Goal: Task Accomplishment & Management: Complete application form

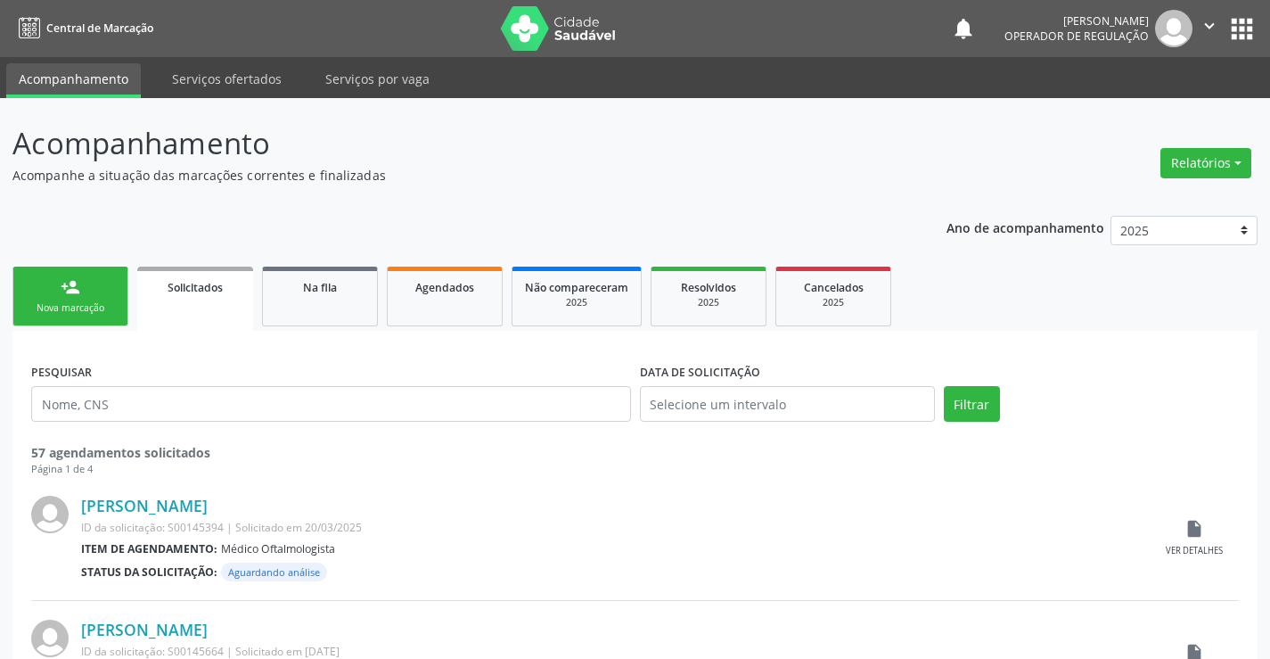
click at [125, 275] on link "person_add Nova marcação" at bounding box center [70, 296] width 116 height 60
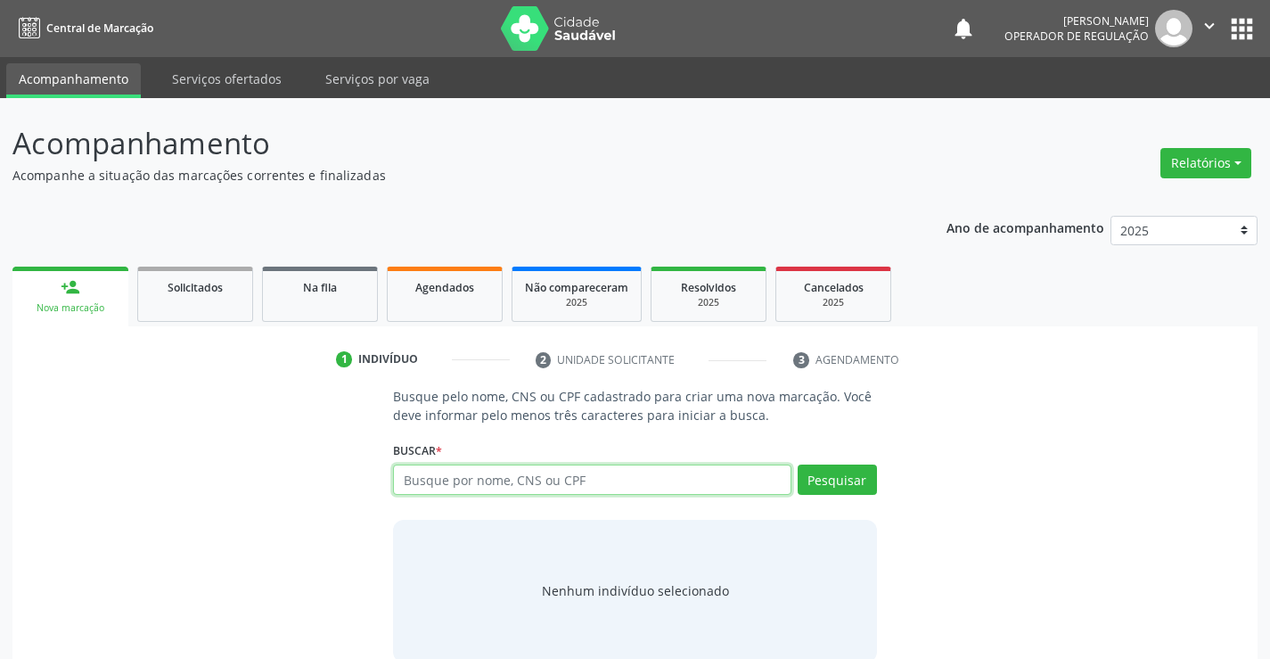
click at [527, 483] on input "text" at bounding box center [592, 479] width 398 height 30
click at [491, 483] on input "text" at bounding box center [592, 479] width 398 height 30
click at [487, 484] on input "text" at bounding box center [592, 479] width 398 height 30
type input "705002227926657"
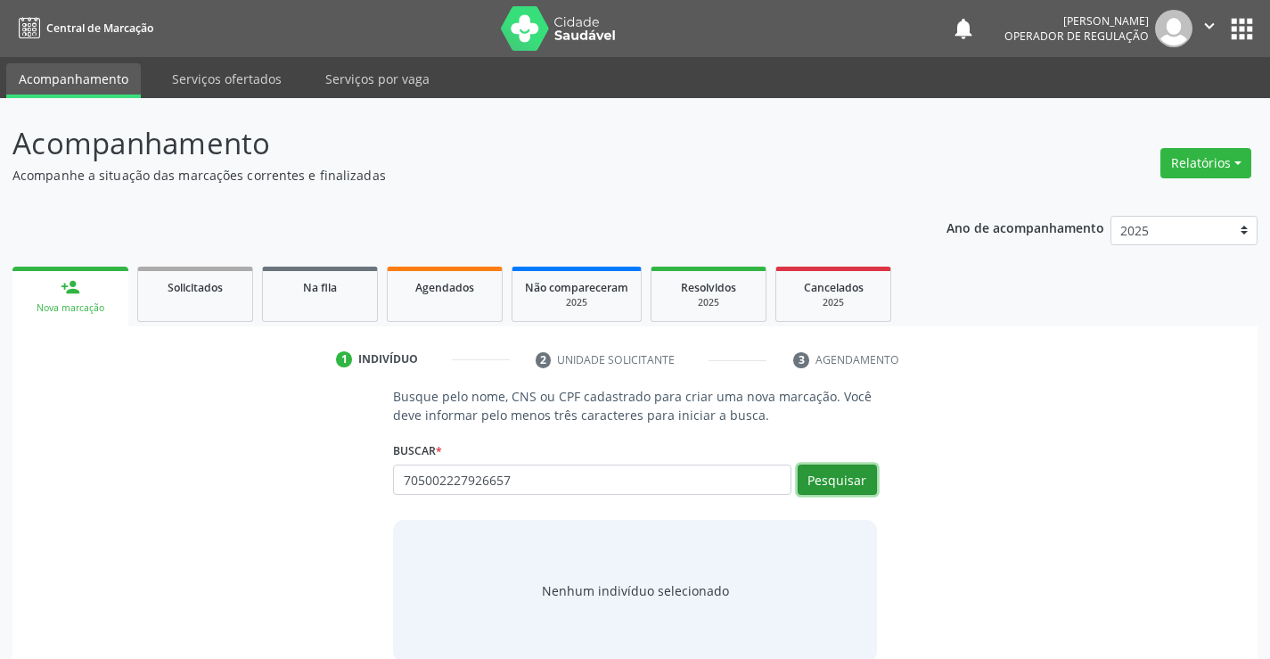
click at [872, 480] on button "Pesquisar" at bounding box center [837, 479] width 79 height 30
type input "705002227926657"
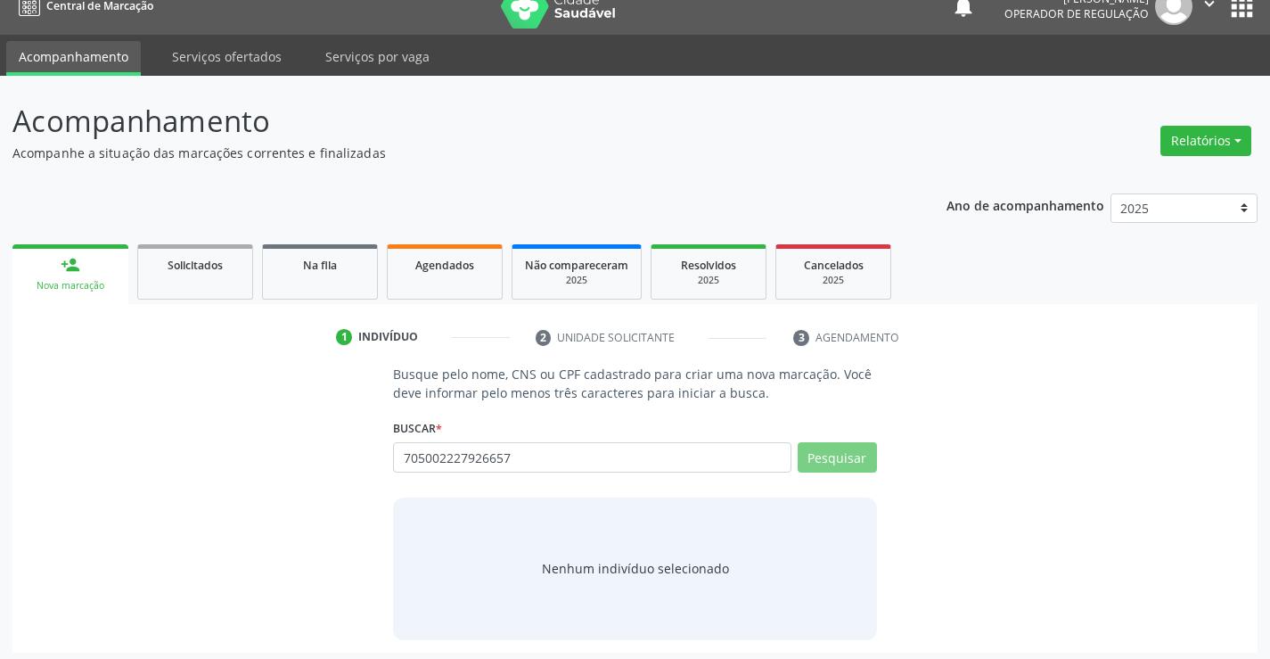
scroll to position [29, 0]
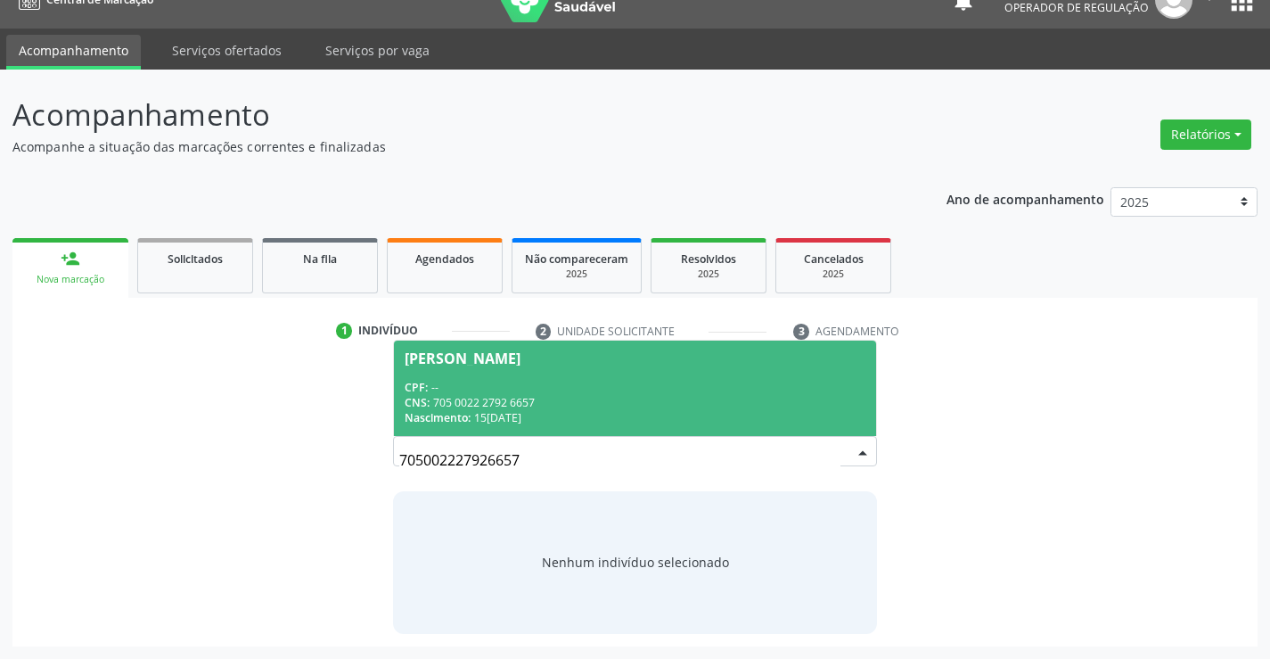
click at [579, 400] on div "CNS: 705 0022 2792 6657" at bounding box center [635, 402] width 460 height 15
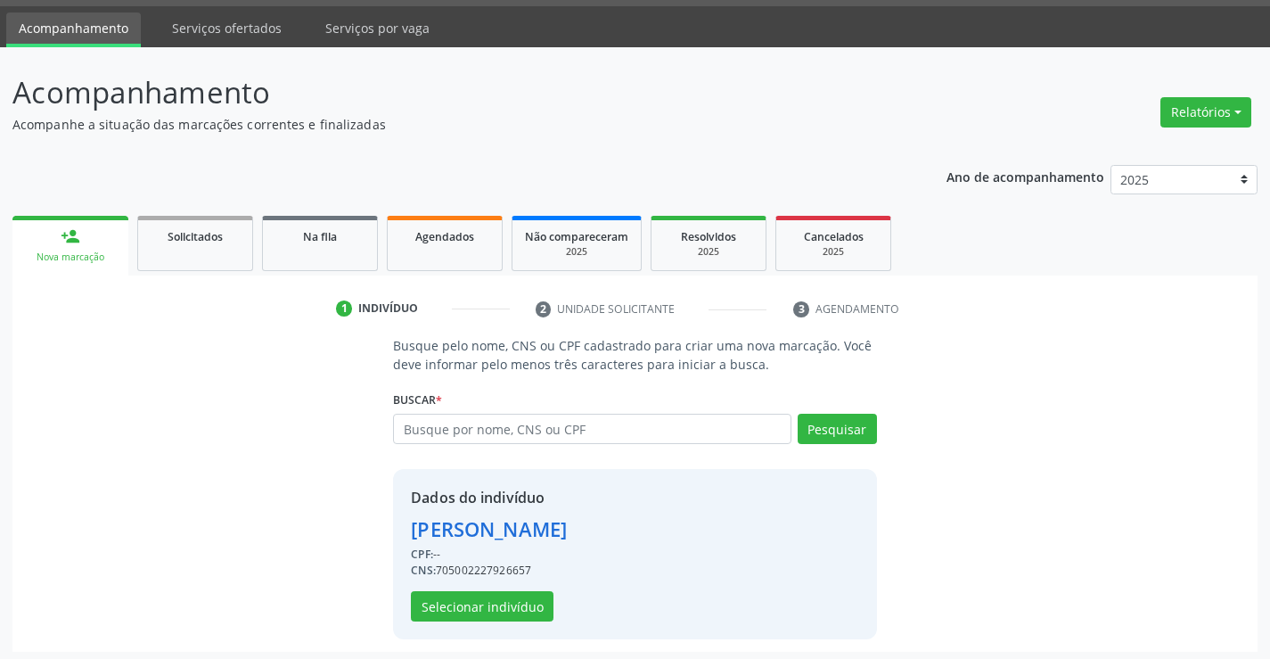
scroll to position [56, 0]
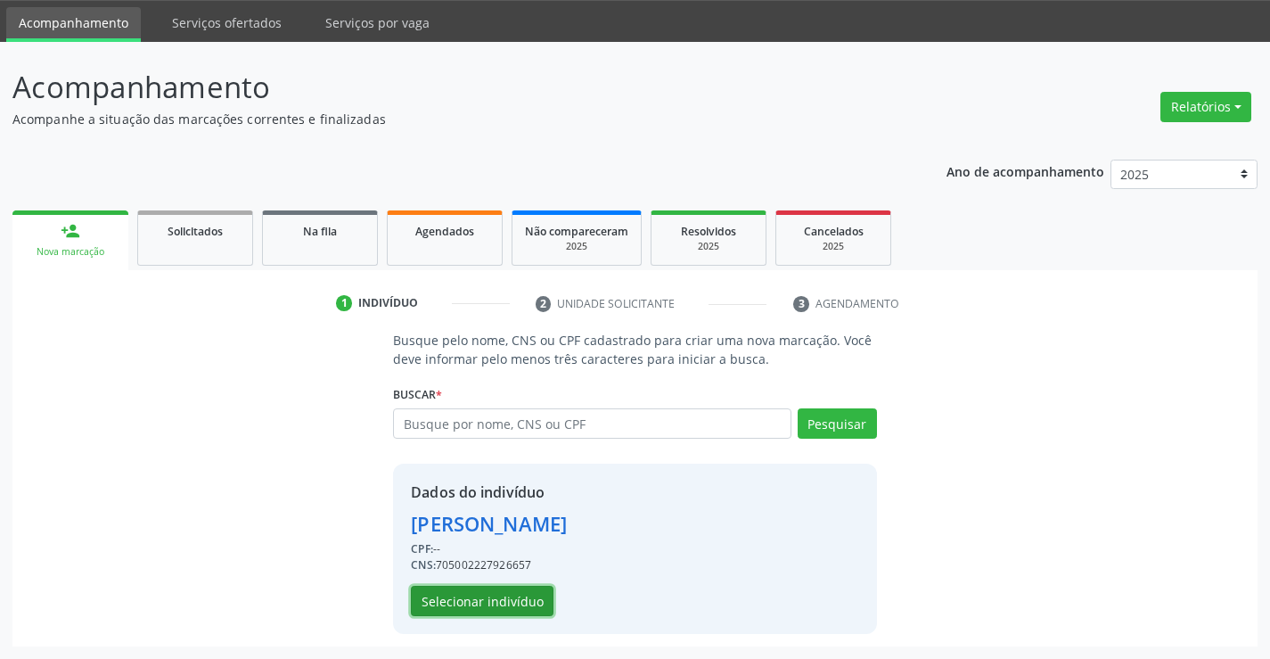
click at [496, 594] on button "Selecionar indivíduo" at bounding box center [482, 601] width 143 height 30
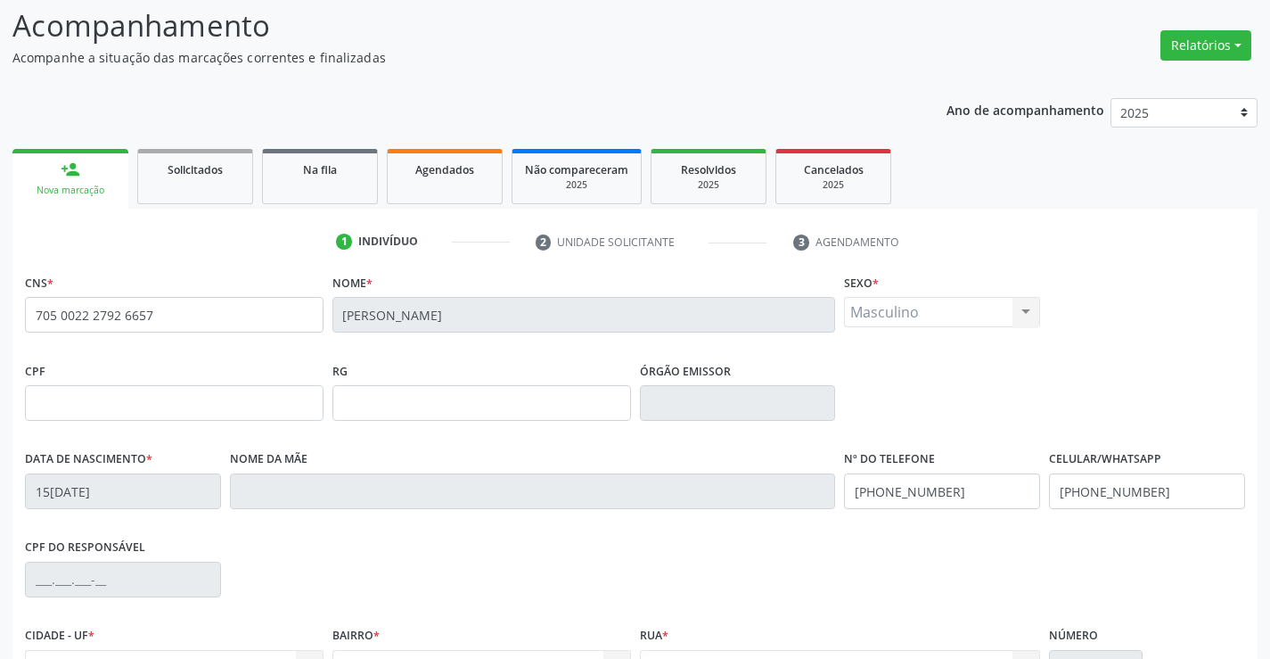
scroll to position [307, 0]
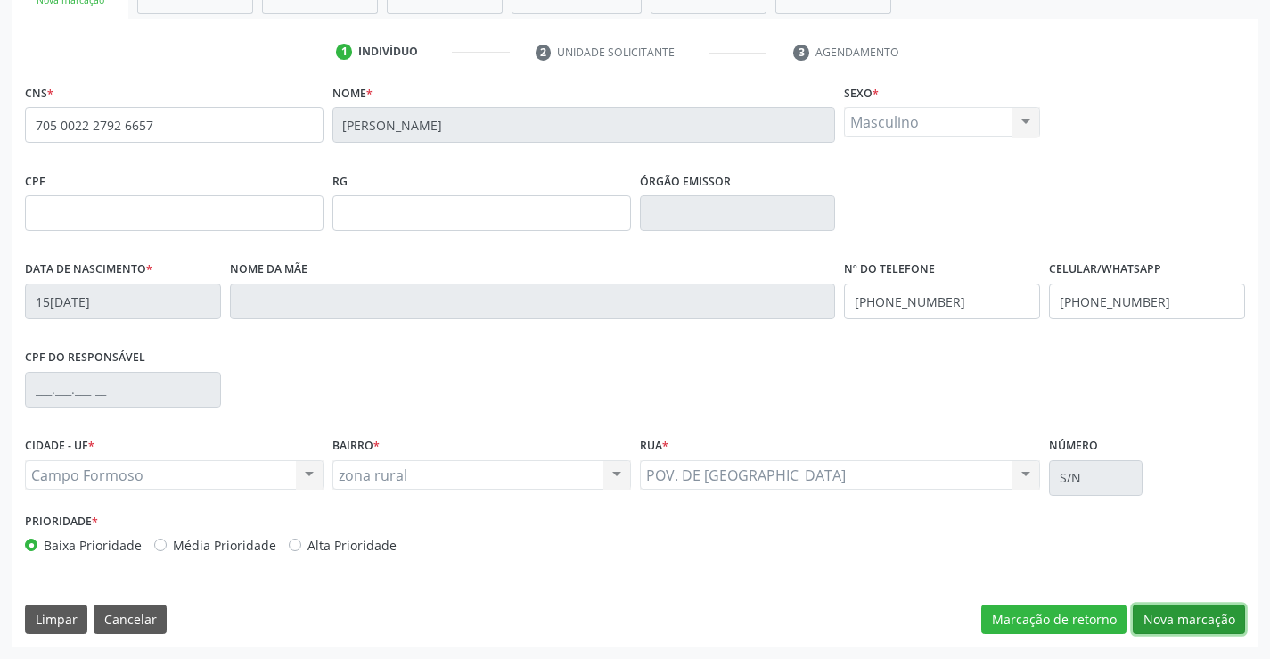
click at [1206, 614] on button "Nova marcação" at bounding box center [1189, 619] width 112 height 30
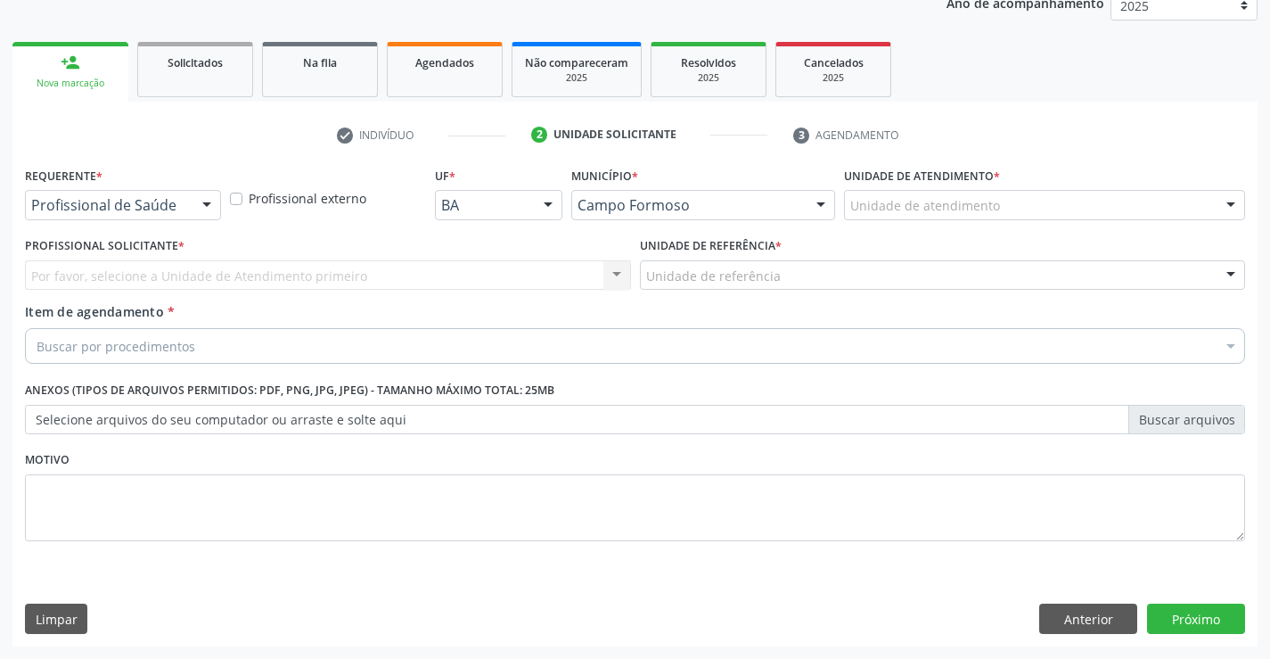
scroll to position [225, 0]
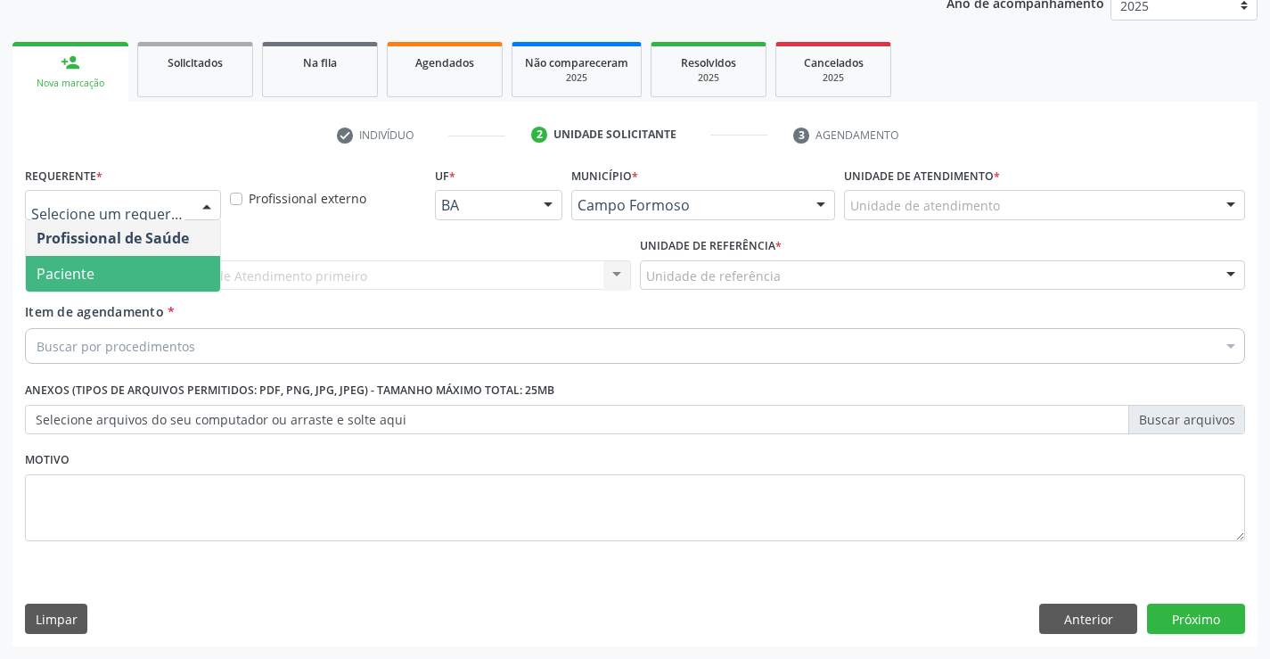
click at [128, 287] on span "Paciente" at bounding box center [123, 274] width 194 height 36
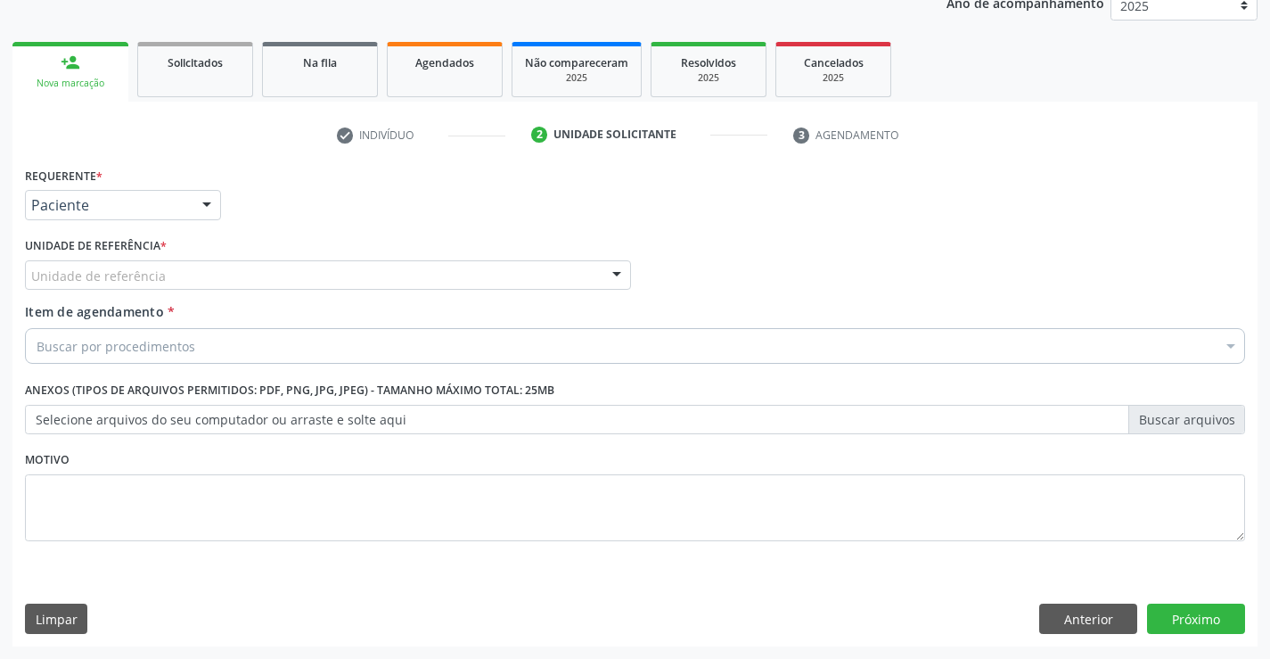
click at [363, 256] on div "Unidade de referência * Unidade de referência Unidade Basica de Saude da Famili…" at bounding box center [328, 261] width 606 height 57
click at [364, 281] on div "Unidade de referência" at bounding box center [328, 275] width 606 height 30
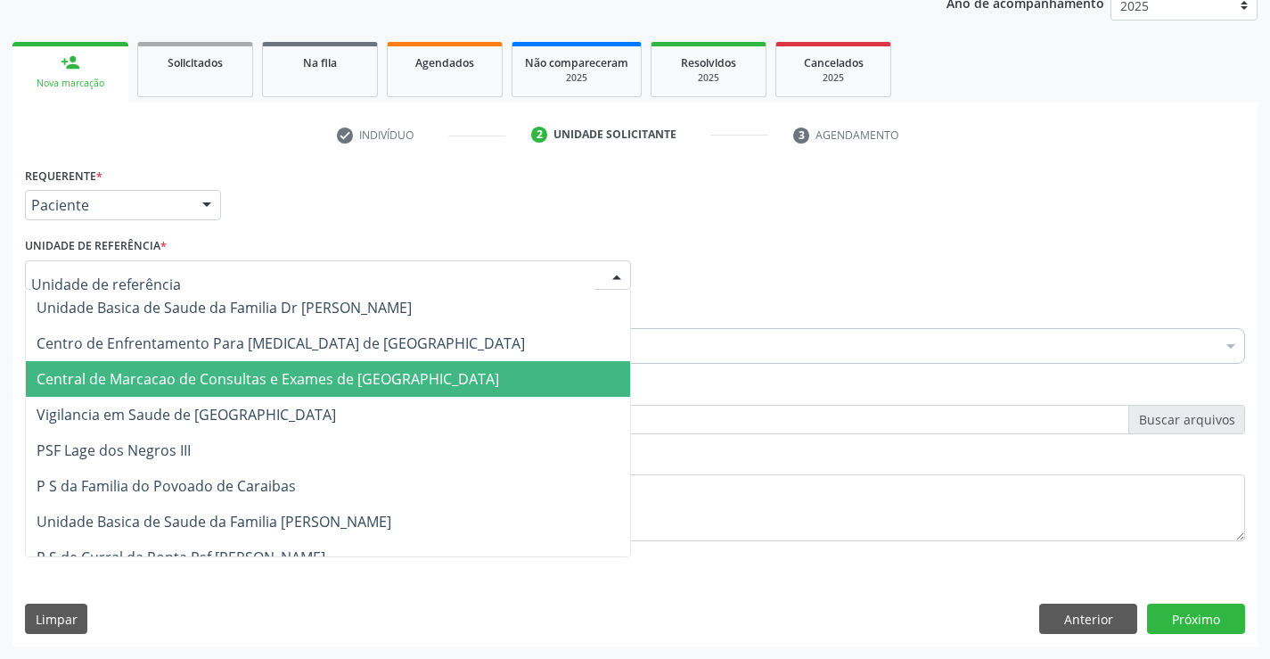
click at [355, 369] on span "Central de Marcacao de Consultas e Exames de [GEOGRAPHIC_DATA]" at bounding box center [268, 379] width 463 height 20
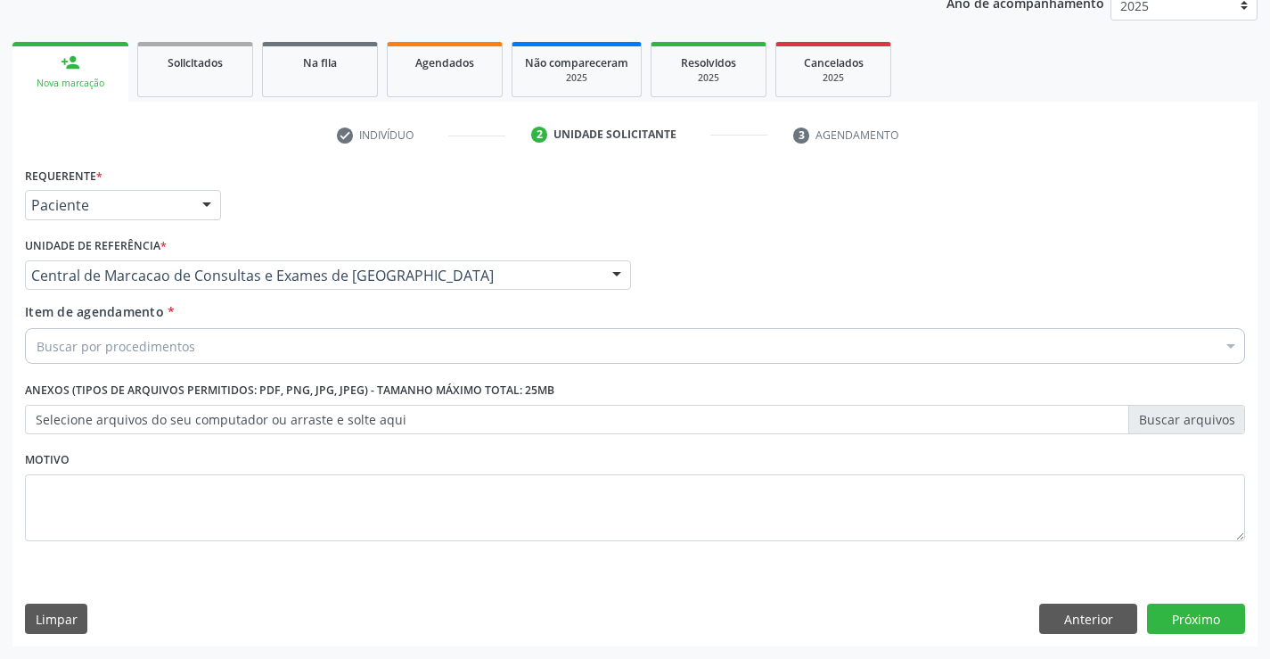
click at [388, 332] on div "Buscar por procedimentos" at bounding box center [635, 346] width 1220 height 36
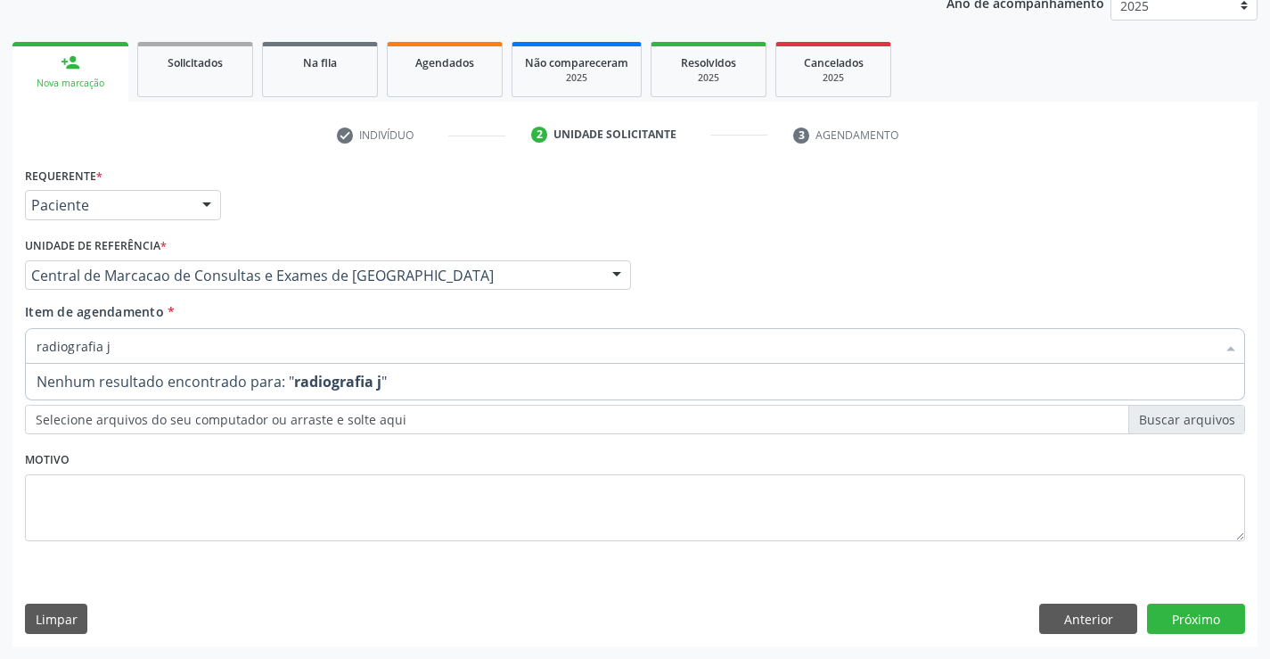
type input "radiografia"
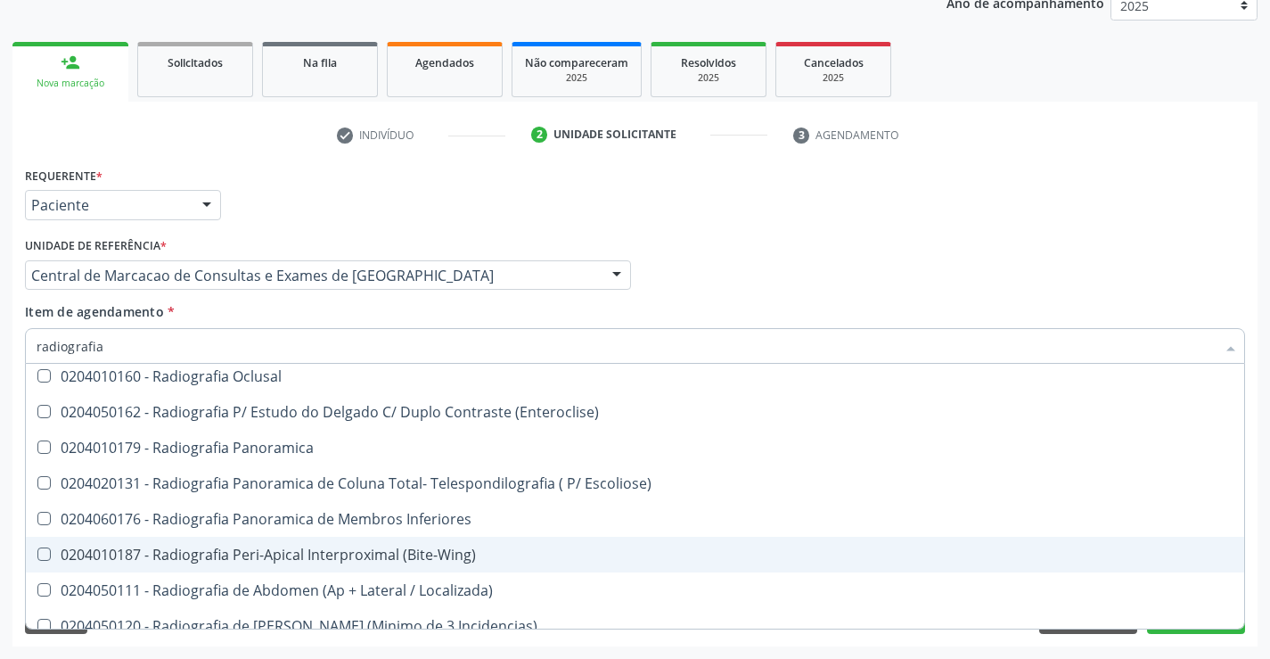
scroll to position [0, 0]
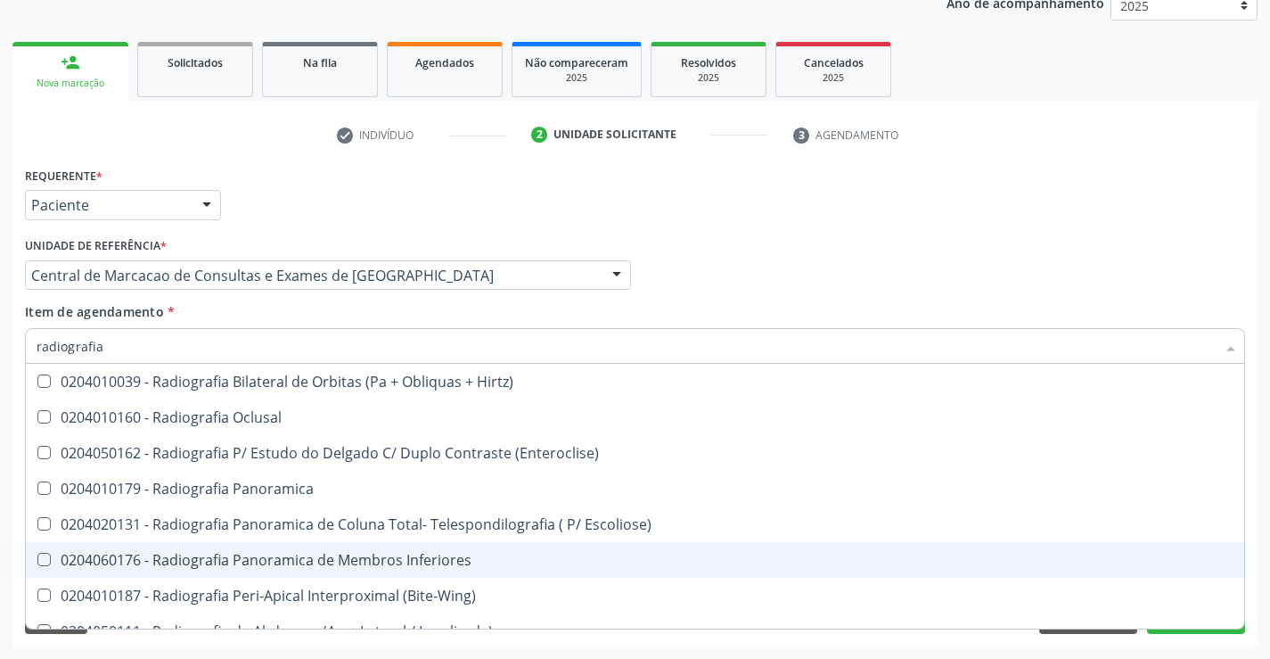
click at [379, 560] on div "0204060176 - Radiografia Panoramica de Membros Inferiores" at bounding box center [635, 560] width 1197 height 14
checkbox Inferiores "true"
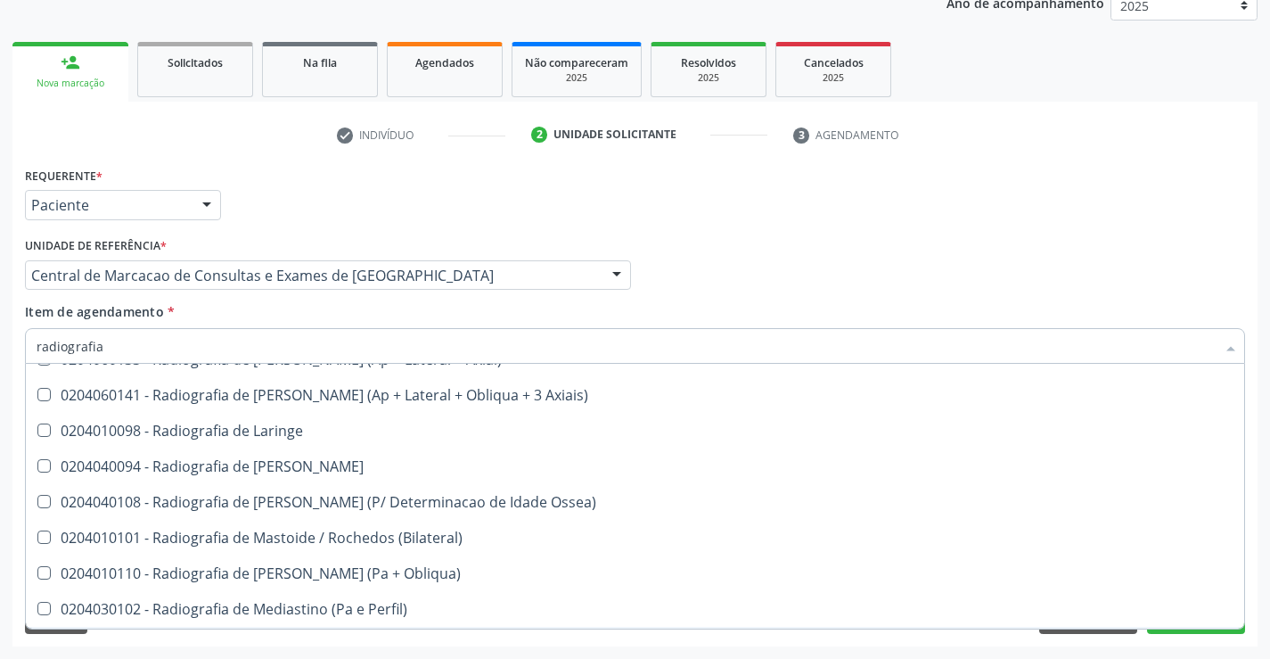
scroll to position [1604, 0]
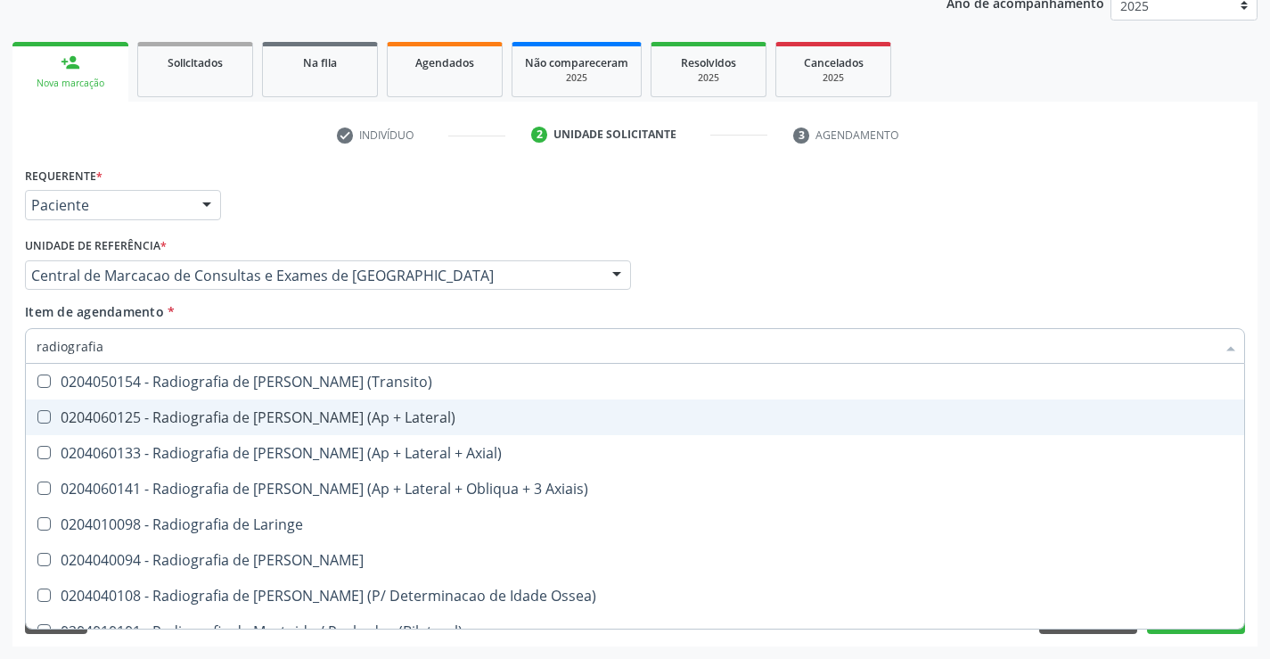
click at [340, 418] on div "0204060125 - Radiografia de [PERSON_NAME] (Ap + Lateral)" at bounding box center [635, 417] width 1197 height 14
checkbox Lateral\) "true"
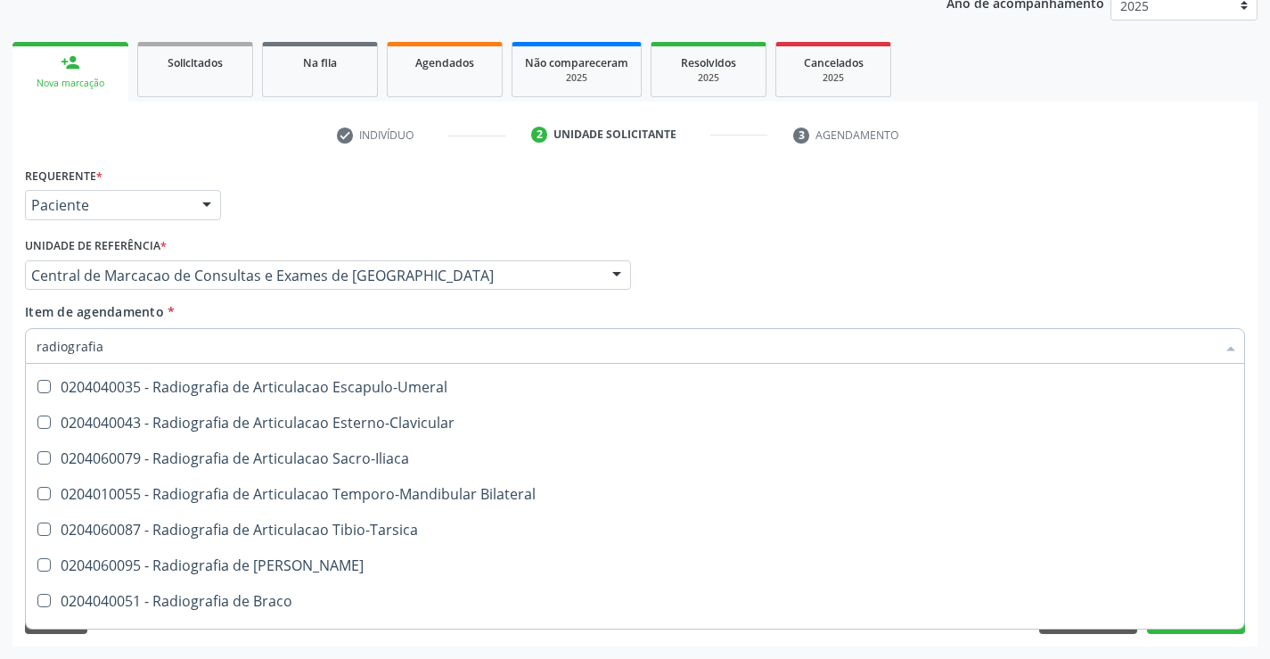
scroll to position [484, 0]
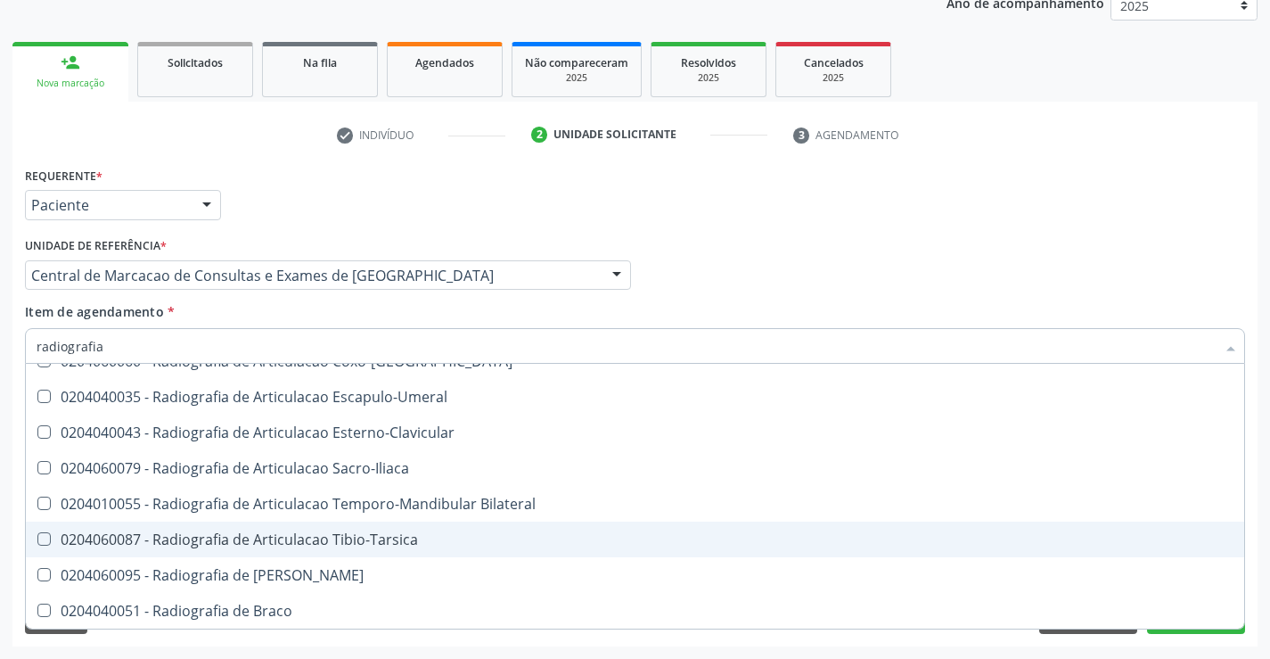
click at [374, 538] on div "0204060087 - Radiografia de Articulacao Tibio-Tarsica" at bounding box center [635, 539] width 1197 height 14
checkbox Tibio-Tarsica "true"
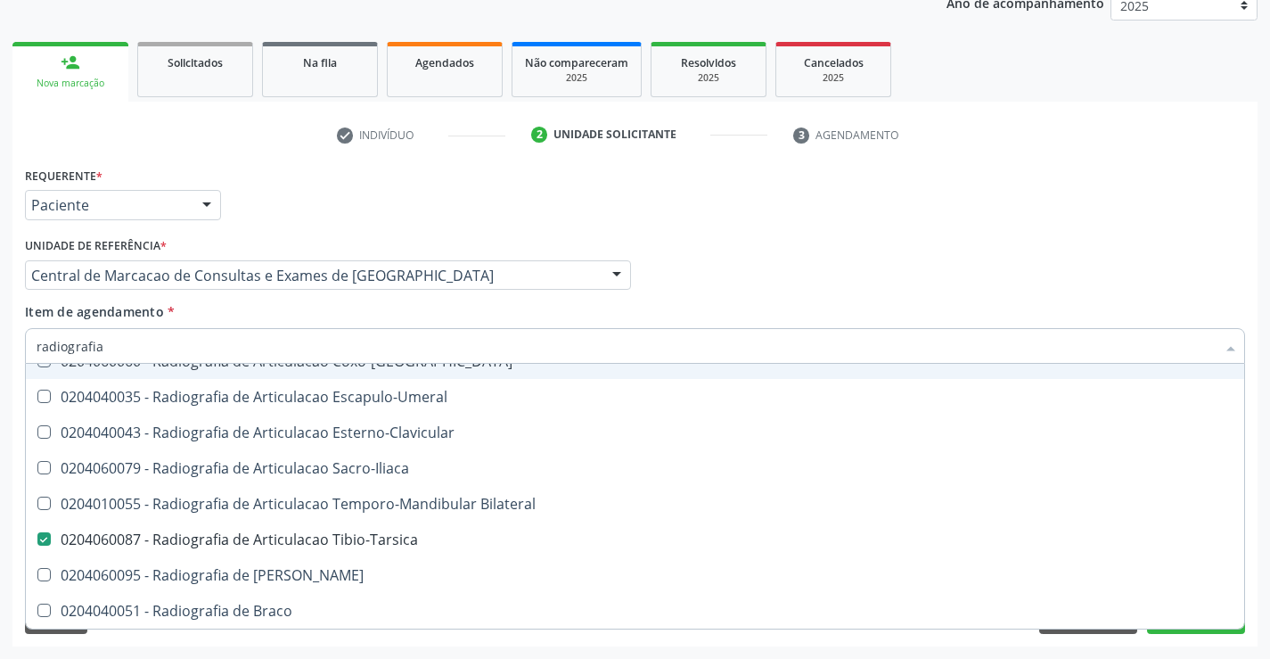
type input "radiografia"
click at [742, 286] on div "Profissional Solicitante Por favor, selecione a Unidade de Atendimento primeiro…" at bounding box center [634, 268] width 1229 height 70
checkbox Oclusal "true"
checkbox \(Enteroclise\) "true"
checkbox Panoramica "true"
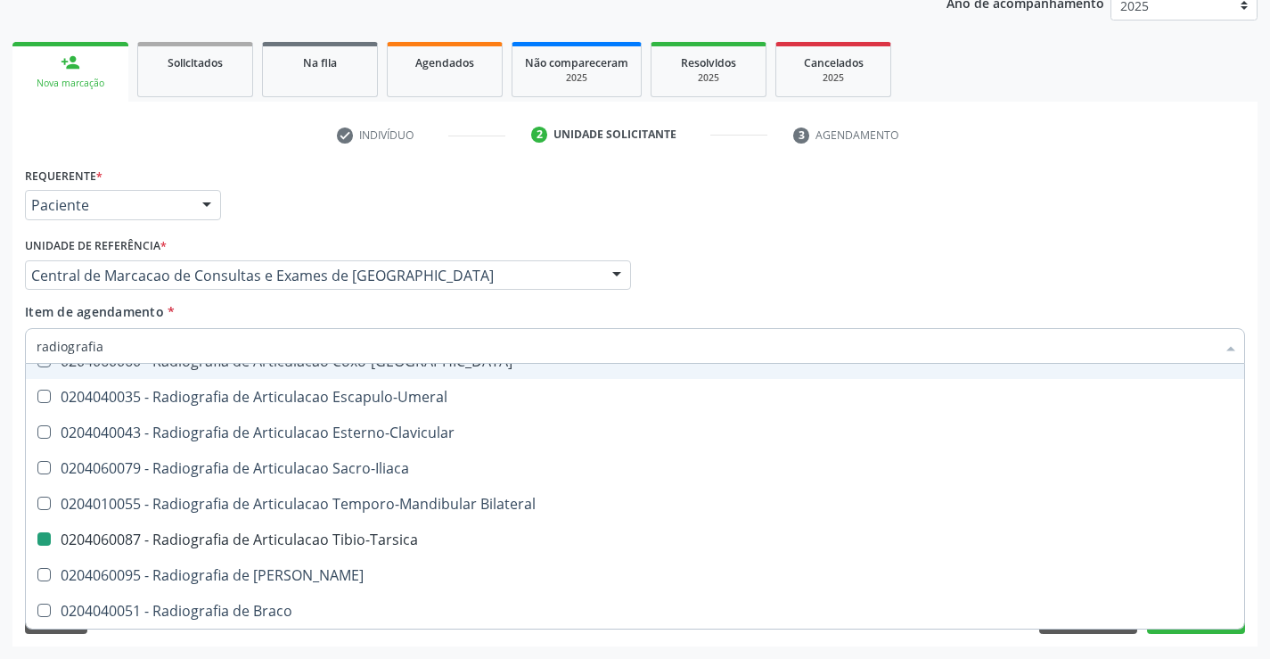
checkbox Inferiores "false"
checkbox Tibio-Tarsica "false"
checkbox Lateral\) "false"
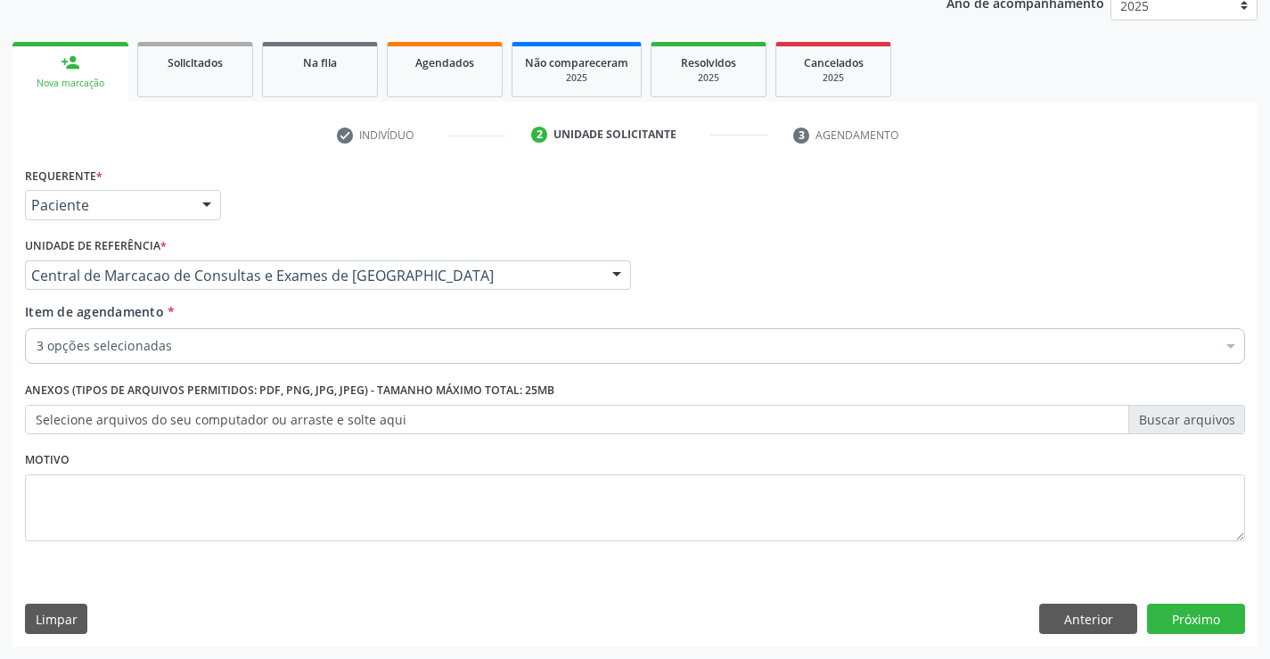
scroll to position [0, 0]
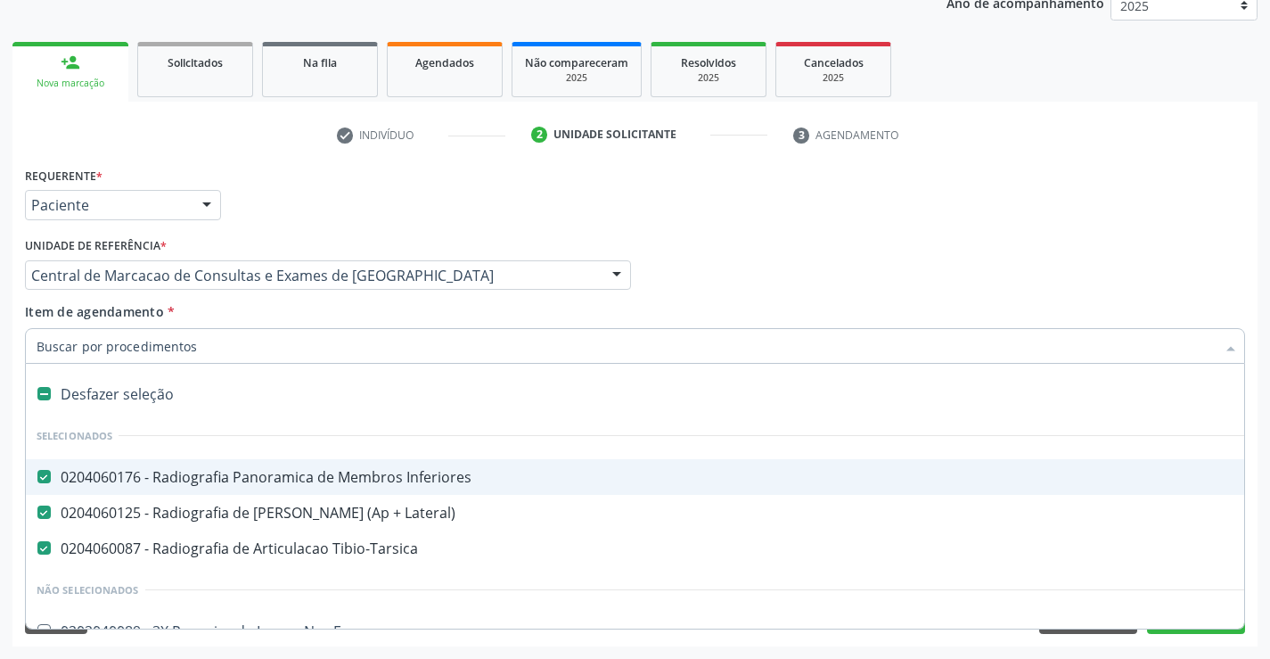
click at [306, 481] on div "0204060176 - Radiografia Panoramica de Membros Inferiores" at bounding box center [731, 477] width 1388 height 14
click at [791, 224] on div "Requerente * Paciente Profissional de Saúde Paciente Nenhum resultado encontrad…" at bounding box center [634, 197] width 1229 height 70
checkbox Inferiores "true"
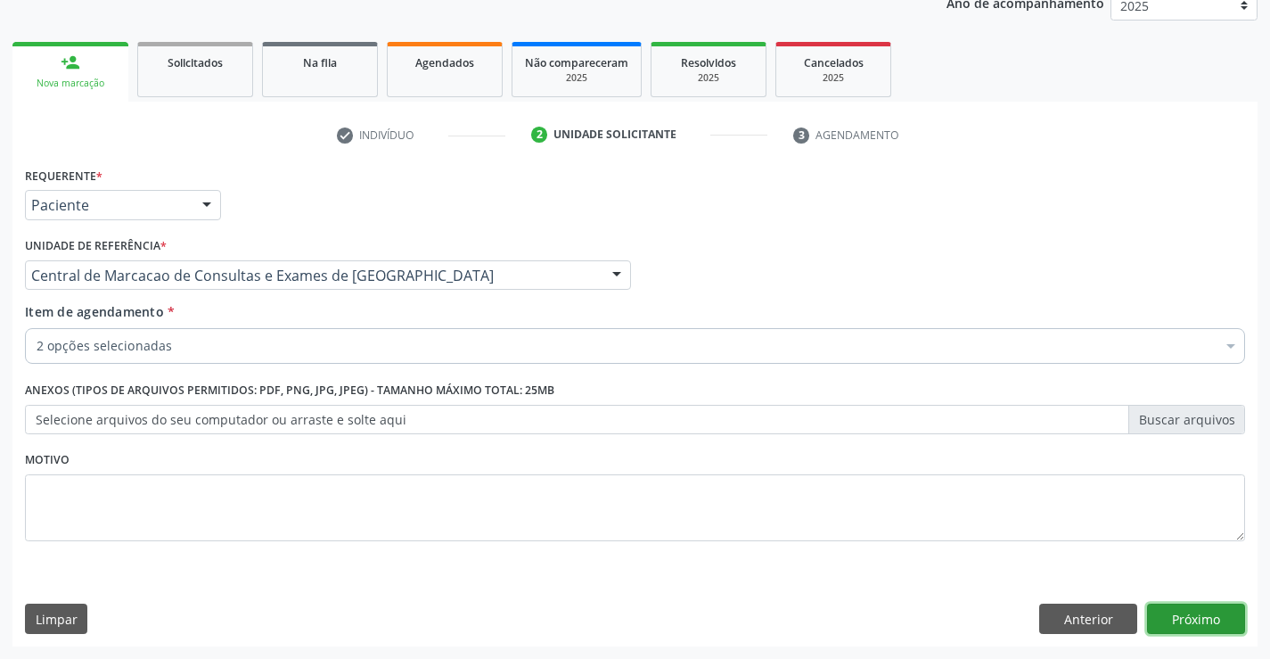
click at [1196, 618] on button "Próximo" at bounding box center [1196, 618] width 98 height 30
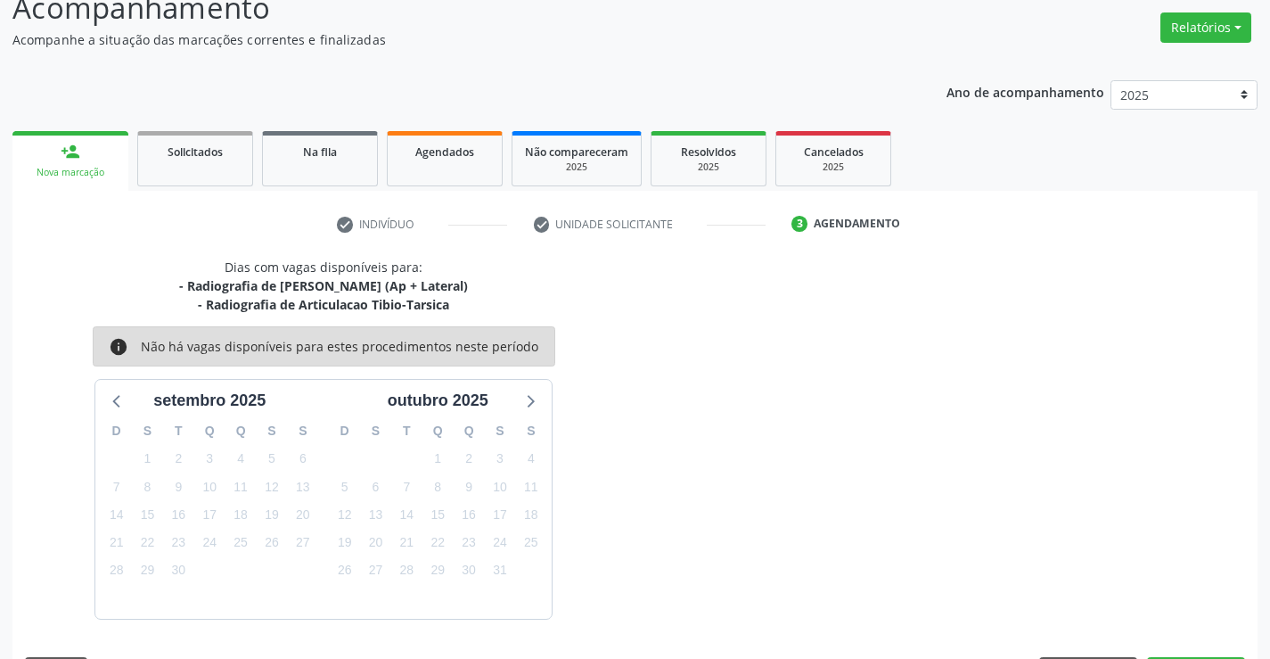
scroll to position [188, 0]
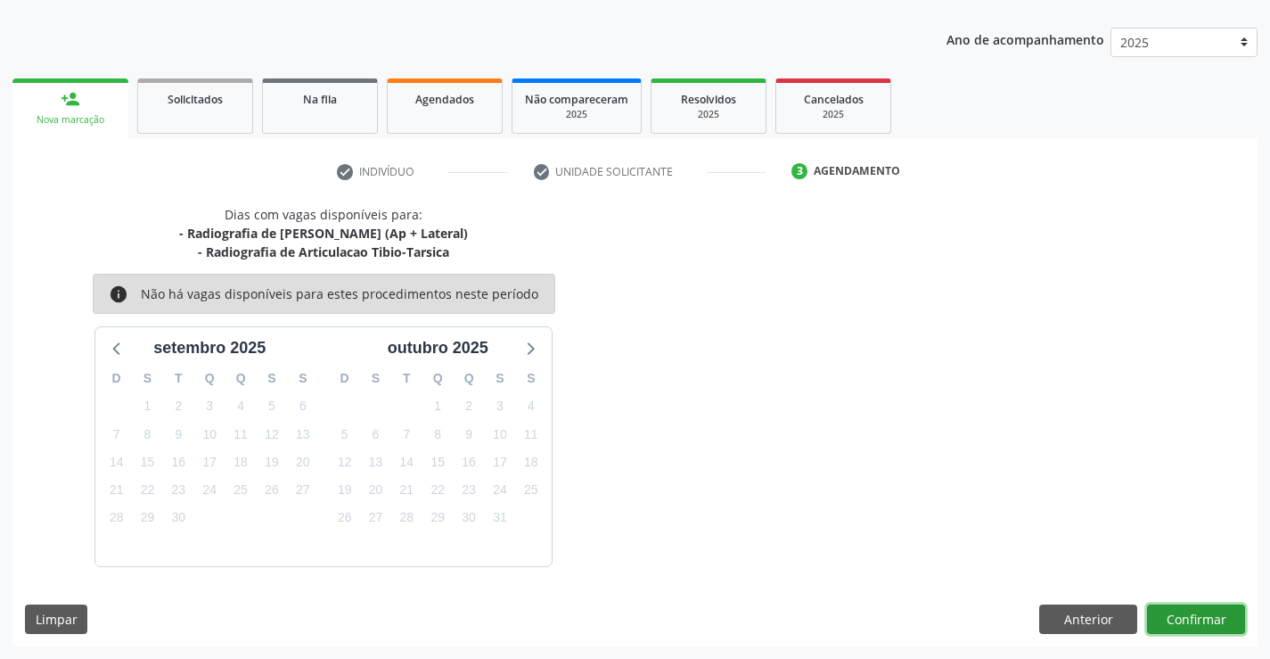
click at [1194, 623] on button "Confirmar" at bounding box center [1196, 619] width 98 height 30
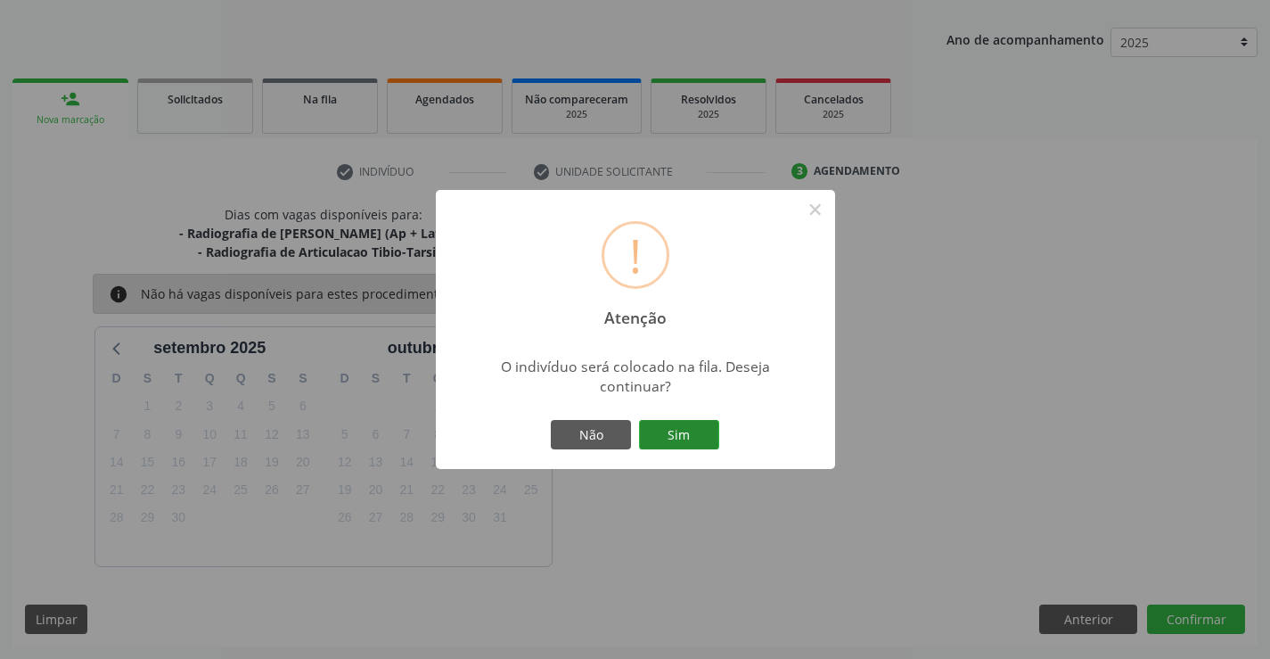
click at [678, 427] on button "Sim" at bounding box center [679, 435] width 80 height 30
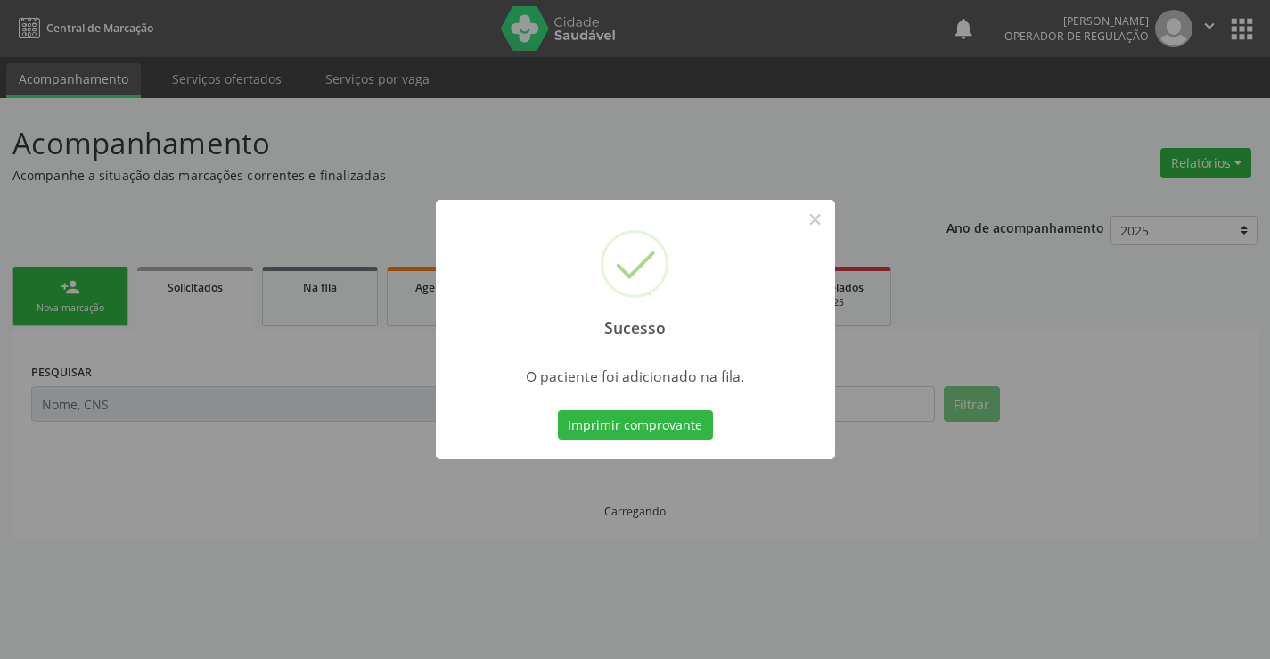
scroll to position [0, 0]
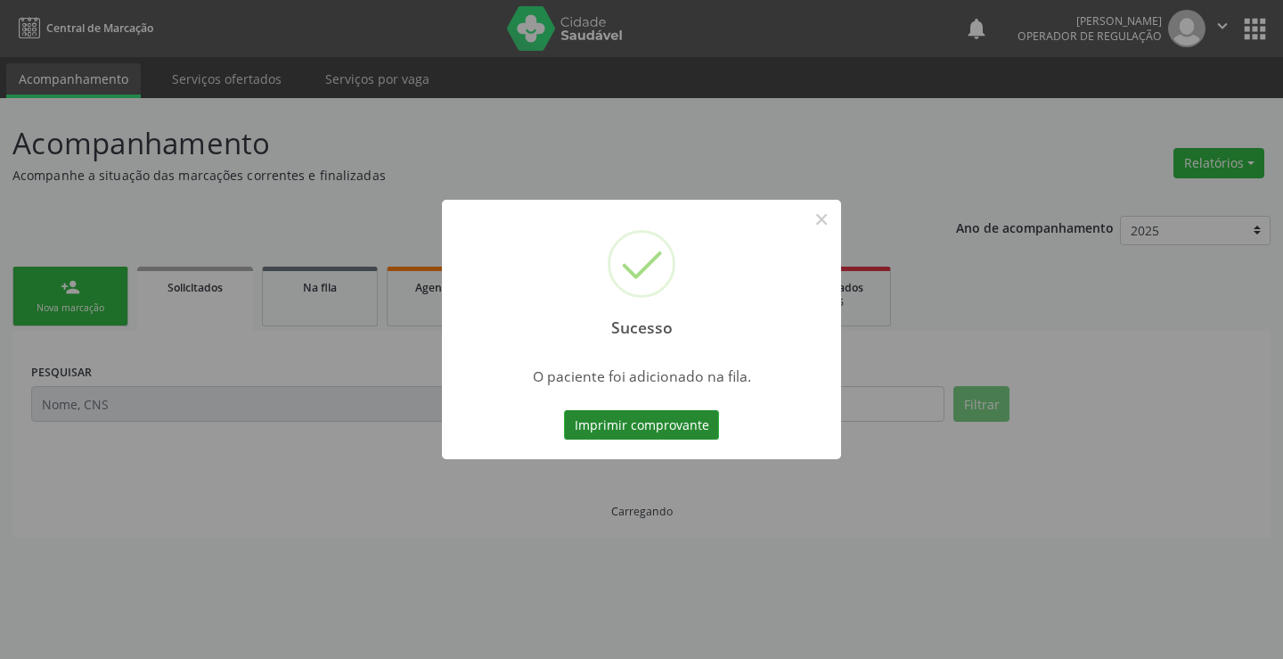
click at [680, 430] on button "Imprimir comprovante" at bounding box center [641, 425] width 155 height 30
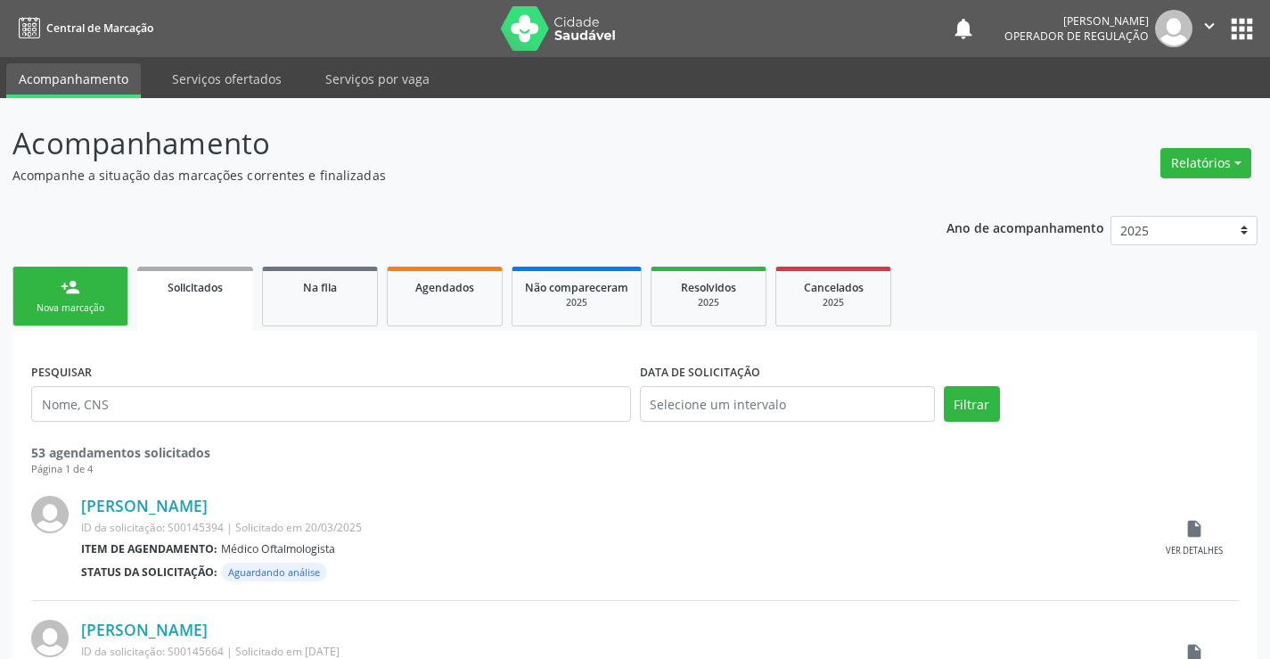
click at [94, 296] on link "person_add Nova marcação" at bounding box center [70, 296] width 116 height 60
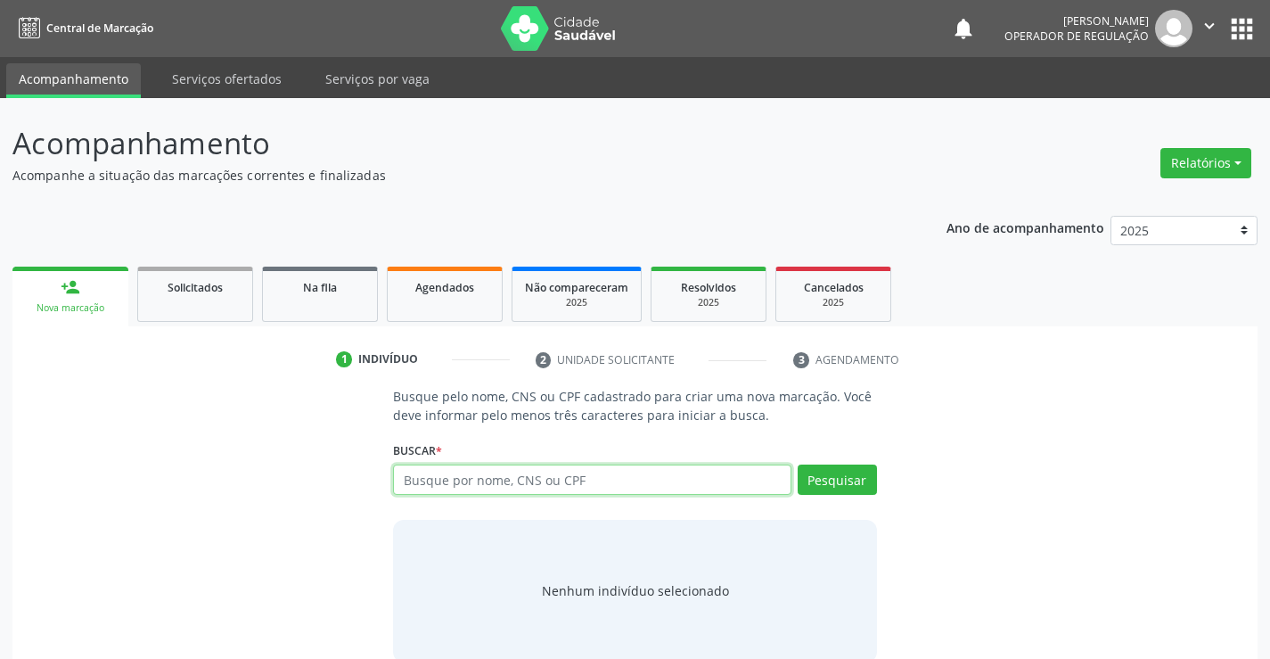
click at [477, 478] on input "text" at bounding box center [592, 479] width 398 height 30
type input "703403202720517"
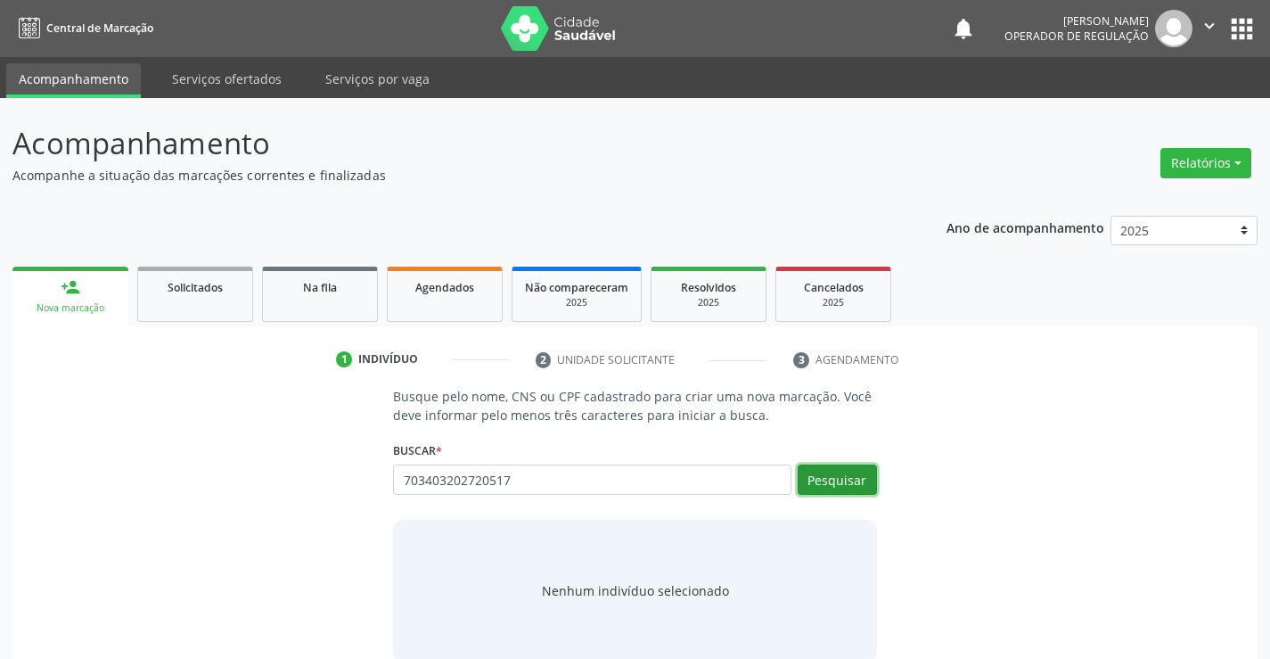
click at [854, 477] on button "Pesquisar" at bounding box center [837, 479] width 79 height 30
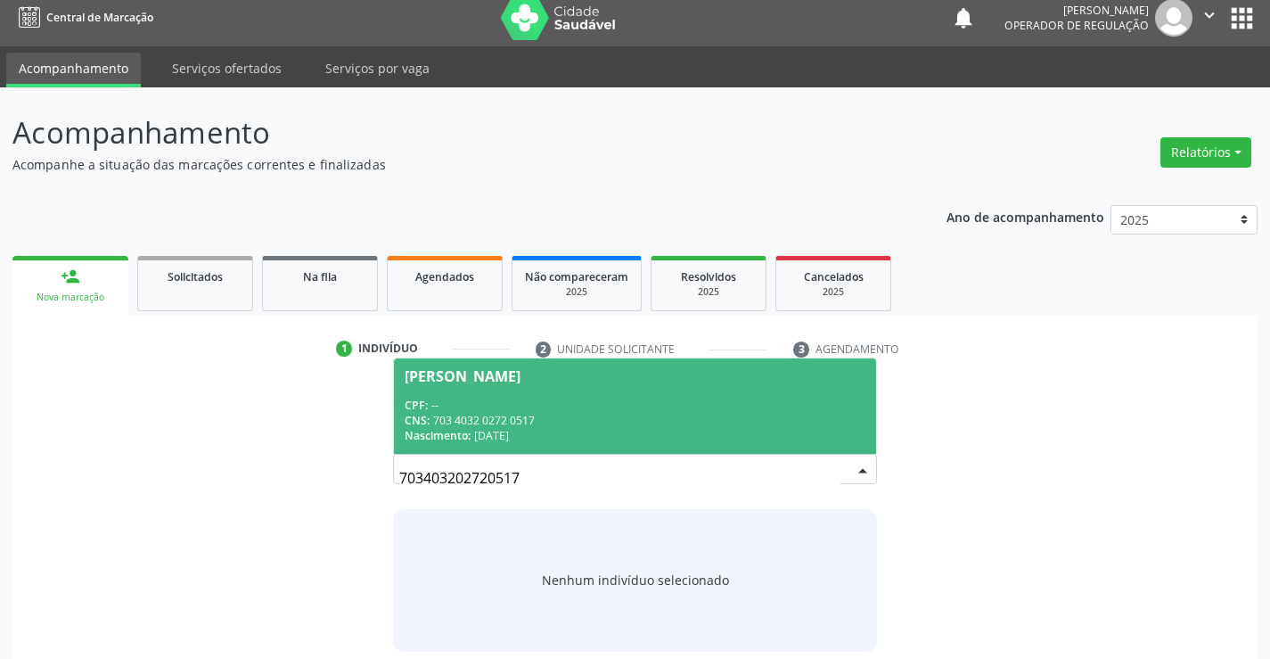
scroll to position [29, 0]
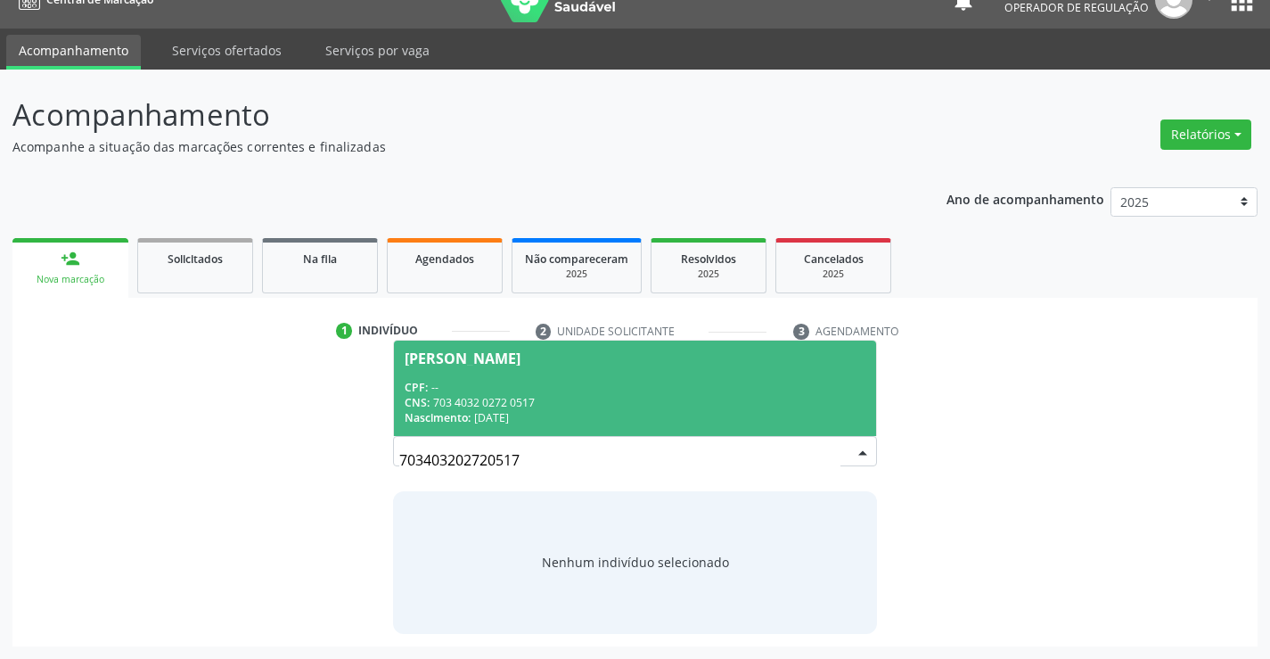
click at [478, 374] on span "[PERSON_NAME] CPF: -- CNS: 703 4032 0272 0517 Nascimento: 04[DATE]" at bounding box center [634, 387] width 481 height 95
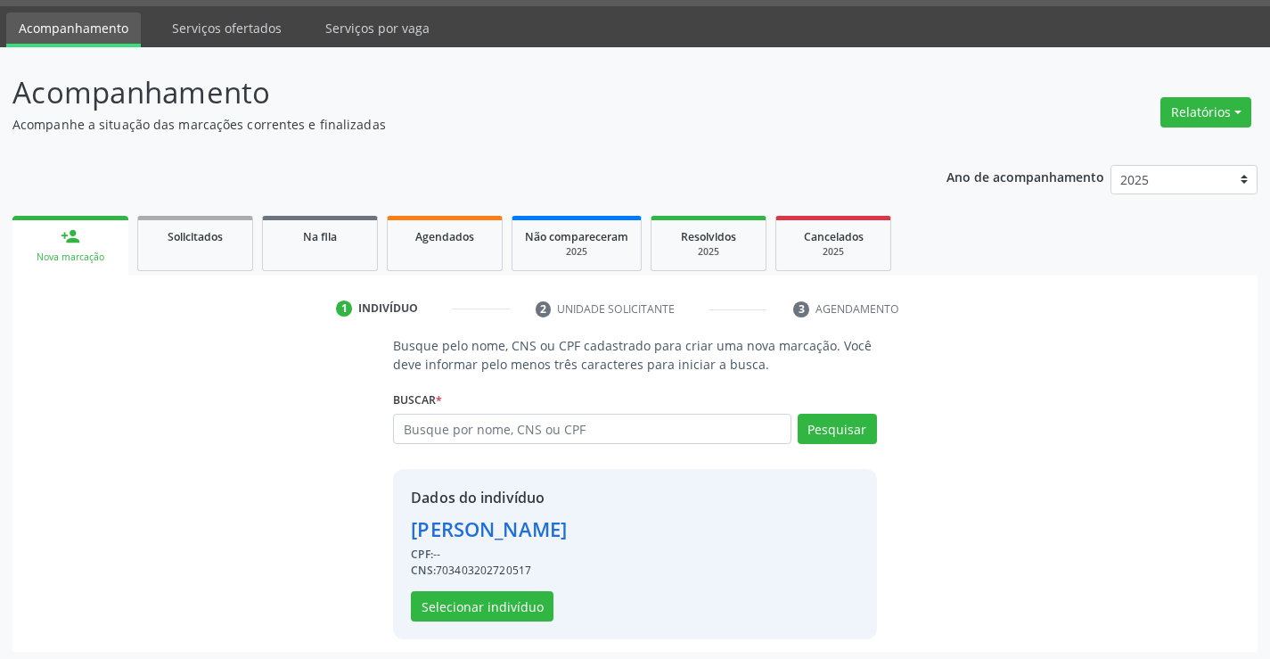
scroll to position [56, 0]
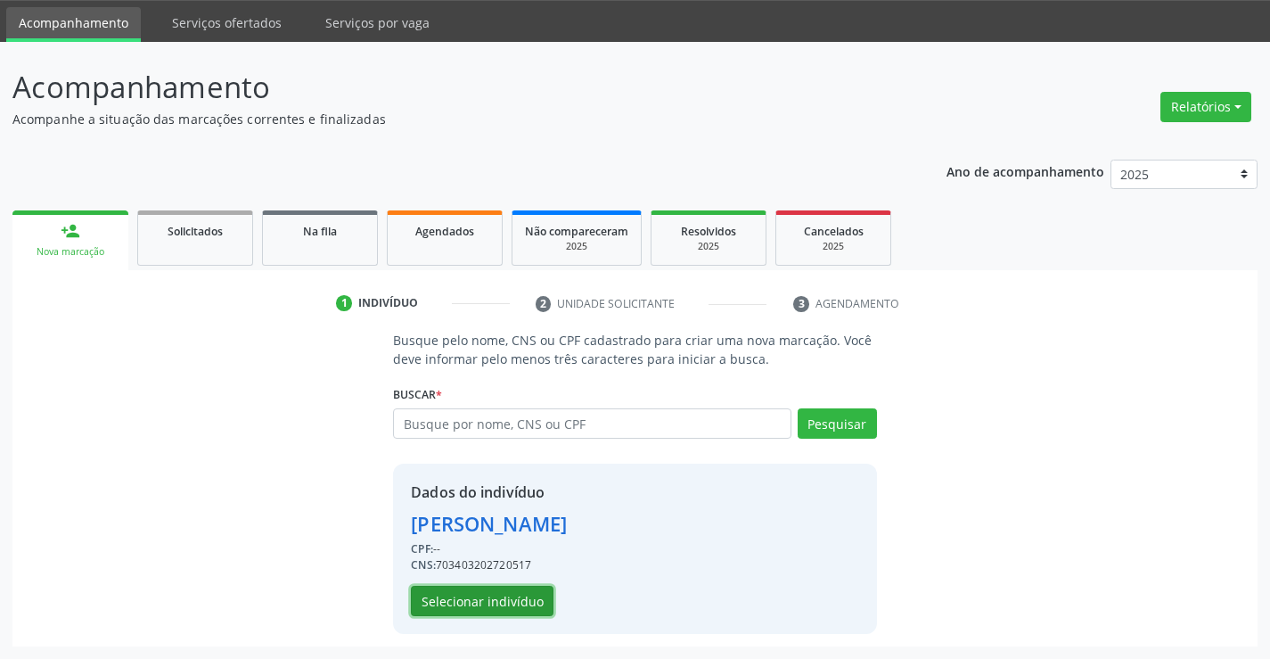
click at [497, 596] on button "Selecionar indivíduo" at bounding box center [482, 601] width 143 height 30
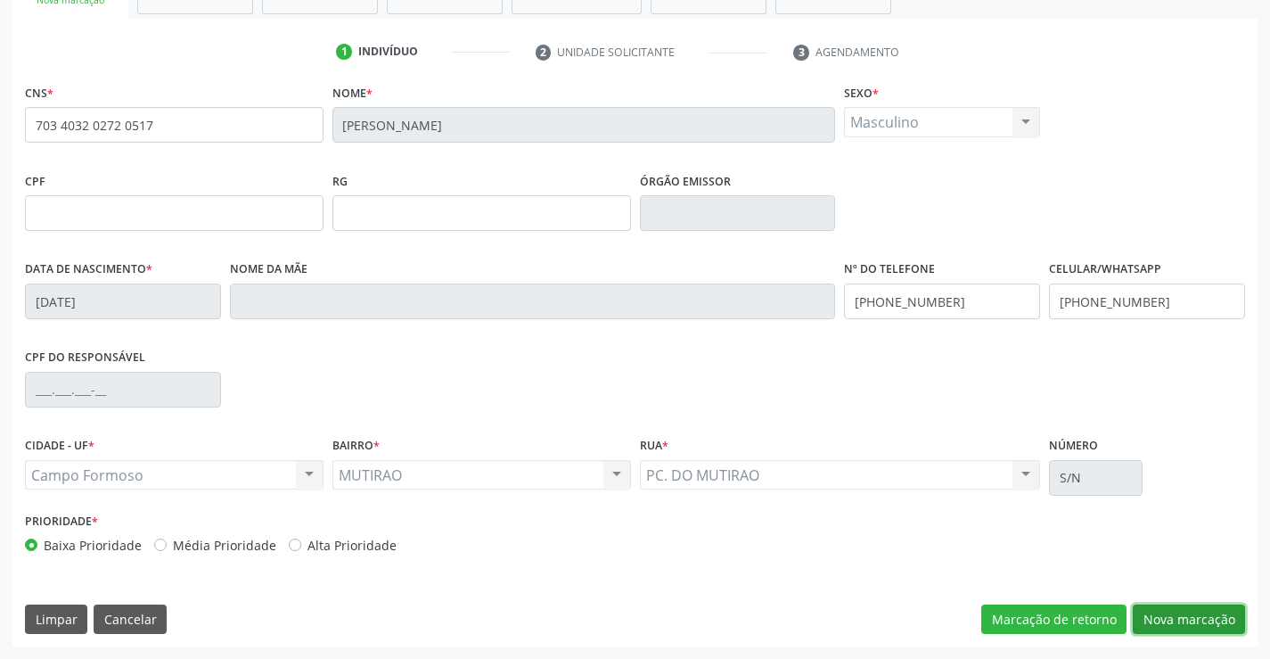
click at [1151, 618] on button "Nova marcação" at bounding box center [1189, 619] width 112 height 30
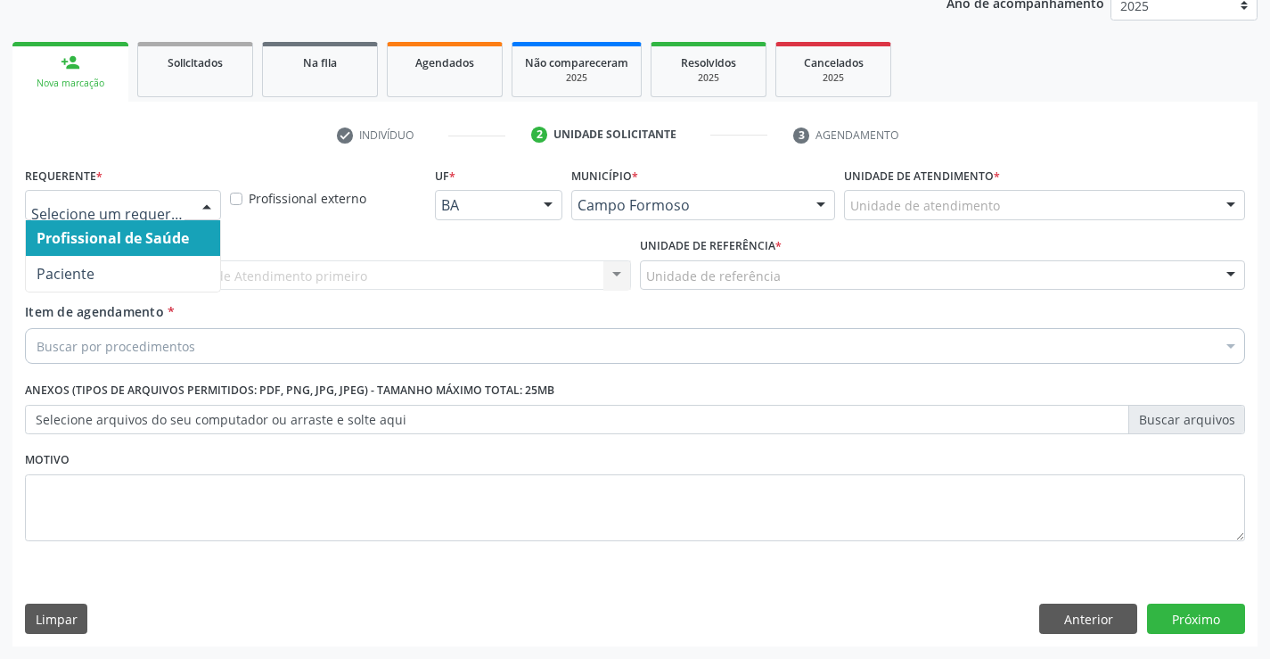
click at [195, 210] on div at bounding box center [206, 206] width 27 height 30
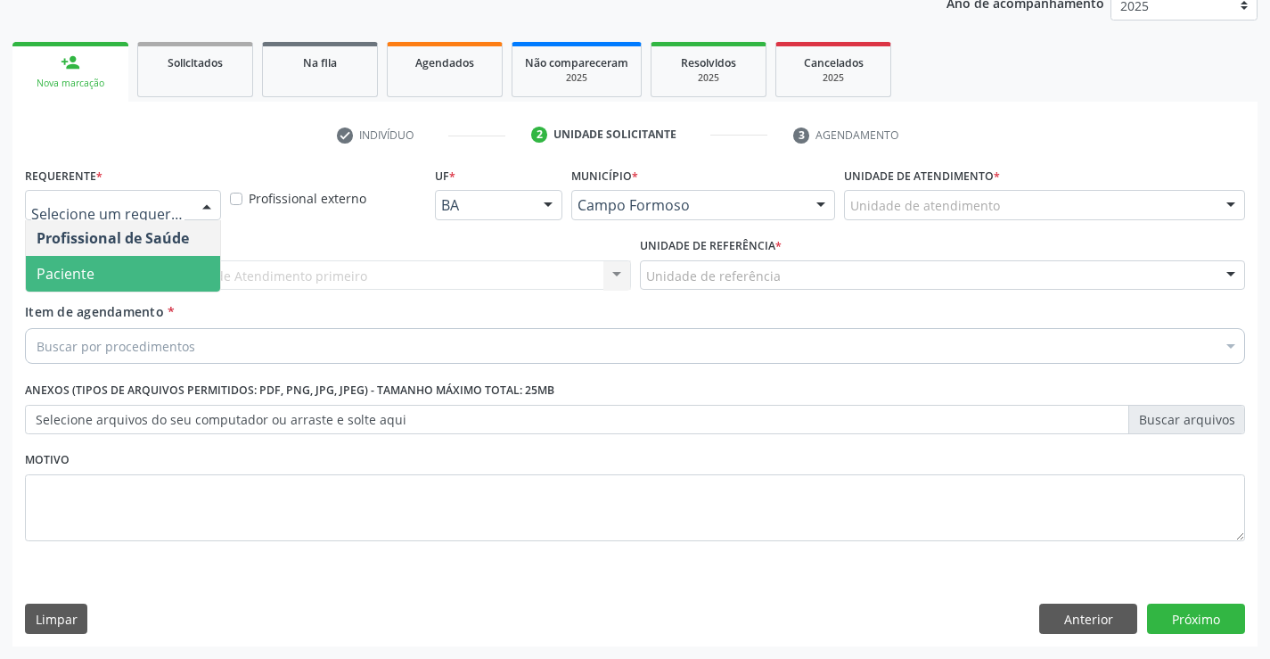
click at [118, 284] on span "Paciente" at bounding box center [123, 274] width 194 height 36
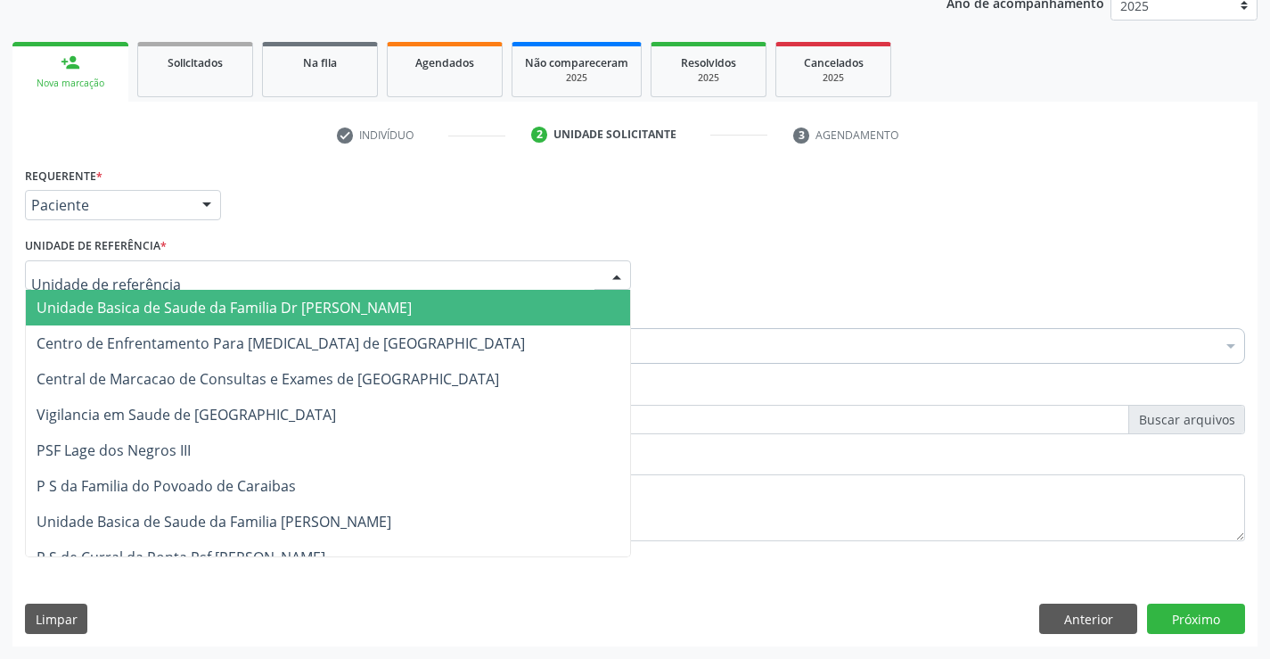
click at [338, 262] on div at bounding box center [328, 275] width 606 height 30
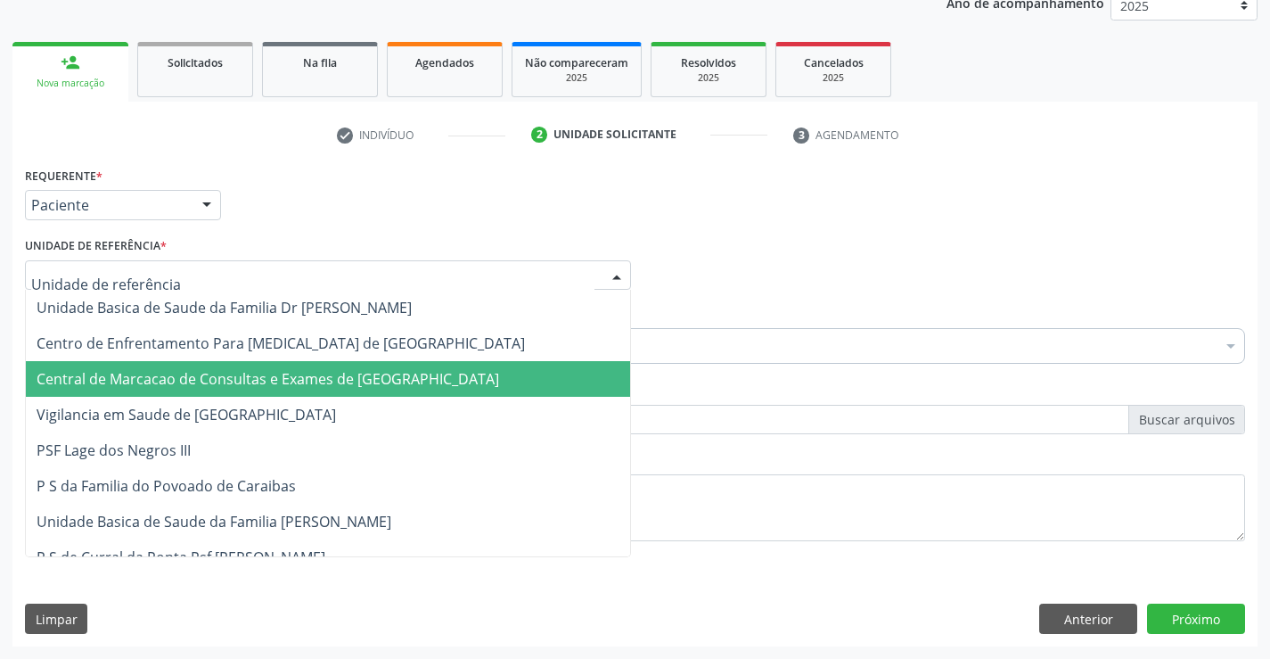
click at [353, 376] on span "Central de Marcacao de Consultas e Exames de [GEOGRAPHIC_DATA]" at bounding box center [268, 379] width 463 height 20
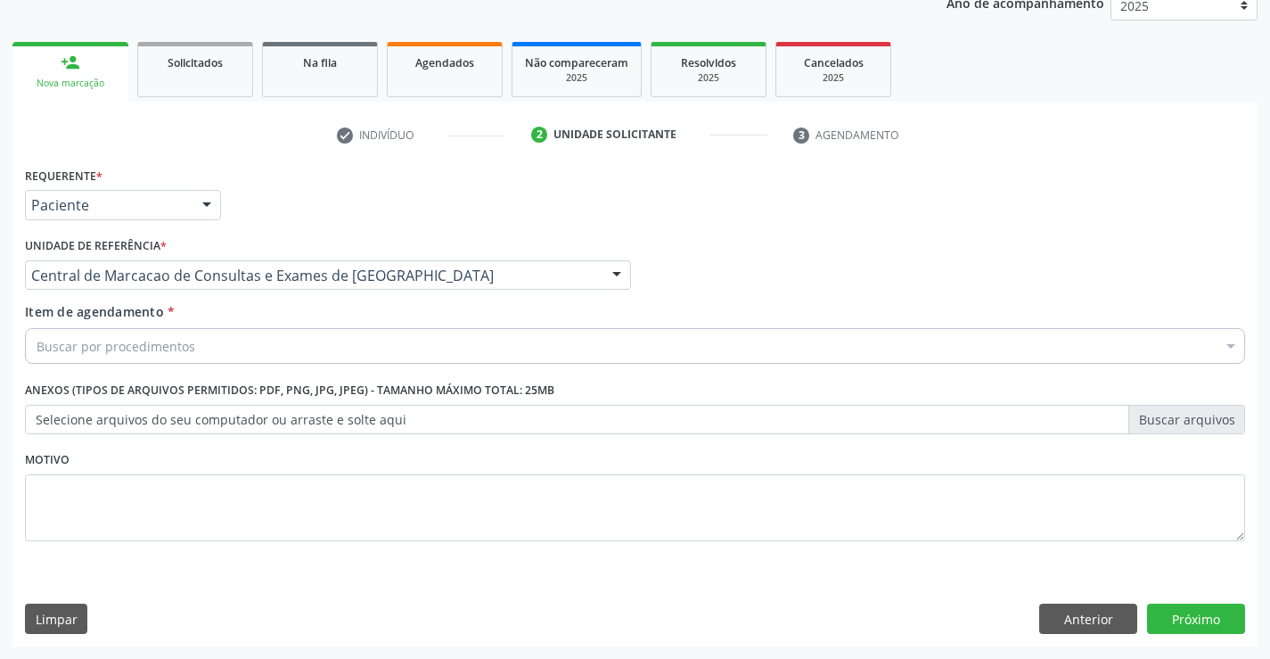
click at [371, 340] on div "Buscar por procedimentos" at bounding box center [635, 346] width 1220 height 36
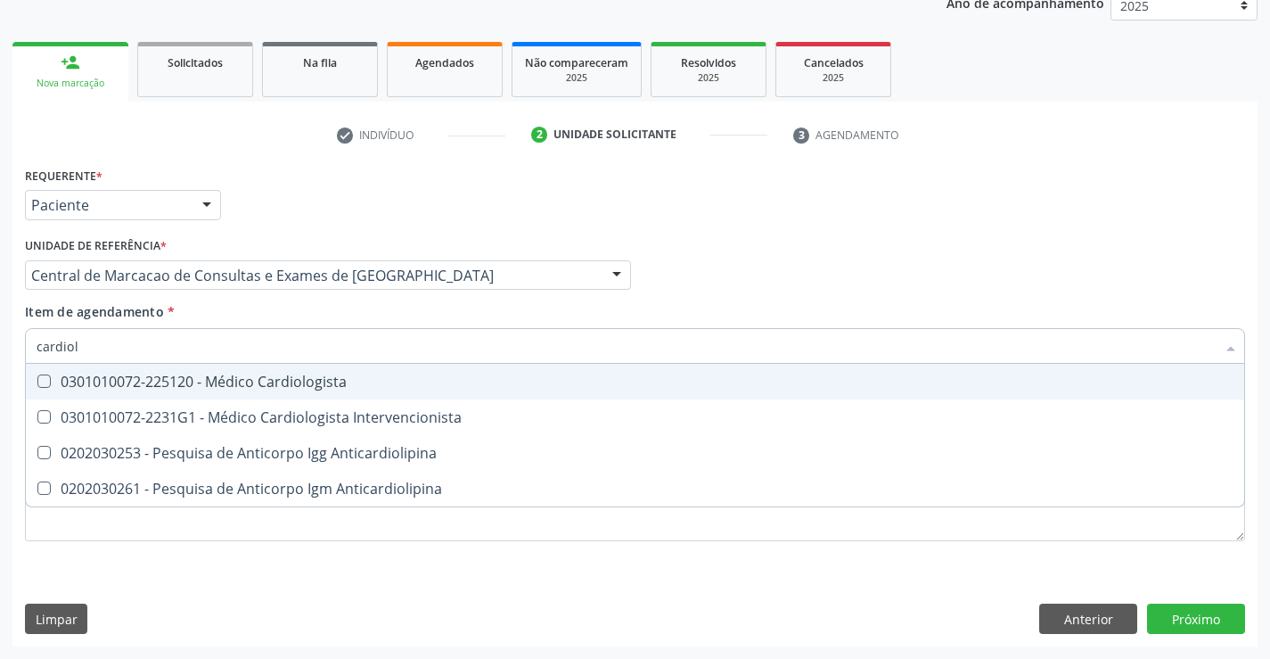
type input "cardiolo"
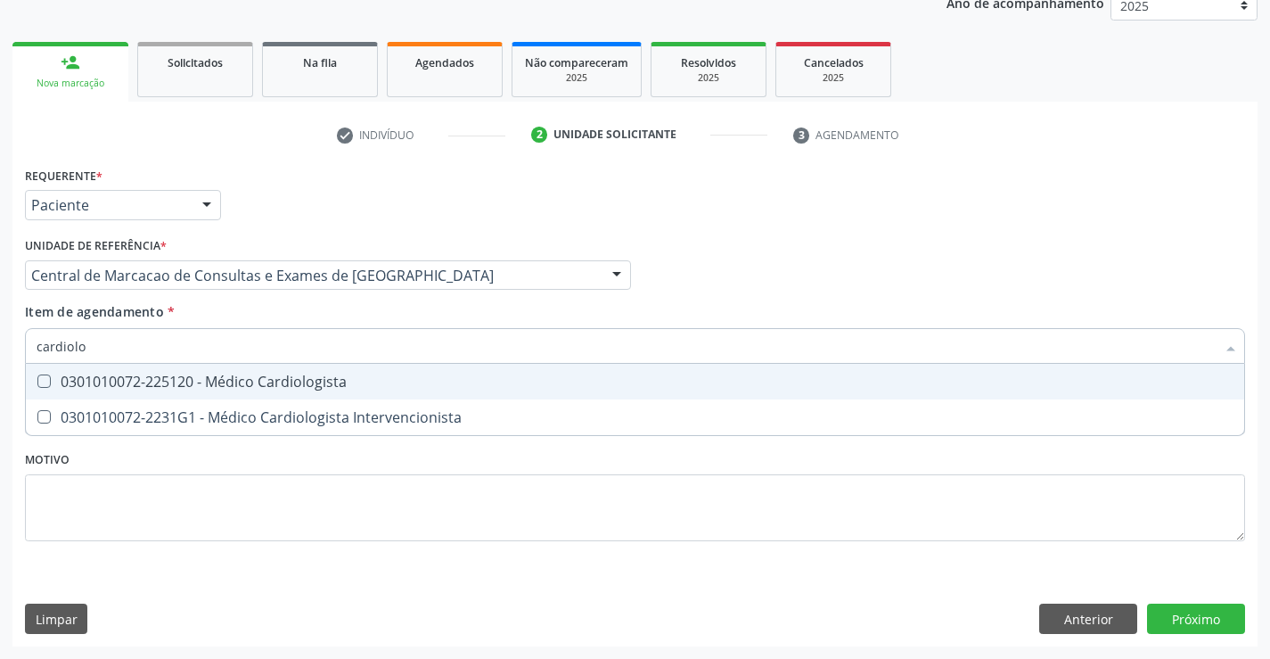
click at [320, 385] on div "0301010072-225120 - Médico Cardiologista" at bounding box center [635, 381] width 1197 height 14
checkbox Cardiologista "true"
click at [911, 225] on div "Requerente * Paciente Profissional de Saúde Paciente Nenhum resultado encontrad…" at bounding box center [634, 197] width 1229 height 70
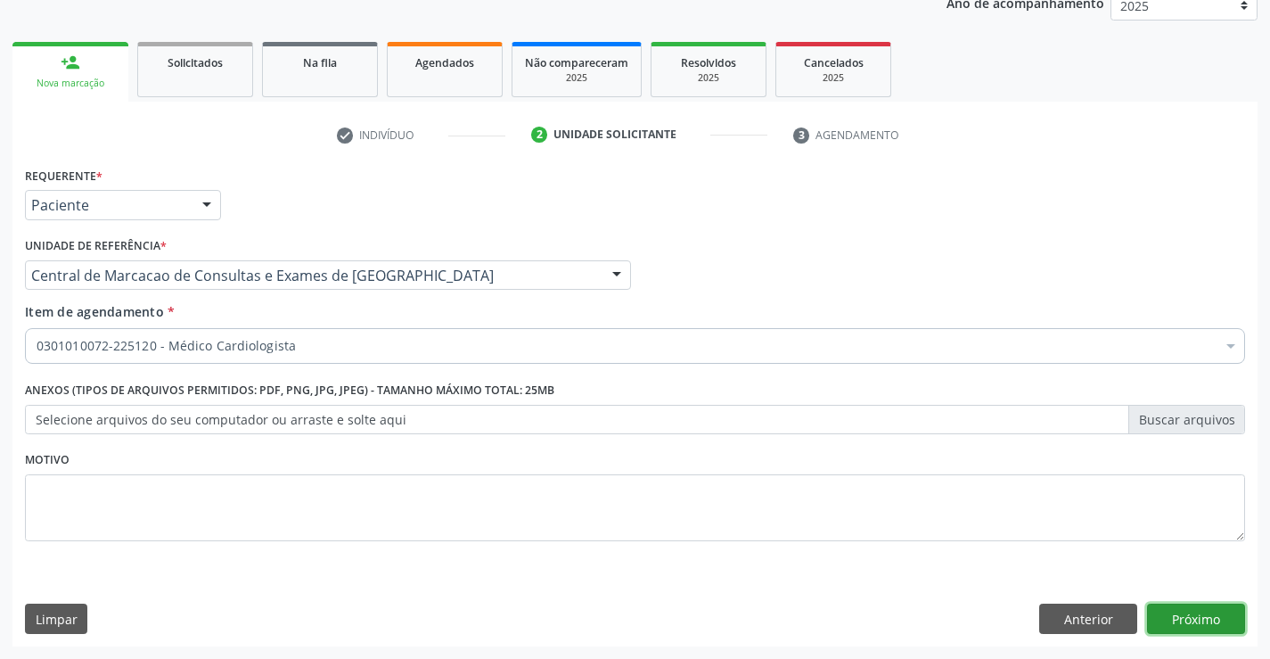
click at [1198, 628] on button "Próximo" at bounding box center [1196, 618] width 98 height 30
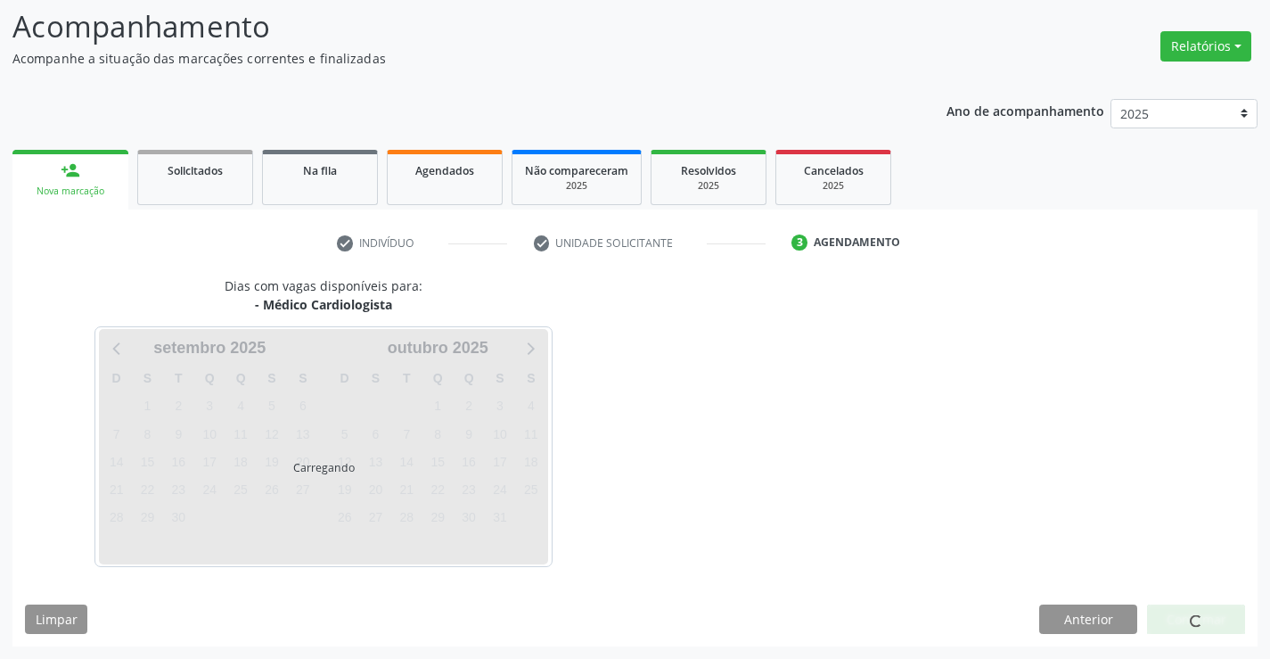
scroll to position [117, 0]
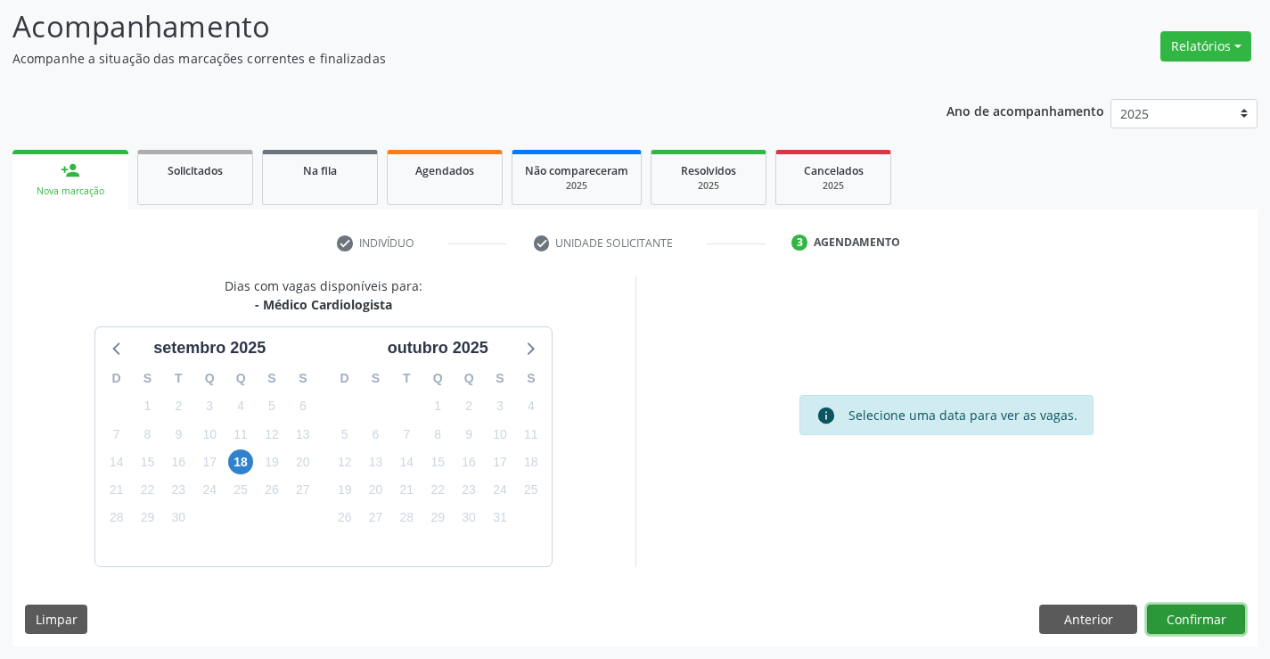
click at [1198, 627] on button "Confirmar" at bounding box center [1196, 619] width 98 height 30
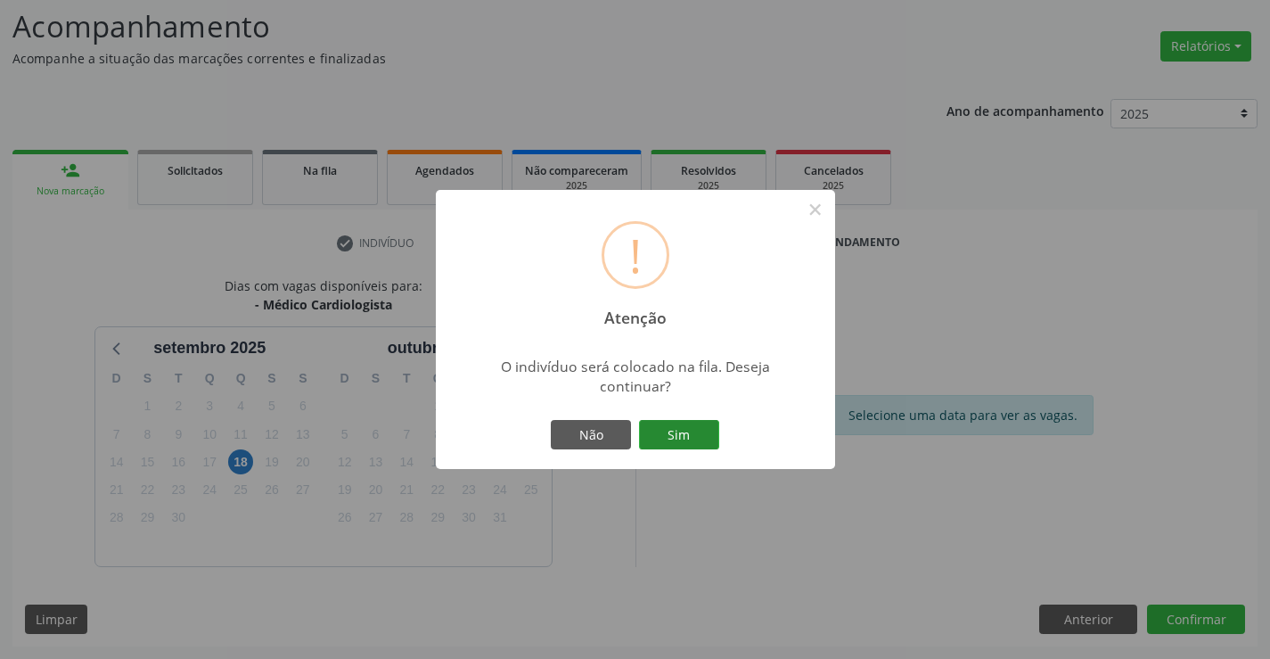
click at [693, 439] on button "Sim" at bounding box center [679, 435] width 80 height 30
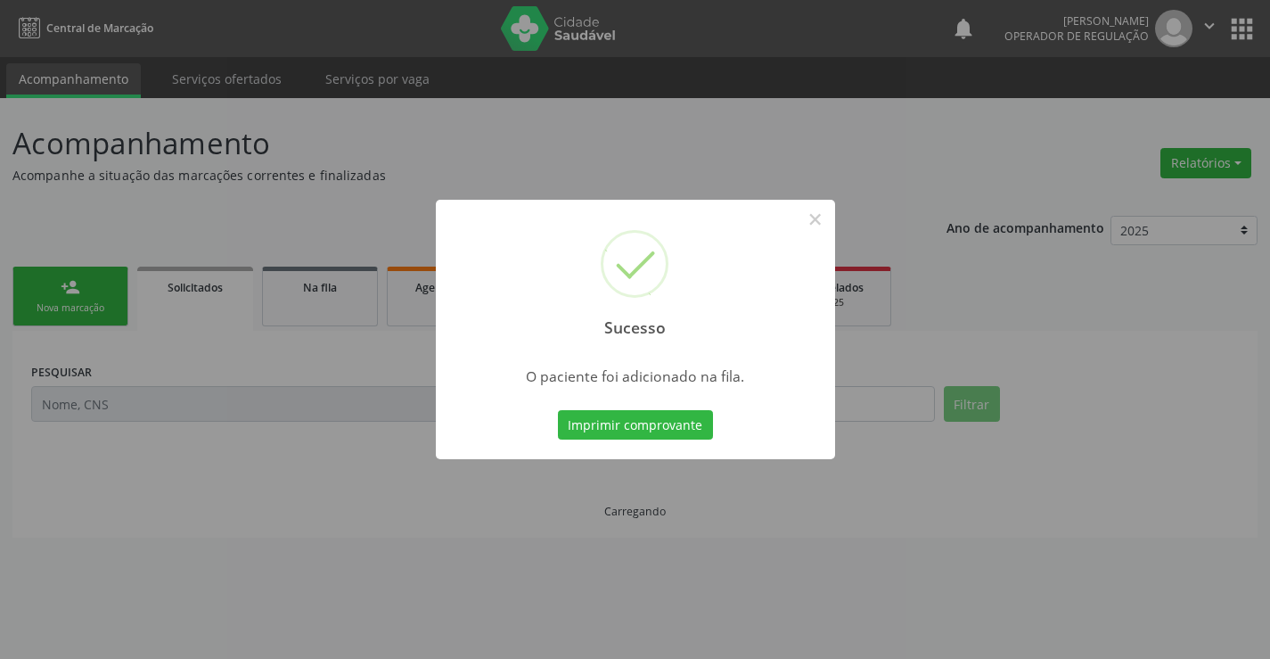
scroll to position [0, 0]
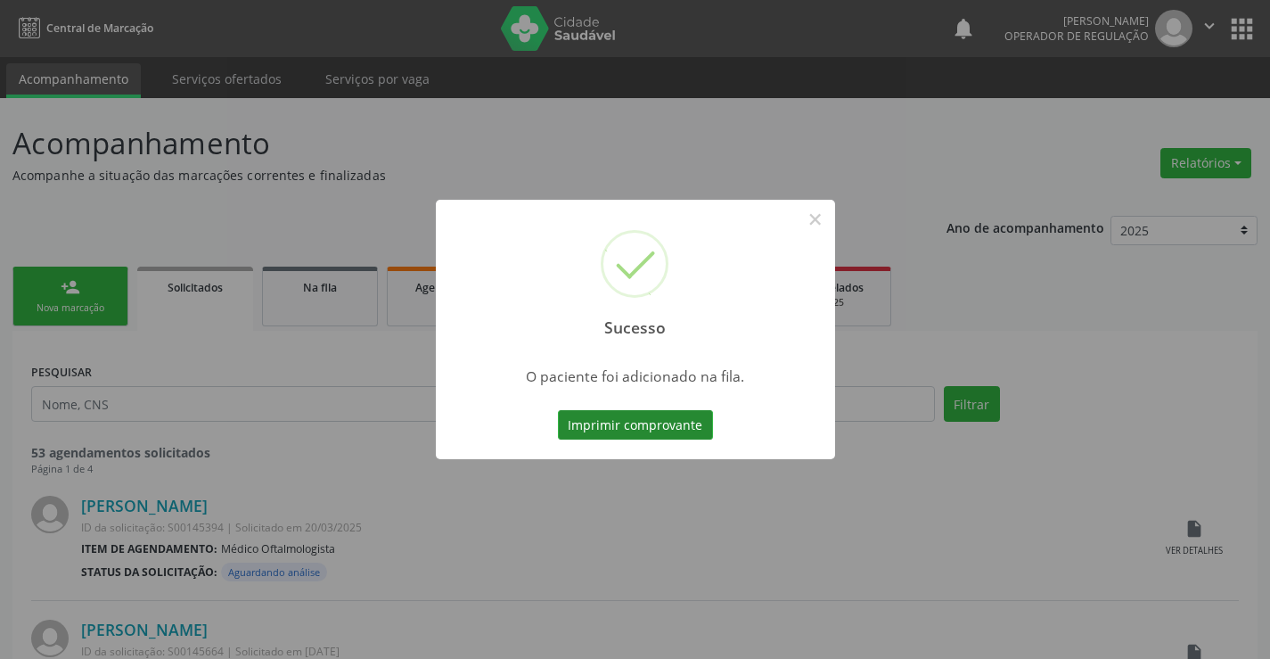
click at [680, 419] on button "Imprimir comprovante" at bounding box center [635, 425] width 155 height 30
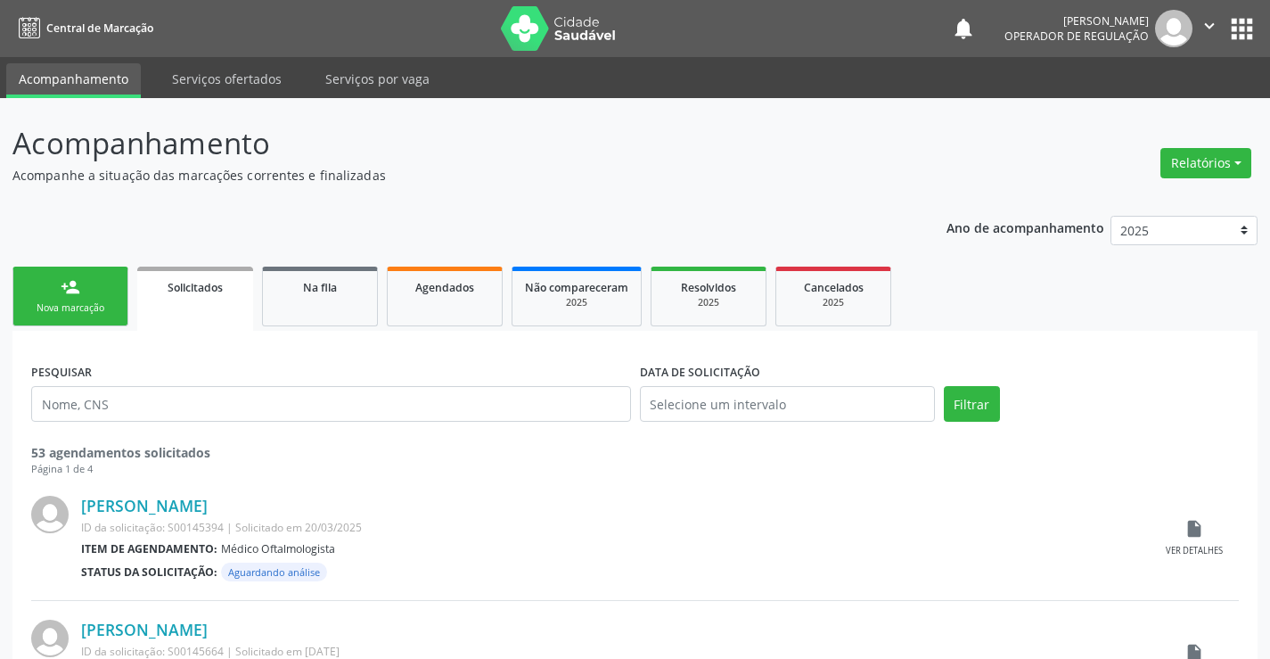
click at [68, 313] on div "Nova marcação" at bounding box center [70, 307] width 89 height 13
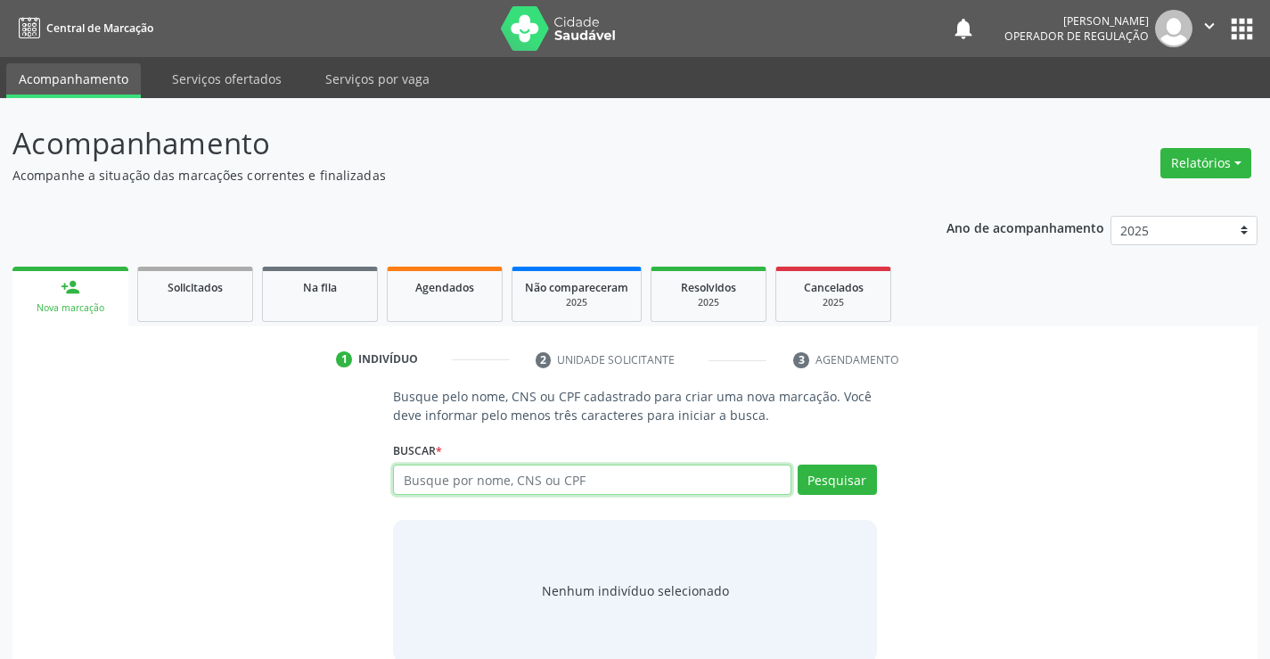
click at [413, 475] on input "text" at bounding box center [592, 479] width 398 height 30
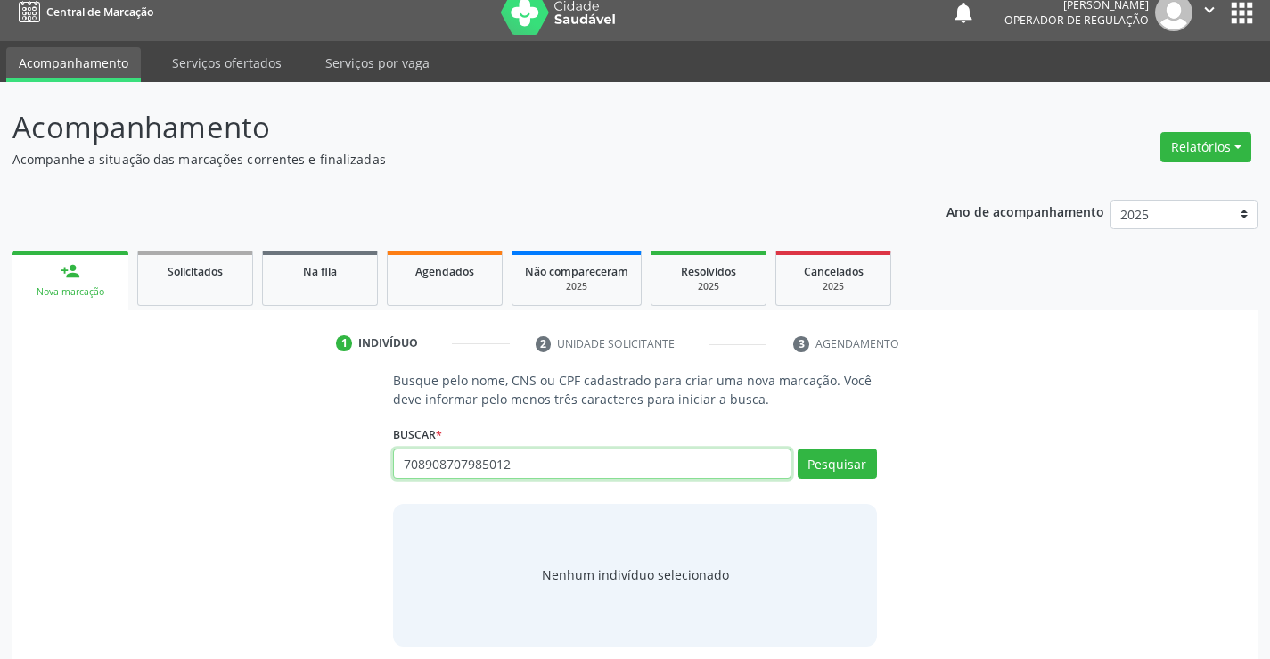
scroll to position [29, 0]
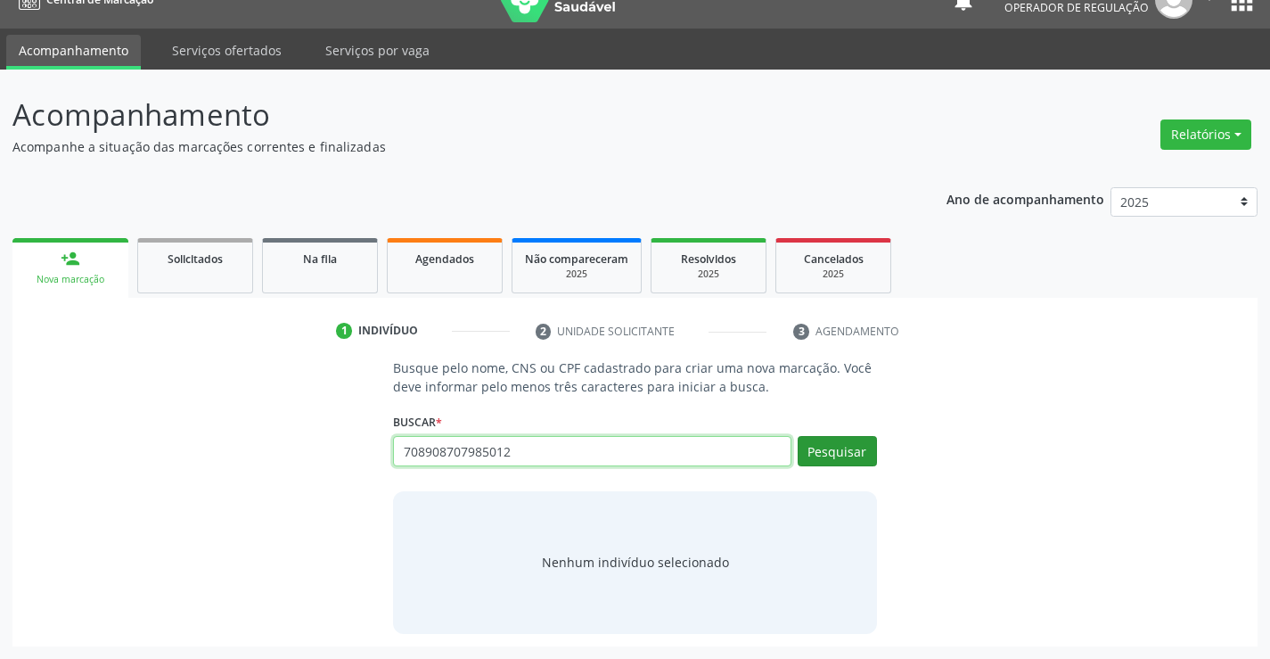
type input "708908707985012"
click at [804, 461] on button "Pesquisar" at bounding box center [837, 451] width 79 height 30
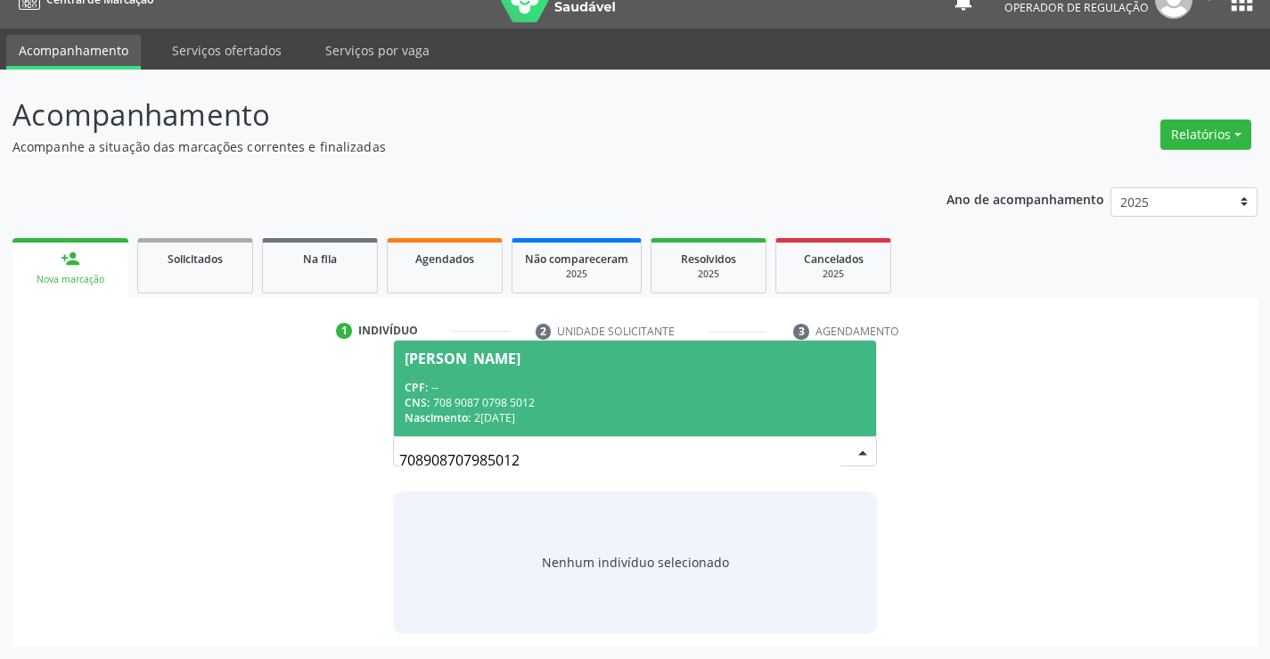
click at [613, 396] on div "CNS: 708 9087 0798 5012" at bounding box center [635, 402] width 460 height 15
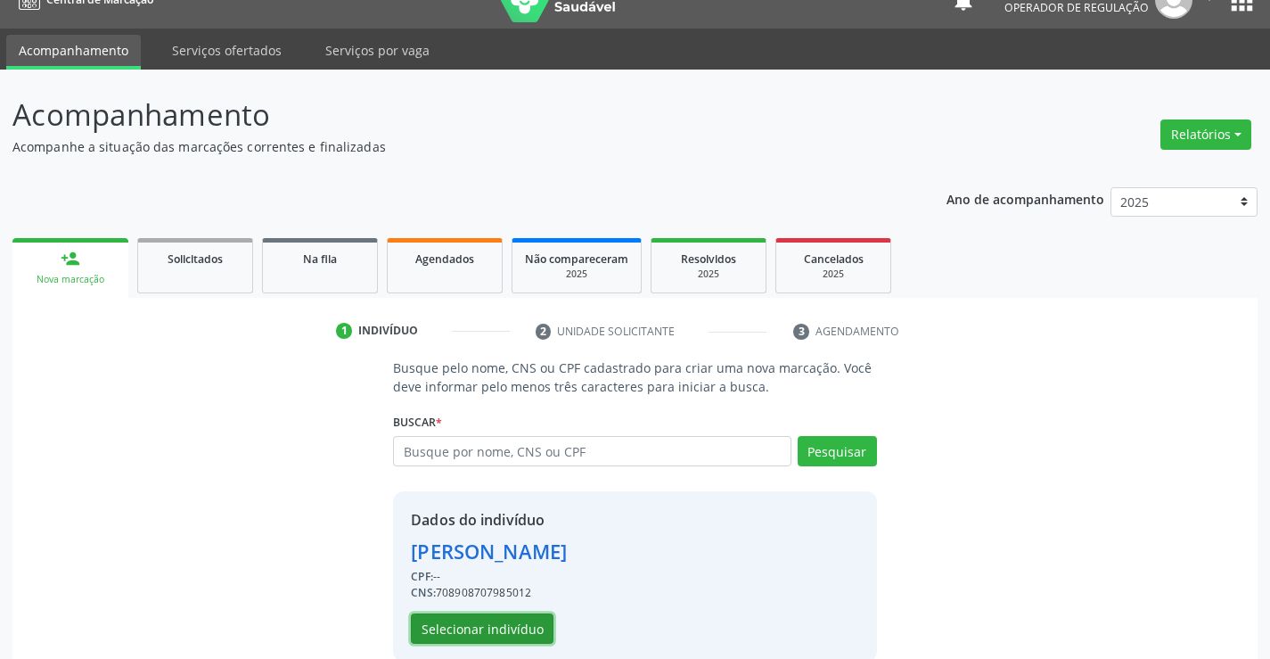
click at [500, 618] on button "Selecionar indivíduo" at bounding box center [482, 628] width 143 height 30
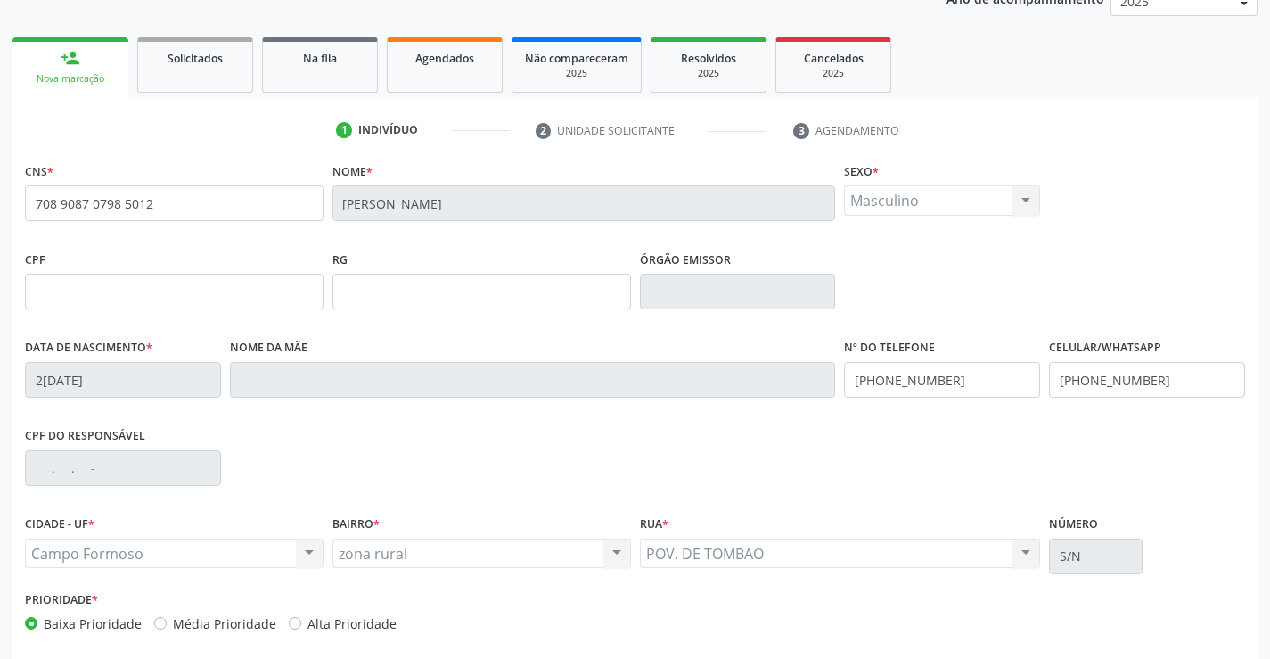
scroll to position [296, 0]
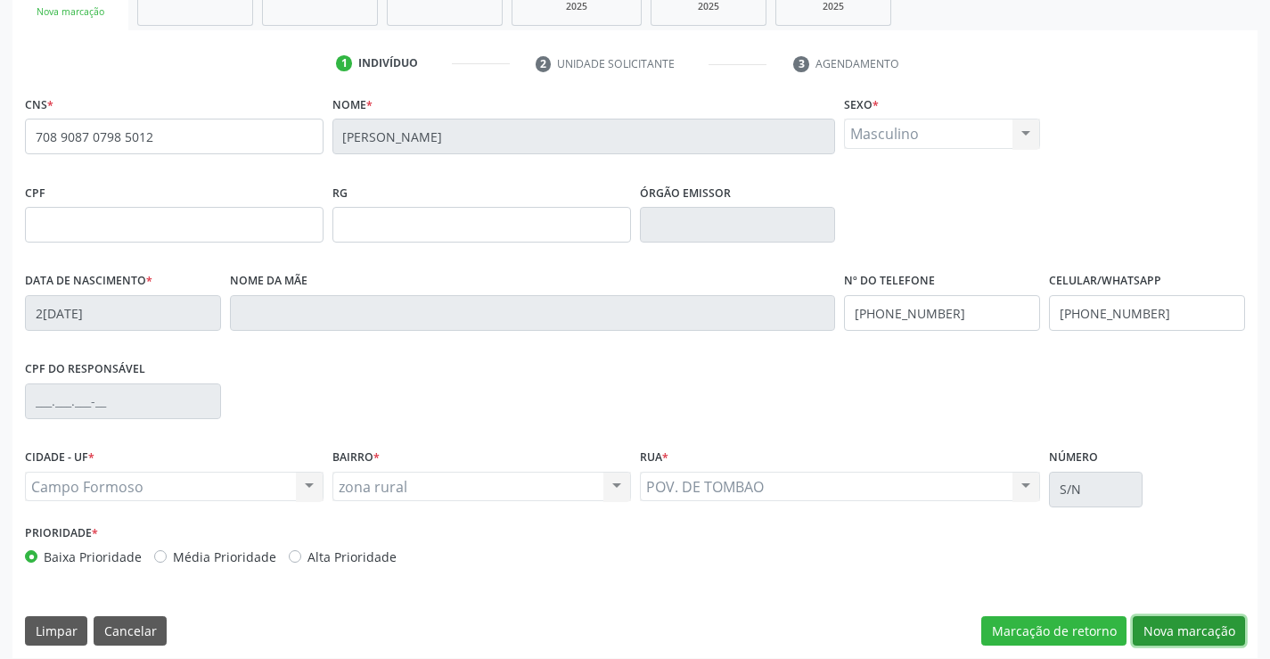
click at [1198, 630] on button "Nova marcação" at bounding box center [1189, 631] width 112 height 30
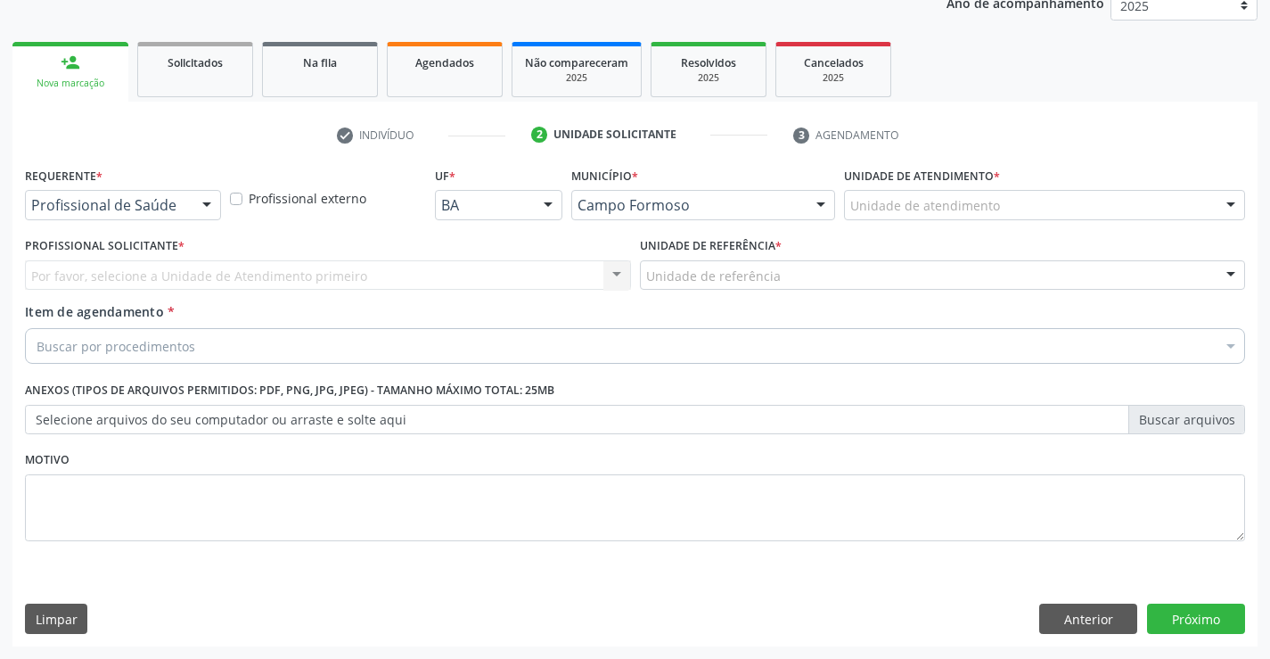
scroll to position [225, 0]
click at [215, 202] on div at bounding box center [206, 206] width 27 height 30
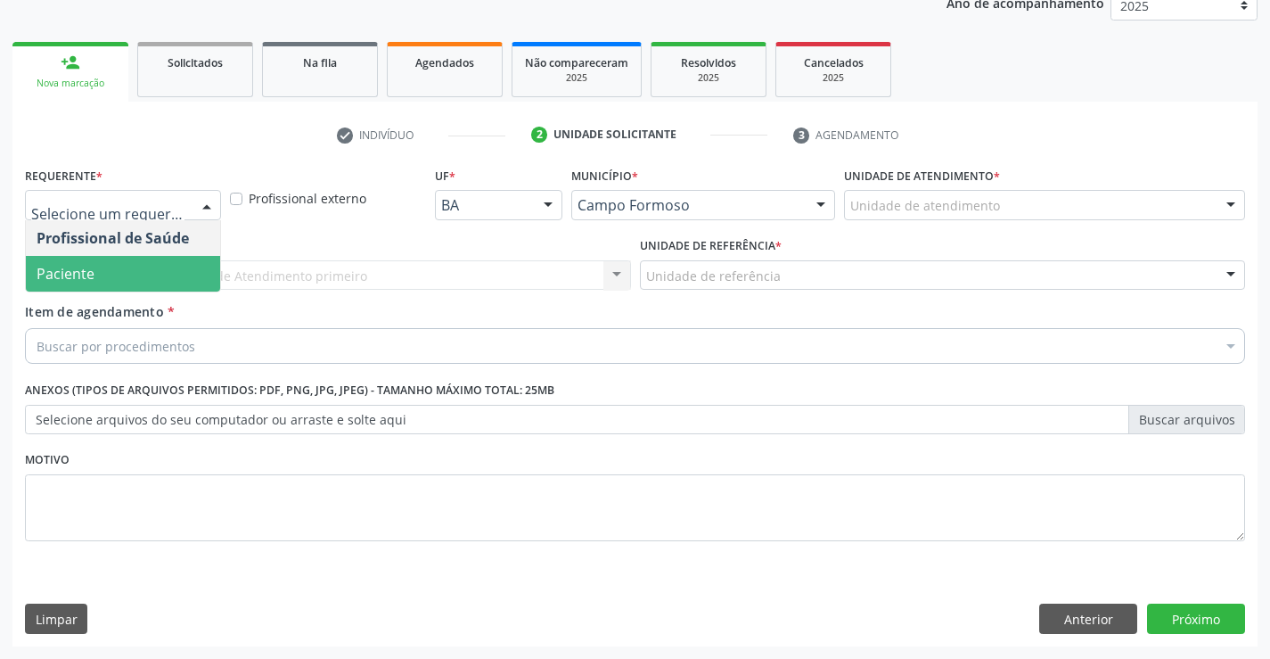
click at [122, 288] on span "Paciente" at bounding box center [123, 274] width 194 height 36
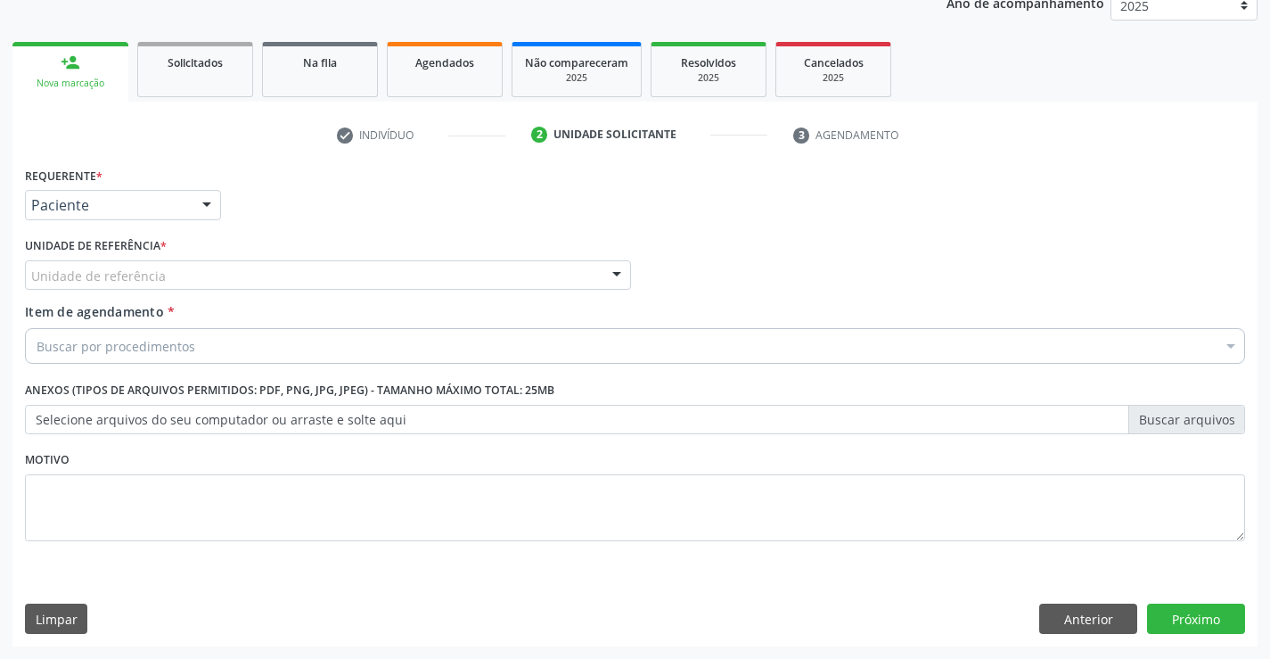
click at [283, 266] on div "Unidade de referência" at bounding box center [328, 275] width 606 height 30
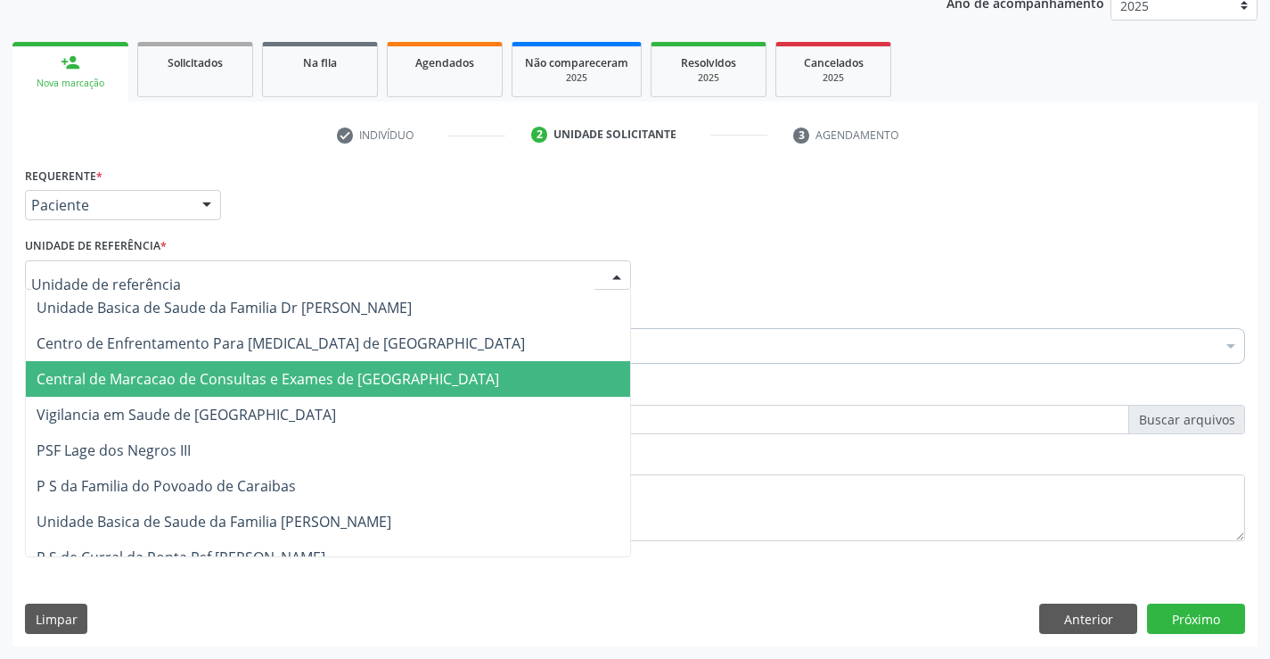
click at [307, 371] on span "Central de Marcacao de Consultas e Exames de [GEOGRAPHIC_DATA]" at bounding box center [268, 379] width 463 height 20
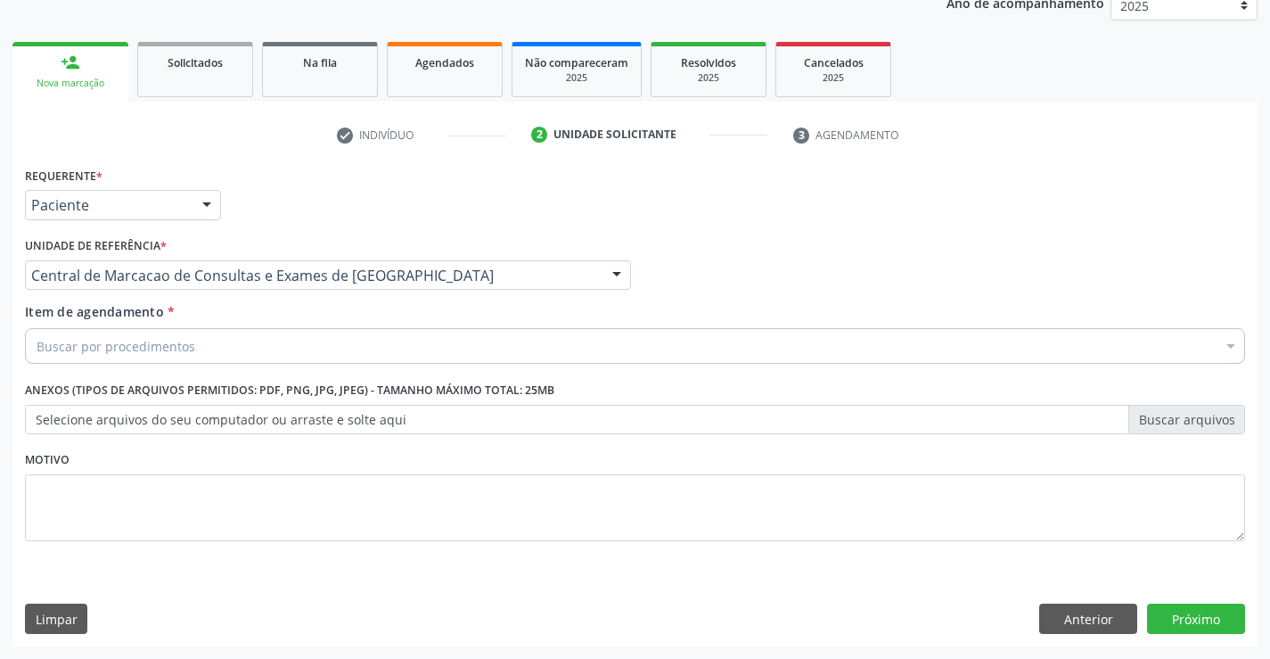
click at [309, 345] on div "Buscar por procedimentos" at bounding box center [635, 346] width 1220 height 36
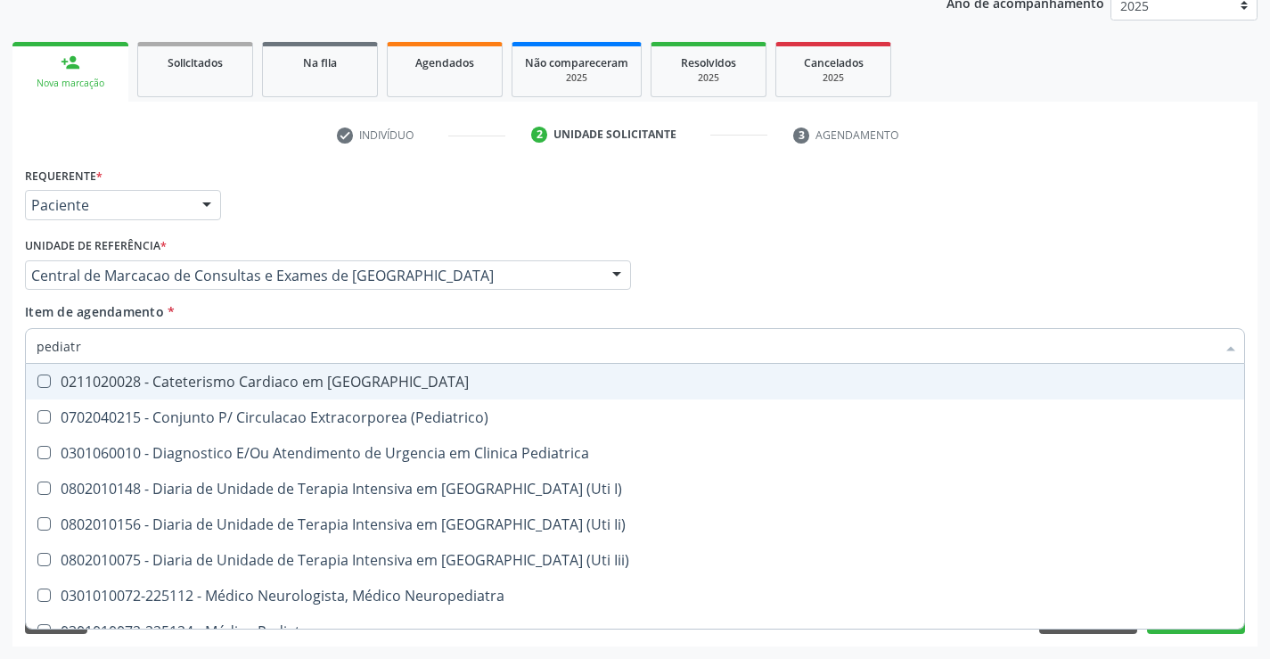
type input "pediatra"
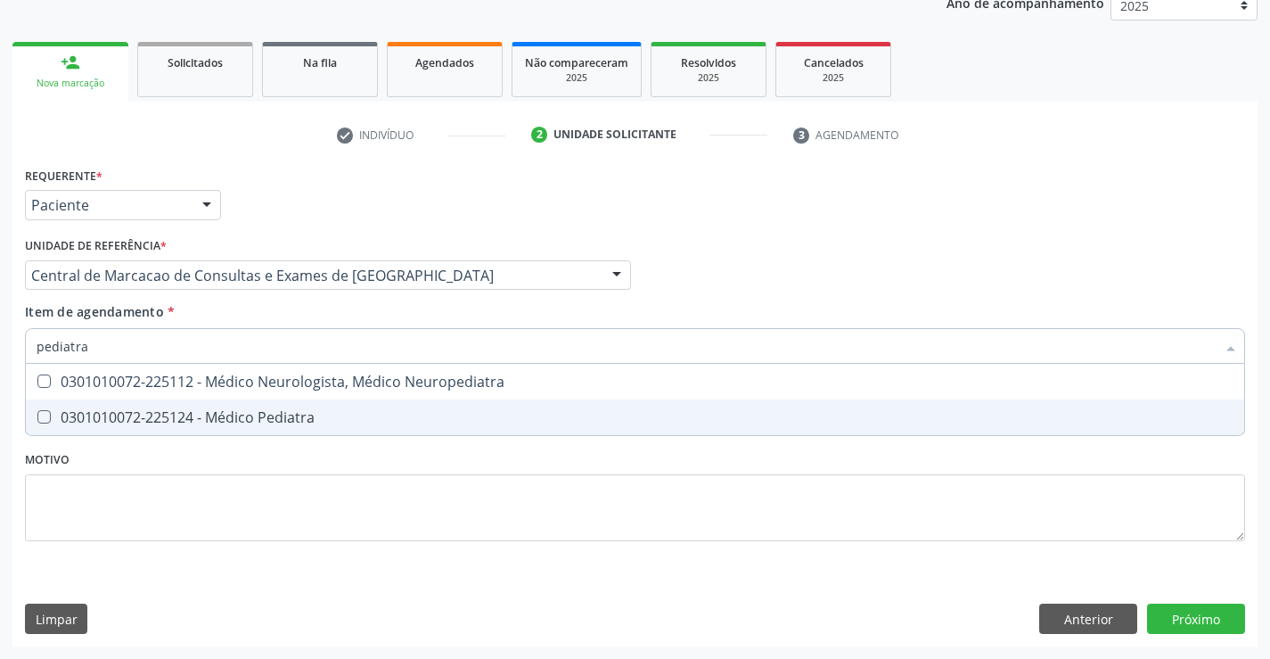
click at [209, 414] on div "0301010072-225124 - Médico Pediatra" at bounding box center [635, 417] width 1197 height 14
checkbox Pediatra "true"
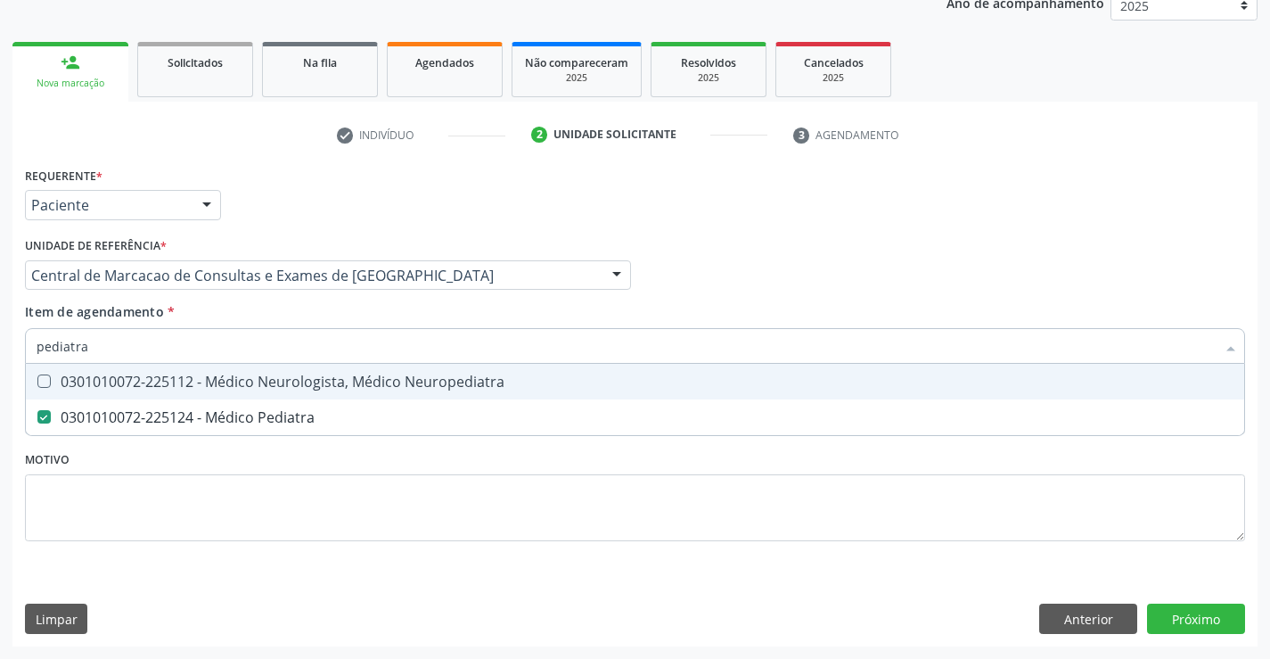
click at [861, 245] on div "Profissional Solicitante Por favor, selecione a Unidade de Atendimento primeiro…" at bounding box center [634, 268] width 1229 height 70
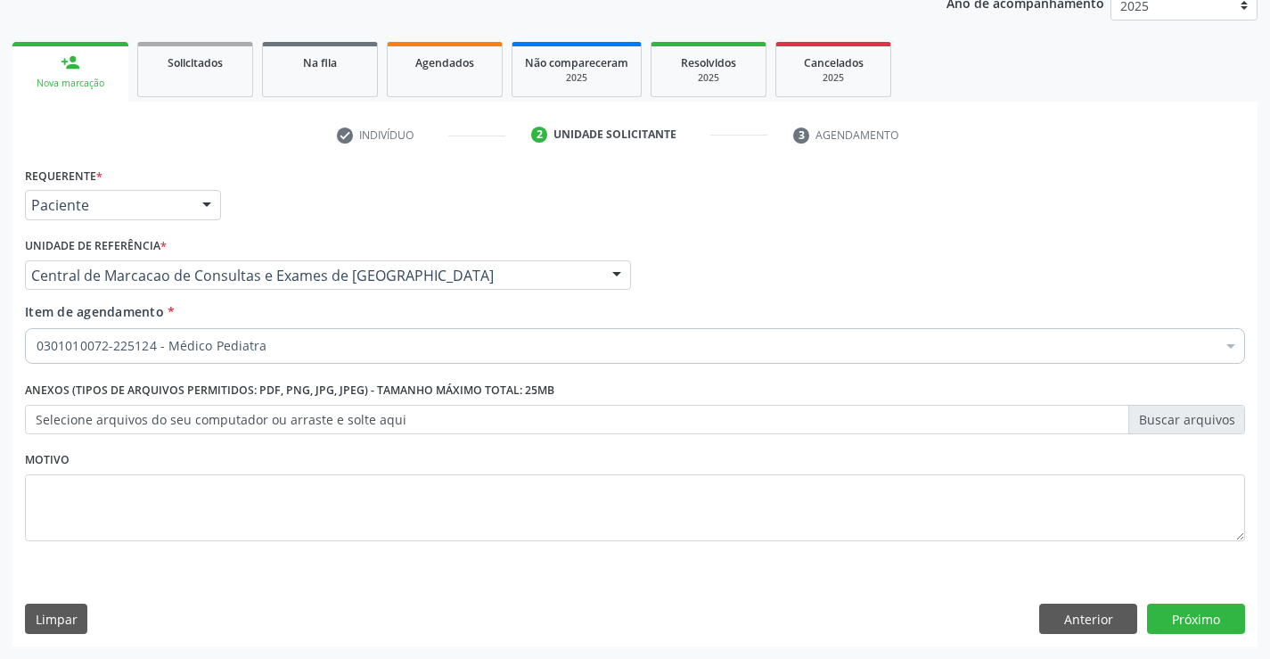
click at [1194, 609] on div "Requerente * Paciente Profissional de Saúde Paciente Nenhum resultado encontrad…" at bounding box center [634, 404] width 1245 height 484
click at [1217, 614] on button "Próximo" at bounding box center [1196, 618] width 98 height 30
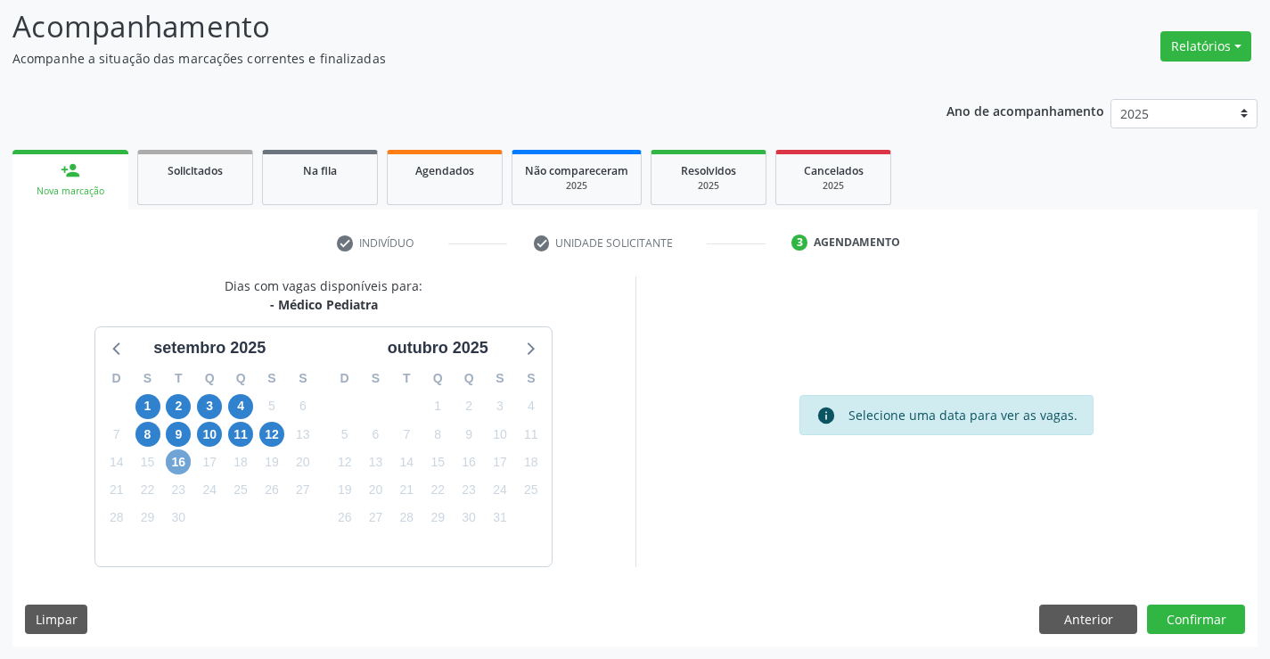
click at [177, 457] on span "16" at bounding box center [178, 461] width 25 height 25
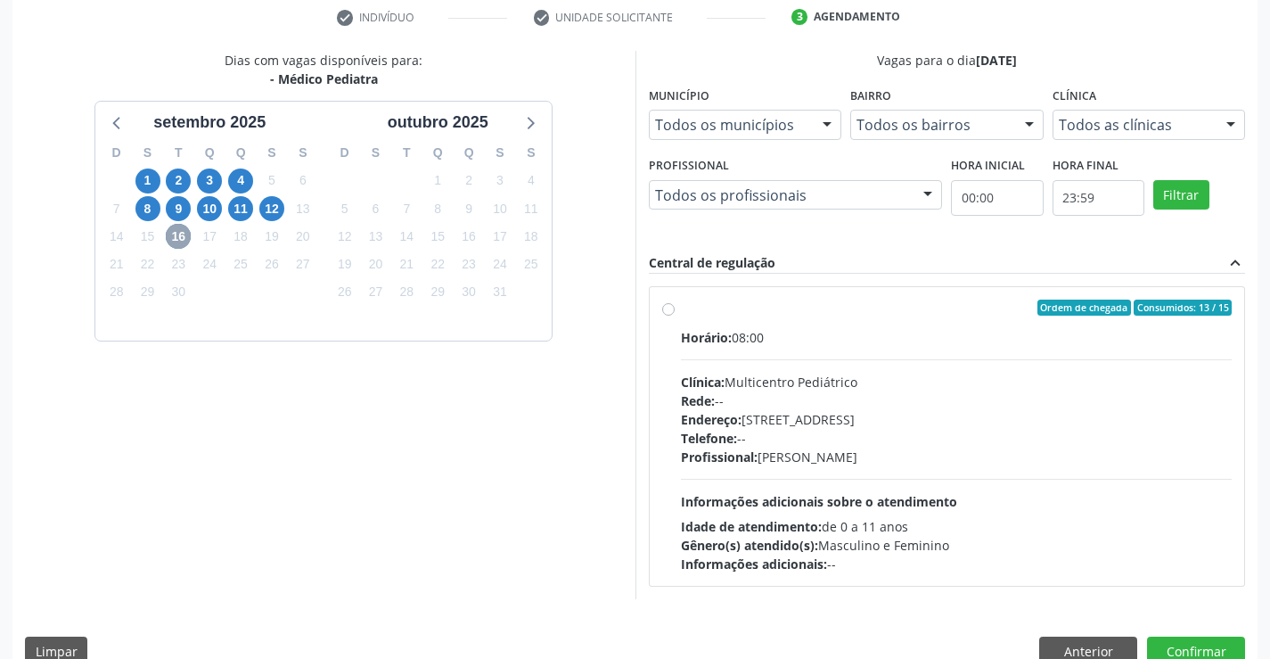
scroll to position [374, 0]
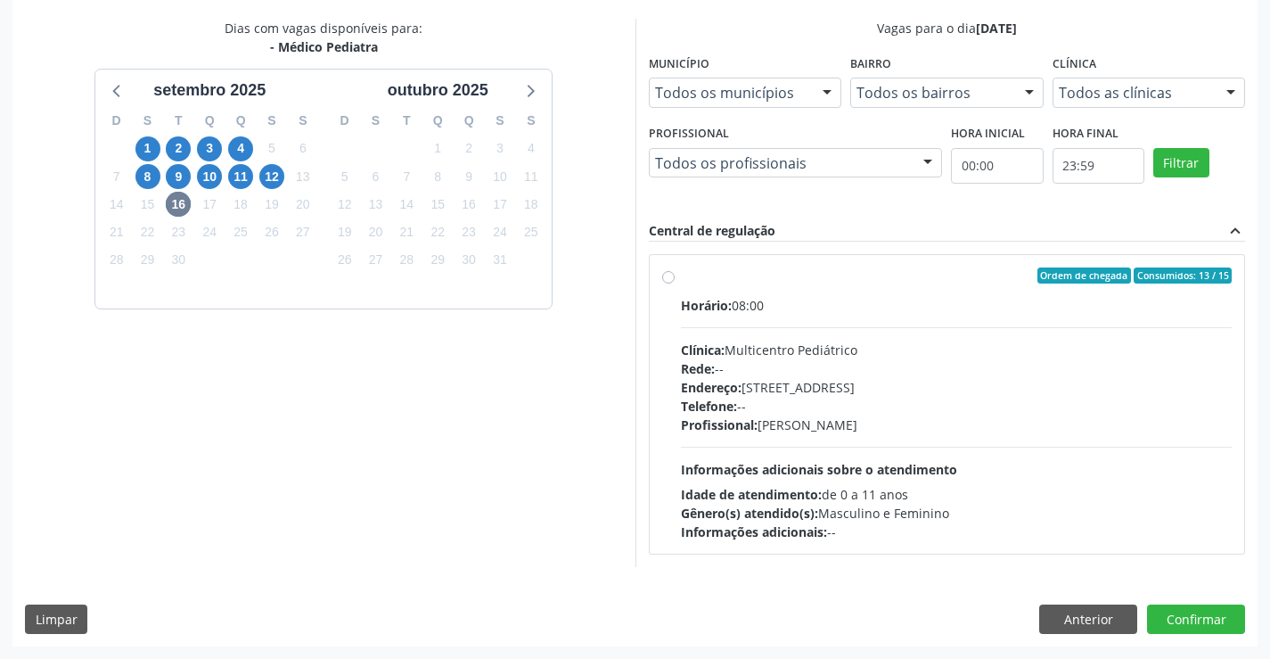
click at [897, 420] on div "Profissional: [PERSON_NAME]" at bounding box center [957, 424] width 552 height 19
click at [675, 283] on input "Ordem de chegada Consumidos: 13 / 15 Horário: 08:00 Clínica: Multicentro Pediát…" at bounding box center [668, 275] width 12 height 16
radio input "true"
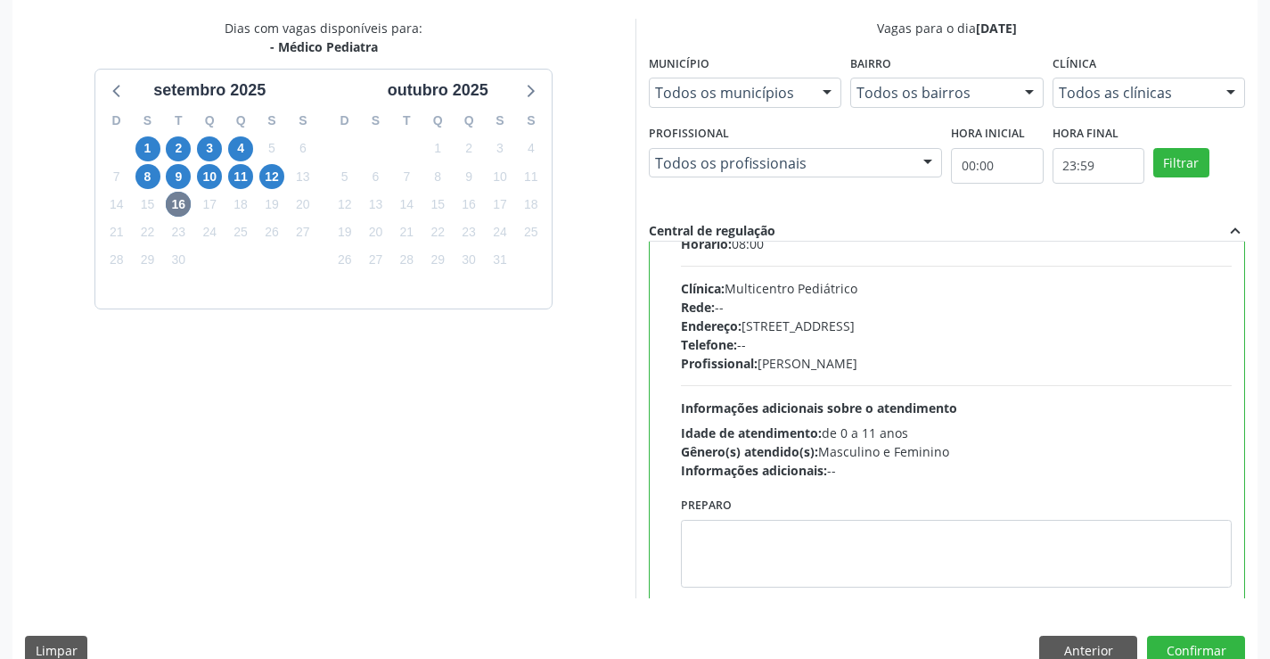
scroll to position [88, 0]
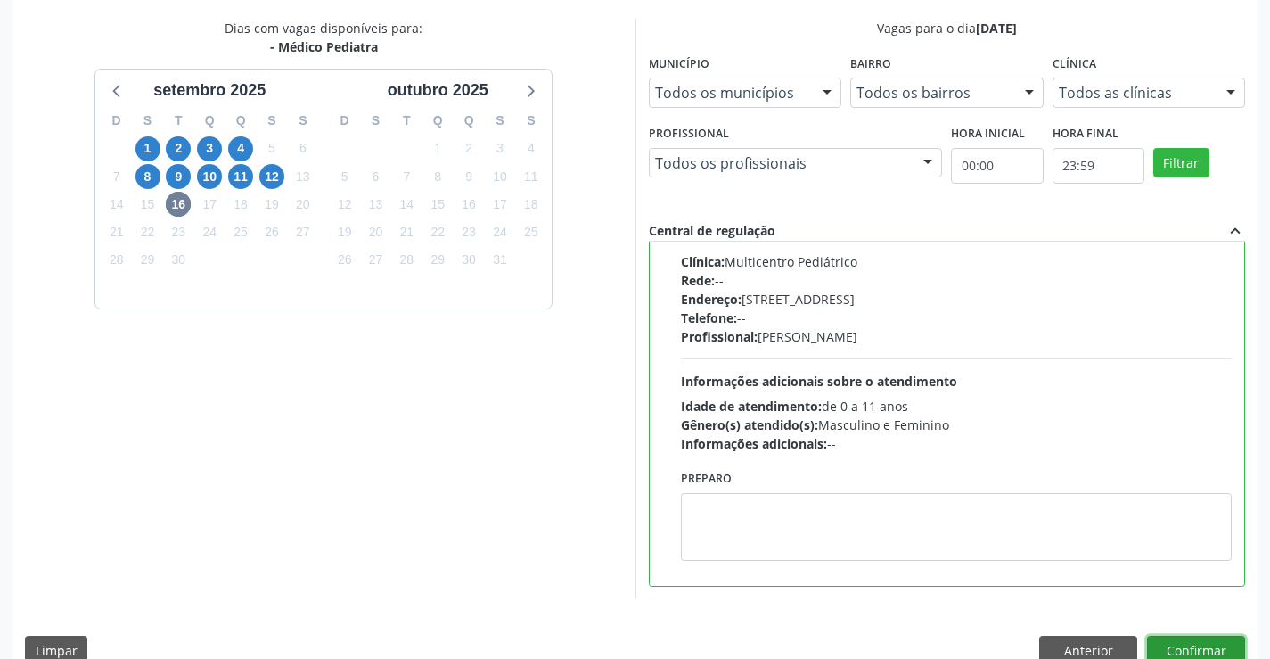
click at [1205, 650] on button "Confirmar" at bounding box center [1196, 650] width 98 height 30
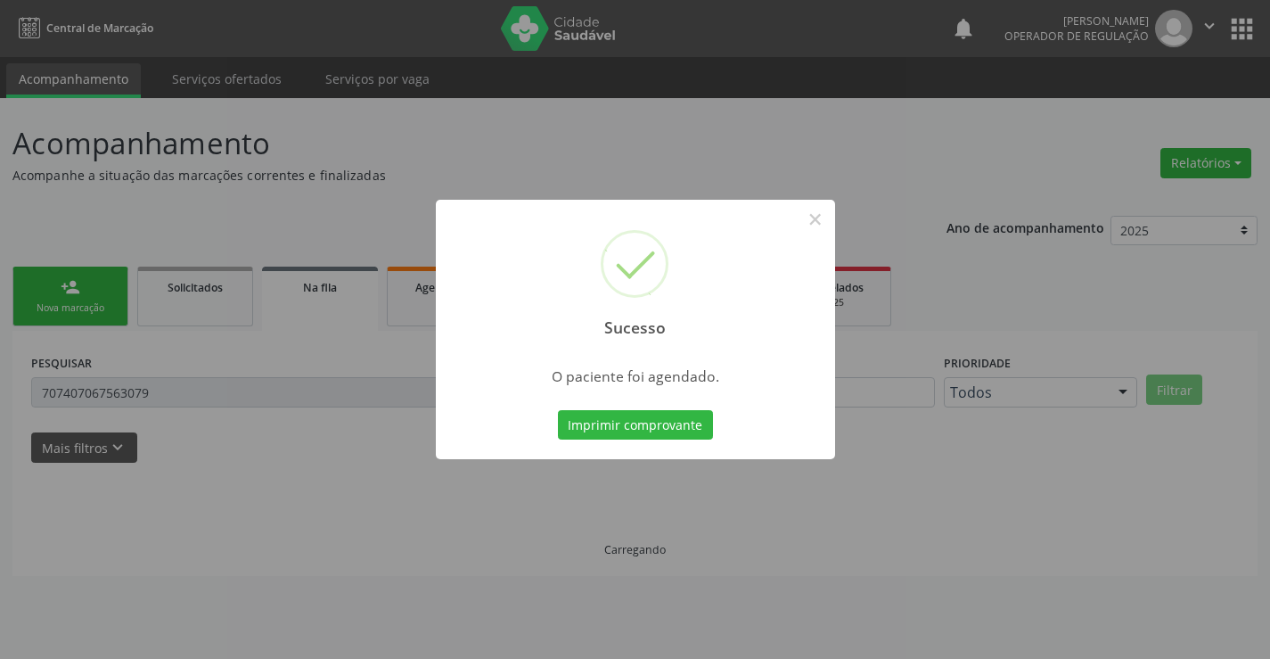
scroll to position [0, 0]
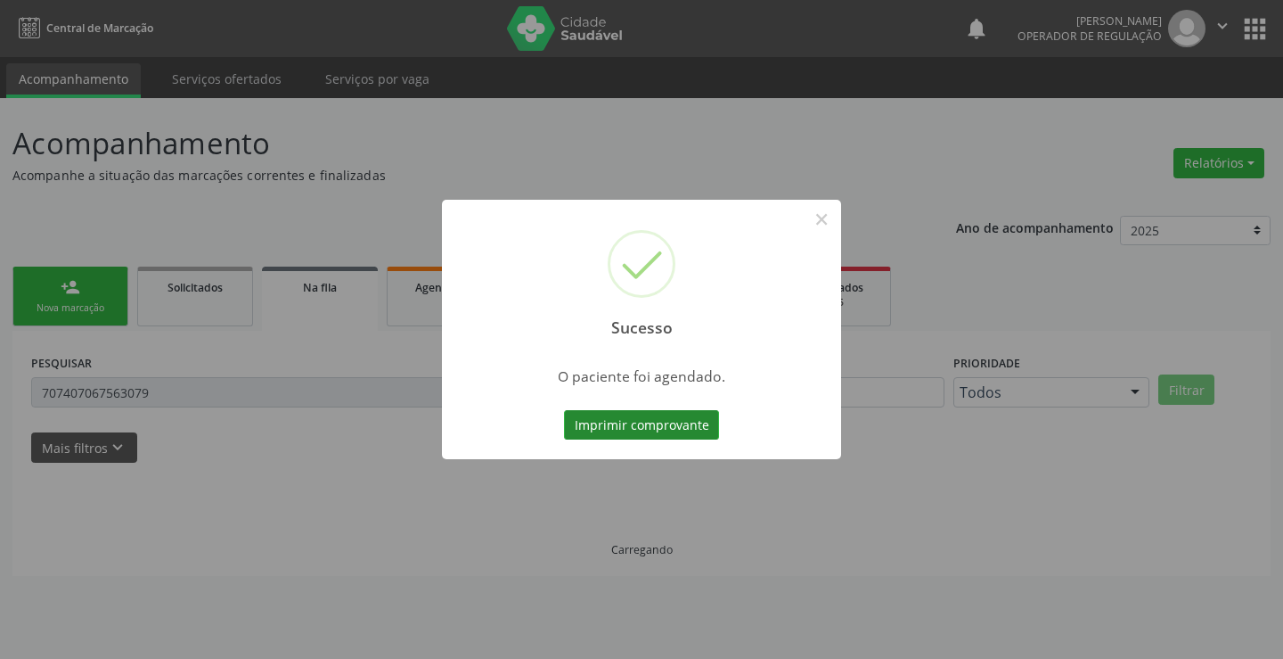
click at [676, 424] on button "Imprimir comprovante" at bounding box center [641, 425] width 155 height 30
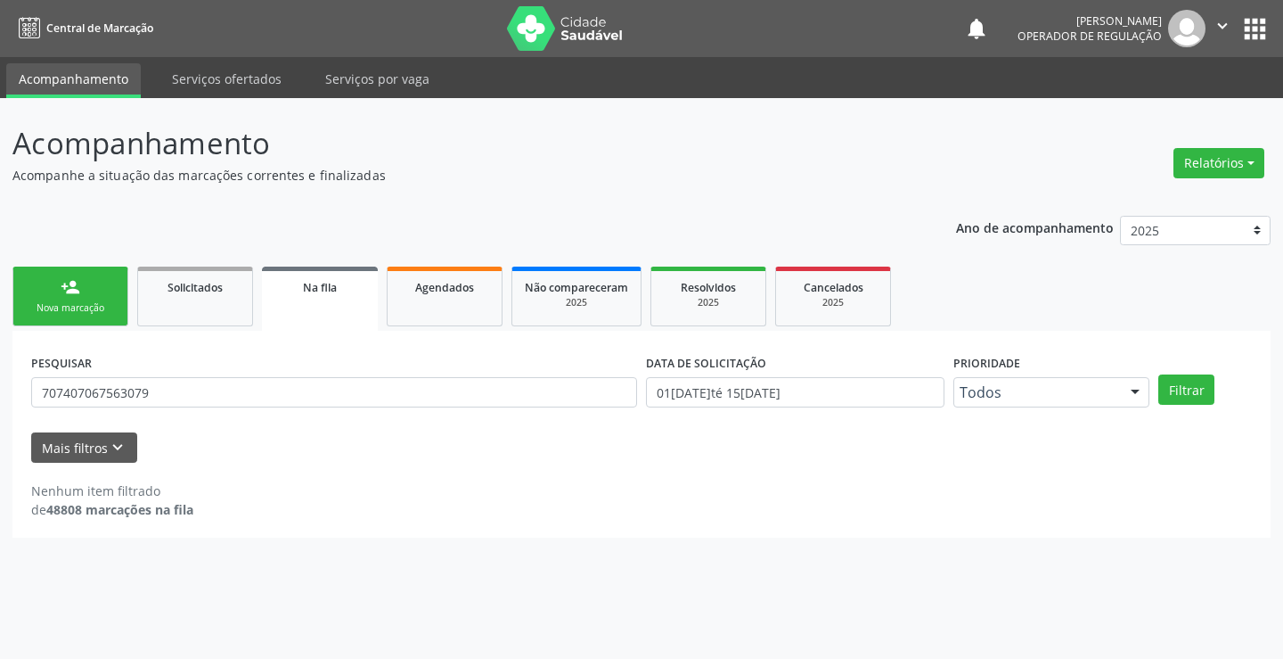
click at [117, 285] on link "person_add Nova marcação" at bounding box center [70, 296] width 116 height 60
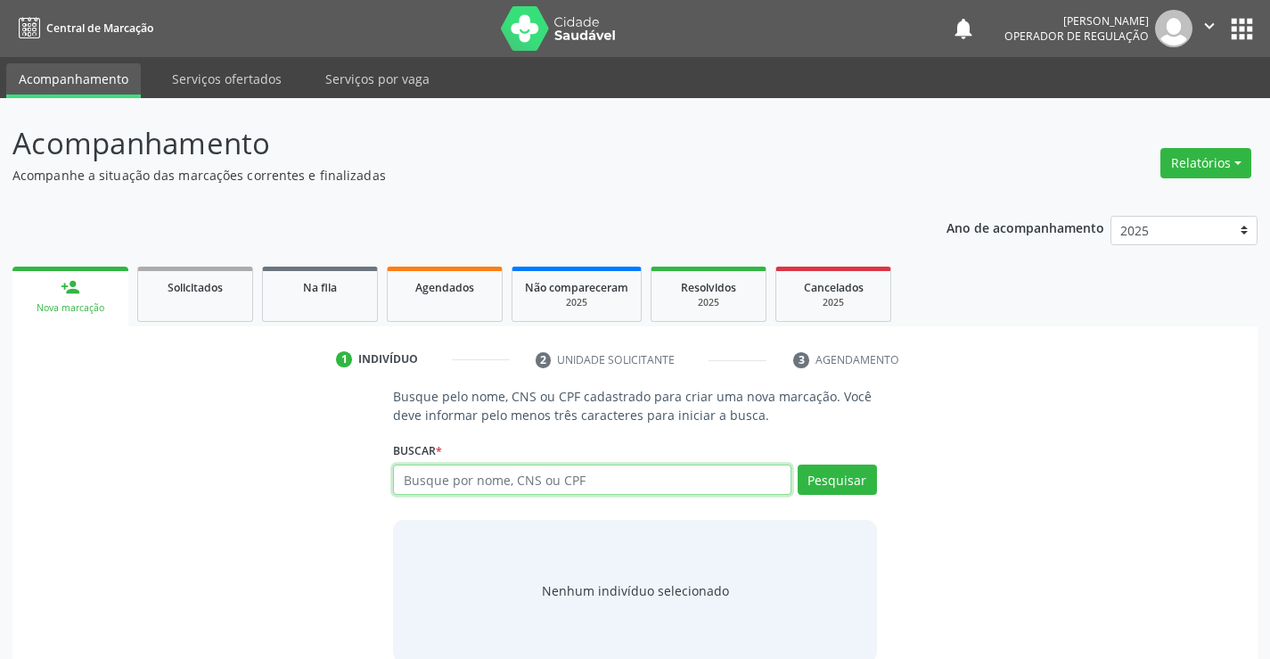
click at [437, 478] on input "text" at bounding box center [592, 479] width 398 height 30
type input "708100588656932"
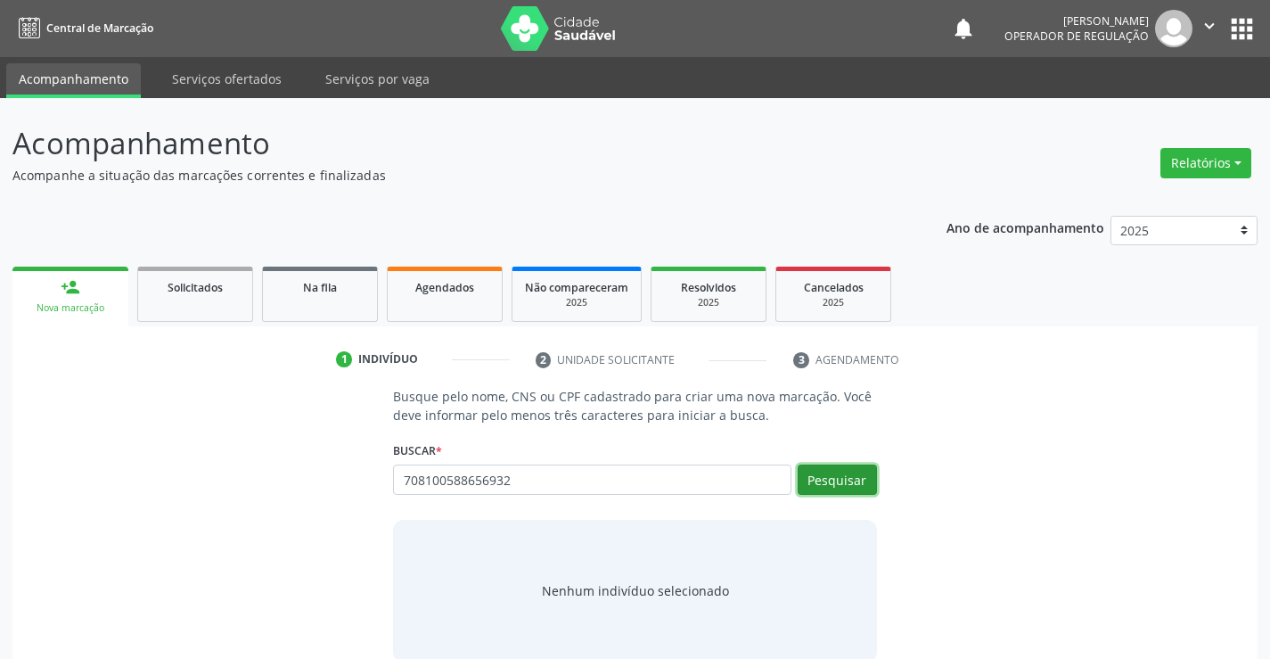
click at [832, 490] on button "Pesquisar" at bounding box center [837, 479] width 79 height 30
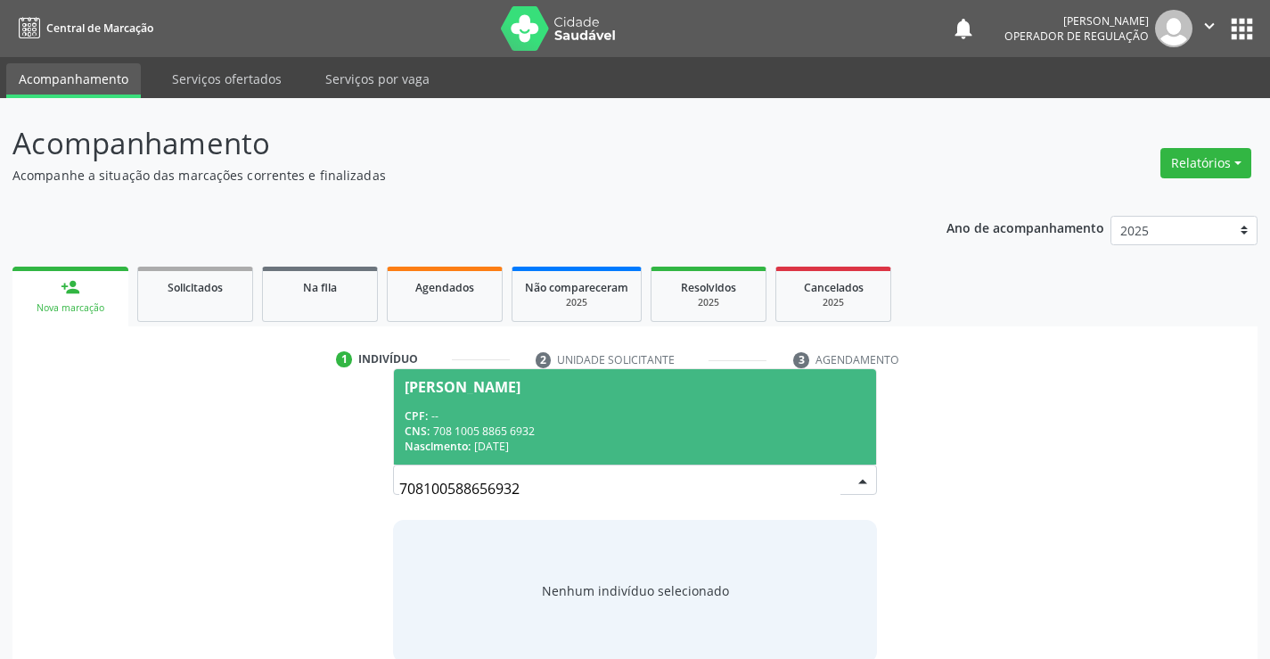
click at [539, 432] on div "CNS: 708 1005 8865 6932" at bounding box center [635, 430] width 460 height 15
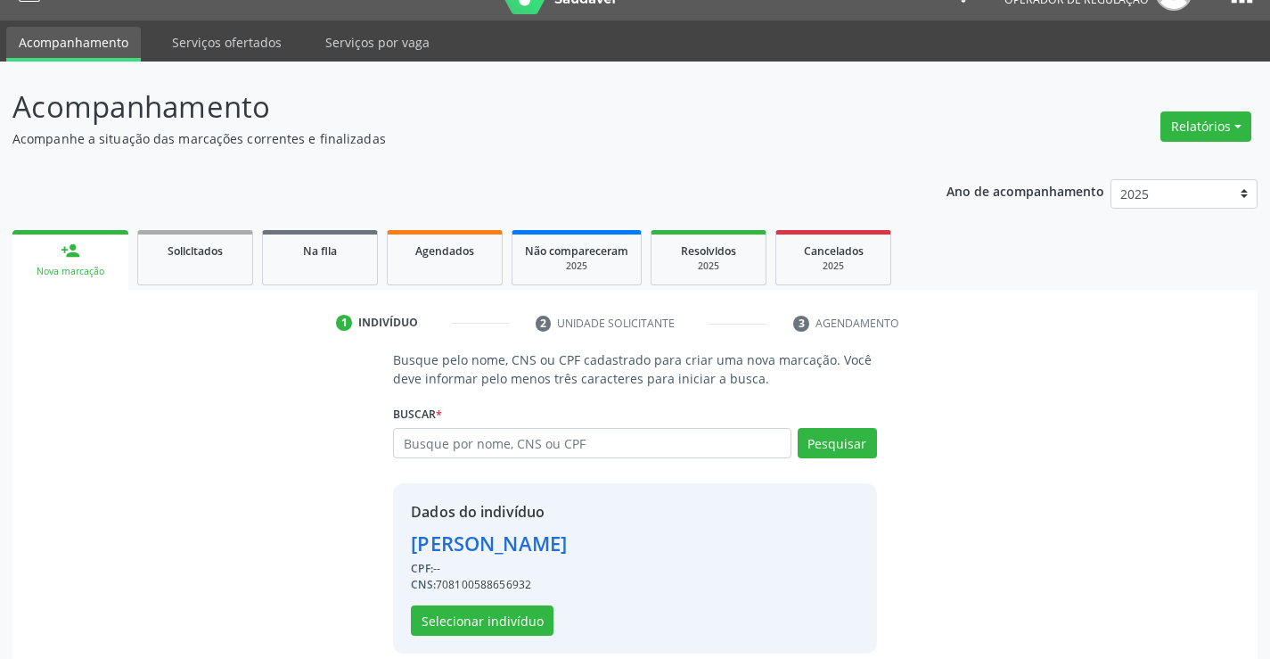
scroll to position [56, 0]
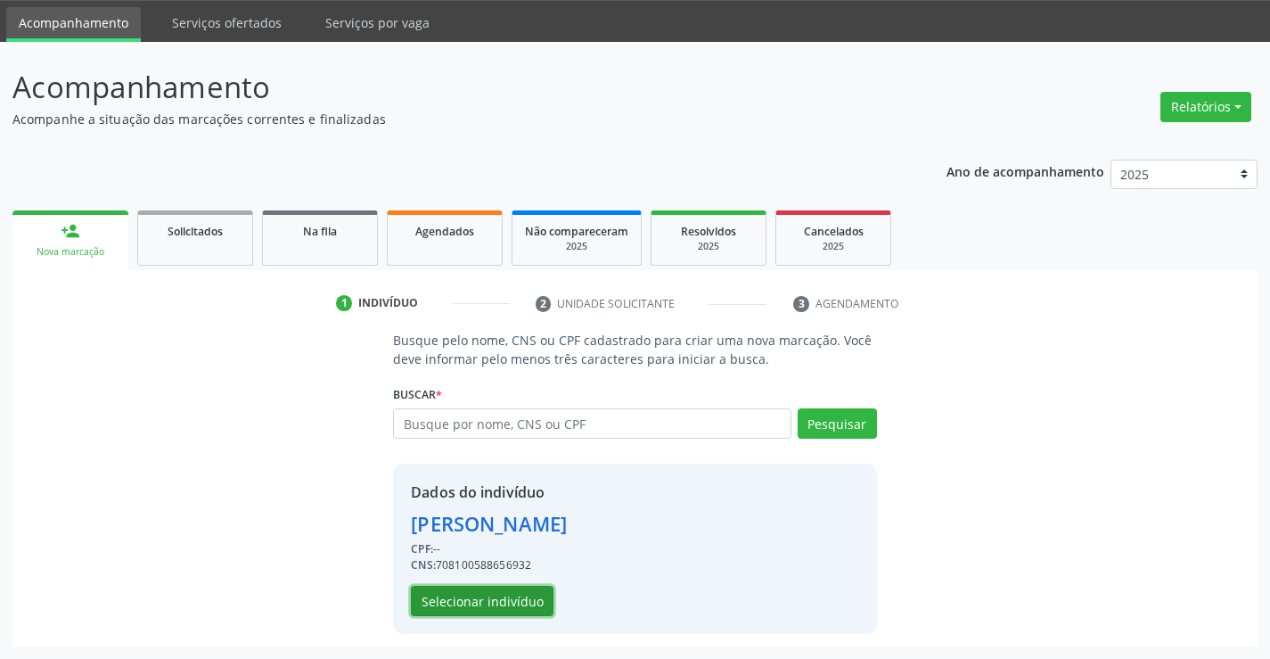
click at [459, 590] on button "Selecionar indivíduo" at bounding box center [482, 601] width 143 height 30
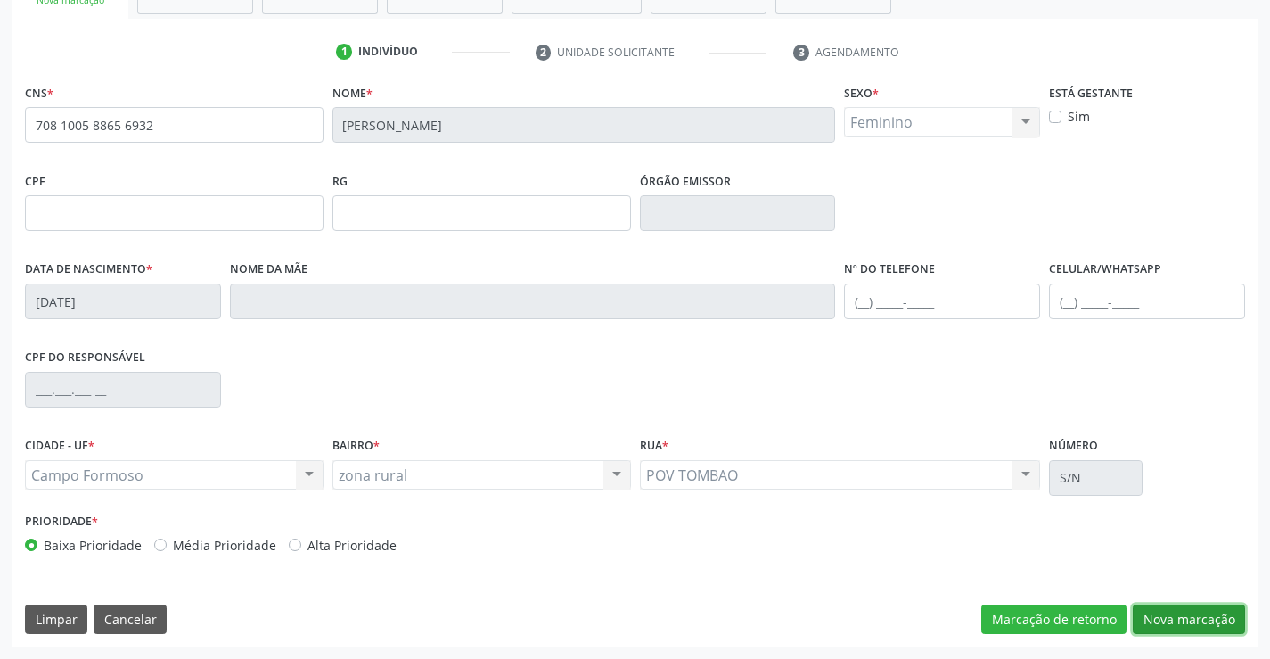
click at [1193, 633] on button "Nova marcação" at bounding box center [1189, 619] width 112 height 30
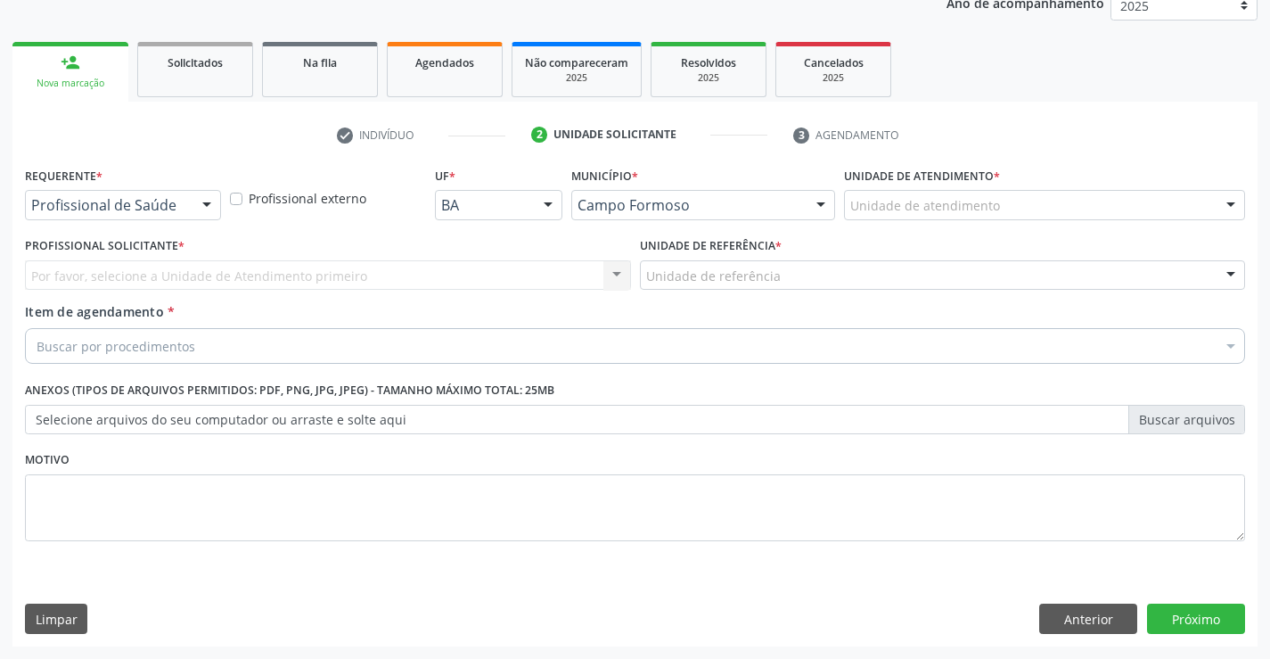
scroll to position [225, 0]
click at [187, 204] on div "Profissional de Saúde Profissional de Saúde Paciente Nenhum resultado encontrad…" at bounding box center [123, 205] width 196 height 30
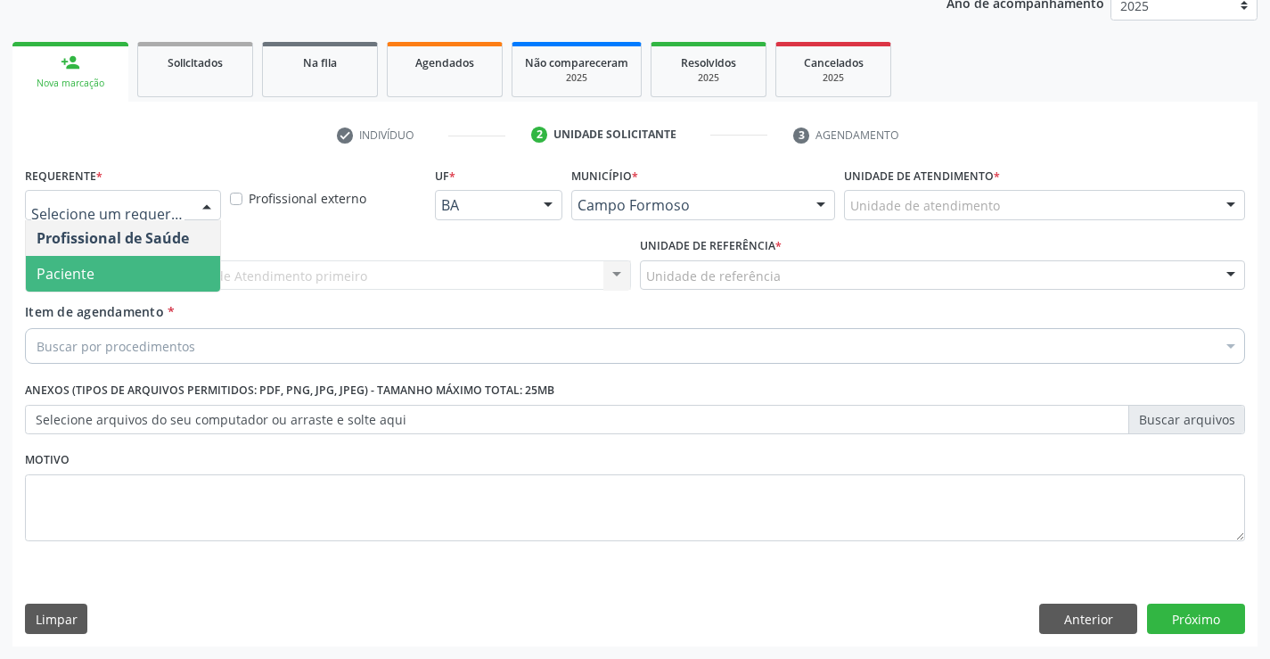
click at [140, 278] on span "Paciente" at bounding box center [123, 274] width 194 height 36
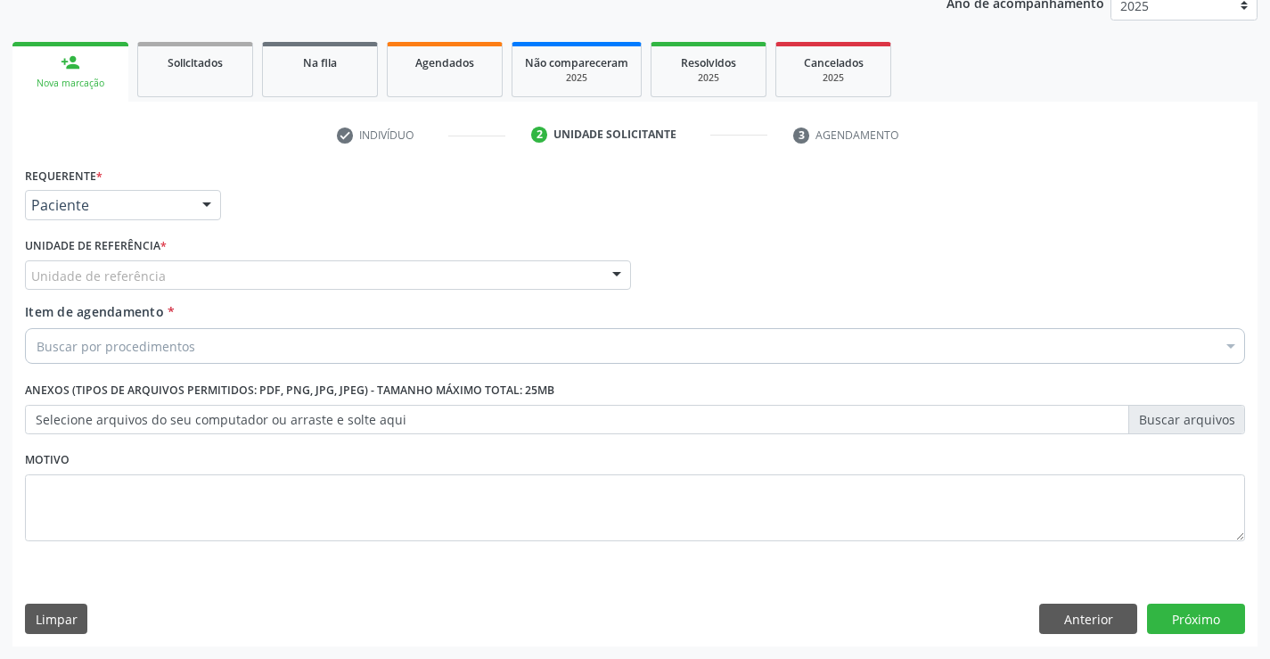
click at [415, 277] on div "Unidade de referência" at bounding box center [328, 275] width 606 height 30
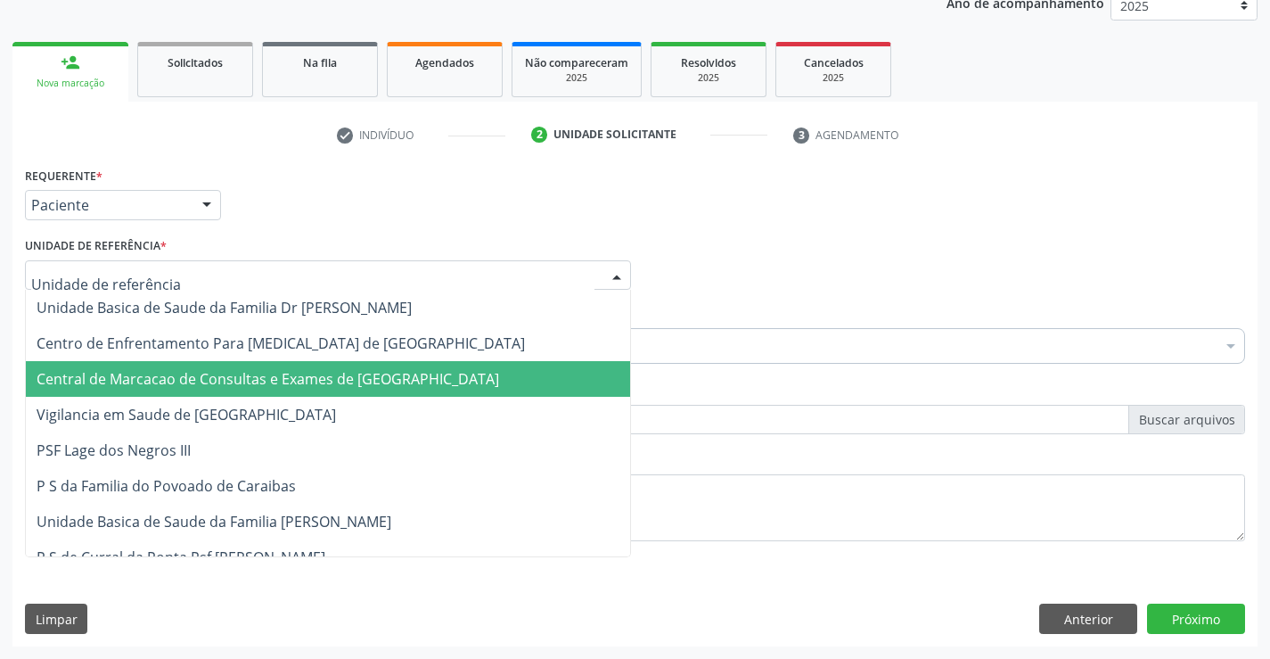
click at [443, 380] on span "Central de Marcacao de Consultas e Exames de [GEOGRAPHIC_DATA]" at bounding box center [268, 379] width 463 height 20
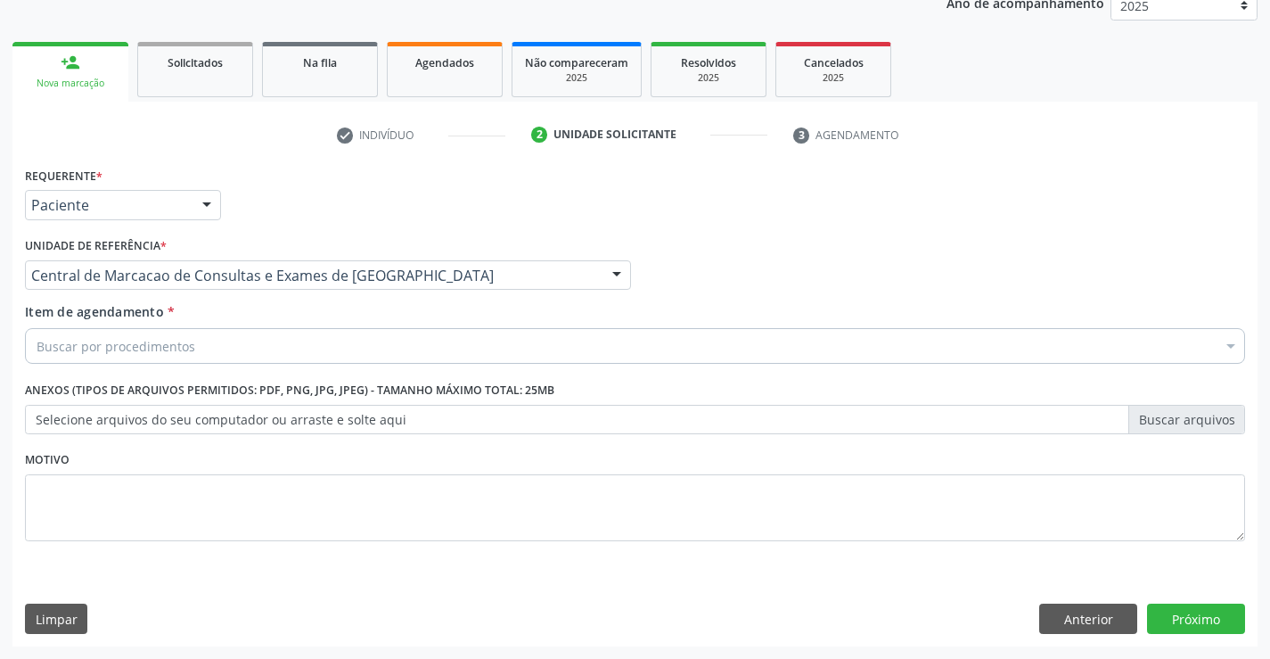
click at [427, 343] on div "Buscar por procedimentos" at bounding box center [635, 346] width 1220 height 36
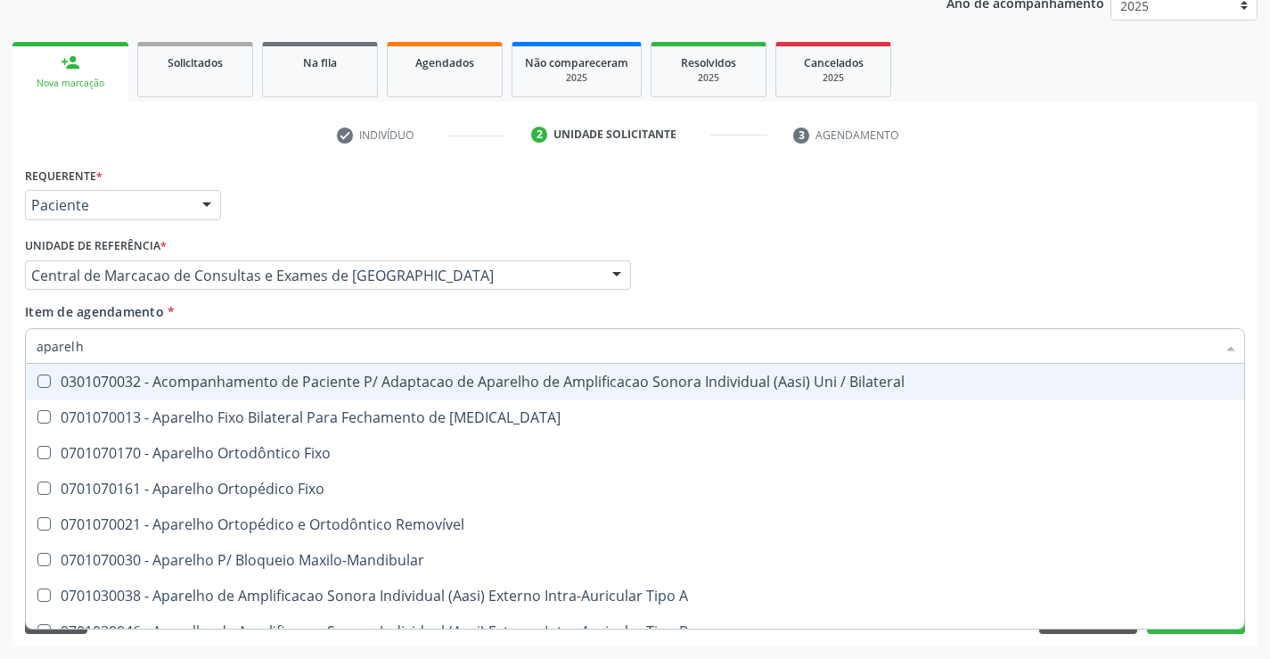
type input "aparelho"
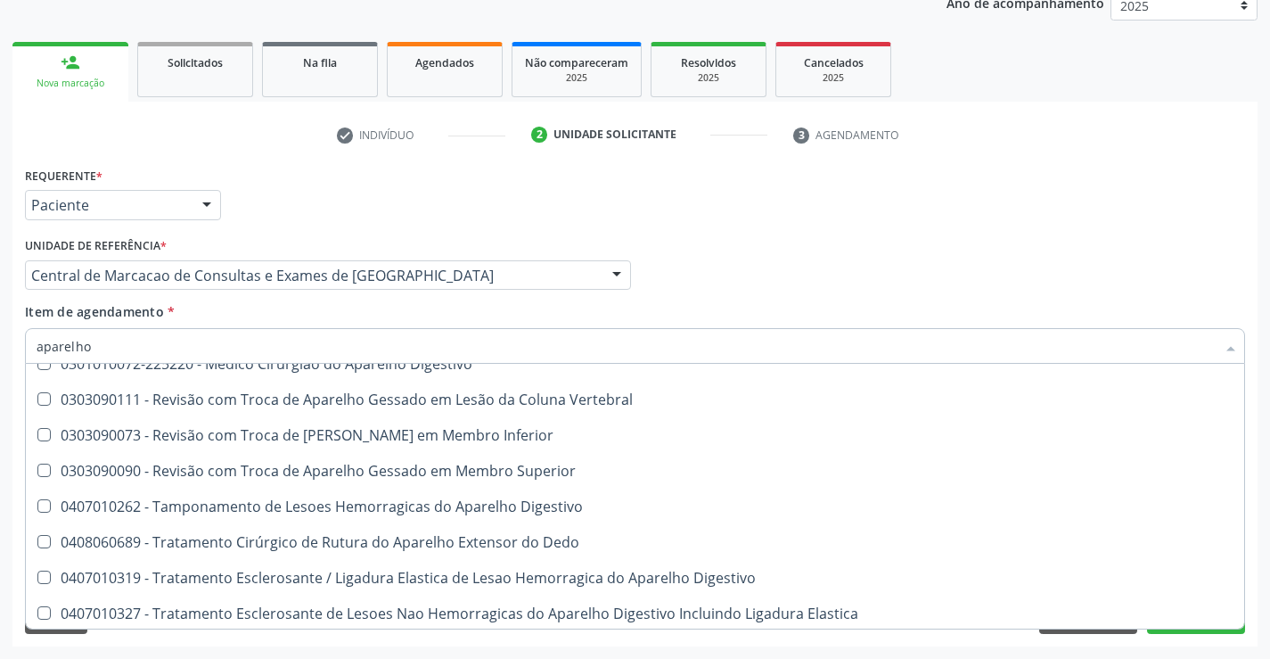
scroll to position [1090, 0]
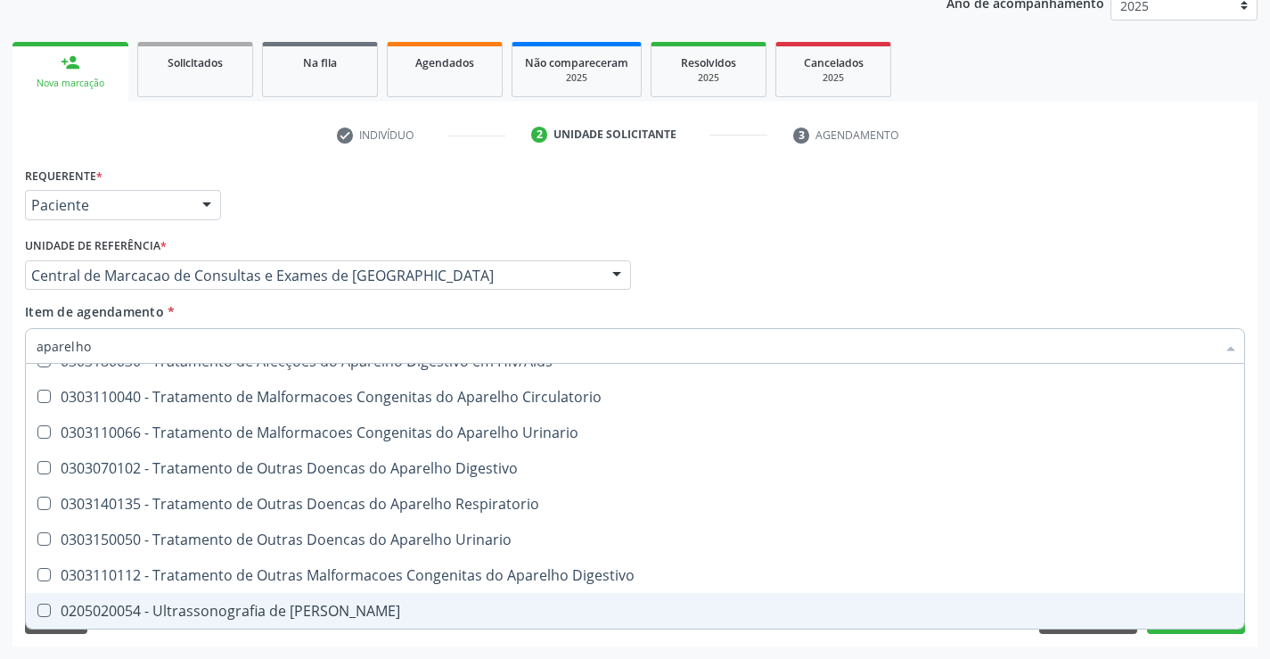
click at [346, 617] on div "0205020054 - Ultrassonografia de [PERSON_NAME]" at bounding box center [635, 610] width 1197 height 14
checkbox Urinario "true"
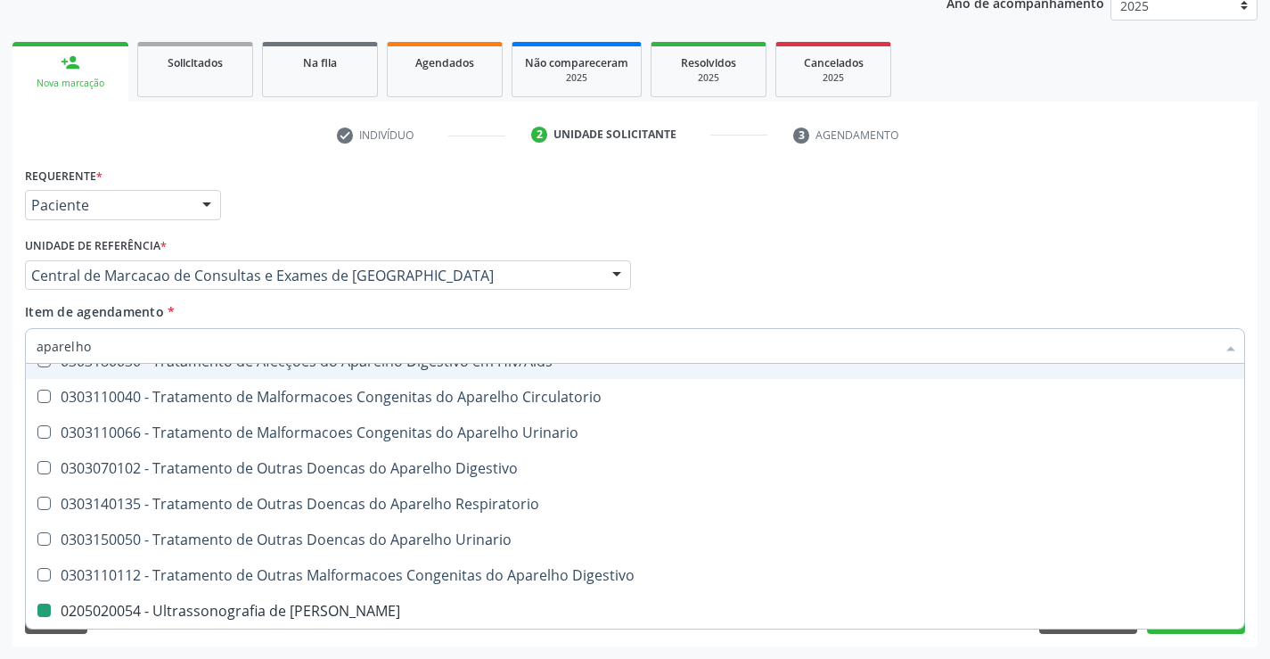
click at [797, 245] on div "Profissional Solicitante Por favor, selecione a Unidade de Atendimento primeiro…" at bounding box center [634, 268] width 1229 height 70
checkbox Diastema "true"
checkbox Urinario "false"
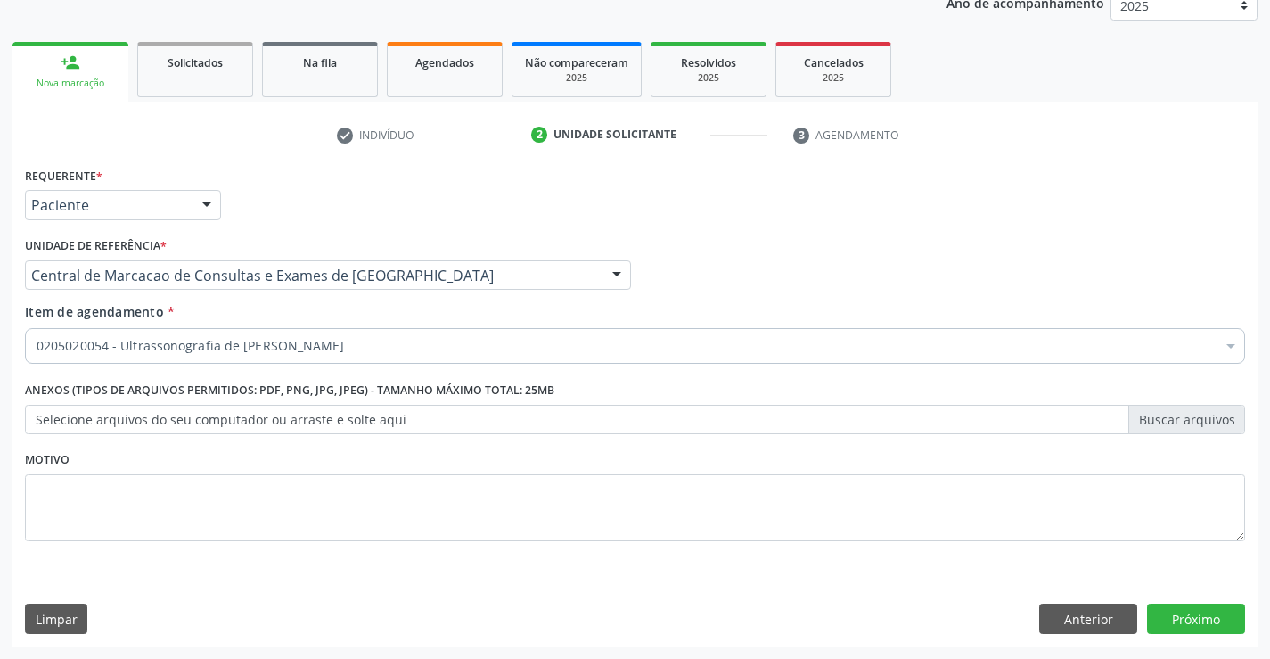
scroll to position [0, 0]
click at [1211, 633] on button "Próximo" at bounding box center [1196, 618] width 98 height 30
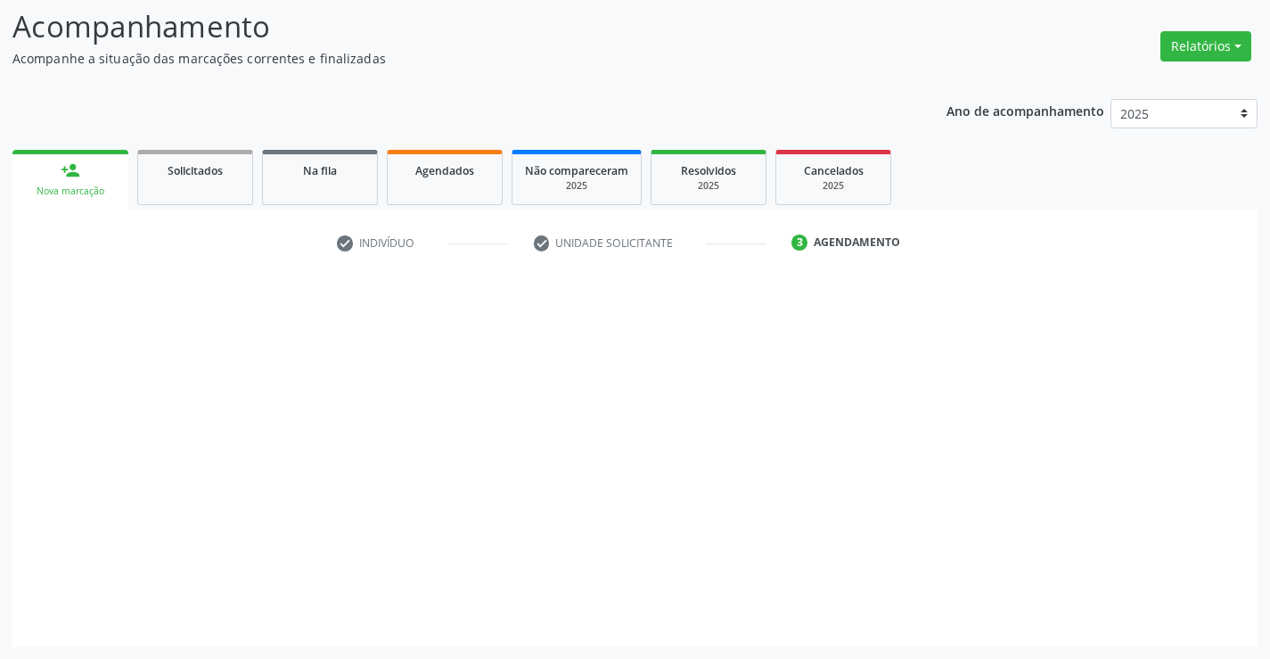
scroll to position [117, 0]
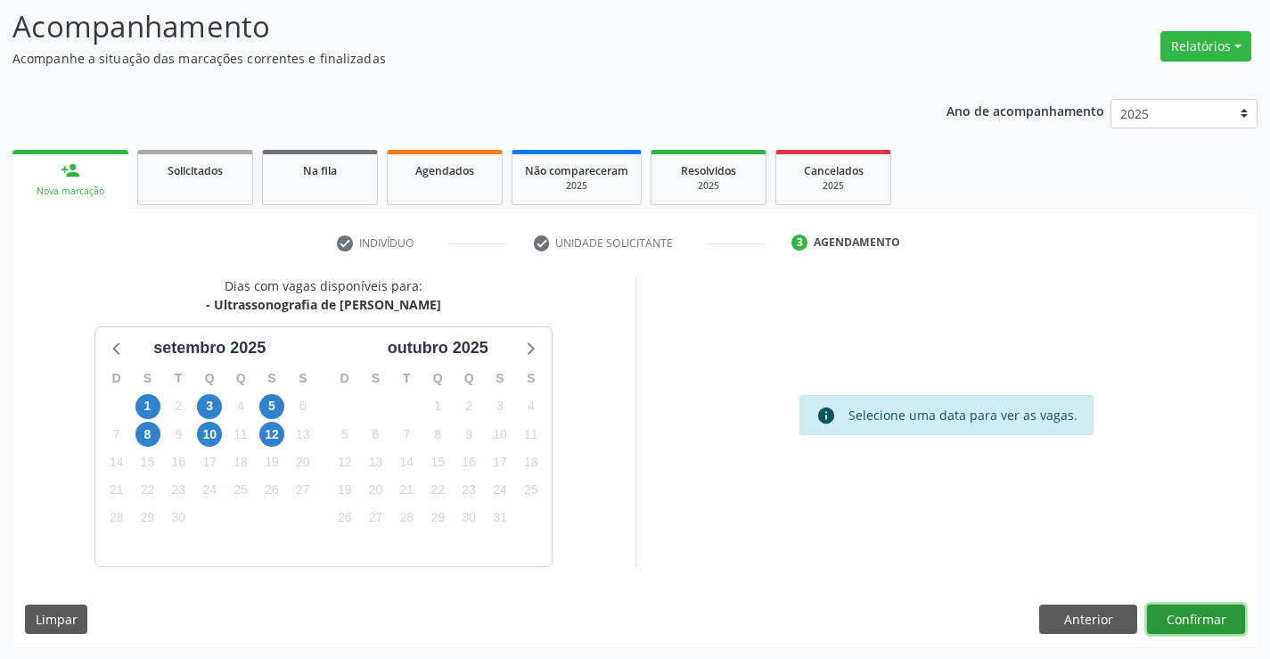
click at [1182, 614] on button "Confirmar" at bounding box center [1196, 619] width 98 height 30
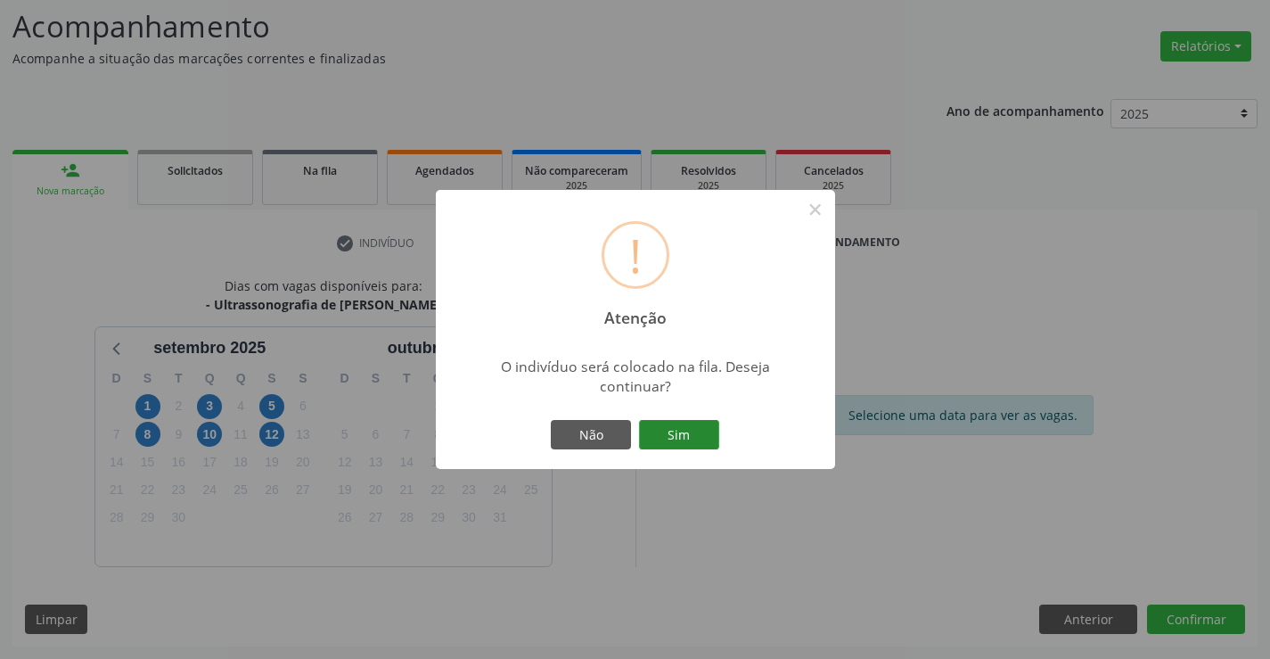
click at [670, 438] on button "Sim" at bounding box center [679, 435] width 80 height 30
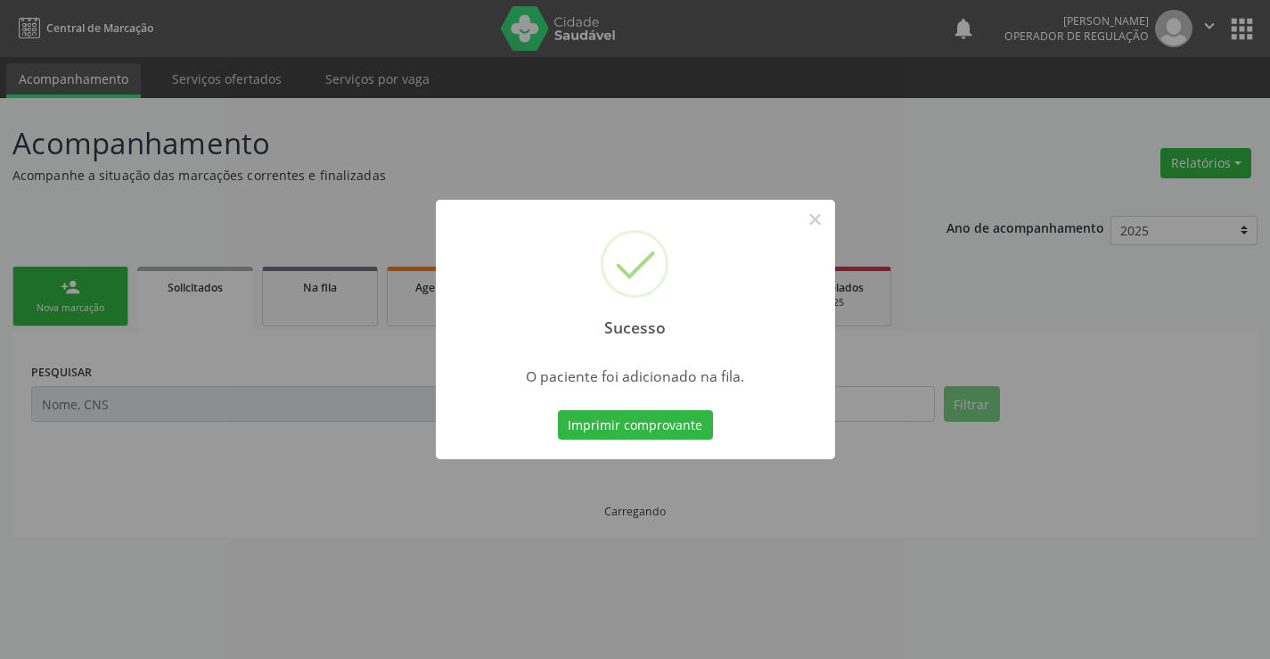
scroll to position [0, 0]
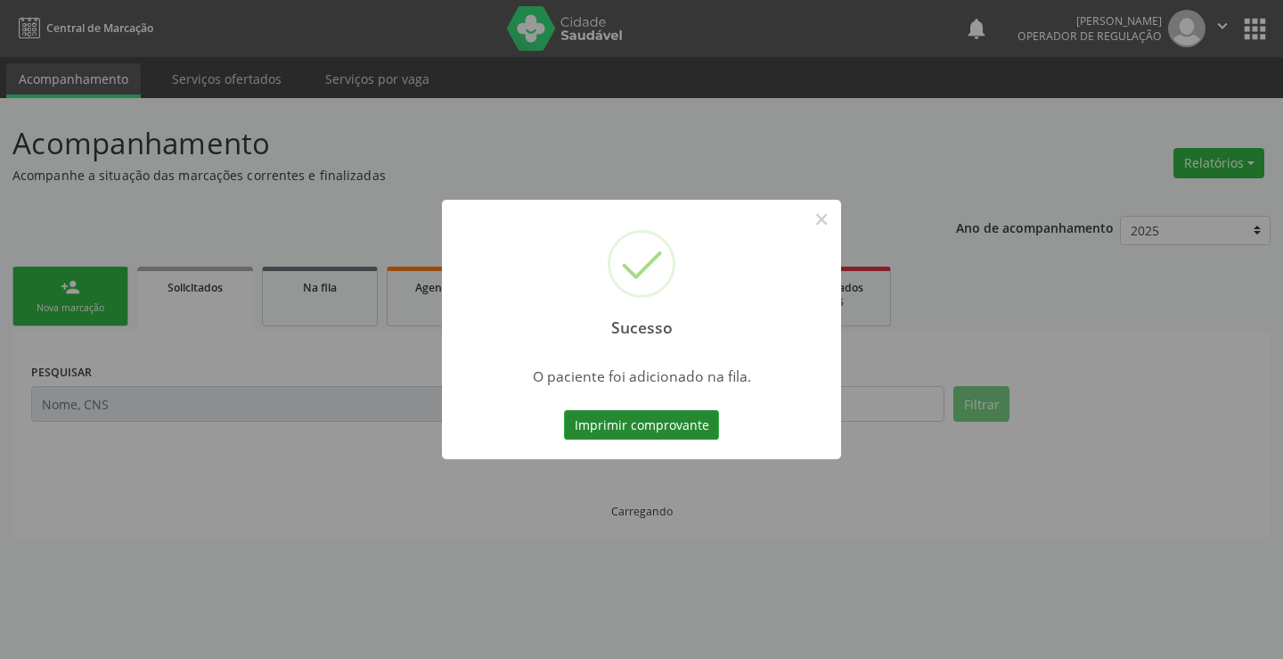
click at [694, 420] on button "Imprimir comprovante" at bounding box center [641, 425] width 155 height 30
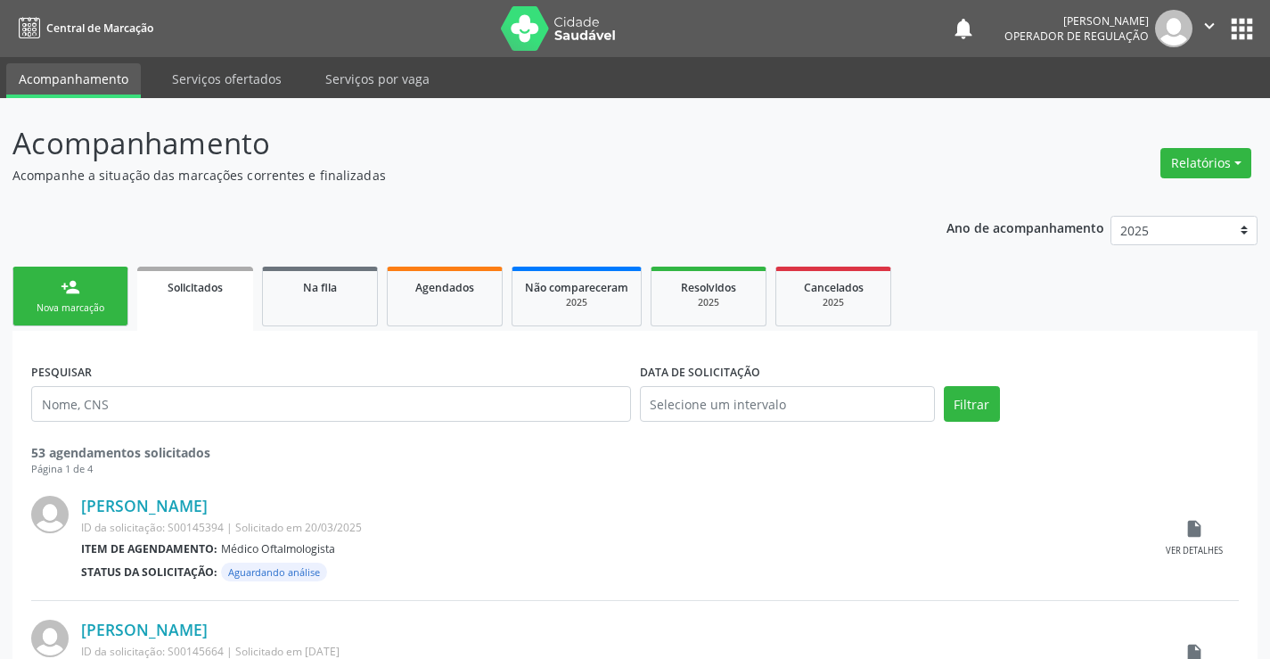
click at [73, 306] on div "Nova marcação" at bounding box center [70, 307] width 89 height 13
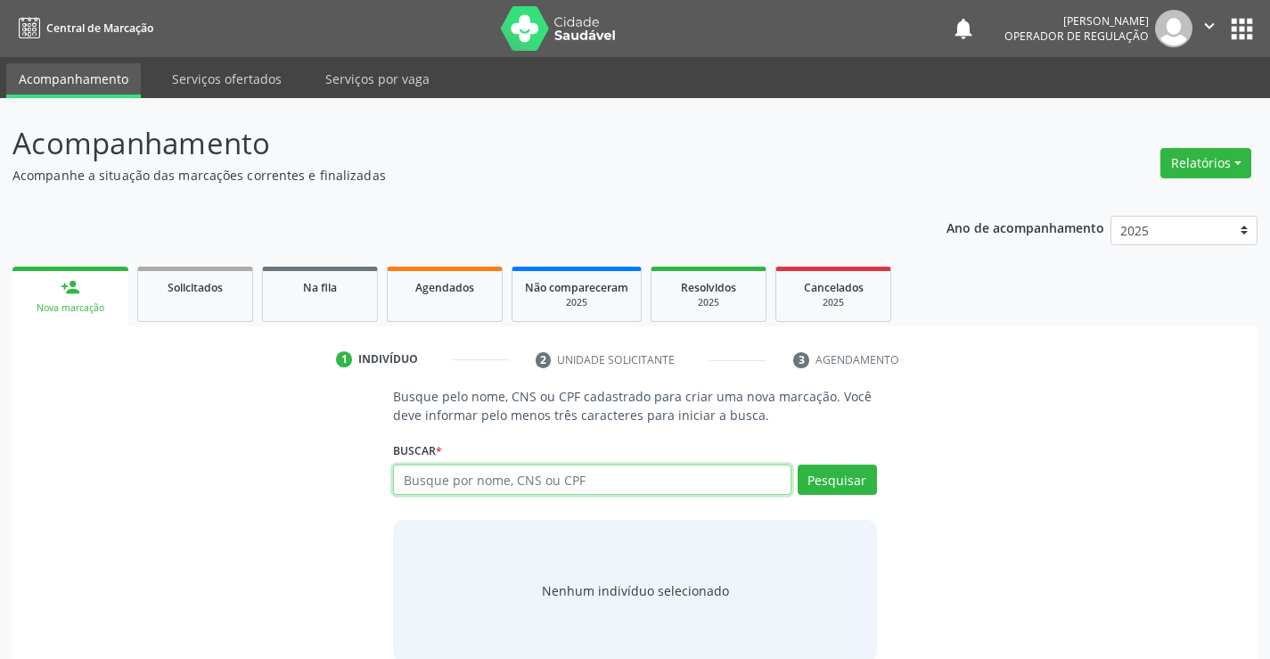
click at [518, 476] on input "text" at bounding box center [592, 479] width 398 height 30
type input "700606476556060"
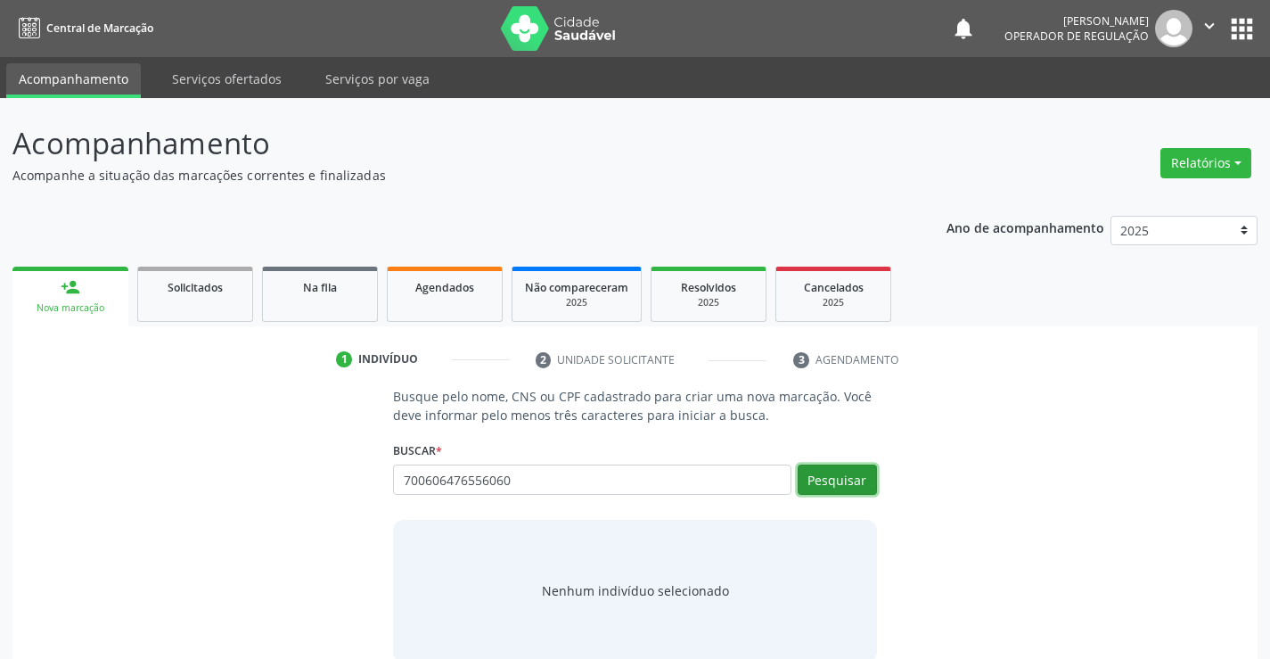
click at [824, 474] on button "Pesquisar" at bounding box center [837, 479] width 79 height 30
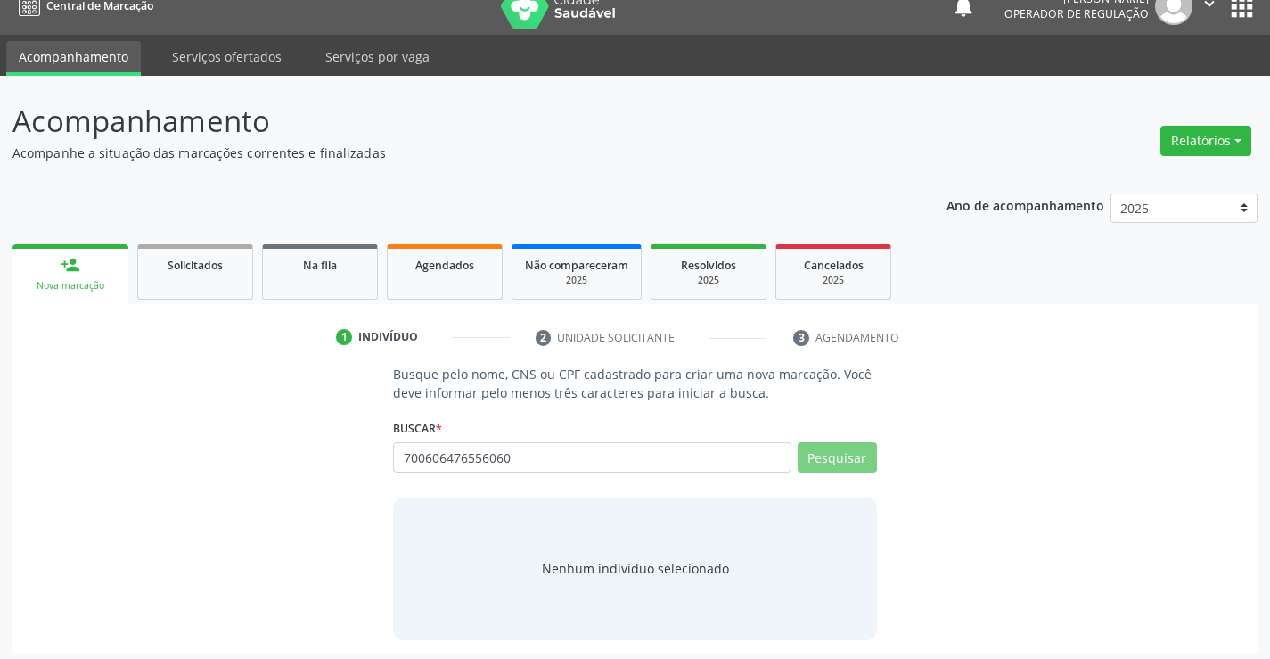
scroll to position [29, 0]
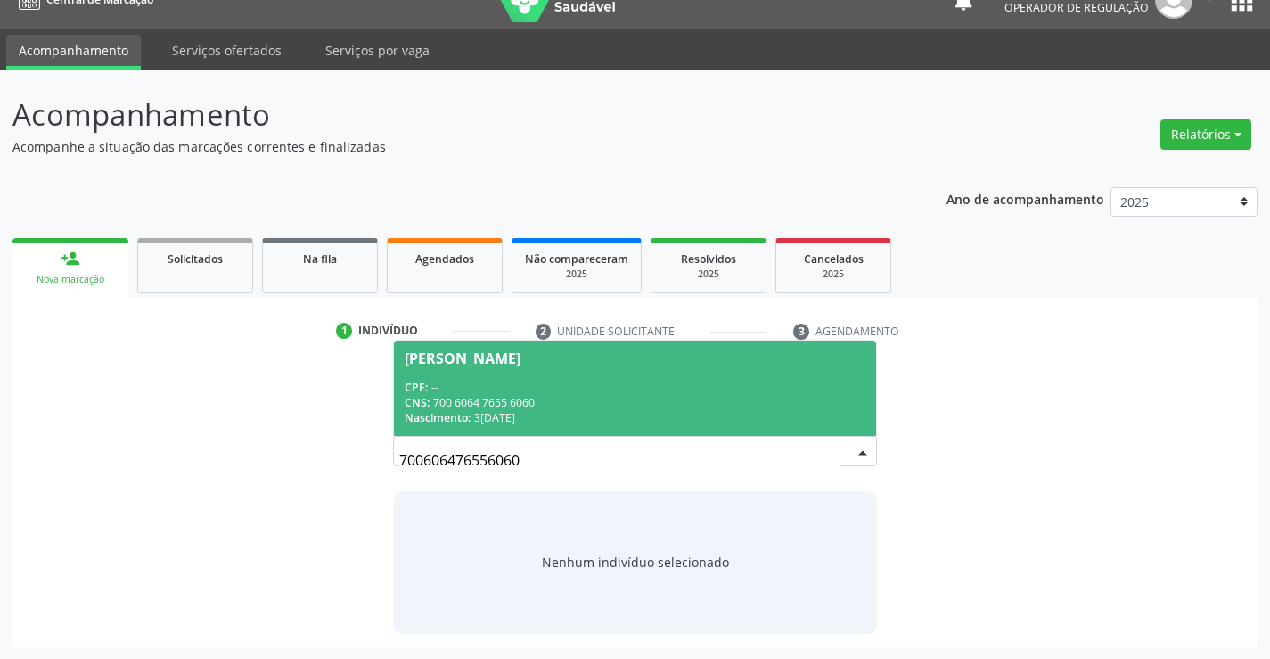
click at [621, 372] on span "[PERSON_NAME] CPF: -- CNS: 700 6064 7655 6060 Nascimento: [DATE]" at bounding box center [634, 387] width 481 height 95
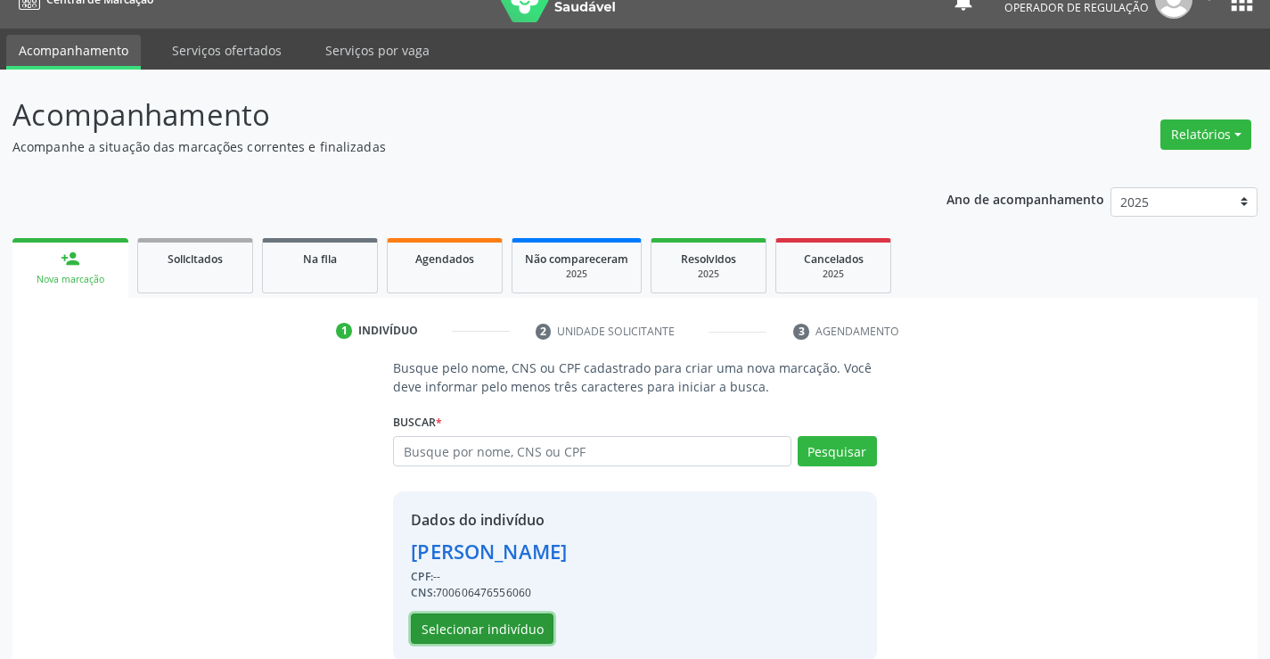
click at [488, 622] on button "Selecionar indivíduo" at bounding box center [482, 628] width 143 height 30
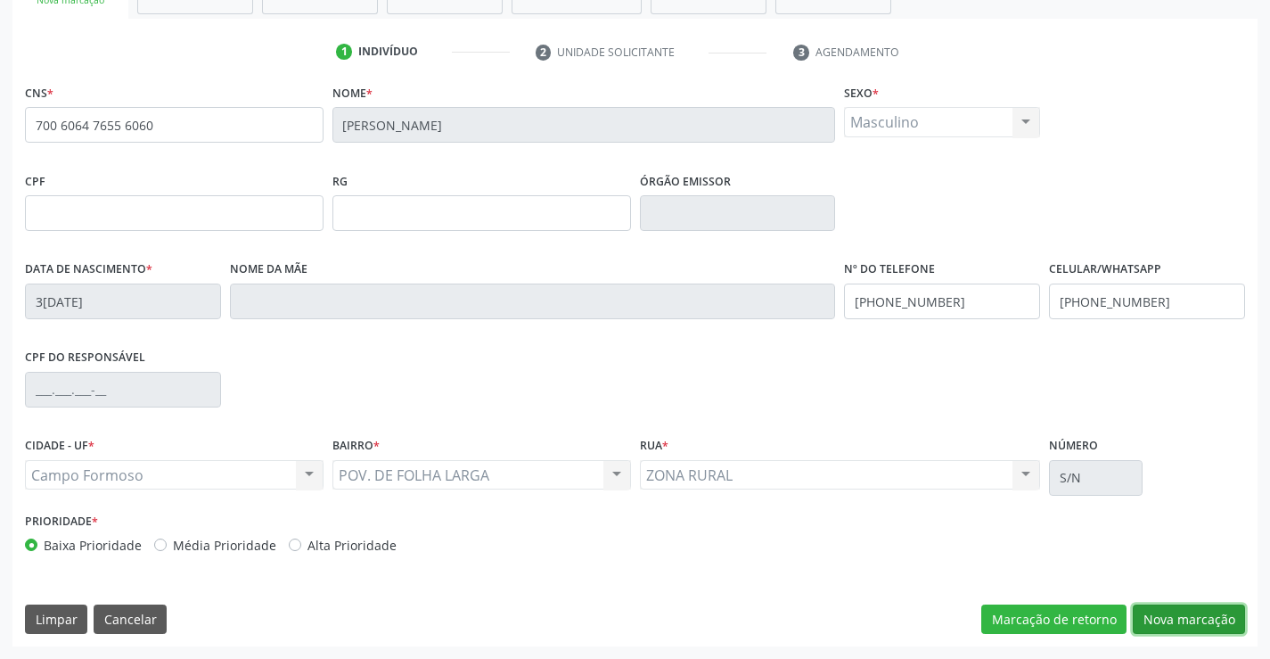
click at [1153, 609] on button "Nova marcação" at bounding box center [1189, 619] width 112 height 30
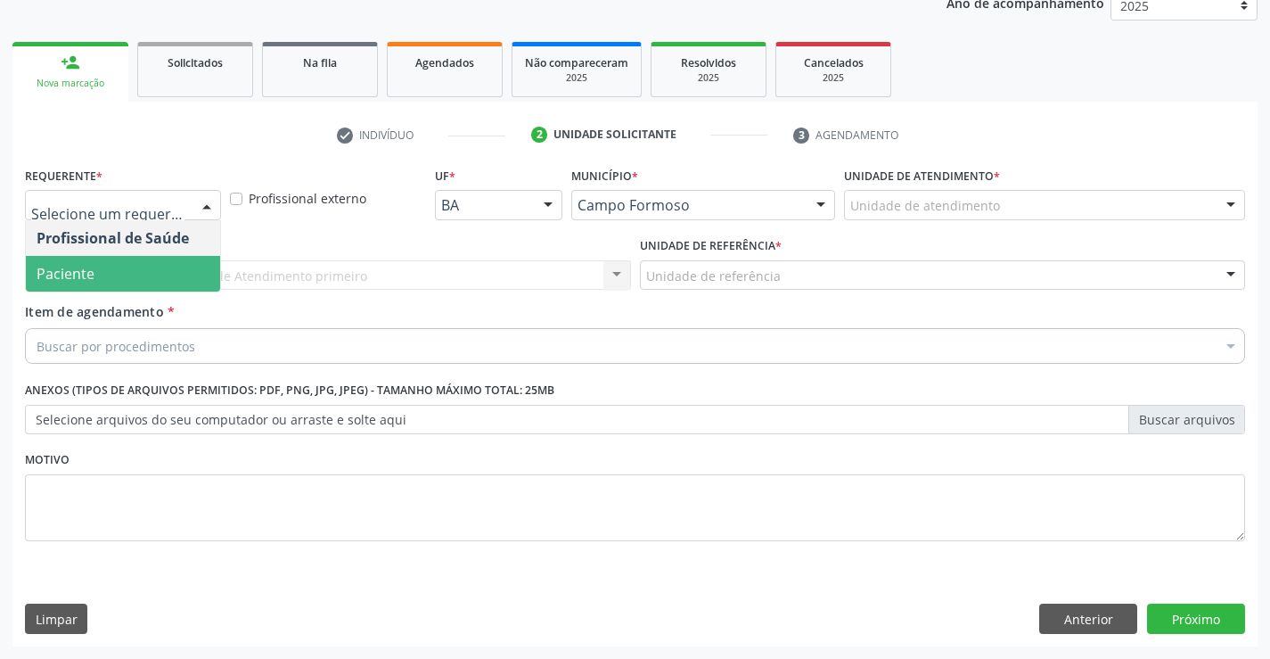
click at [145, 269] on span "Paciente" at bounding box center [123, 274] width 194 height 36
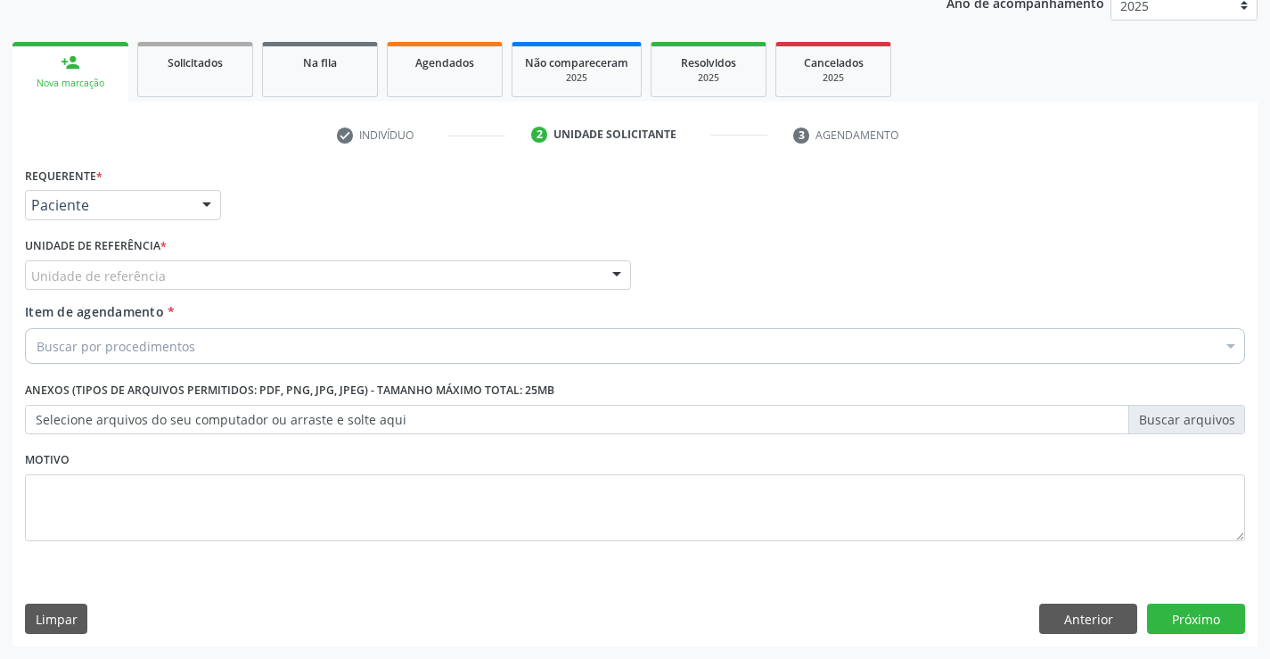
click at [265, 282] on div "Unidade de referência" at bounding box center [328, 275] width 606 height 30
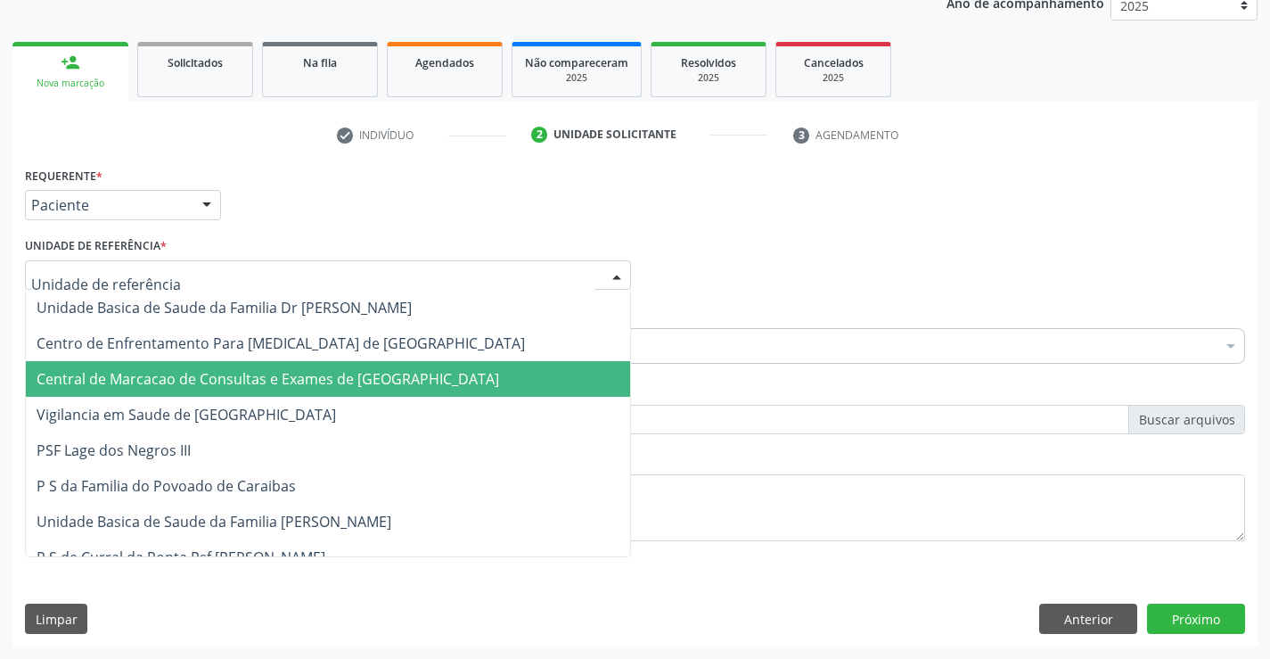
click at [276, 387] on span "Central de Marcacao de Consultas e Exames de [GEOGRAPHIC_DATA]" at bounding box center [268, 379] width 463 height 20
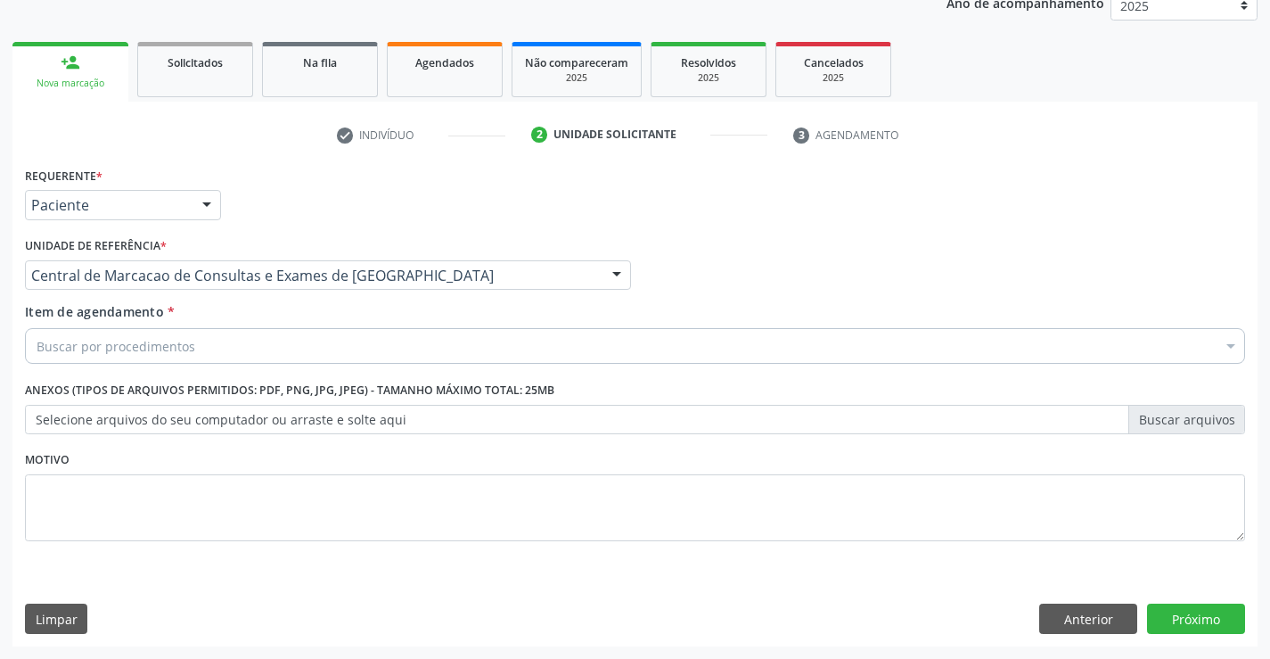
click at [311, 349] on div "Buscar por procedimentos" at bounding box center [635, 346] width 1220 height 36
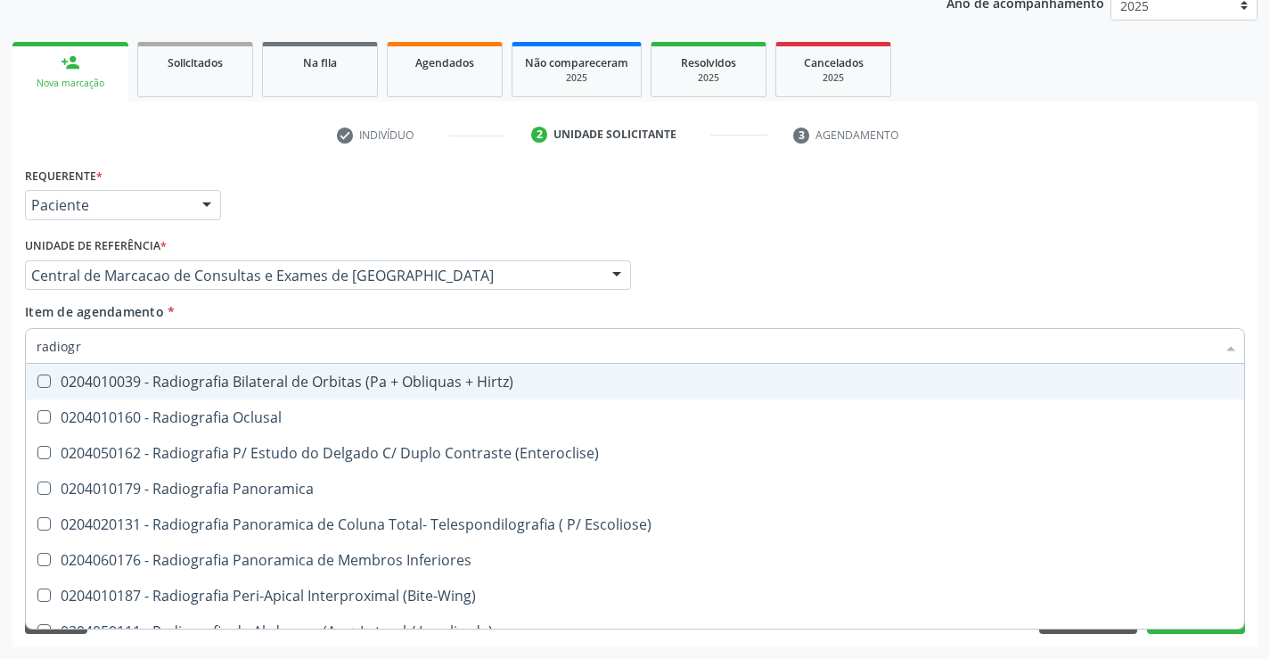
type input "radiogra"
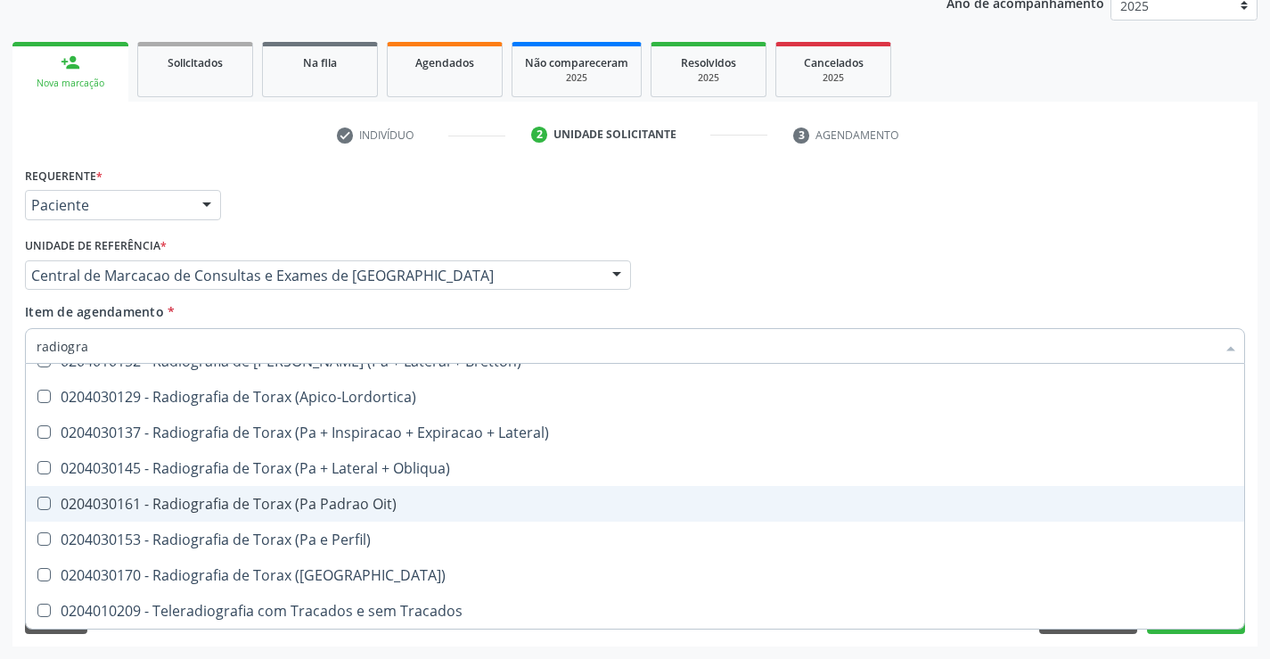
scroll to position [1999, 0]
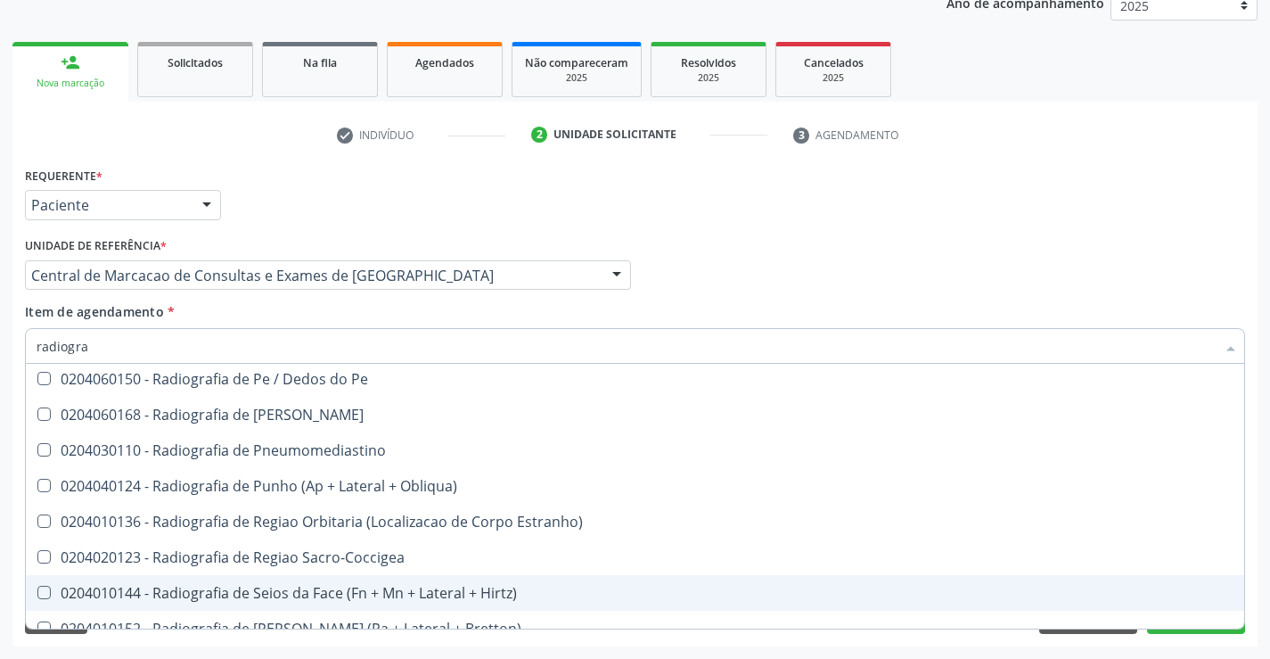
click at [365, 588] on div "0204010144 - Radiografia de Seios da Face (Fn + Mn + Lateral + Hirtz)" at bounding box center [635, 593] width 1197 height 14
checkbox Hirtz\) "true"
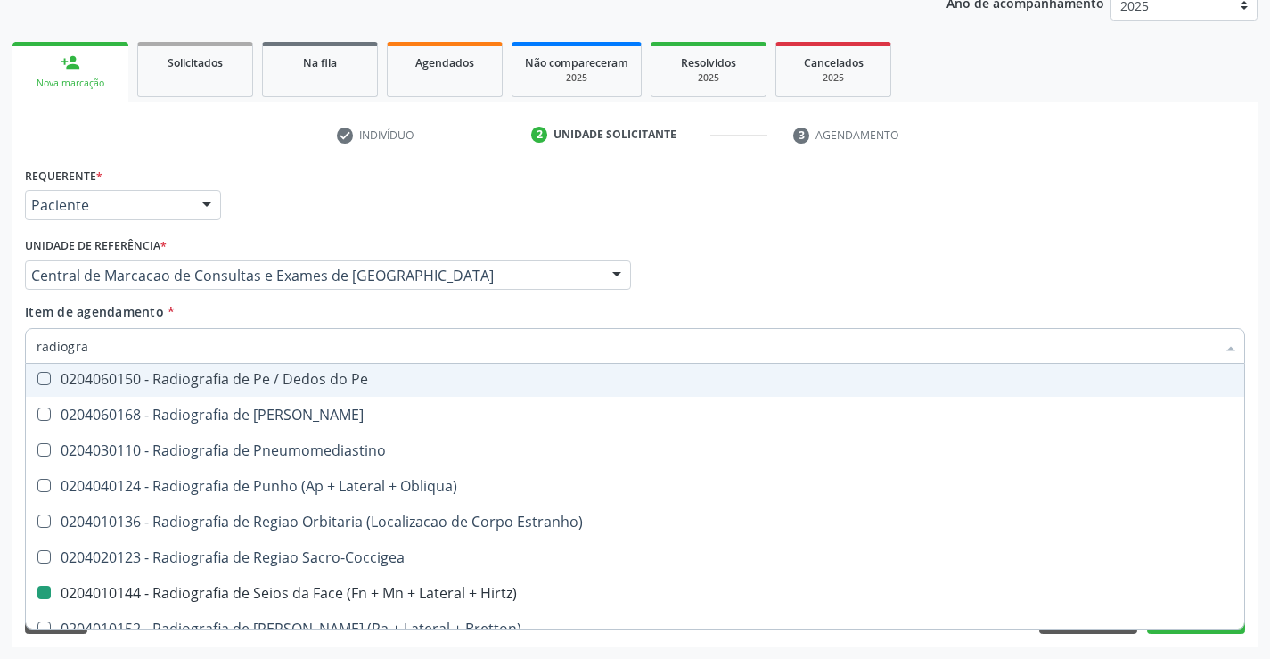
click at [839, 224] on div "Requerente * Paciente Profissional de Saúde Paciente Nenhum resultado encontrad…" at bounding box center [634, 197] width 1229 height 70
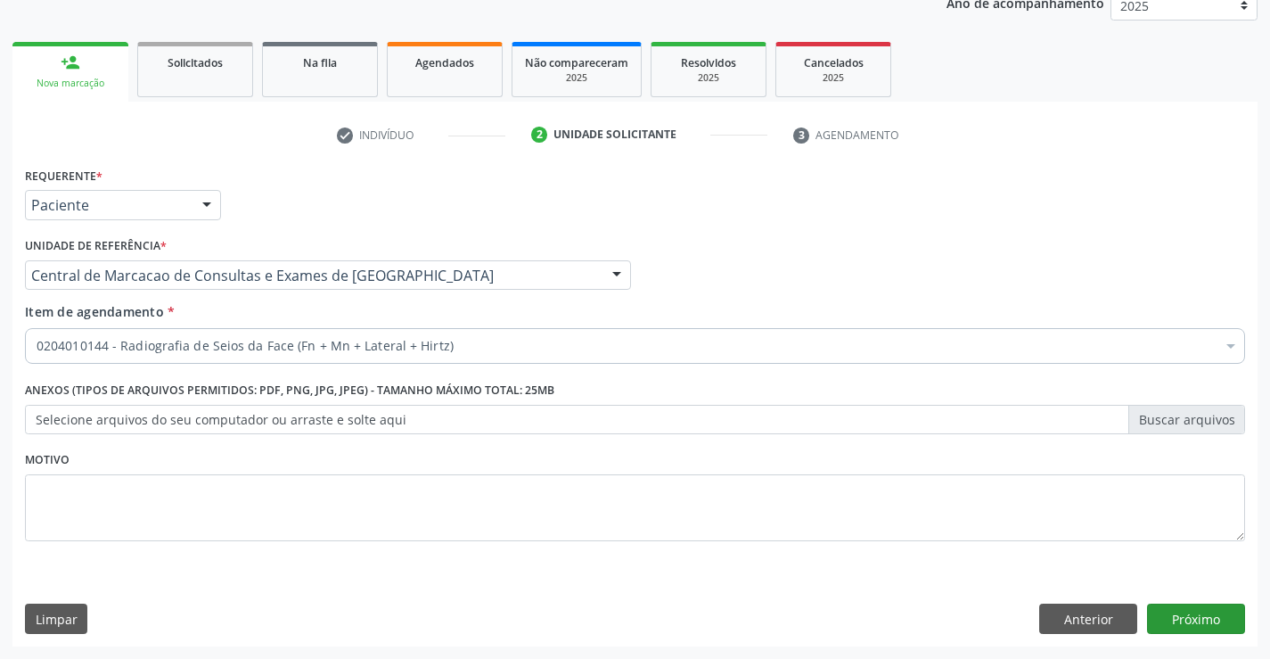
scroll to position [0, 0]
click at [1188, 619] on button "Próximo" at bounding box center [1196, 618] width 98 height 30
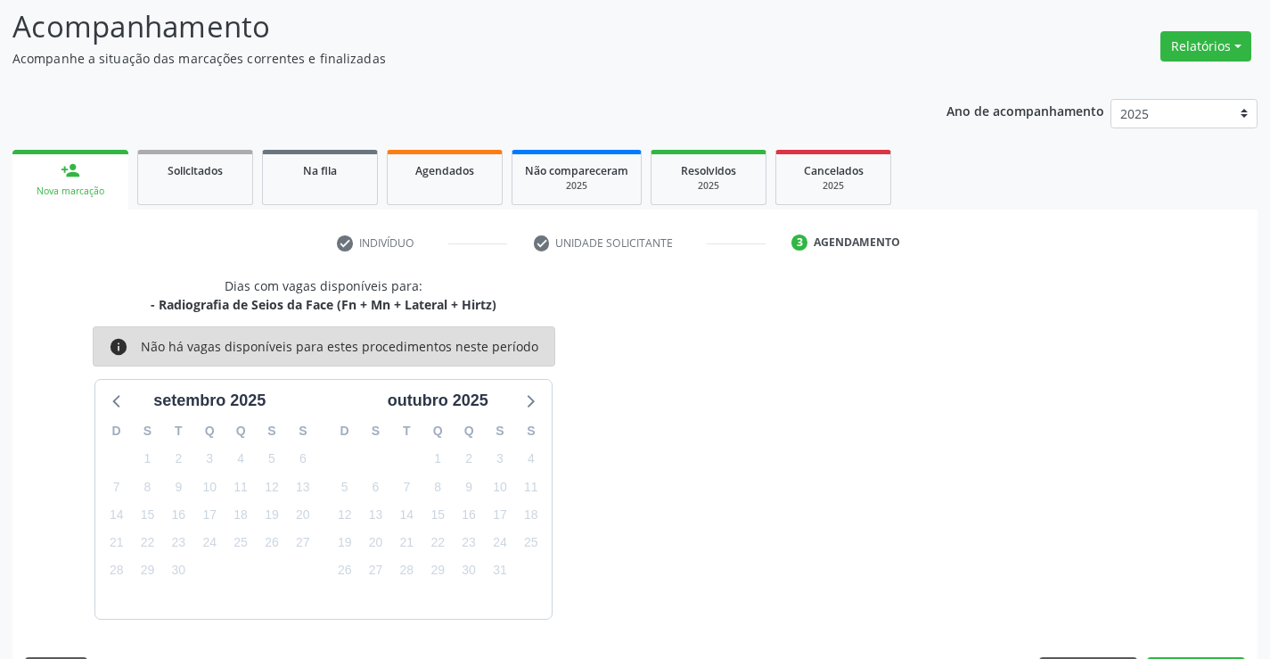
scroll to position [169, 0]
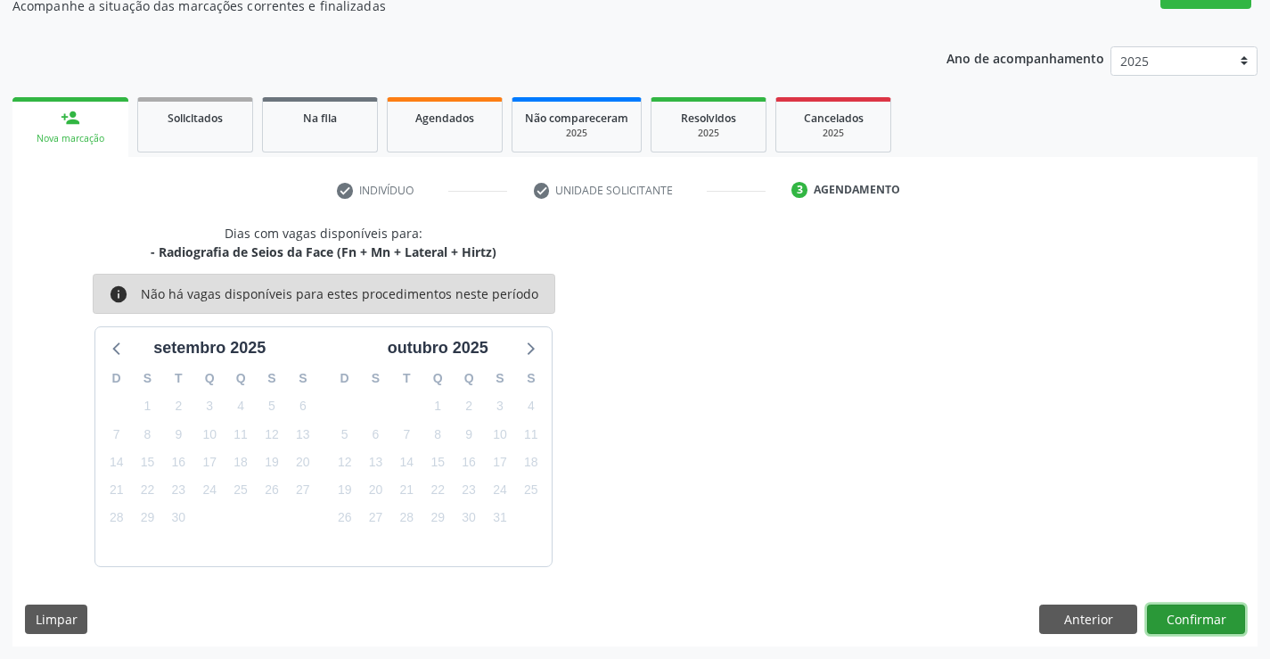
click at [1218, 628] on button "Confirmar" at bounding box center [1196, 619] width 98 height 30
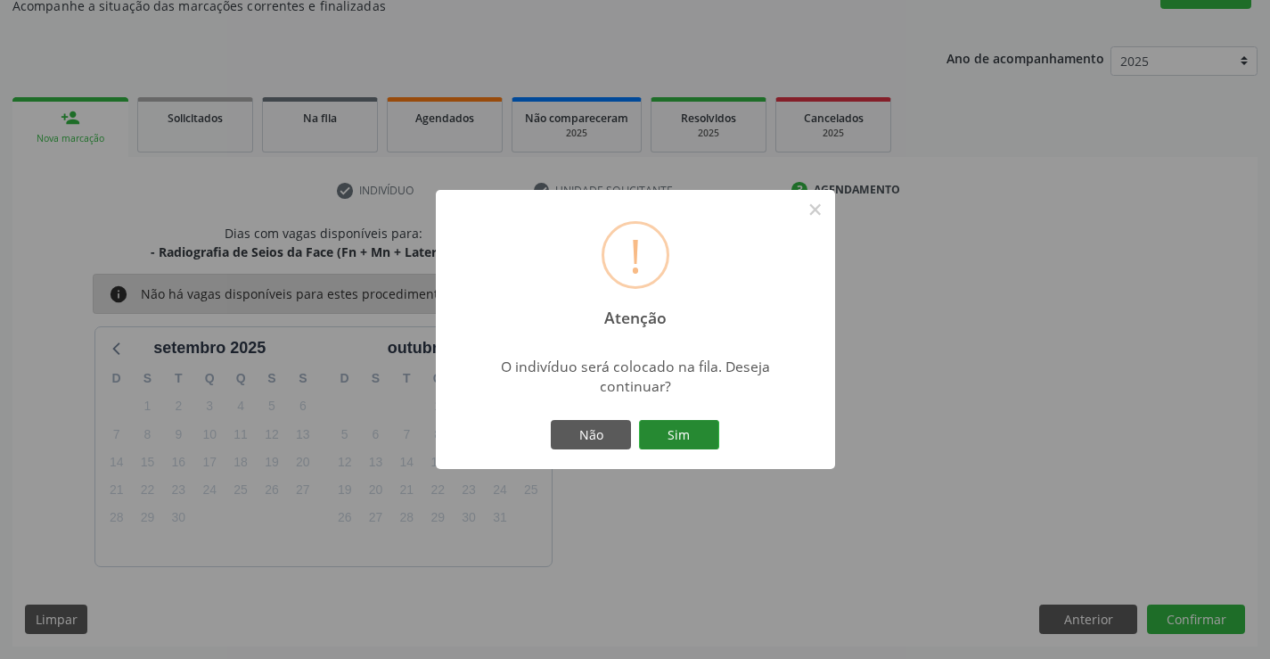
click at [680, 431] on button "Sim" at bounding box center [679, 435] width 80 height 30
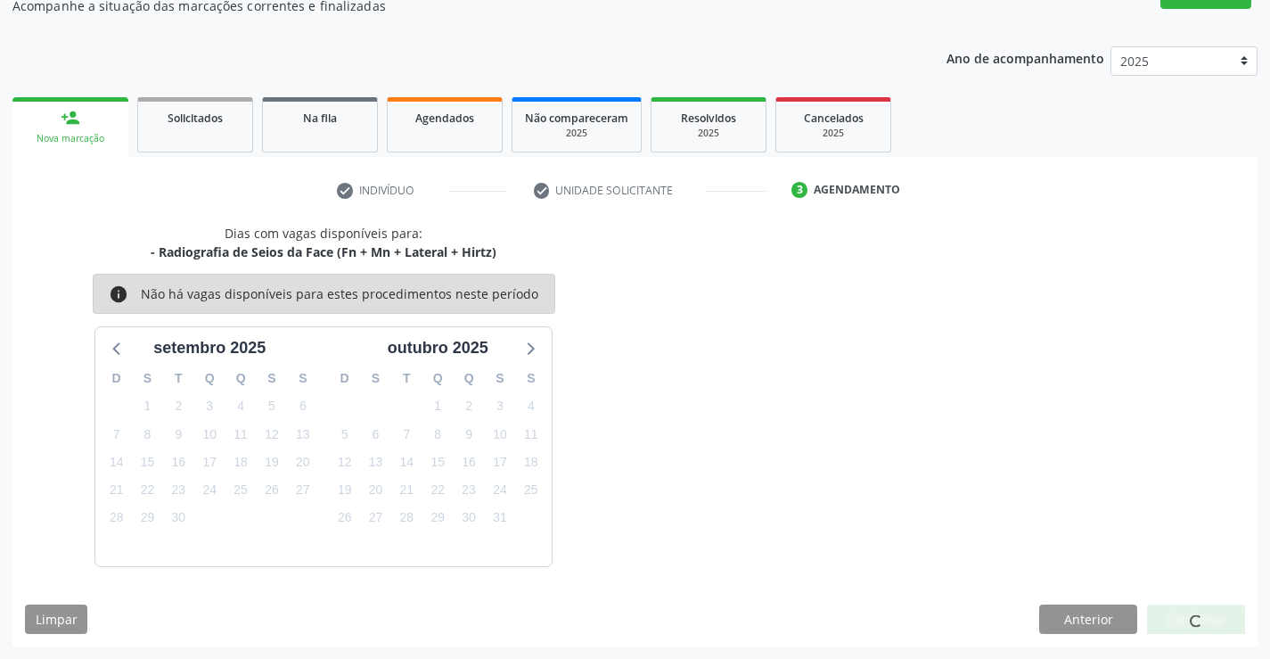
scroll to position [0, 0]
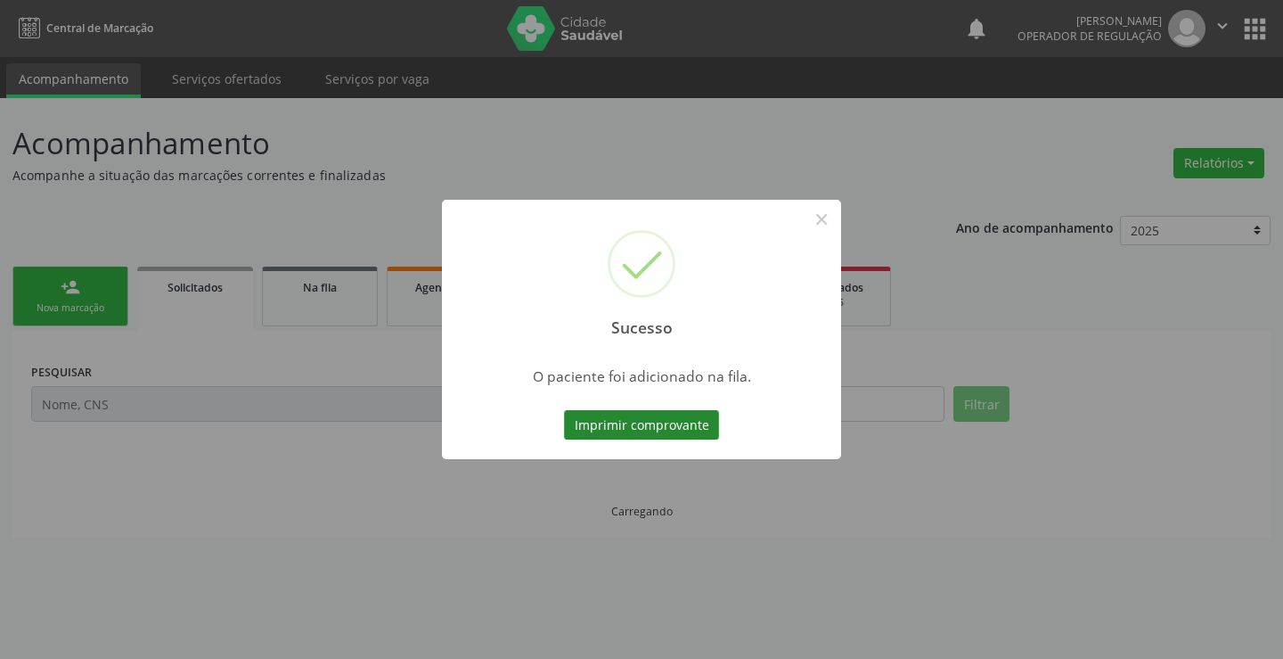
click at [678, 429] on button "Imprimir comprovante" at bounding box center [641, 425] width 155 height 30
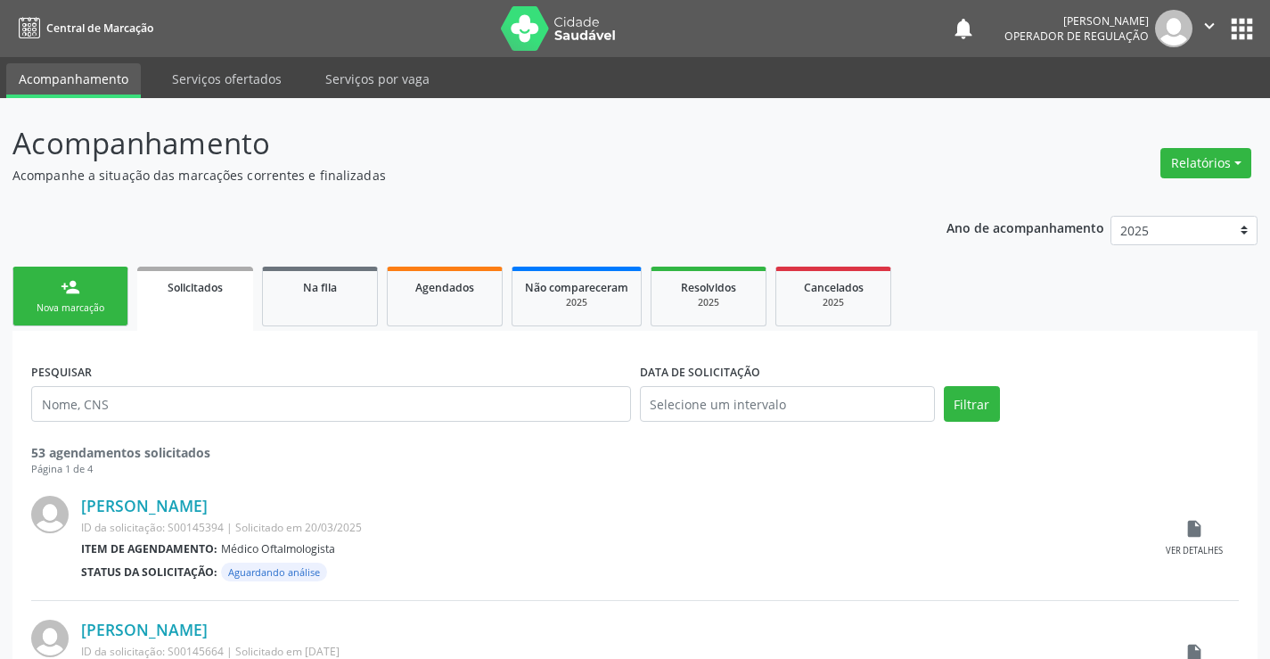
click at [53, 295] on link "person_add Nova marcação" at bounding box center [70, 296] width 116 height 60
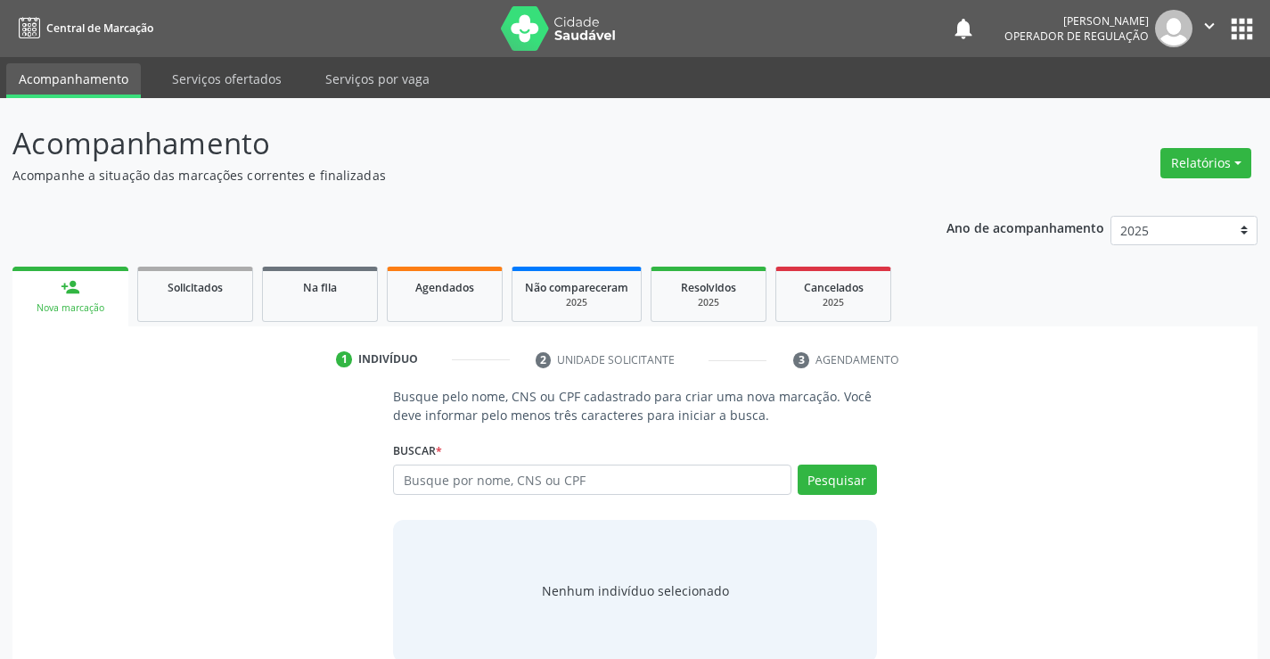
click at [461, 461] on div "Buscar * Busque por nome, CNS ou CPF Nenhum resultado encontrado para: " " Digi…" at bounding box center [634, 472] width 483 height 70
click at [462, 482] on input "text" at bounding box center [592, 479] width 398 height 30
click at [484, 485] on input "text" at bounding box center [592, 479] width 398 height 30
type input "700903913193096"
click at [861, 493] on button "Pesquisar" at bounding box center [837, 479] width 79 height 30
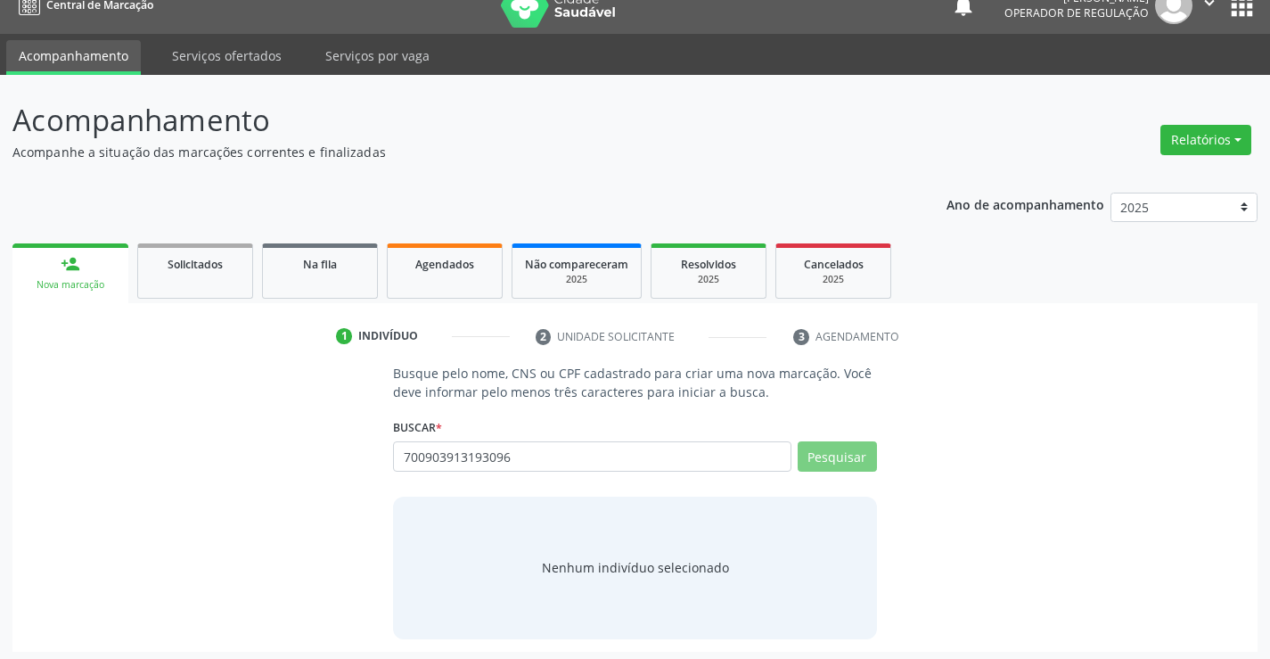
scroll to position [29, 0]
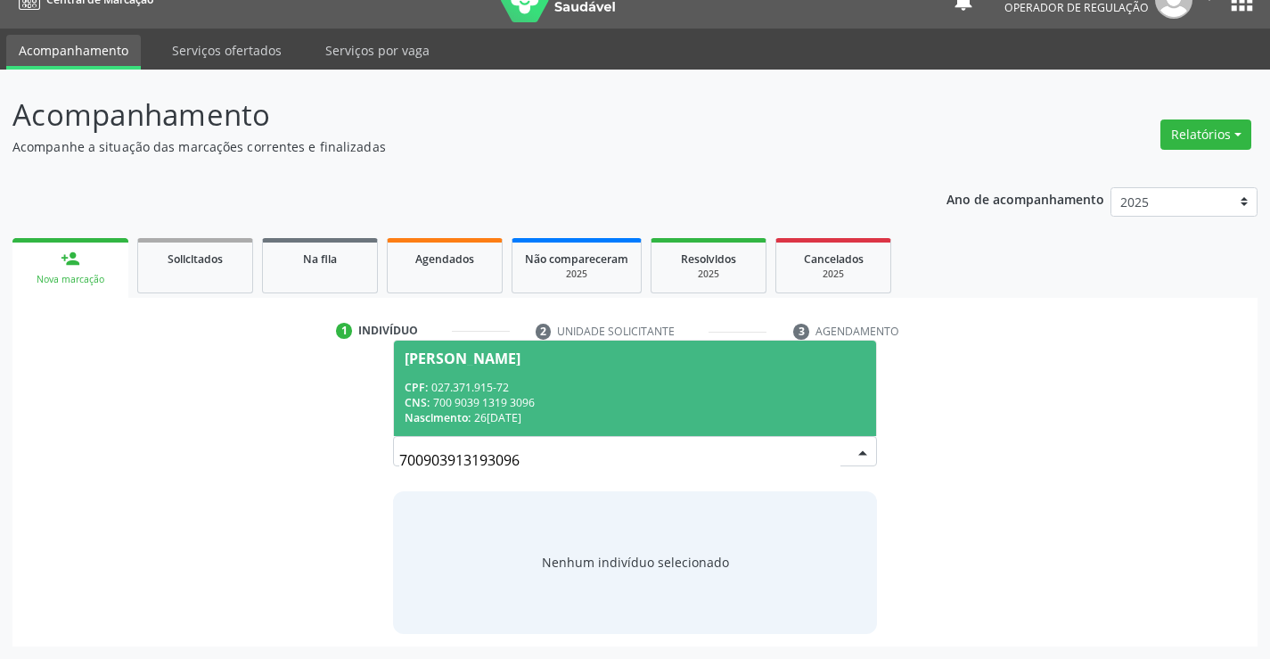
click at [669, 399] on div "CNS: 700 9039 1319 3096" at bounding box center [635, 402] width 460 height 15
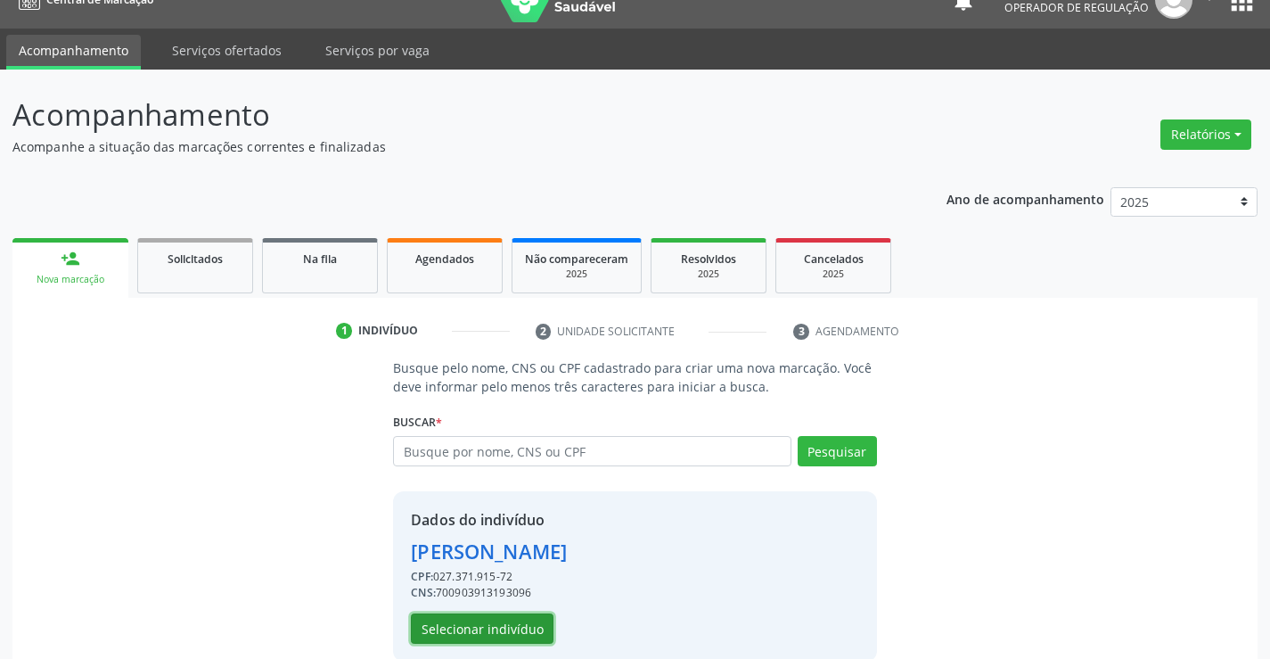
click at [456, 624] on button "Selecionar indivíduo" at bounding box center [482, 628] width 143 height 30
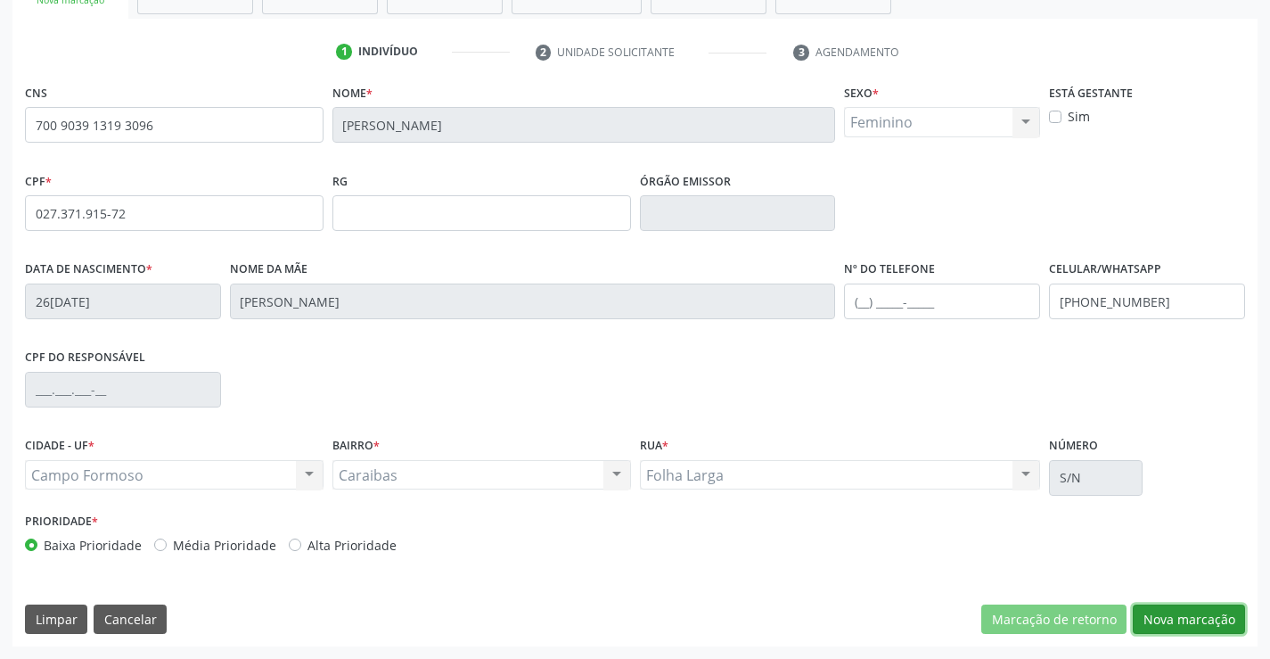
click at [1171, 622] on button "Nova marcação" at bounding box center [1189, 619] width 112 height 30
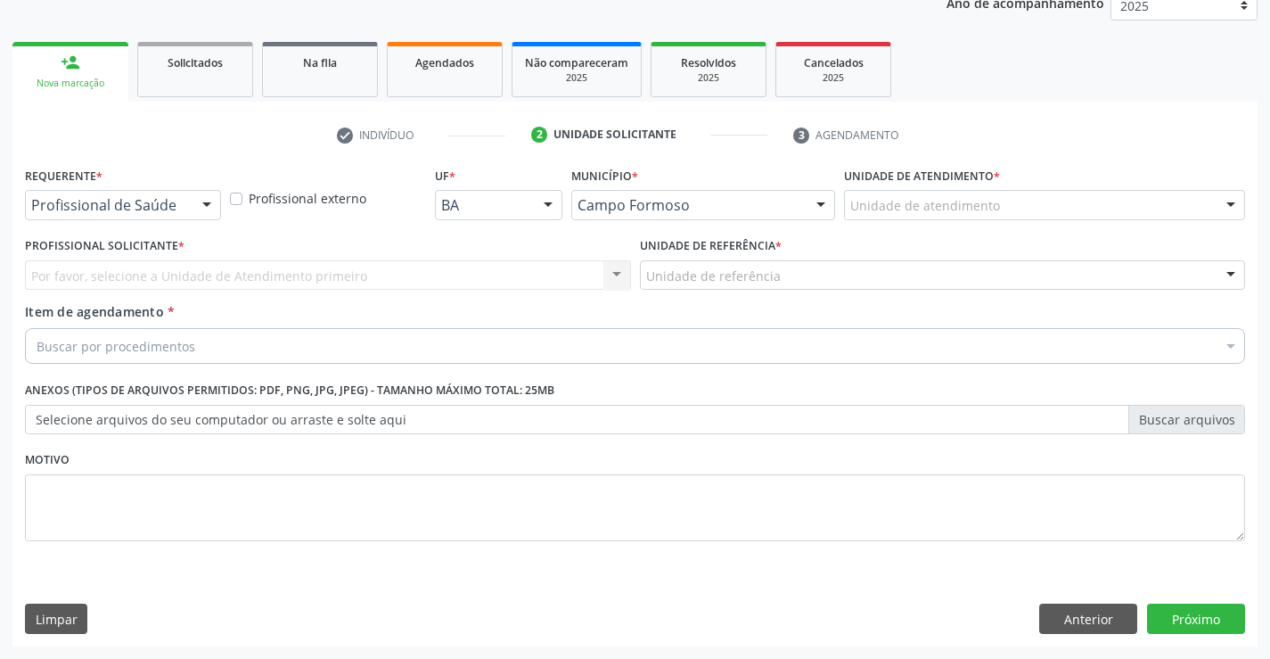
scroll to position [225, 0]
drag, startPoint x: 178, startPoint y: 215, endPoint x: 180, endPoint y: 234, distance: 18.8
click at [178, 217] on div "Profissional de Saúde" at bounding box center [123, 205] width 196 height 30
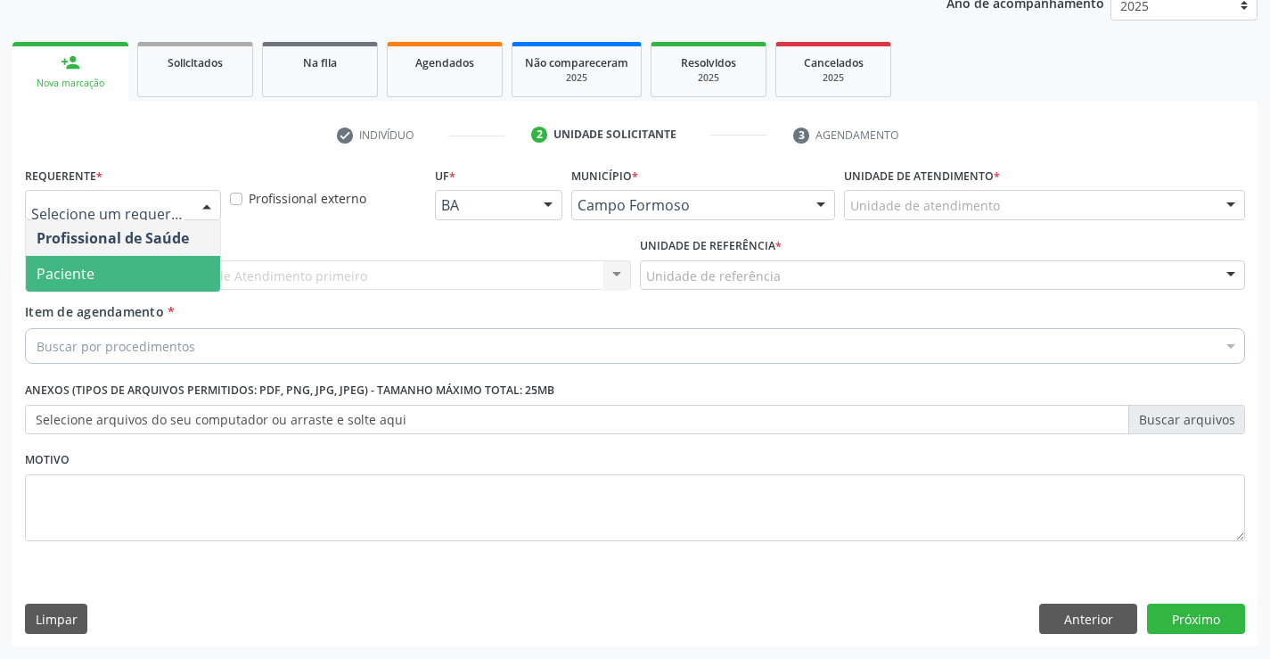
click at [125, 268] on span "Paciente" at bounding box center [123, 274] width 194 height 36
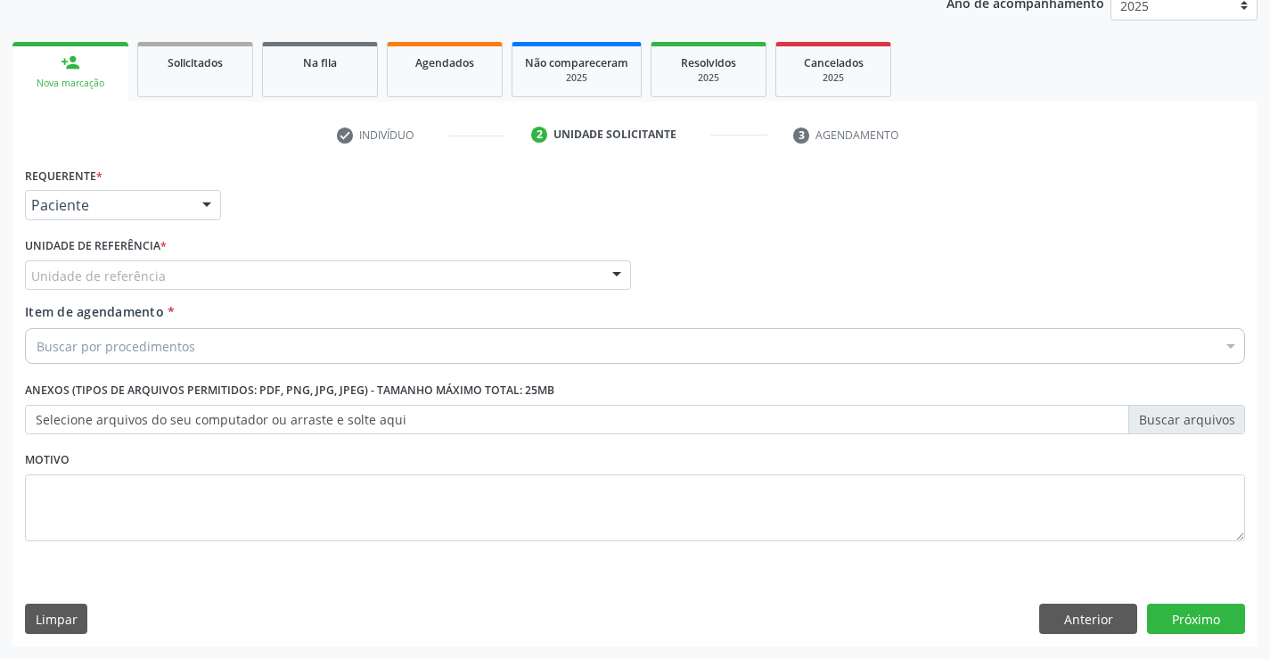
click at [277, 276] on div "Unidade de referência" at bounding box center [328, 275] width 606 height 30
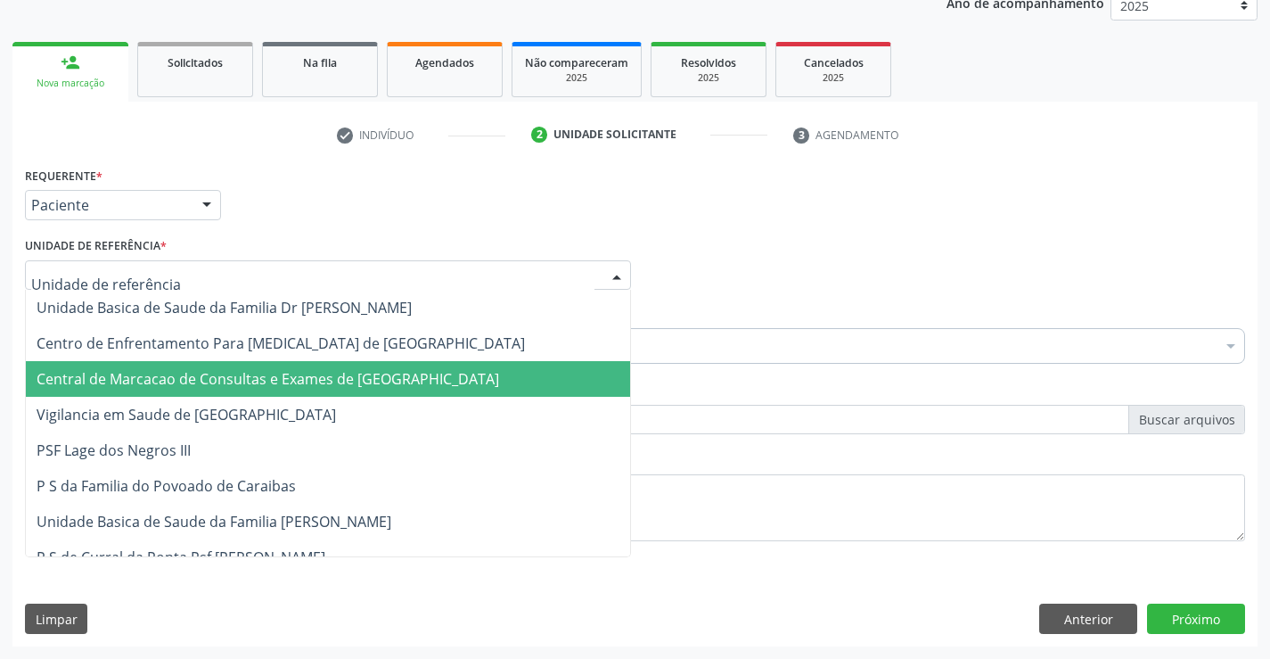
click at [285, 386] on span "Central de Marcacao de Consultas e Exames de [GEOGRAPHIC_DATA]" at bounding box center [268, 379] width 463 height 20
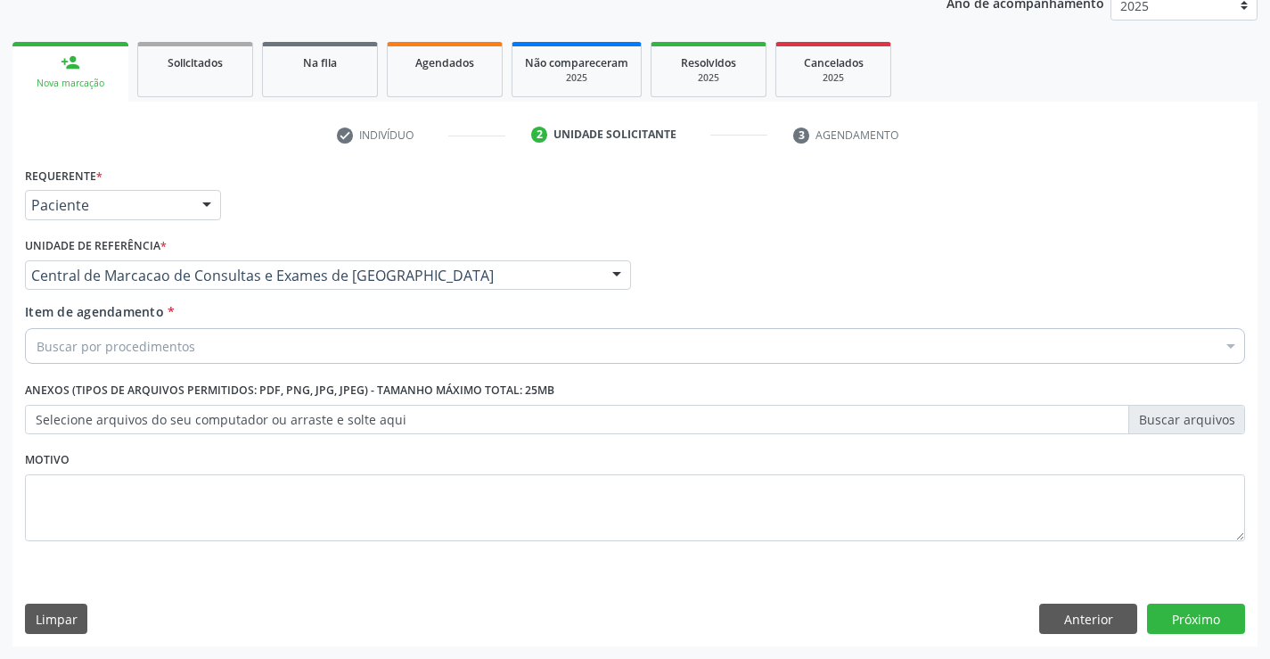
click at [321, 353] on div "Buscar por procedimentos" at bounding box center [635, 346] width 1220 height 36
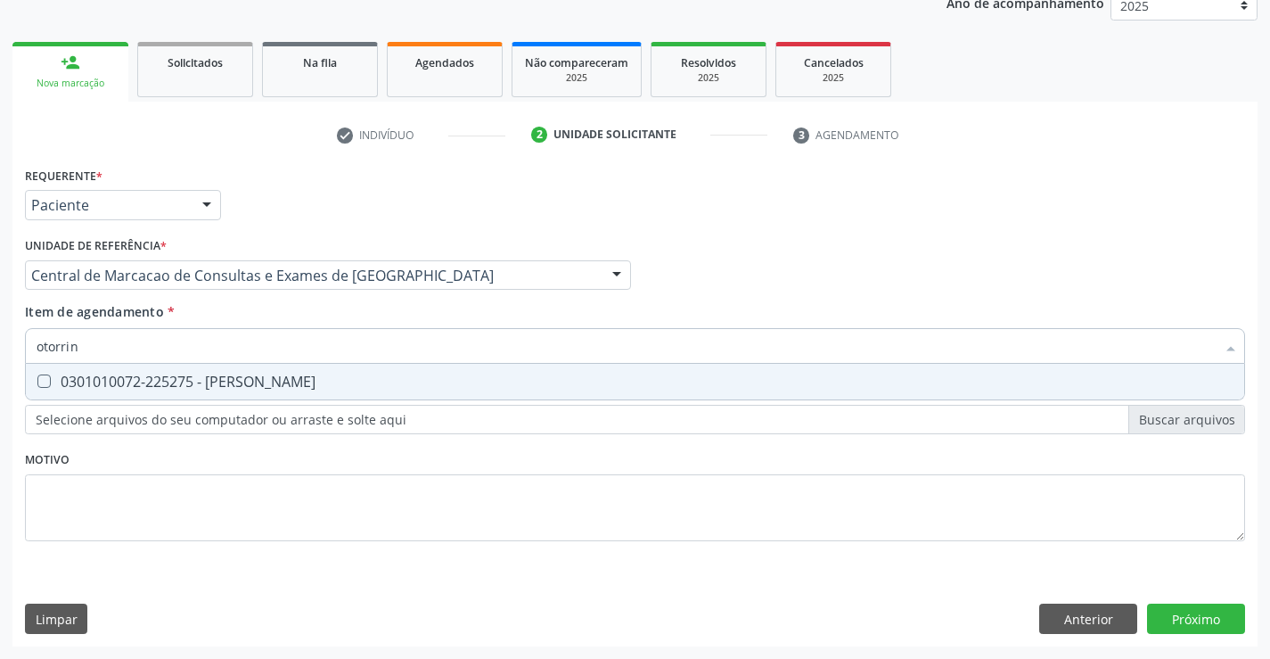
type input "otorrino"
click at [303, 399] on span "0301010072-225275 - Médico Otorrinolaringologista" at bounding box center [635, 382] width 1218 height 36
checkbox Otorrinolaringologista "true"
click at [1197, 616] on div "Requerente * Paciente Profissional de Saúde Paciente Nenhum resultado encontrad…" at bounding box center [634, 404] width 1245 height 484
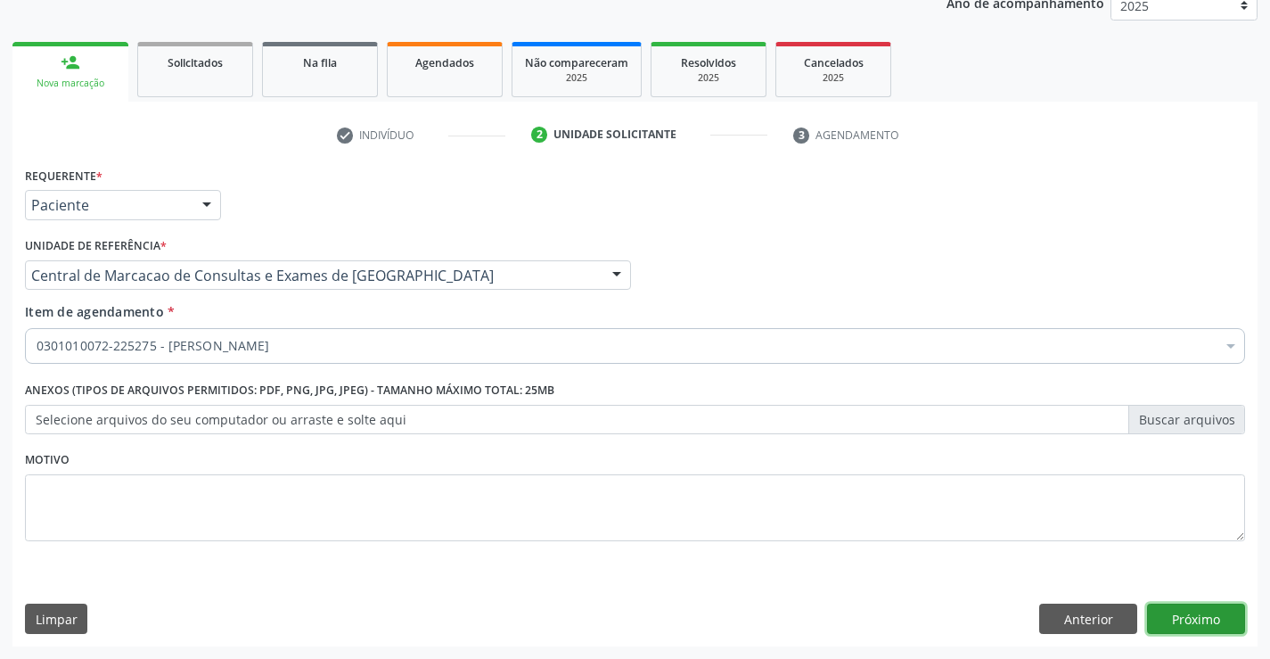
click at [1207, 617] on button "Próximo" at bounding box center [1196, 618] width 98 height 30
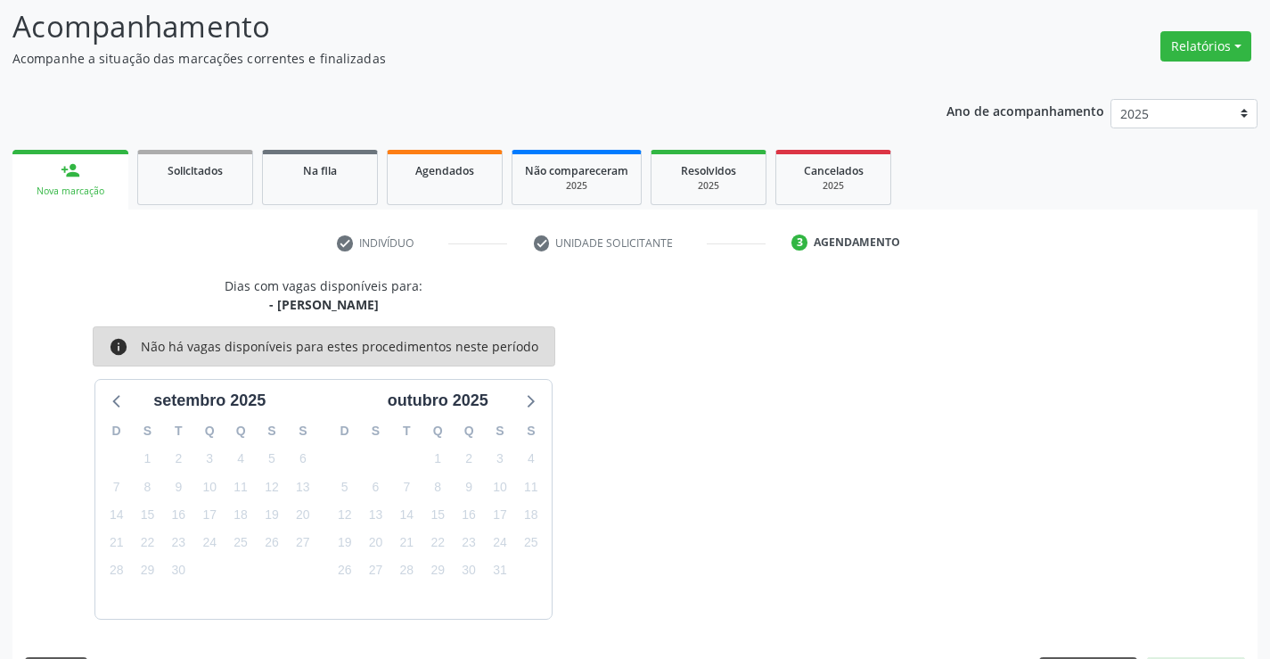
scroll to position [169, 0]
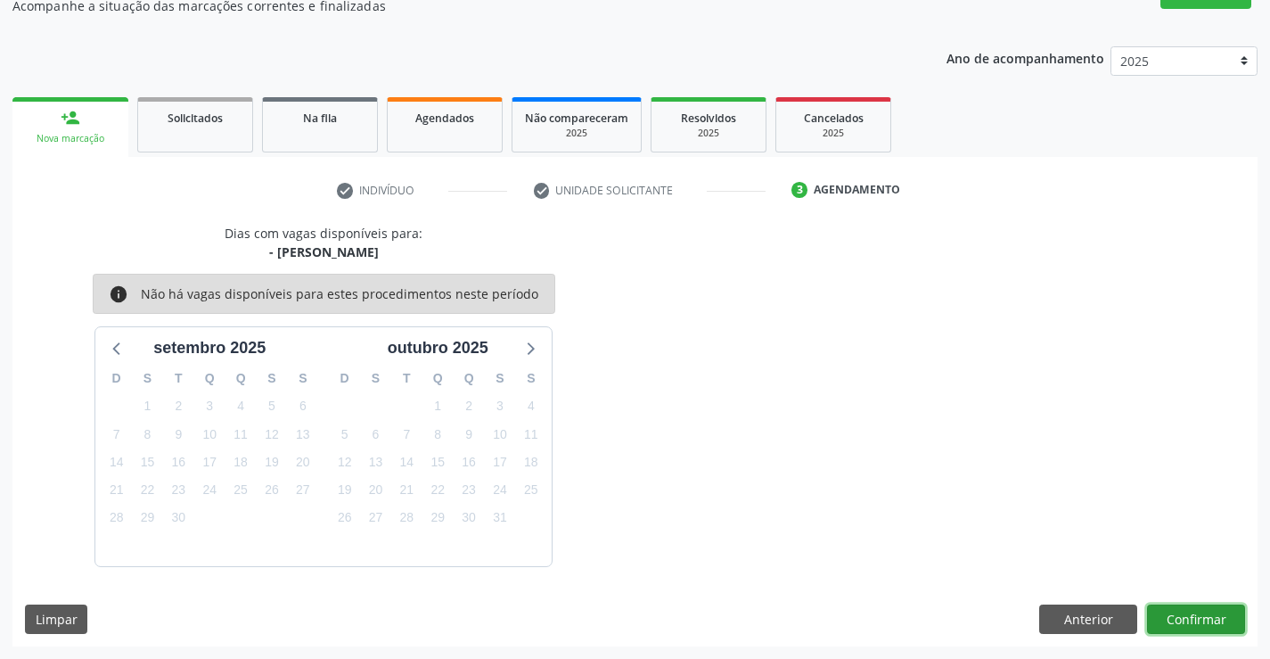
click at [1195, 619] on button "Confirmar" at bounding box center [1196, 619] width 98 height 30
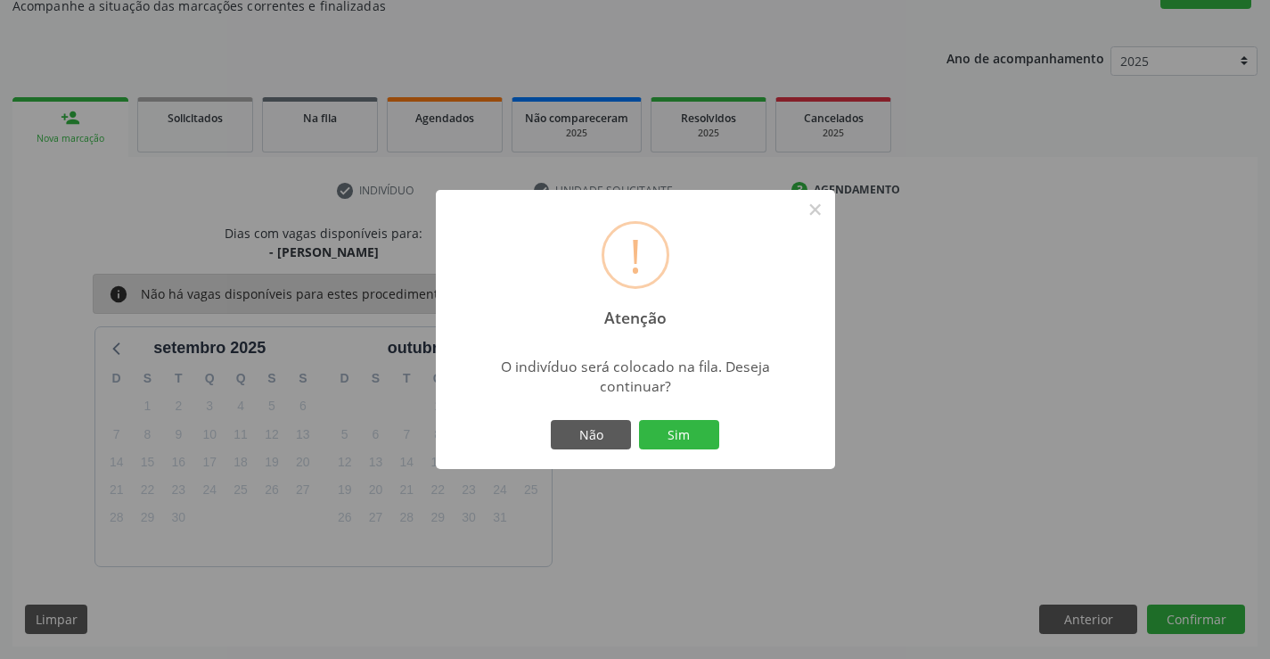
click at [671, 416] on div "Não Sim" at bounding box center [635, 434] width 176 height 37
click at [673, 425] on button "Sim" at bounding box center [679, 435] width 80 height 30
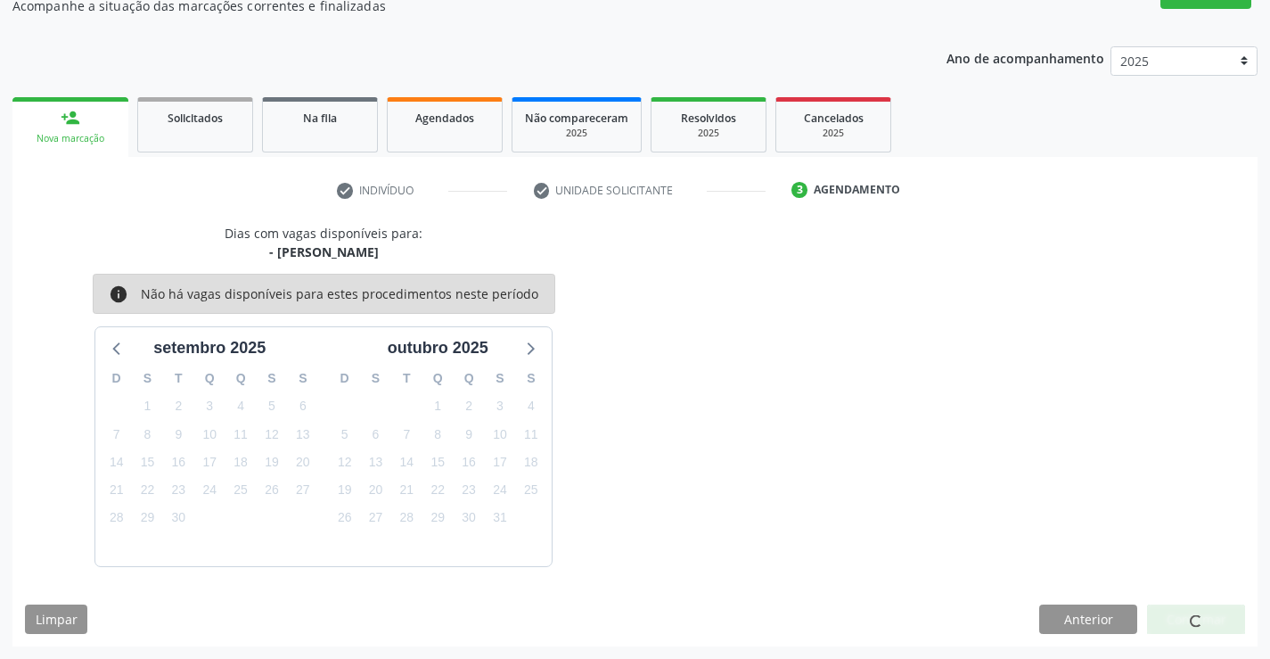
scroll to position [0, 0]
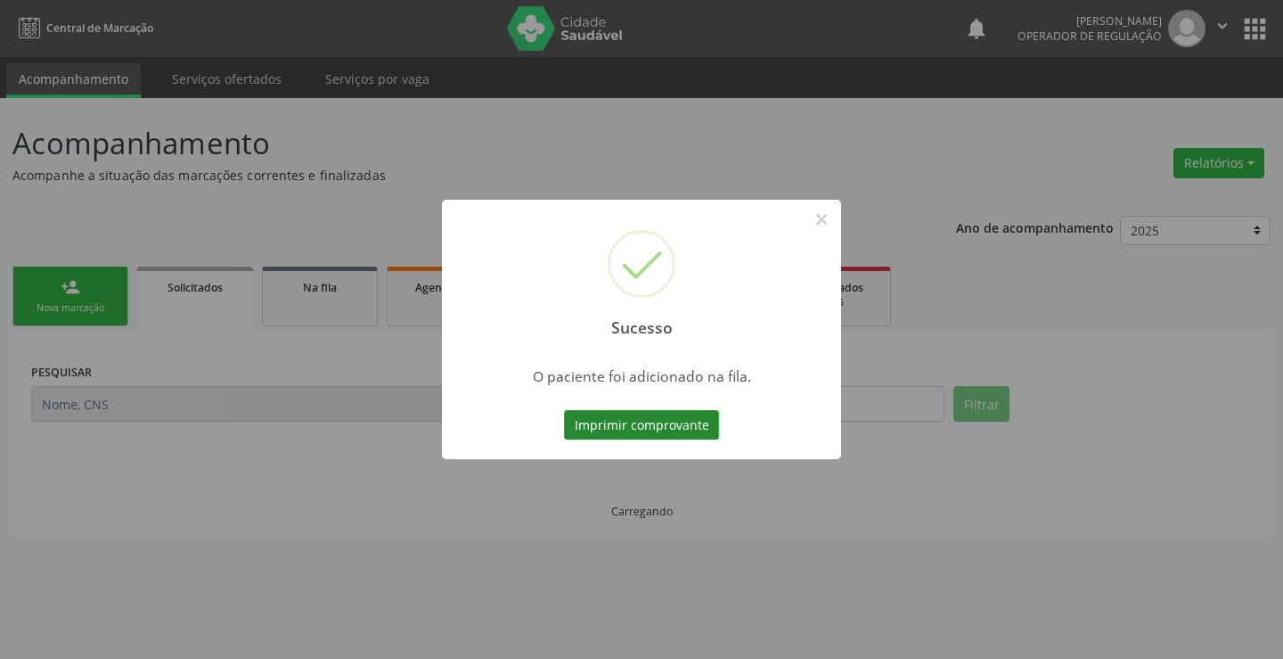
click at [684, 422] on button "Imprimir comprovante" at bounding box center [641, 425] width 155 height 30
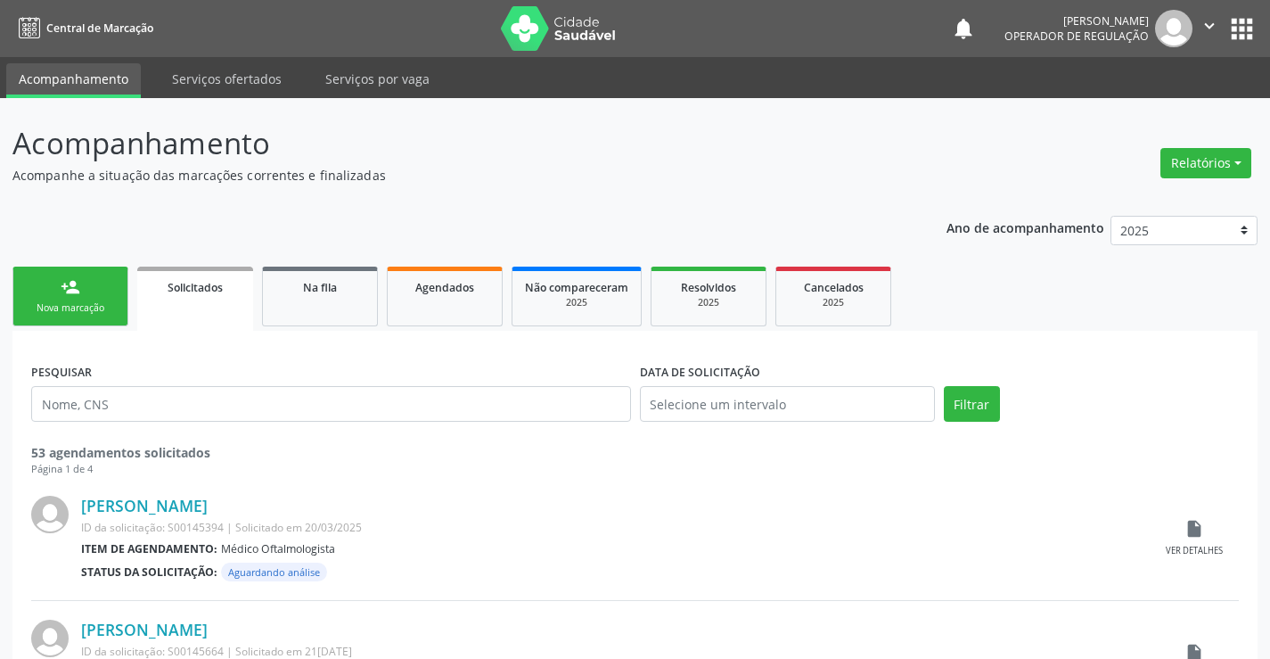
click at [104, 275] on link "person_add Nova marcação" at bounding box center [70, 296] width 116 height 60
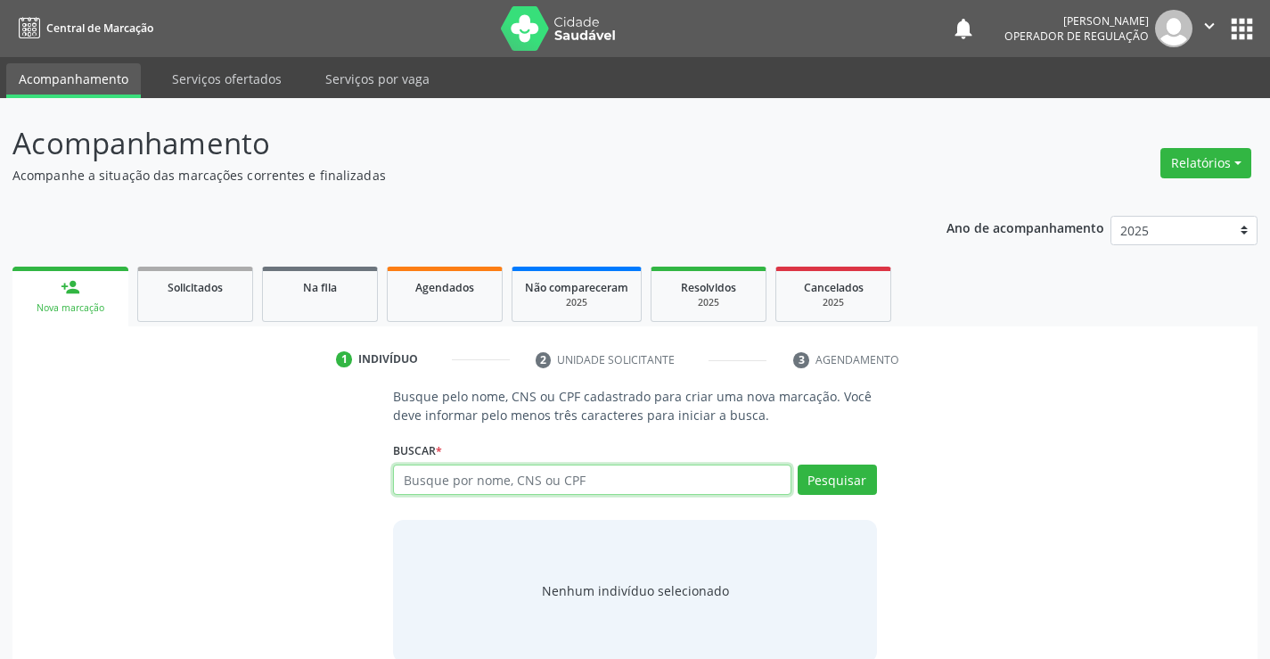
click at [523, 482] on input "text" at bounding box center [592, 479] width 398 height 30
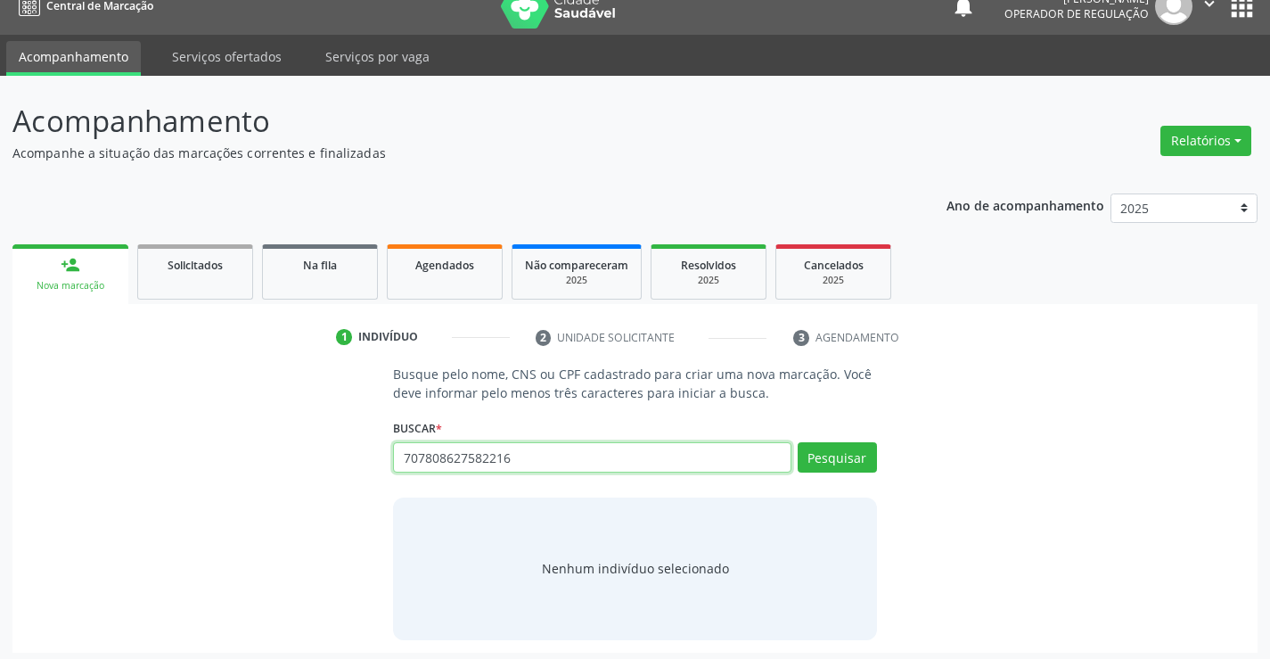
scroll to position [29, 0]
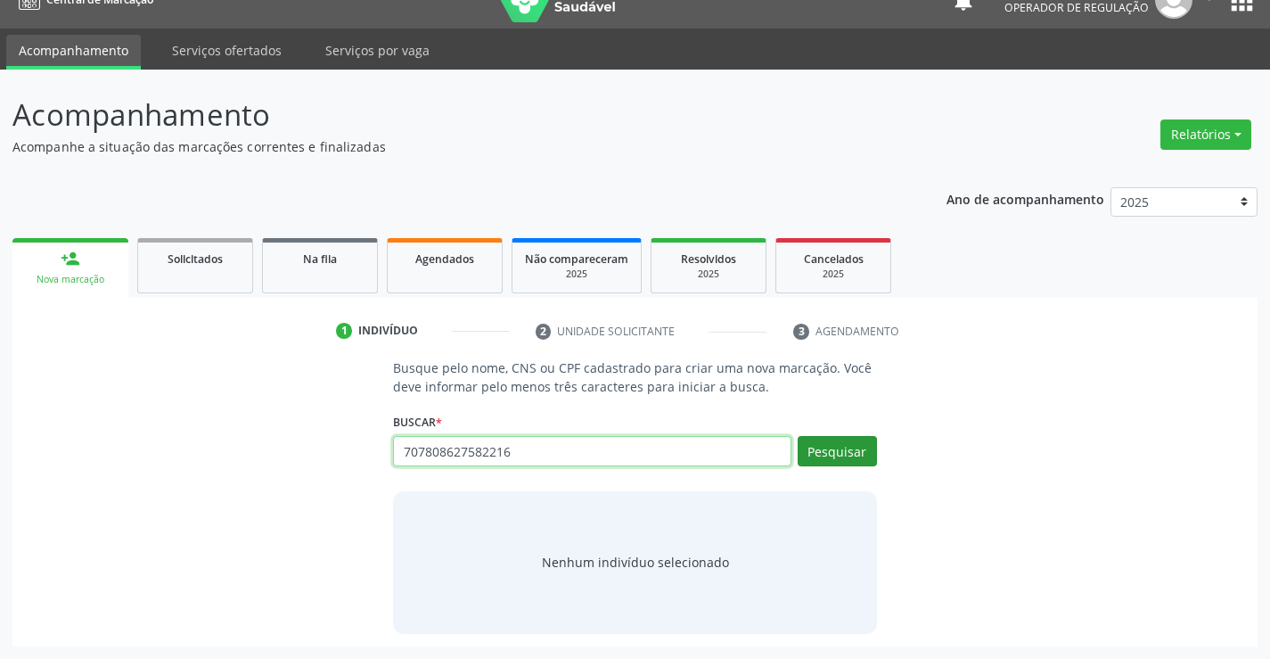
type input "707808627582216"
click at [826, 461] on button "Pesquisar" at bounding box center [837, 451] width 79 height 30
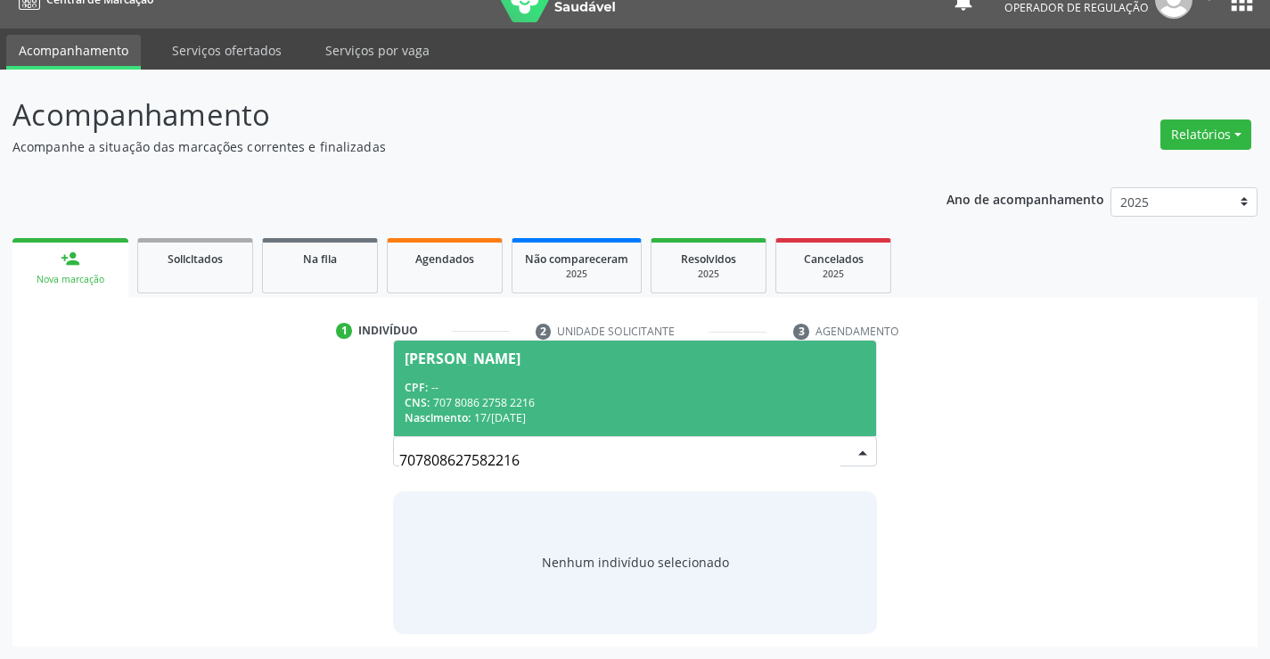
click at [621, 382] on div "CPF: --" at bounding box center [635, 387] width 460 height 15
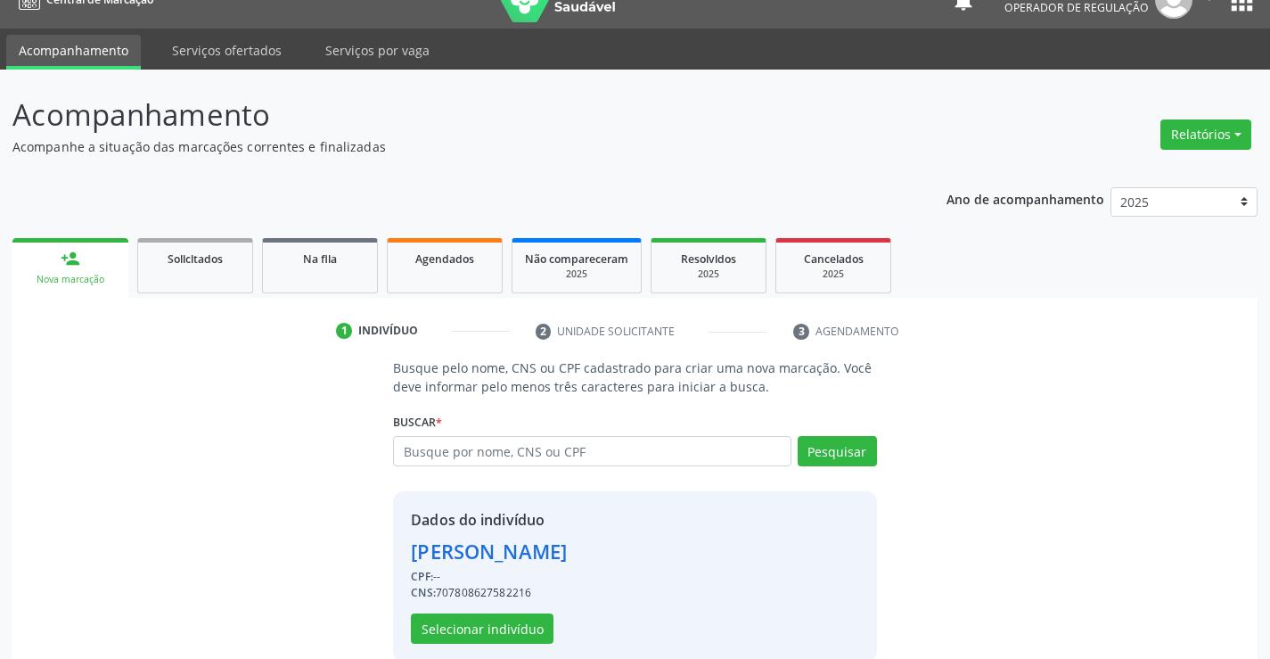
click at [491, 649] on div "Dados do indivíduo Kelvin Tiago Santos de Souza CPF: -- CNS: 707808627582216 Se…" at bounding box center [634, 576] width 483 height 170
click at [491, 637] on button "Selecionar indivíduo" at bounding box center [482, 628] width 143 height 30
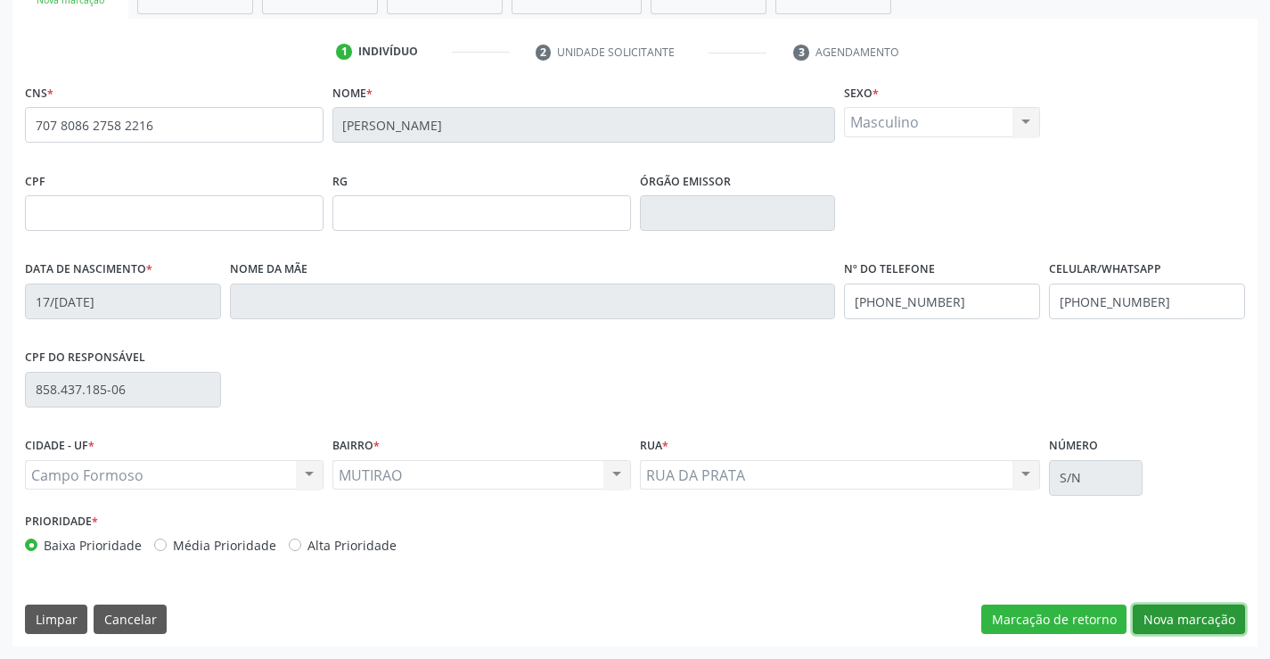
click at [1156, 620] on button "Nova marcação" at bounding box center [1189, 619] width 112 height 30
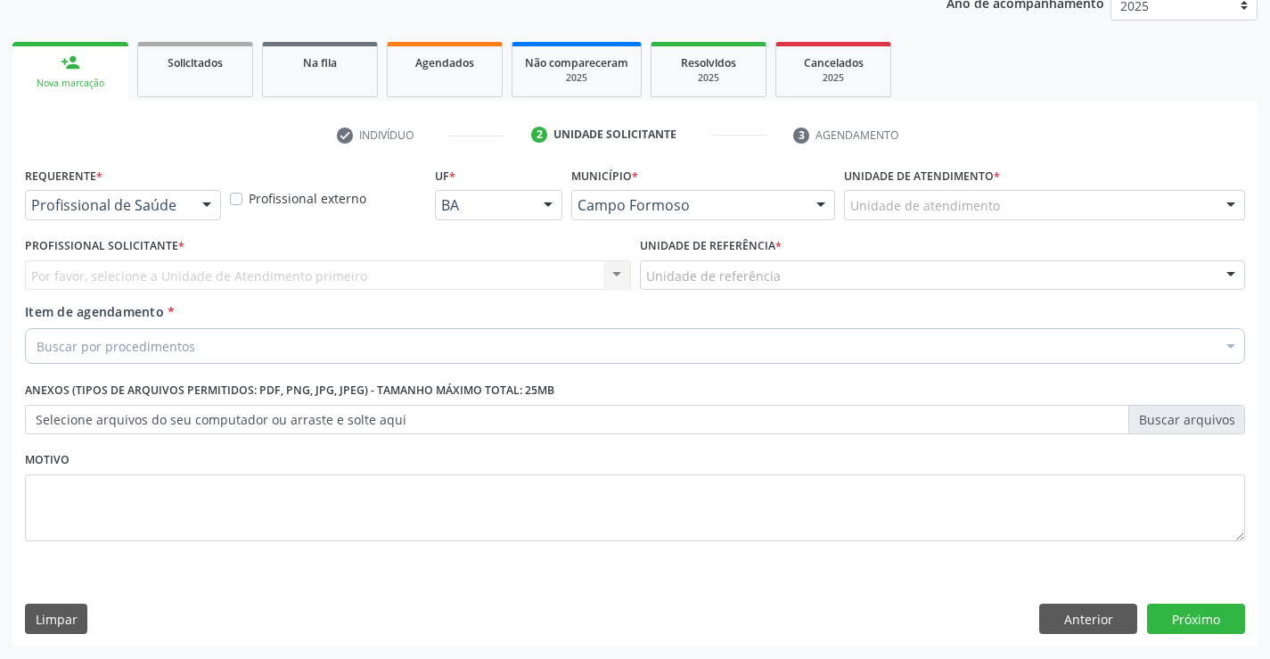
click at [195, 209] on div at bounding box center [206, 206] width 27 height 30
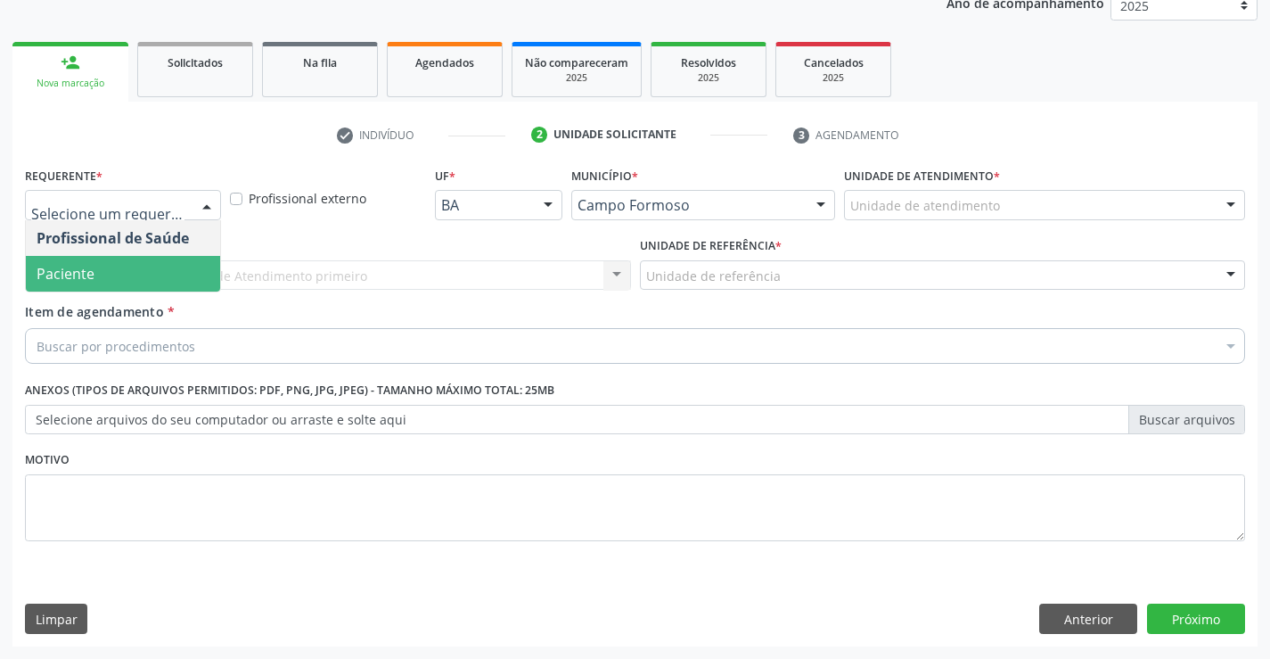
click at [129, 285] on span "Paciente" at bounding box center [123, 274] width 194 height 36
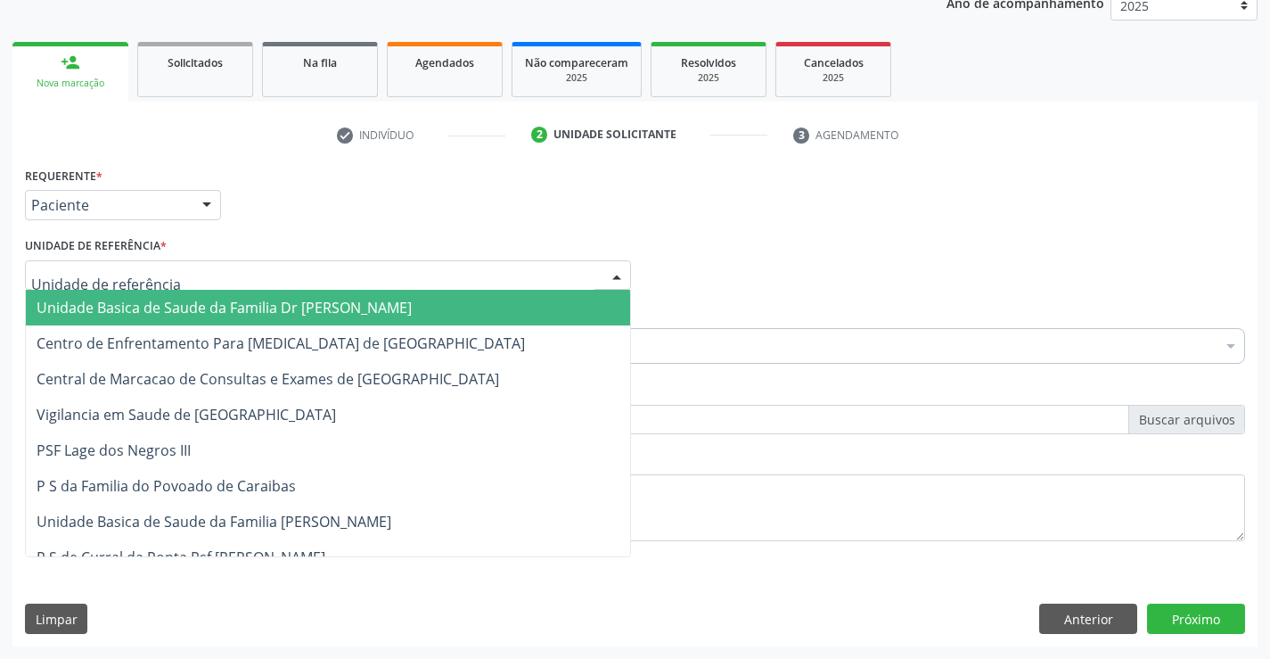
click at [229, 283] on div at bounding box center [328, 275] width 606 height 30
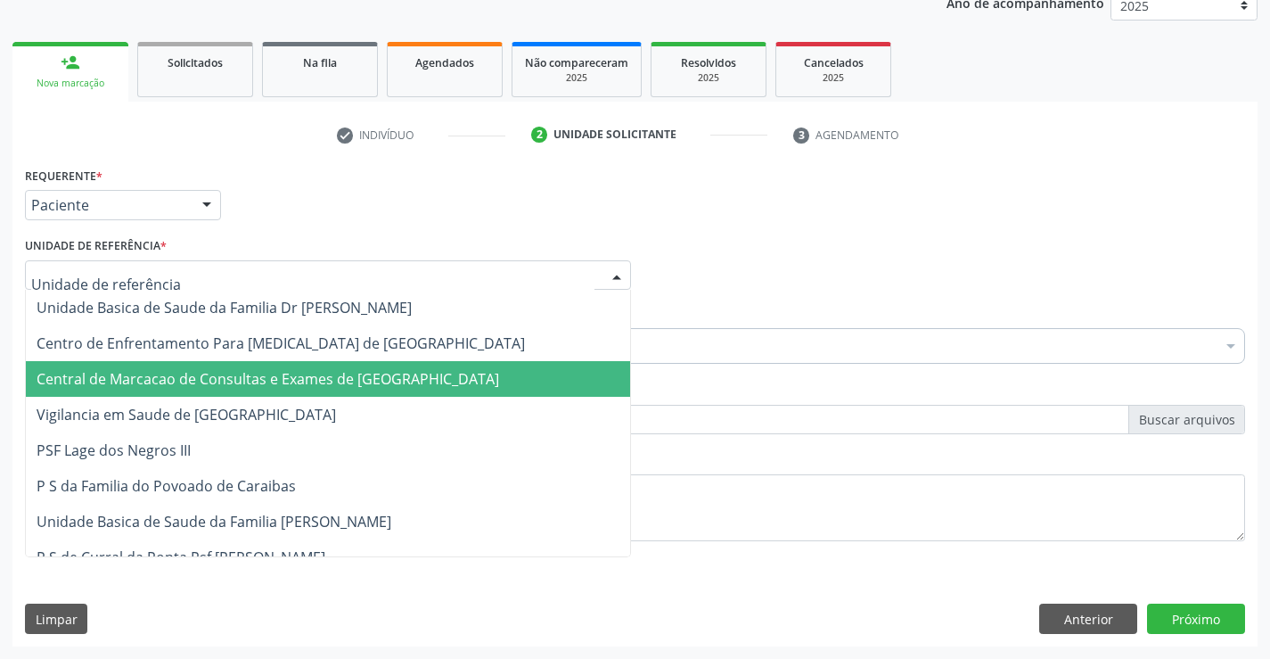
click at [216, 364] on span "Central de Marcacao de Consultas e Exames de [GEOGRAPHIC_DATA]" at bounding box center [328, 379] width 604 height 36
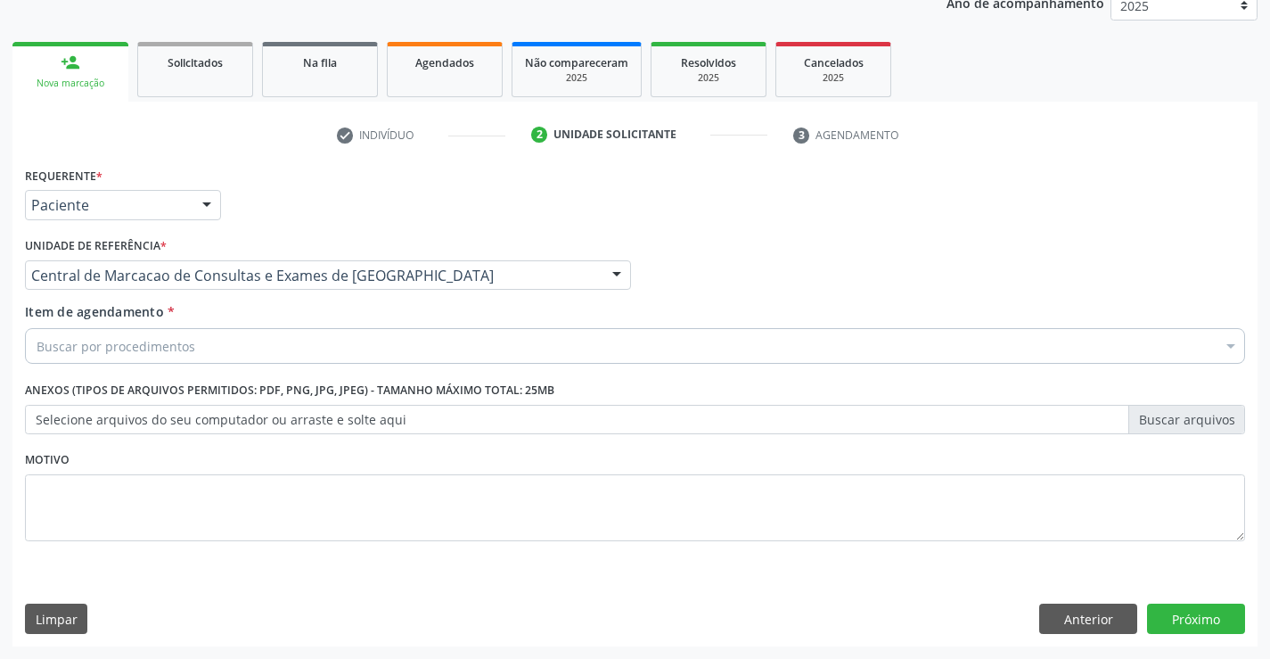
click at [239, 340] on div "Buscar por procedimentos" at bounding box center [635, 346] width 1220 height 36
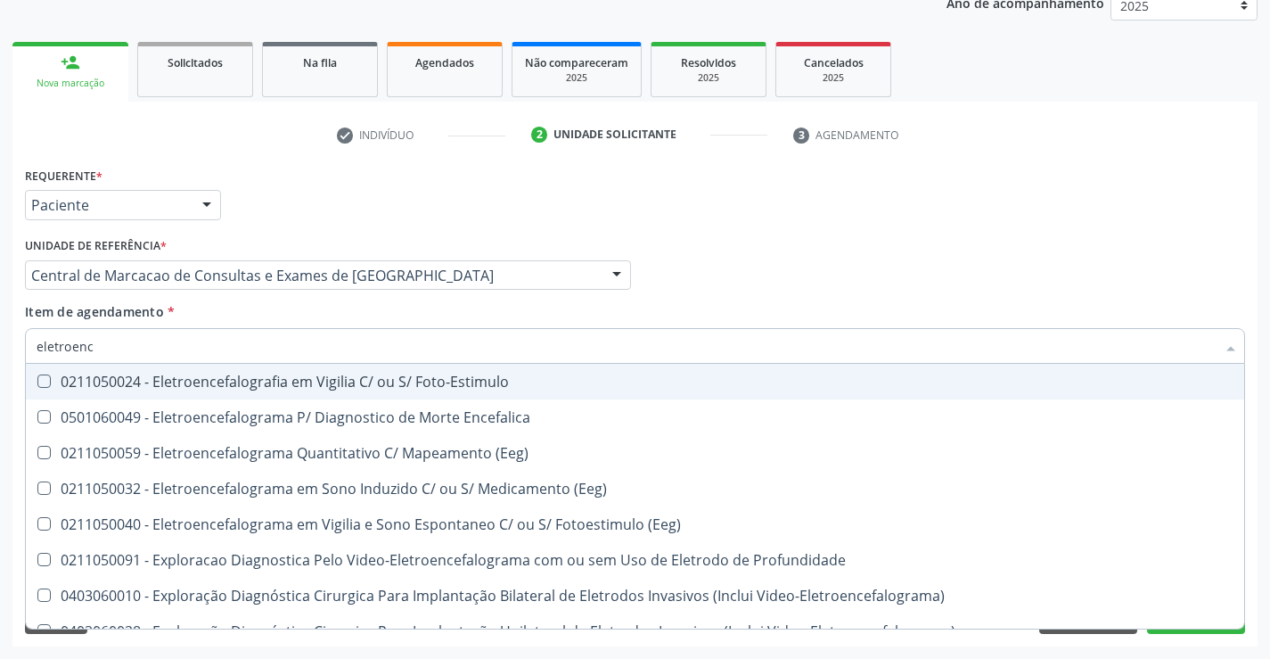
type input "eletroence"
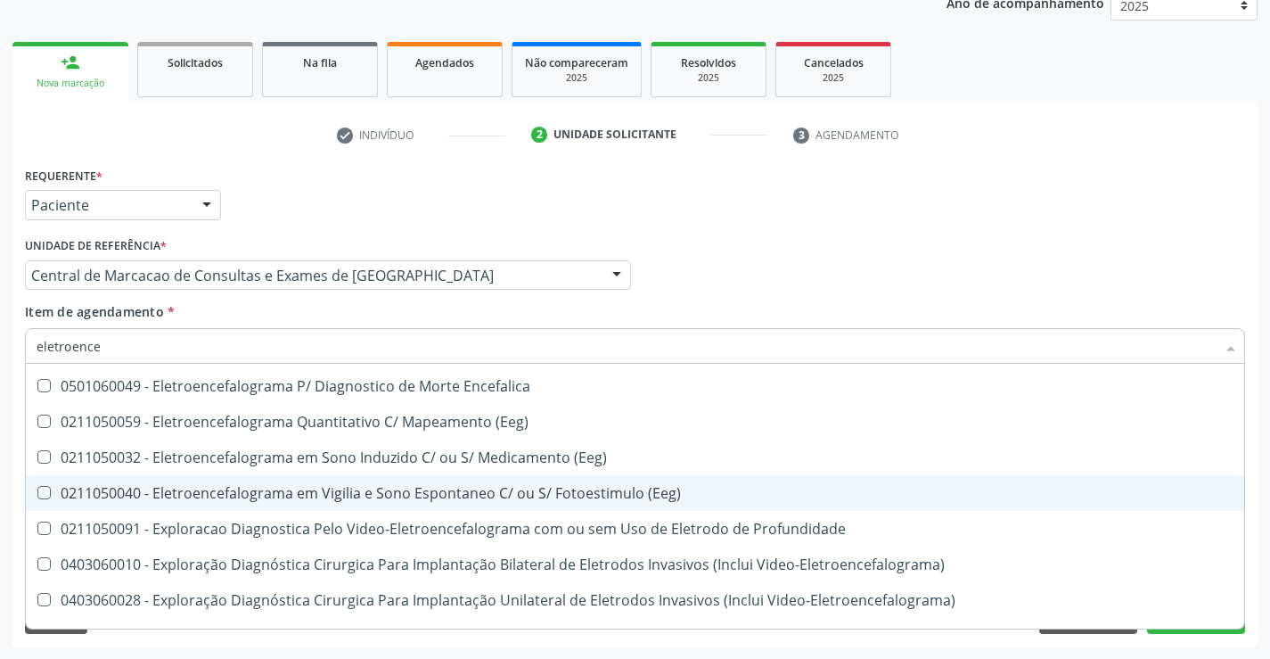
scroll to position [0, 0]
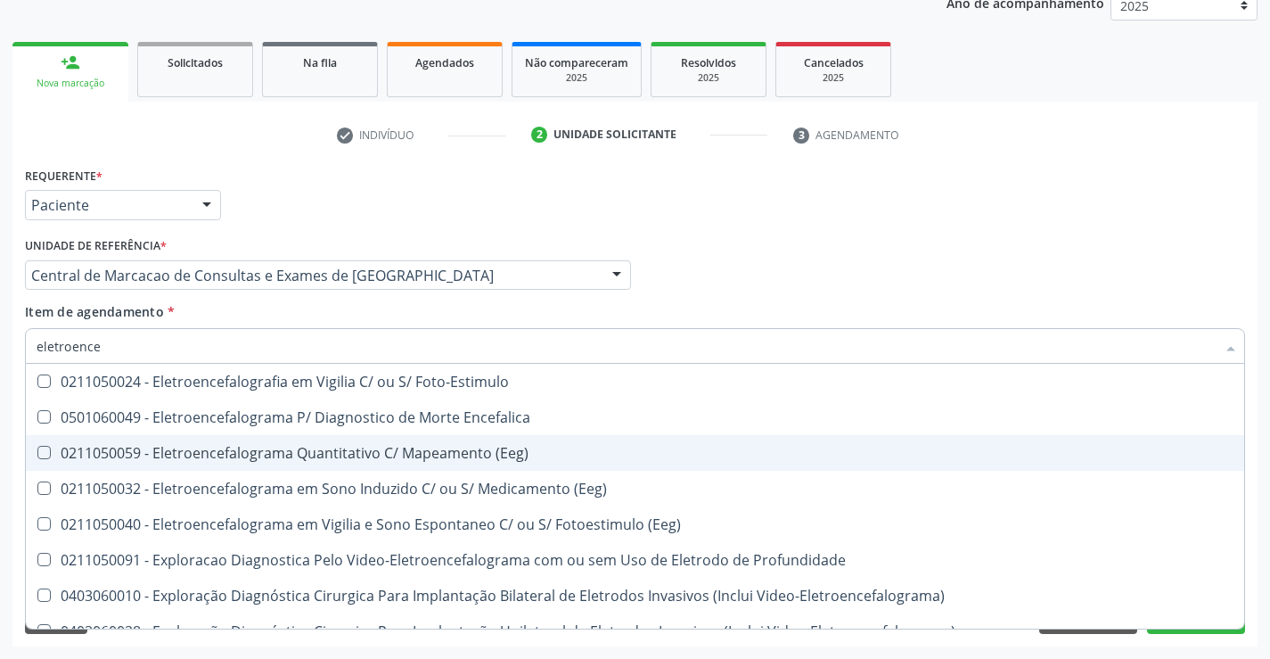
click at [337, 450] on div "0211050059 - Eletroencefalograma Quantitativo C/ Mapeamento (Eeg)" at bounding box center [635, 453] width 1197 height 14
checkbox \(Eeg\) "true"
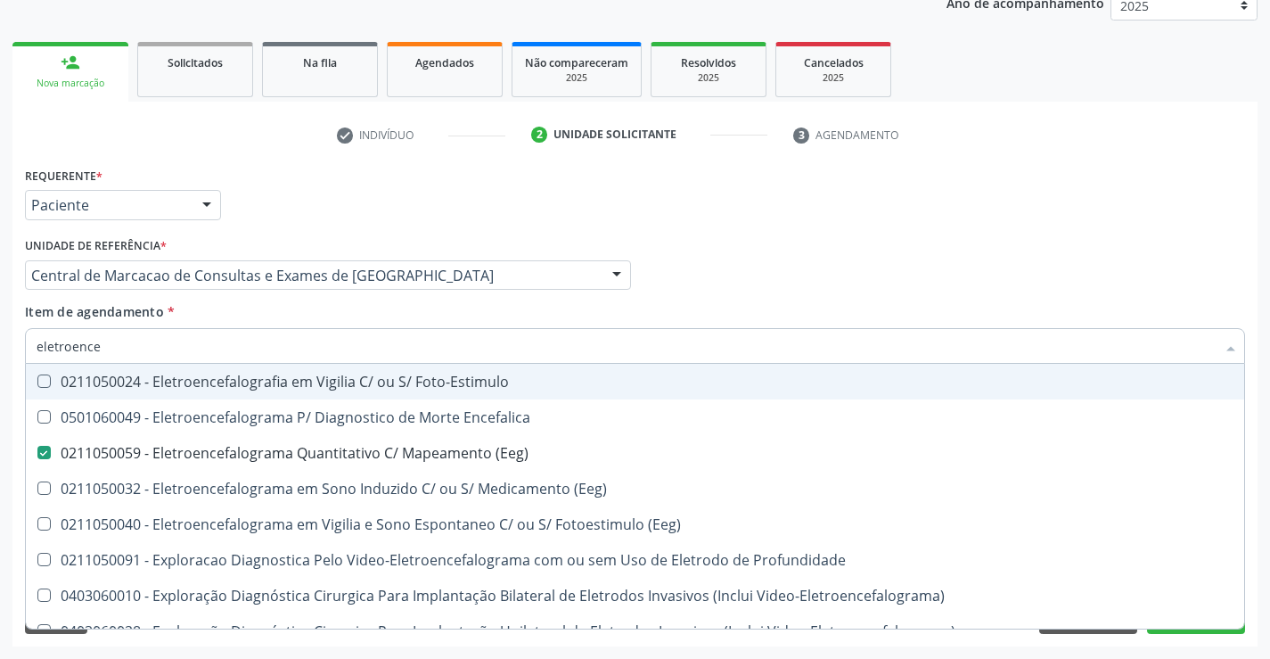
click at [833, 258] on div "Profissional Solicitante Por favor, selecione a Unidade de Atendimento primeiro…" at bounding box center [634, 268] width 1229 height 70
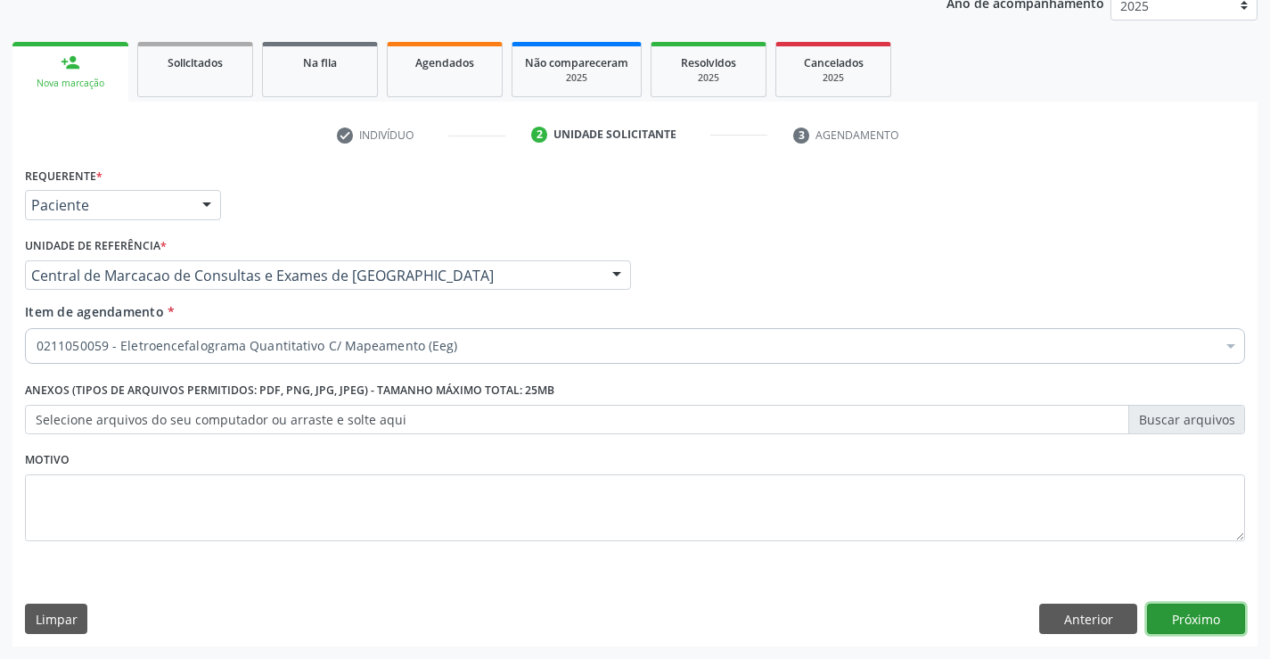
click at [1178, 623] on button "Próximo" at bounding box center [1196, 618] width 98 height 30
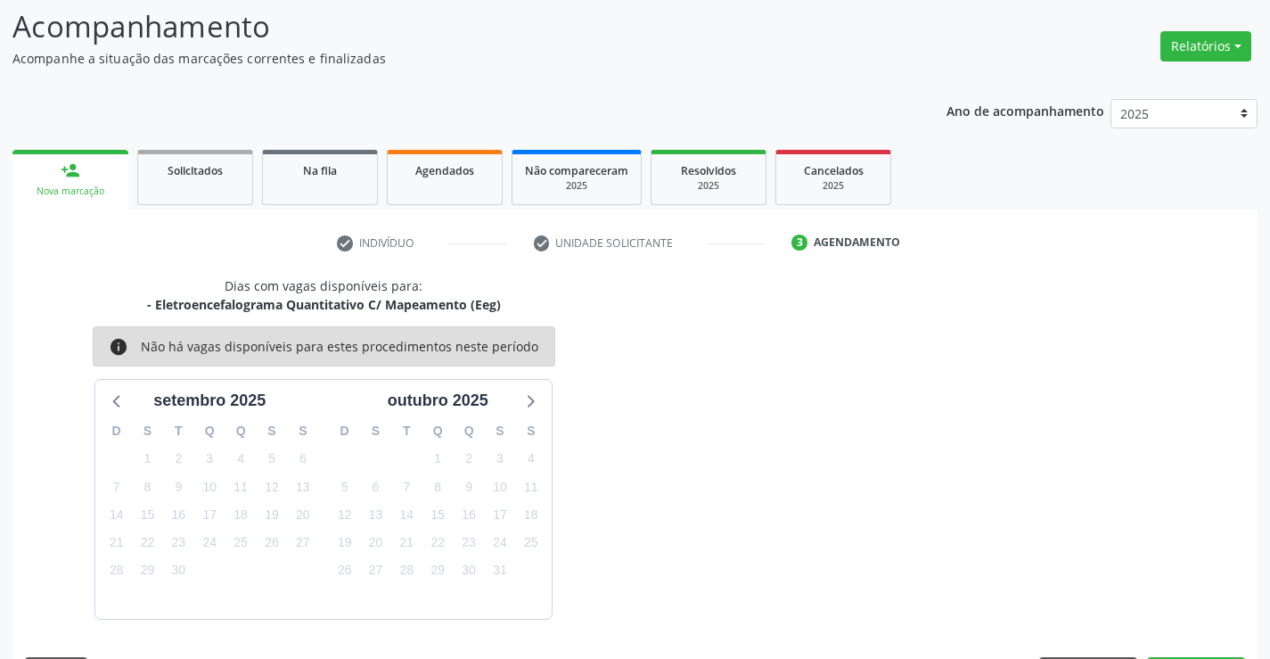
scroll to position [169, 0]
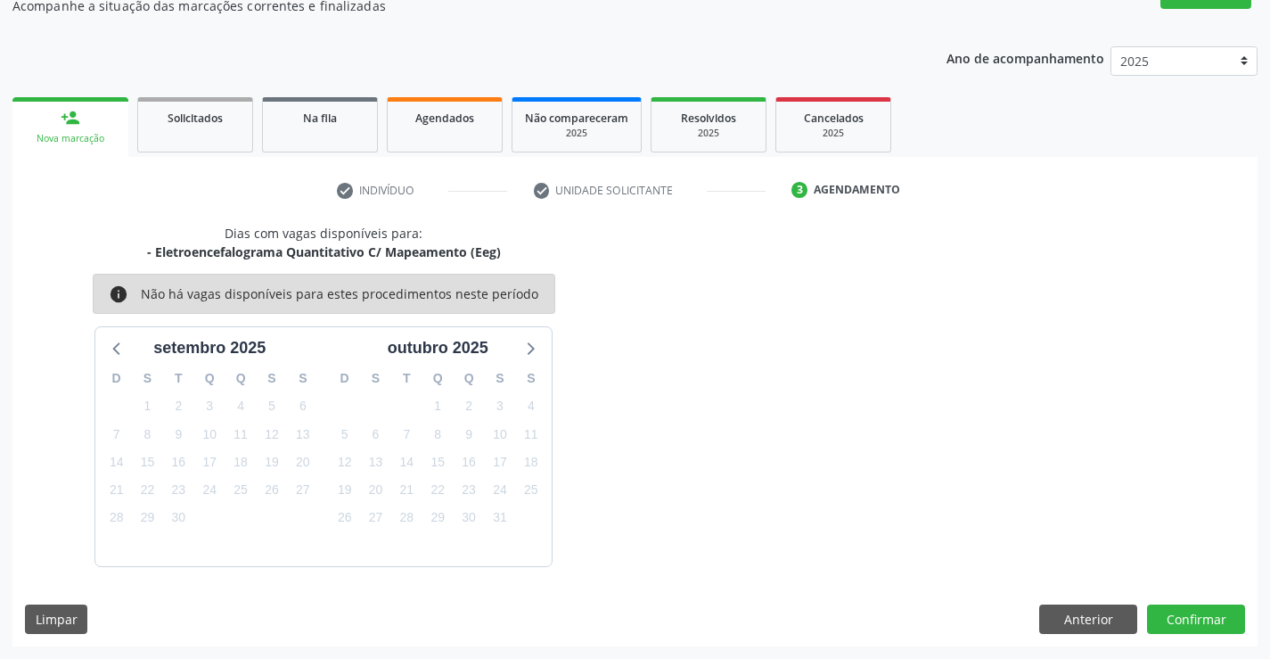
click at [1196, 635] on div "Dias com vagas disponíveis para: - Eletroencefalograma Quantitativo C/ Mapeamen…" at bounding box center [634, 435] width 1245 height 422
click at [1195, 617] on button "Confirmar" at bounding box center [1196, 619] width 98 height 30
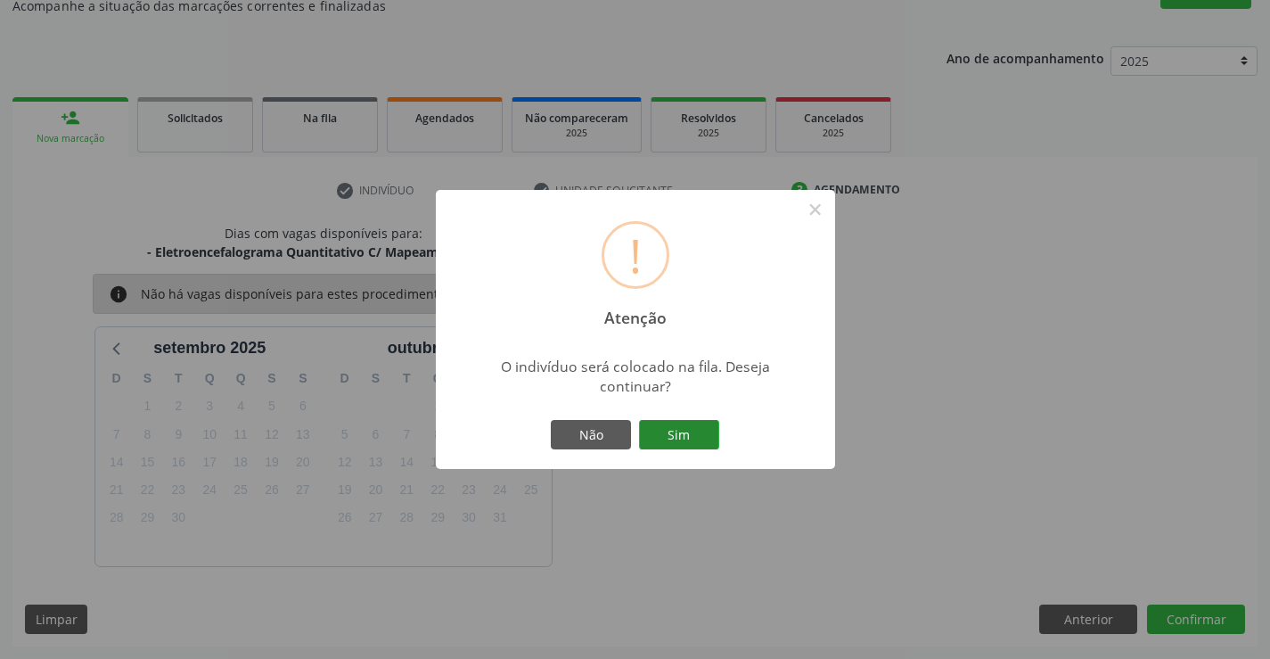
click at [696, 433] on button "Sim" at bounding box center [679, 435] width 80 height 30
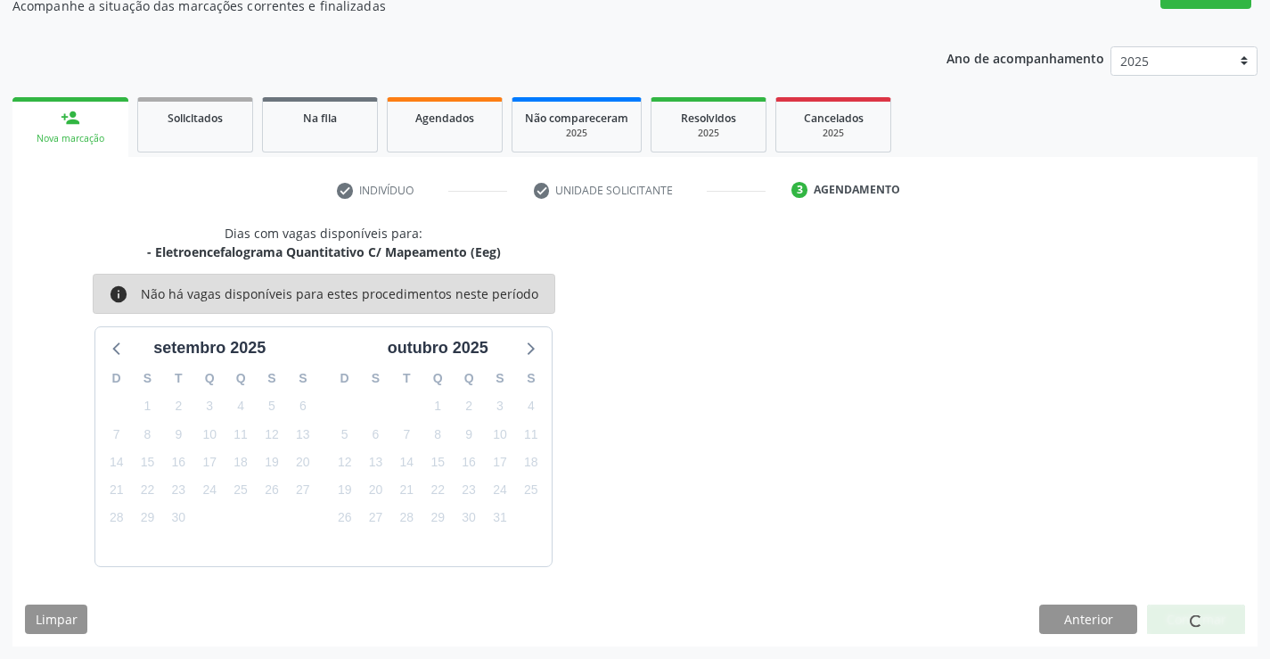
scroll to position [0, 0]
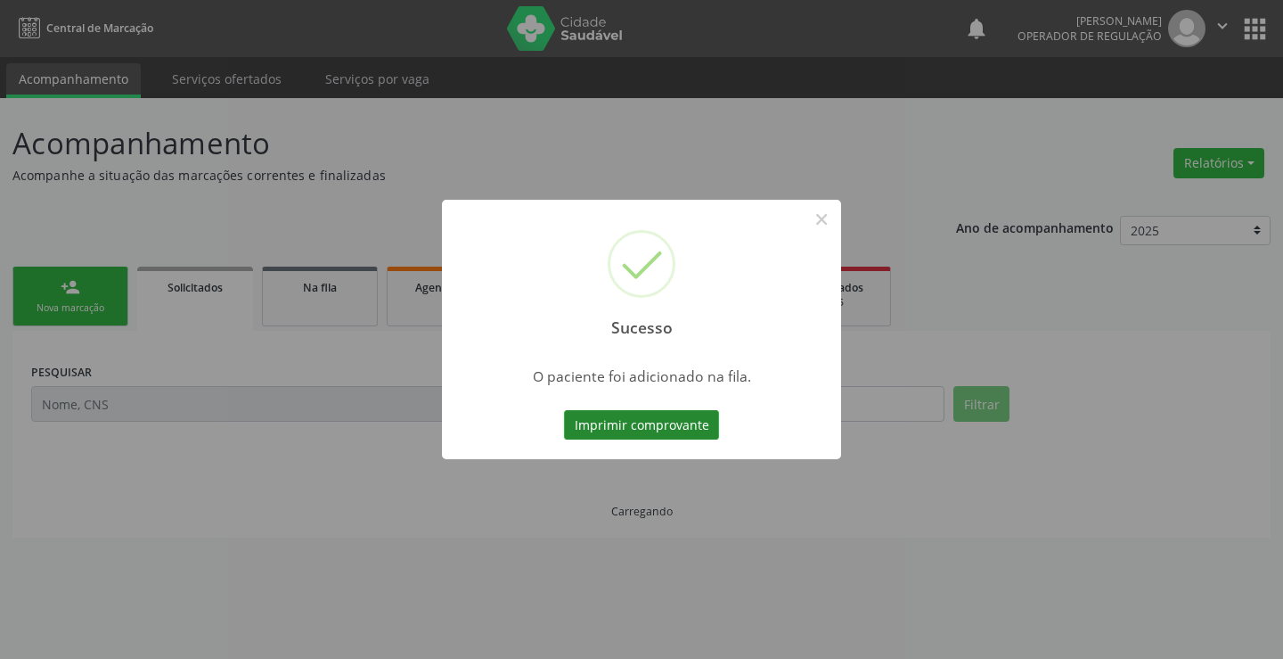
click at [714, 417] on button "Imprimir comprovante" at bounding box center [641, 425] width 155 height 30
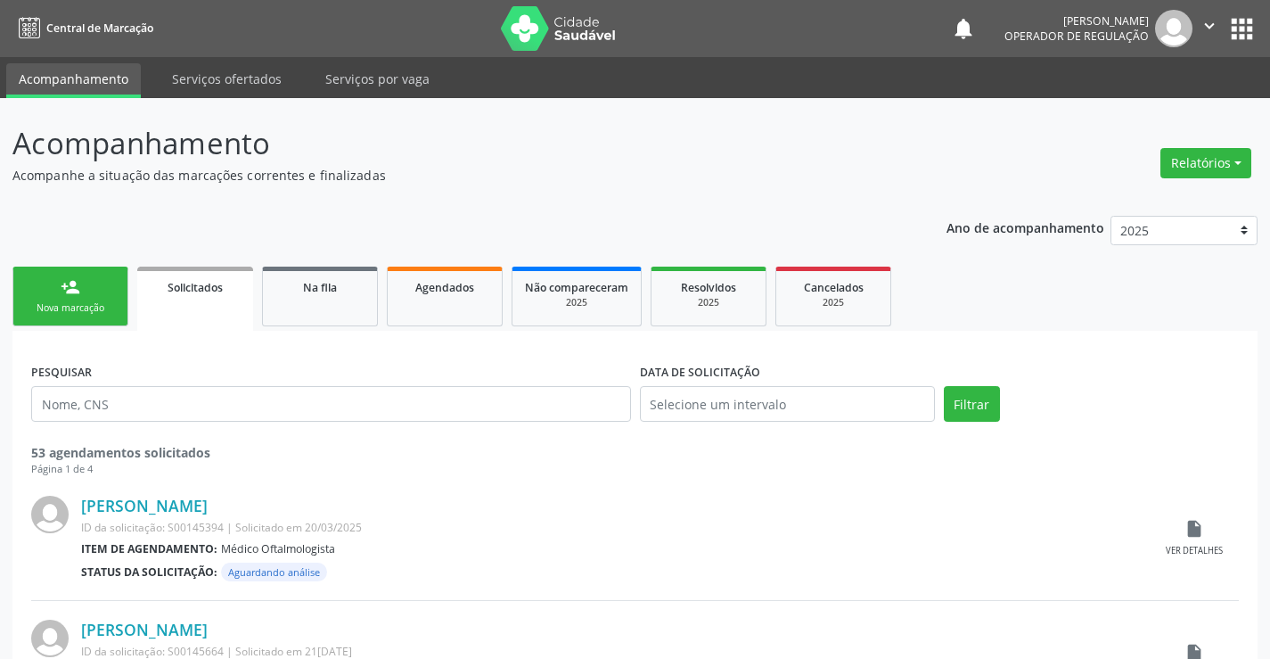
click at [64, 292] on div "person_add" at bounding box center [71, 287] width 20 height 20
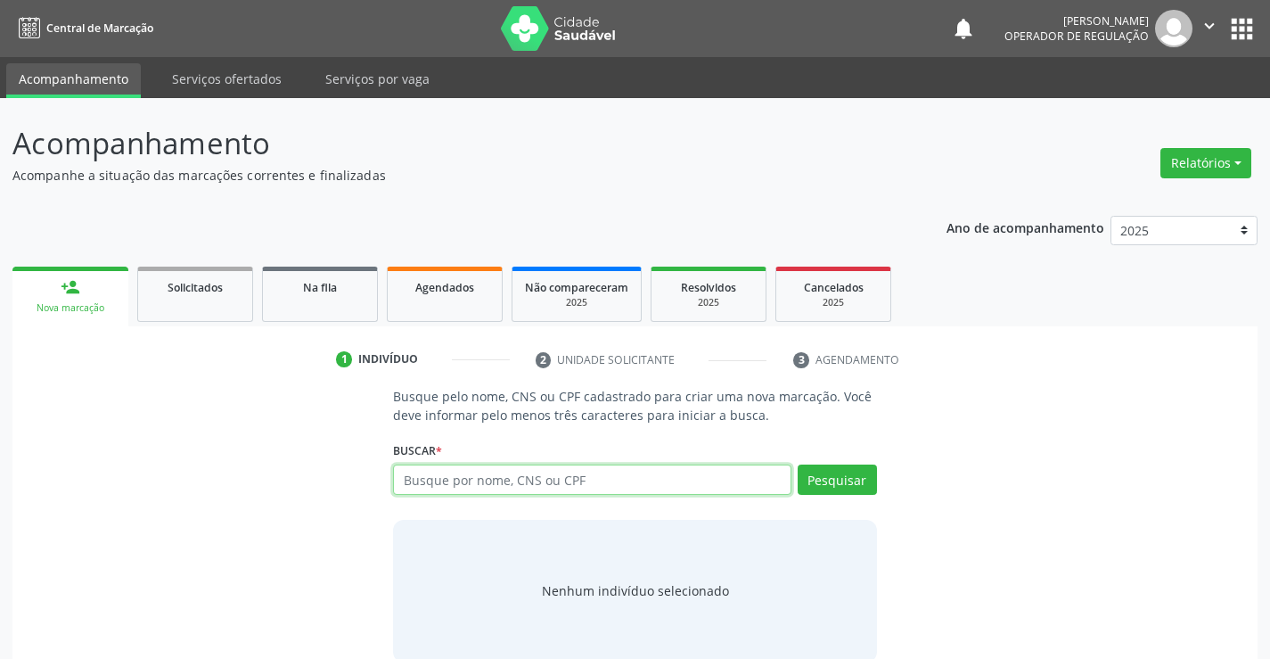
click at [512, 471] on input "text" at bounding box center [592, 479] width 398 height 30
click at [524, 490] on input "707409043151376" at bounding box center [592, 479] width 398 height 30
paste input "134.682.475-40"
click at [517, 478] on input "134.682.475-40" at bounding box center [592, 479] width 398 height 30
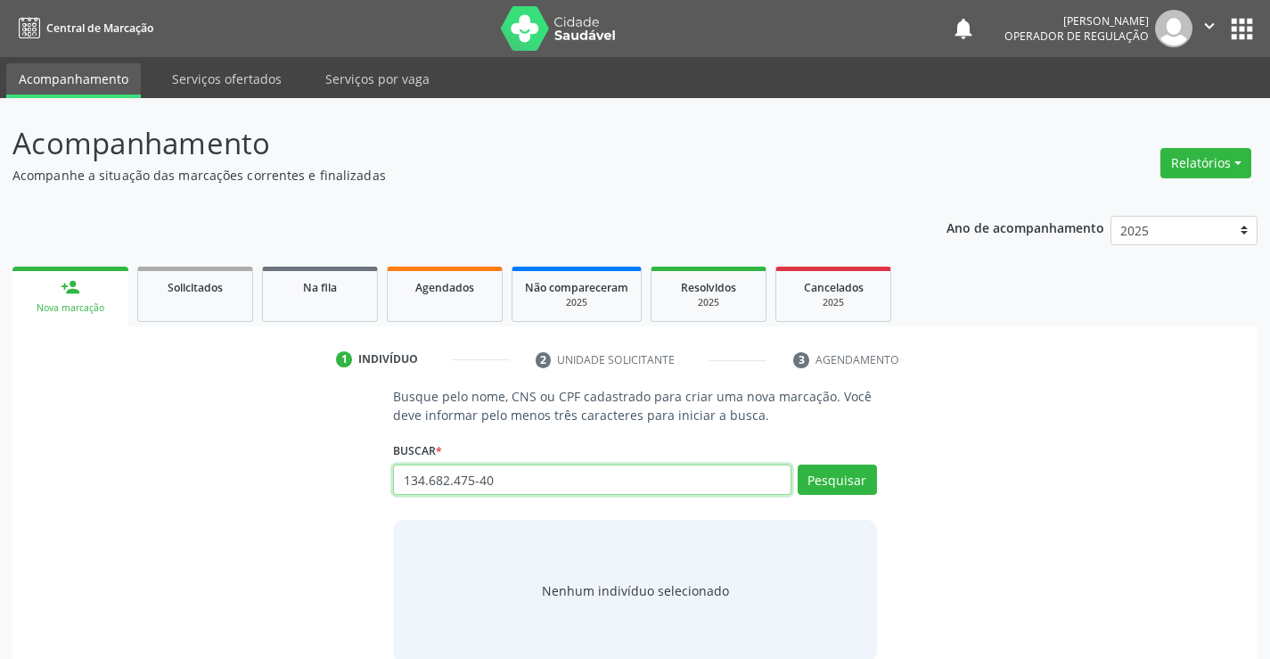
click at [517, 478] on input "134.682.475-40" at bounding box center [592, 479] width 398 height 30
click at [514, 478] on input "707409043151376" at bounding box center [592, 479] width 398 height 30
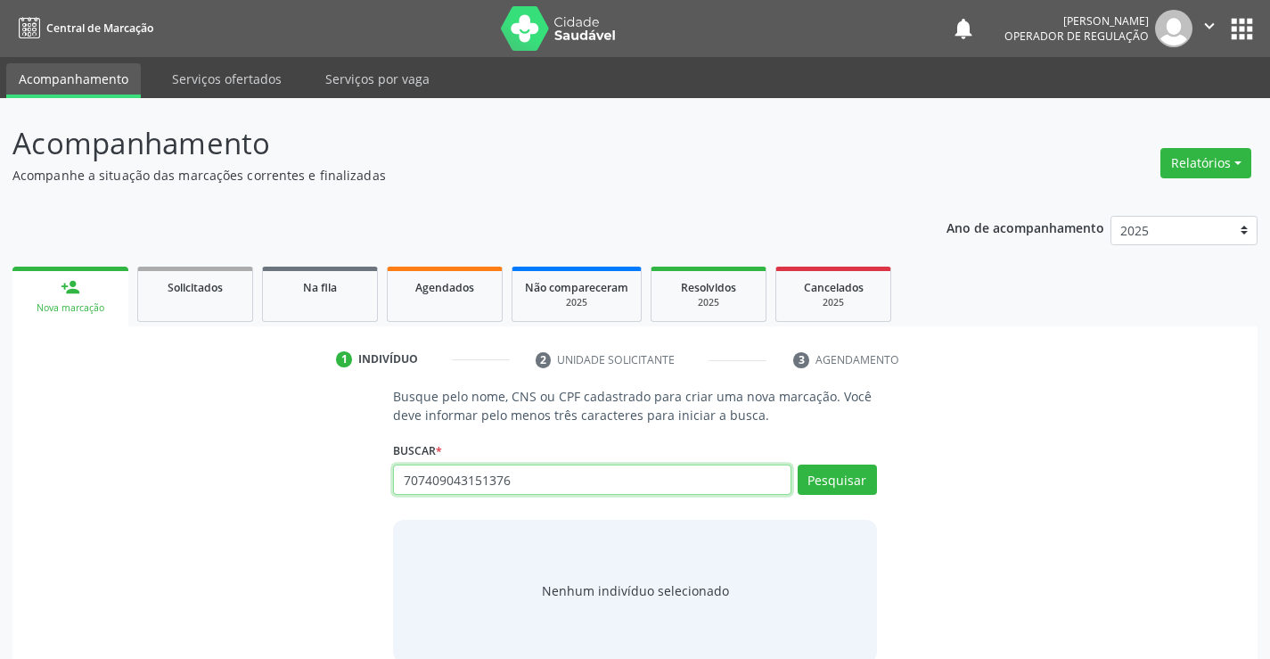
click at [514, 478] on input "707409043151376" at bounding box center [592, 479] width 398 height 30
type input "707409043151376"
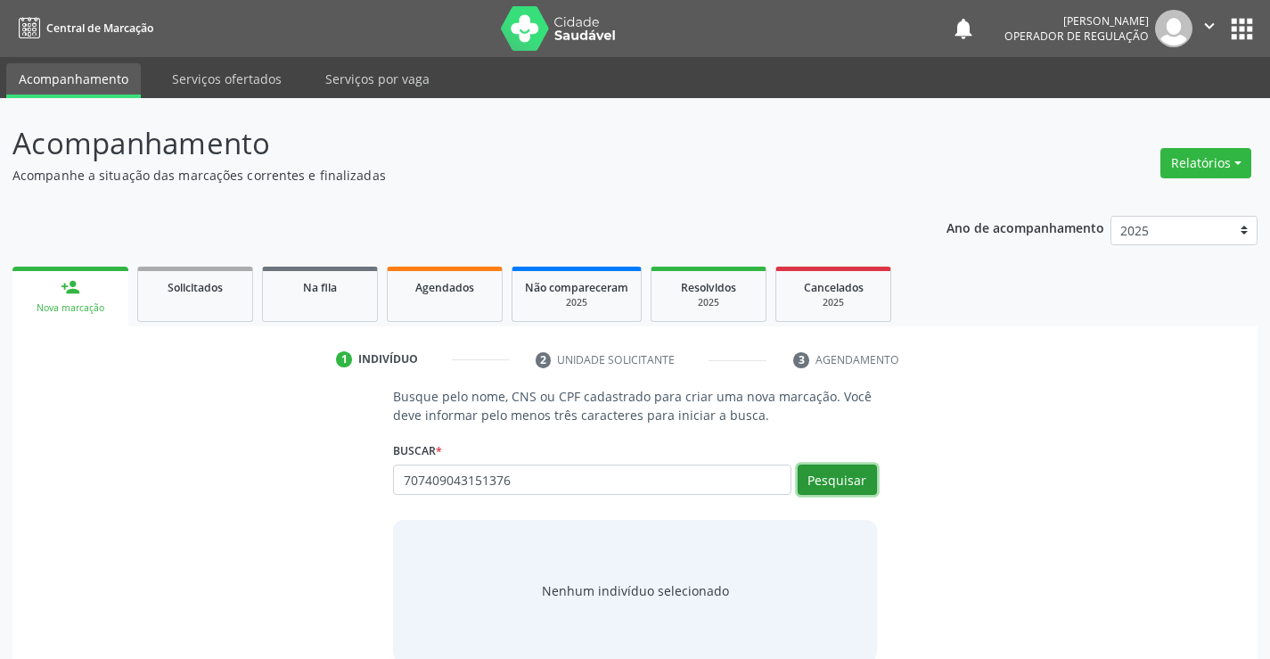
click at [853, 479] on button "Pesquisar" at bounding box center [837, 479] width 79 height 30
click at [301, 302] on link "Na fila" at bounding box center [320, 293] width 116 height 55
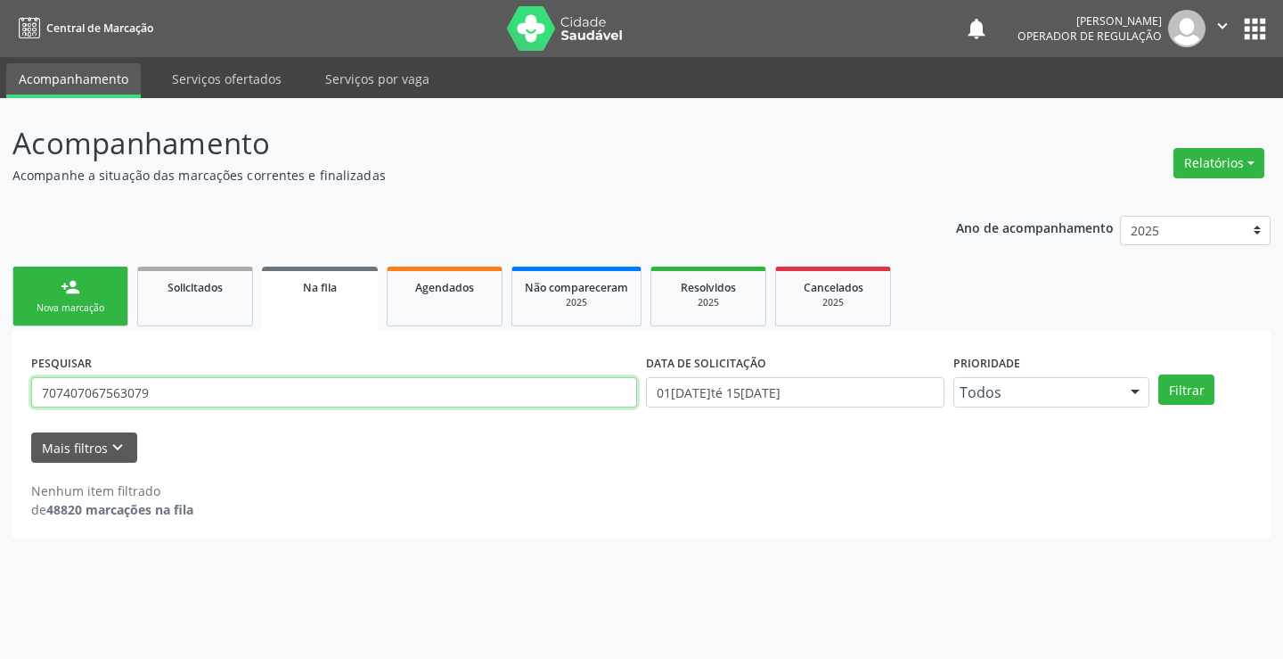
click at [246, 394] on input "707407067563079" at bounding box center [334, 392] width 606 height 30
click at [246, 393] on input "707407067563079" at bounding box center [334, 392] width 606 height 30
paste input "707409043151376"
type input "707409043151376"
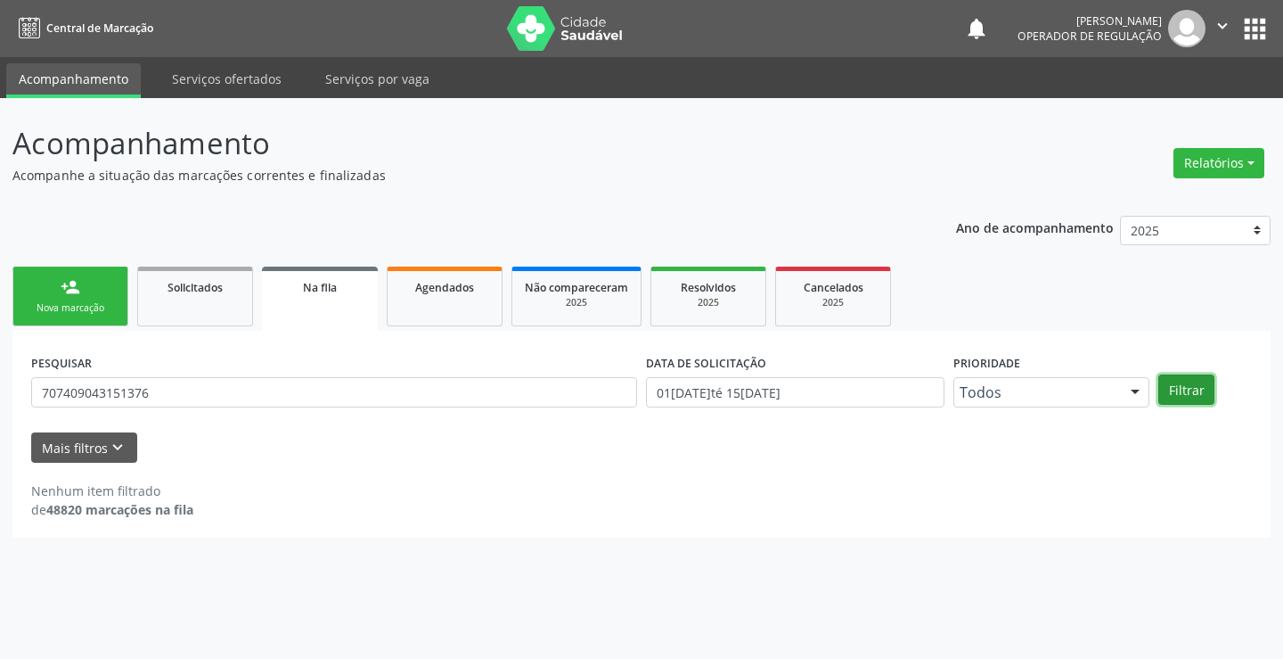
click at [1165, 388] on button "Filtrar" at bounding box center [1187, 389] width 56 height 30
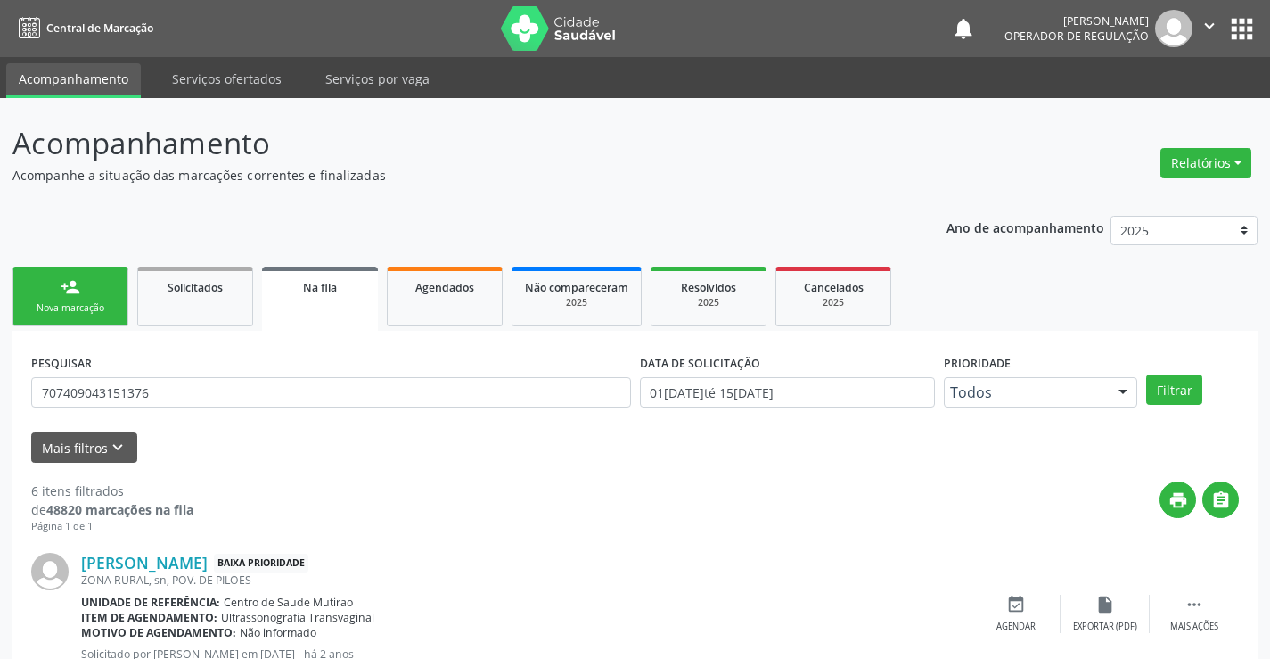
drag, startPoint x: 39, startPoint y: 298, endPoint x: 161, endPoint y: 0, distance: 321.8
click at [42, 296] on link "person_add Nova marcação" at bounding box center [70, 296] width 116 height 60
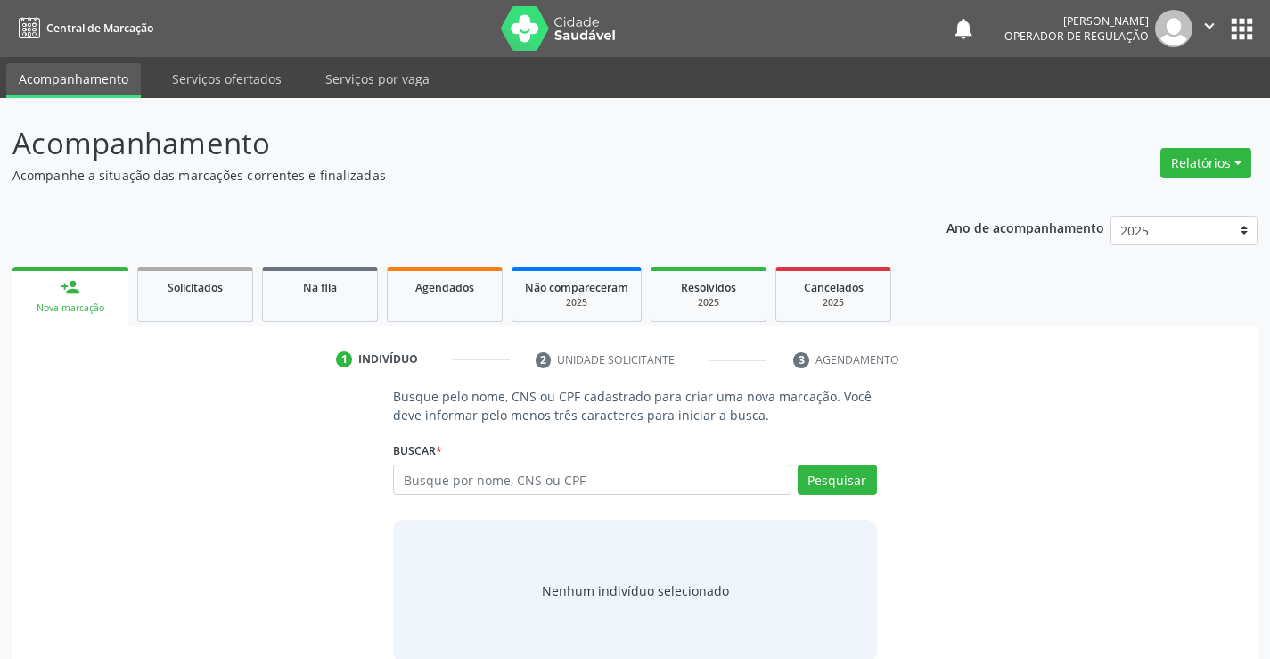
click at [510, 496] on div "Busque por nome, CNS ou CPF Nenhum resultado encontrado para: " " Digite nome, …" at bounding box center [634, 485] width 483 height 43
click at [521, 481] on input "text" at bounding box center [592, 479] width 398 height 30
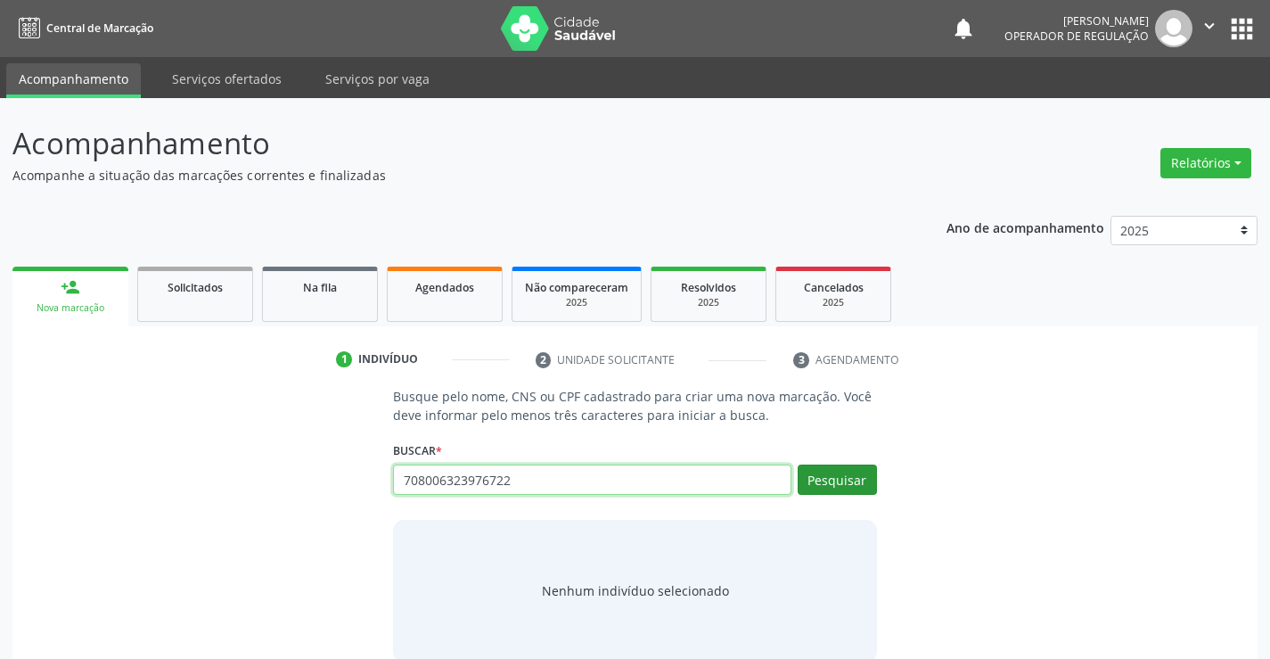
type input "708006323976722"
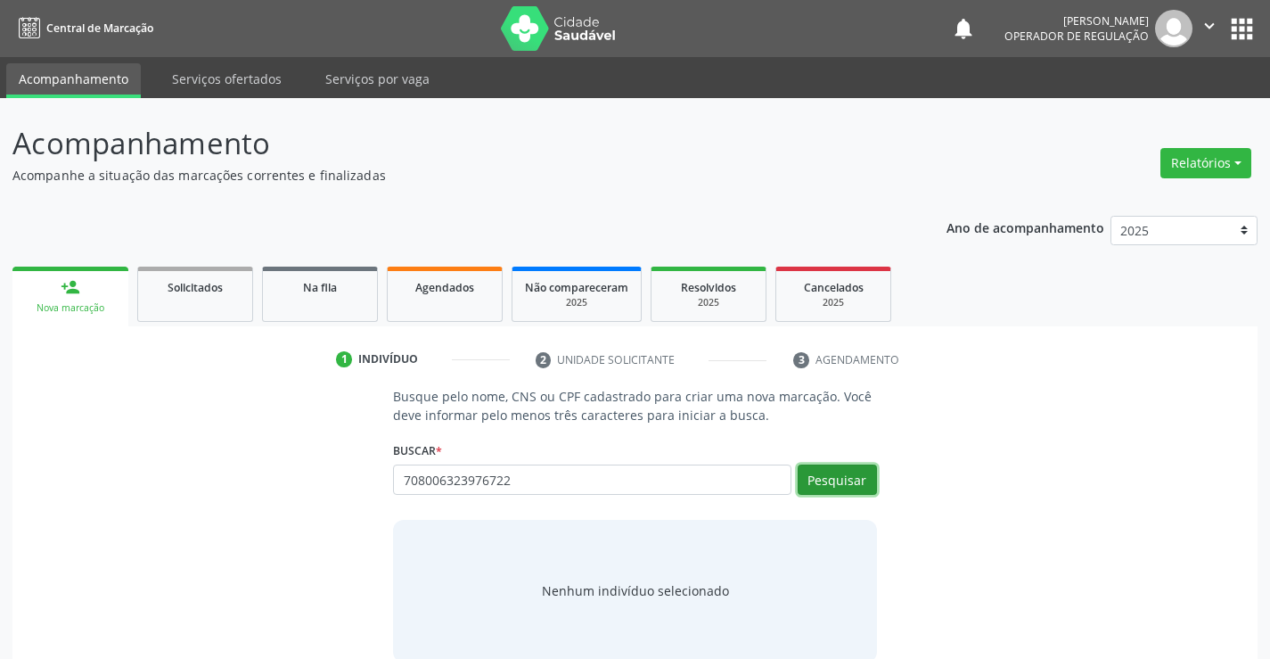
drag, startPoint x: 830, startPoint y: 477, endPoint x: 812, endPoint y: 481, distance: 18.4
click at [830, 476] on button "Pesquisar" at bounding box center [837, 479] width 79 height 30
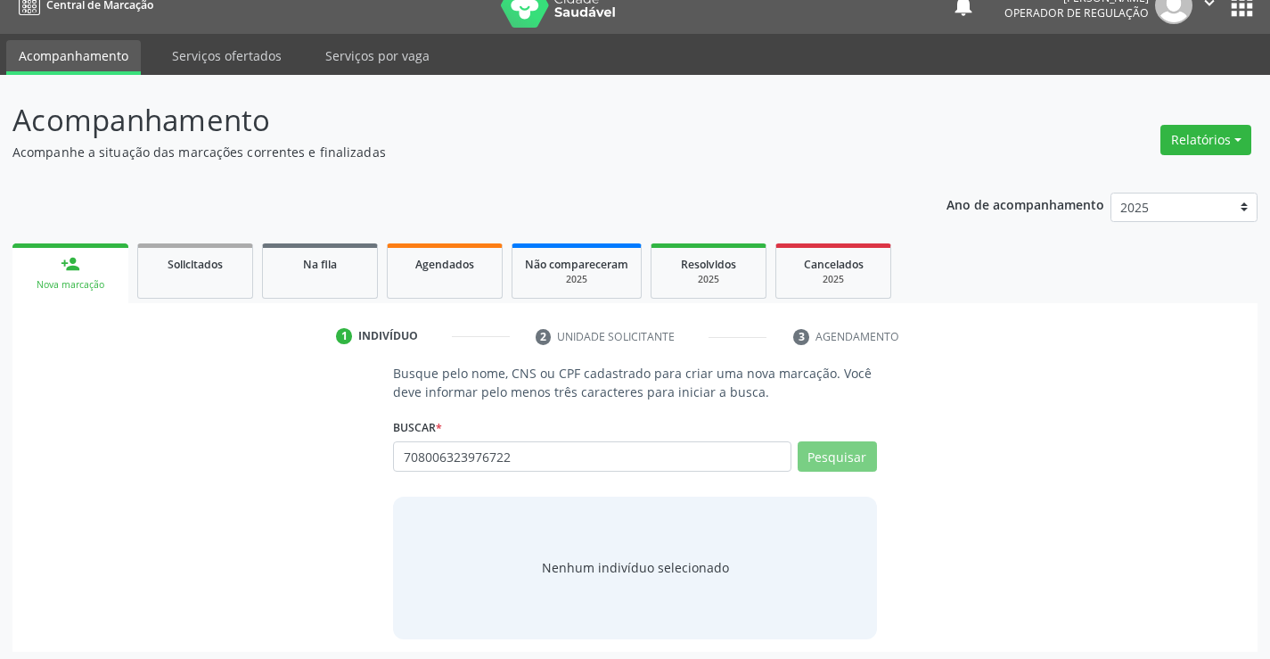
scroll to position [29, 0]
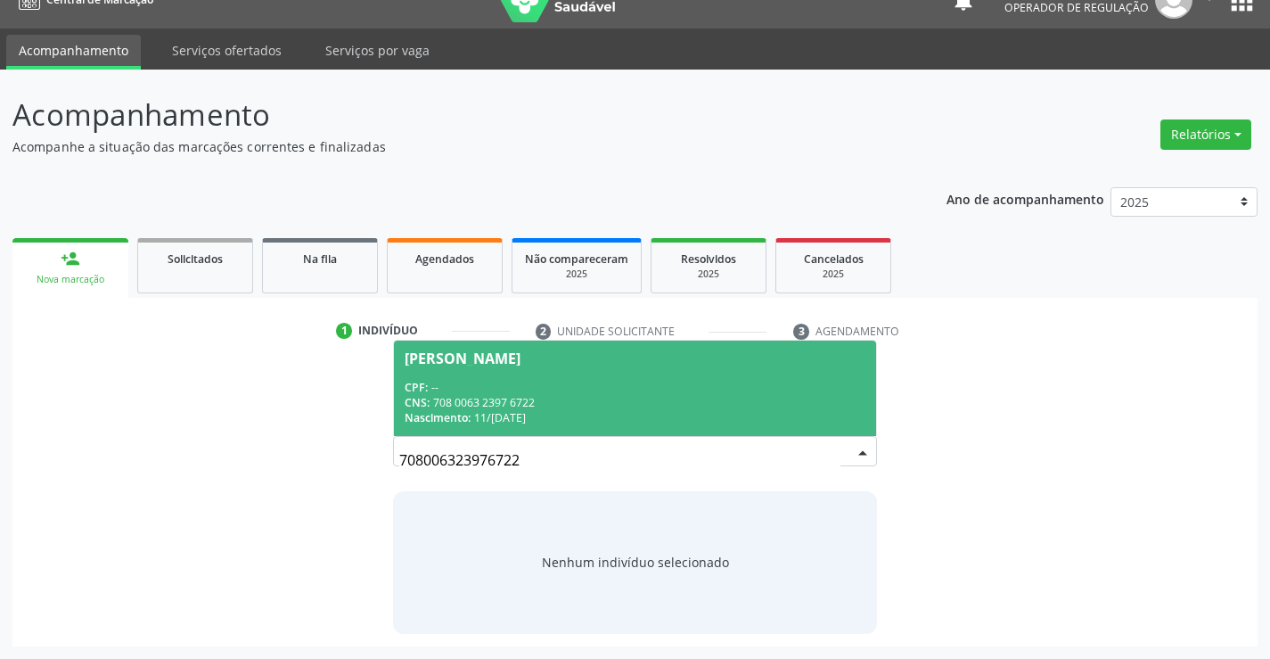
click at [479, 373] on span "Maria Valentina de Souza Silva CPF: -- CNS: 708 0063 2397 6722 Nascimento: 11/0…" at bounding box center [634, 387] width 481 height 95
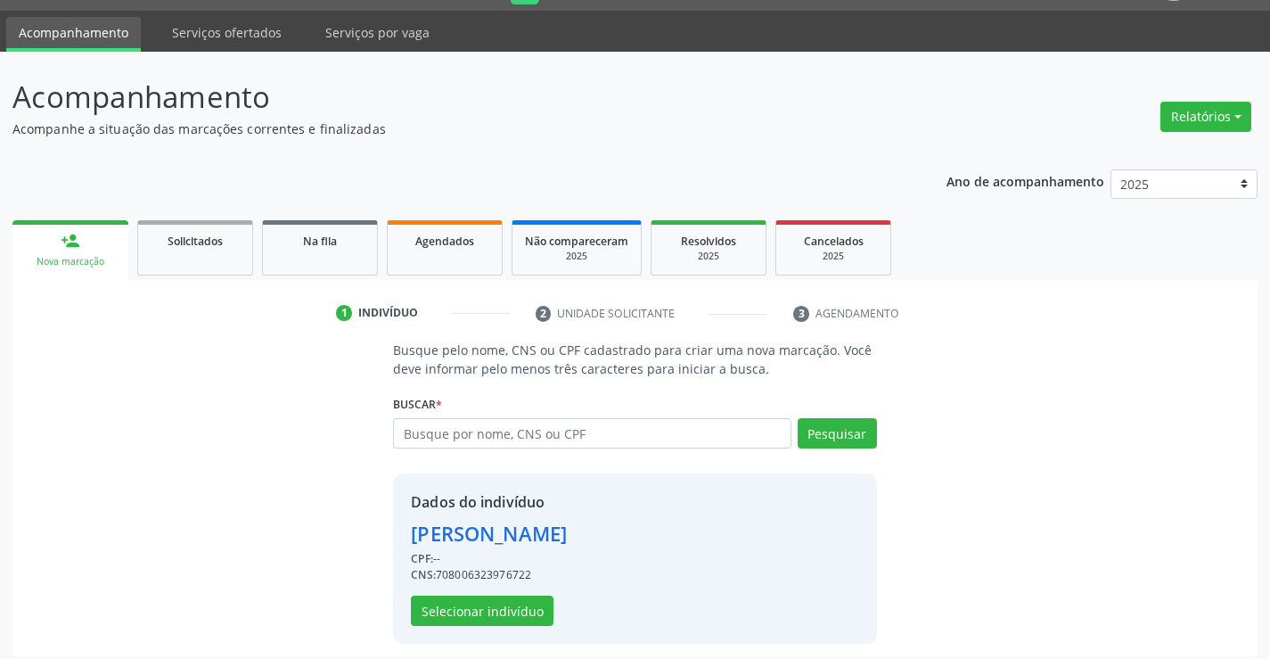
scroll to position [56, 0]
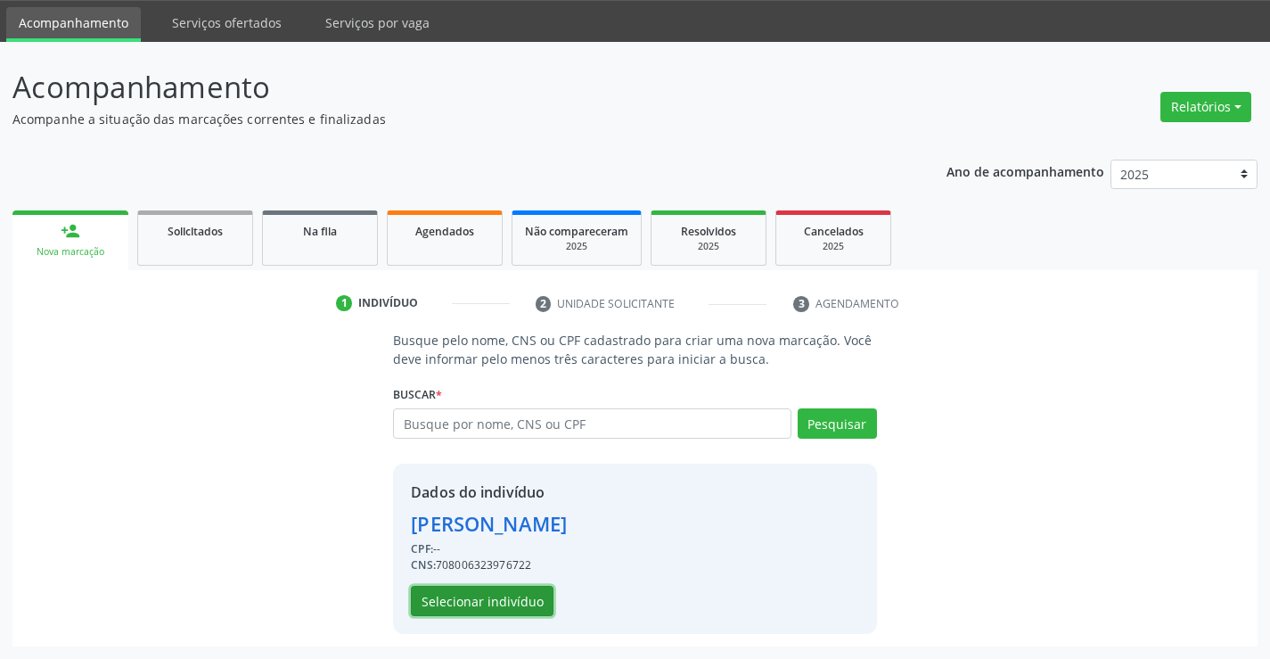
click at [445, 597] on button "Selecionar indivíduo" at bounding box center [482, 601] width 143 height 30
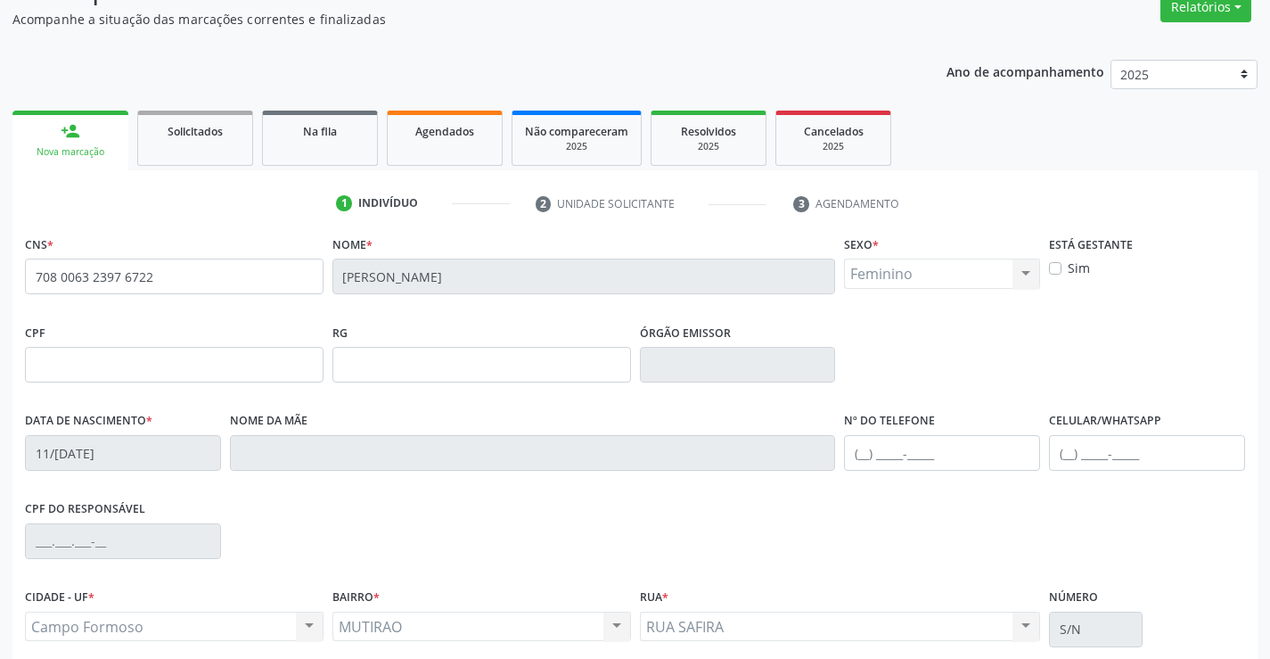
scroll to position [307, 0]
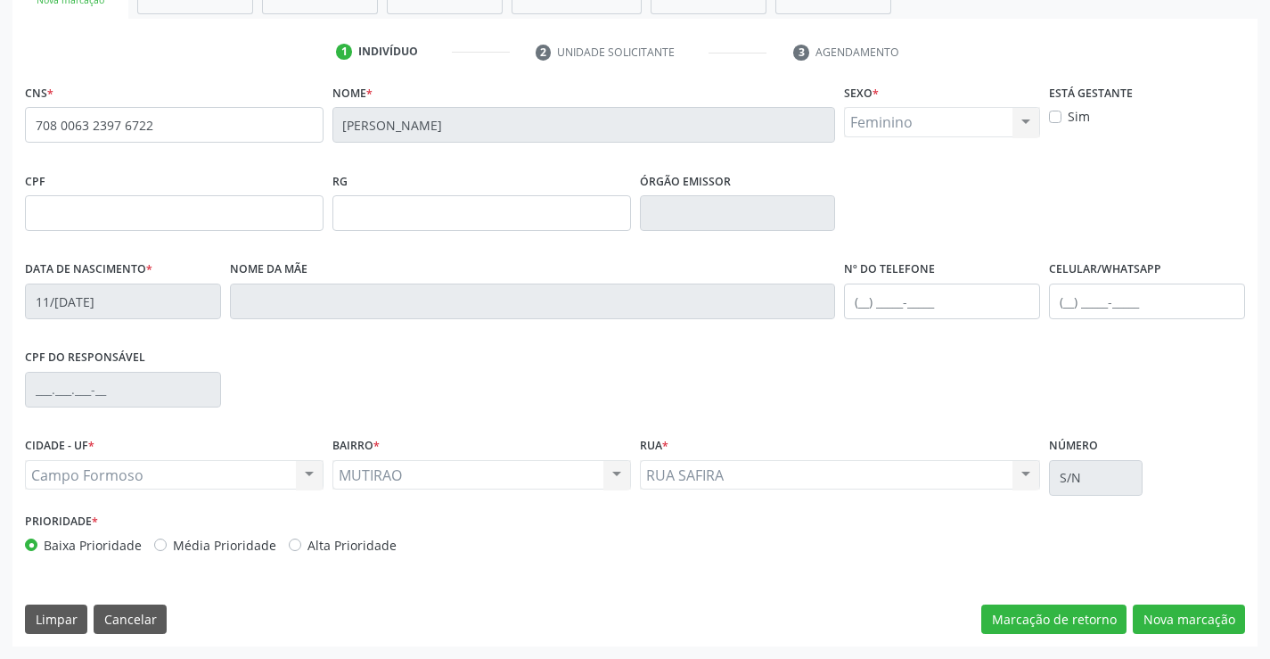
click at [1156, 602] on div "CNS * 708 0063 2397 6722 Nome * Maria Valentina de Souza Silva Sexo * Feminino …" at bounding box center [634, 362] width 1245 height 567
click at [1152, 618] on button "Nova marcação" at bounding box center [1189, 619] width 112 height 30
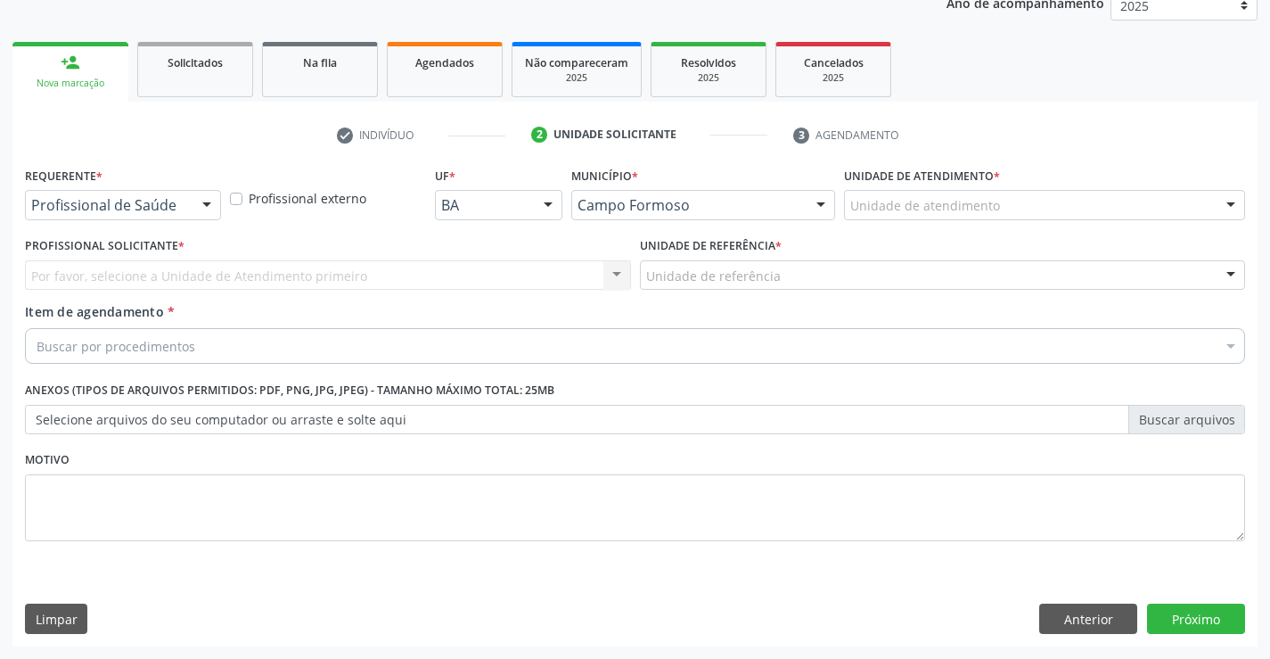
scroll to position [225, 0]
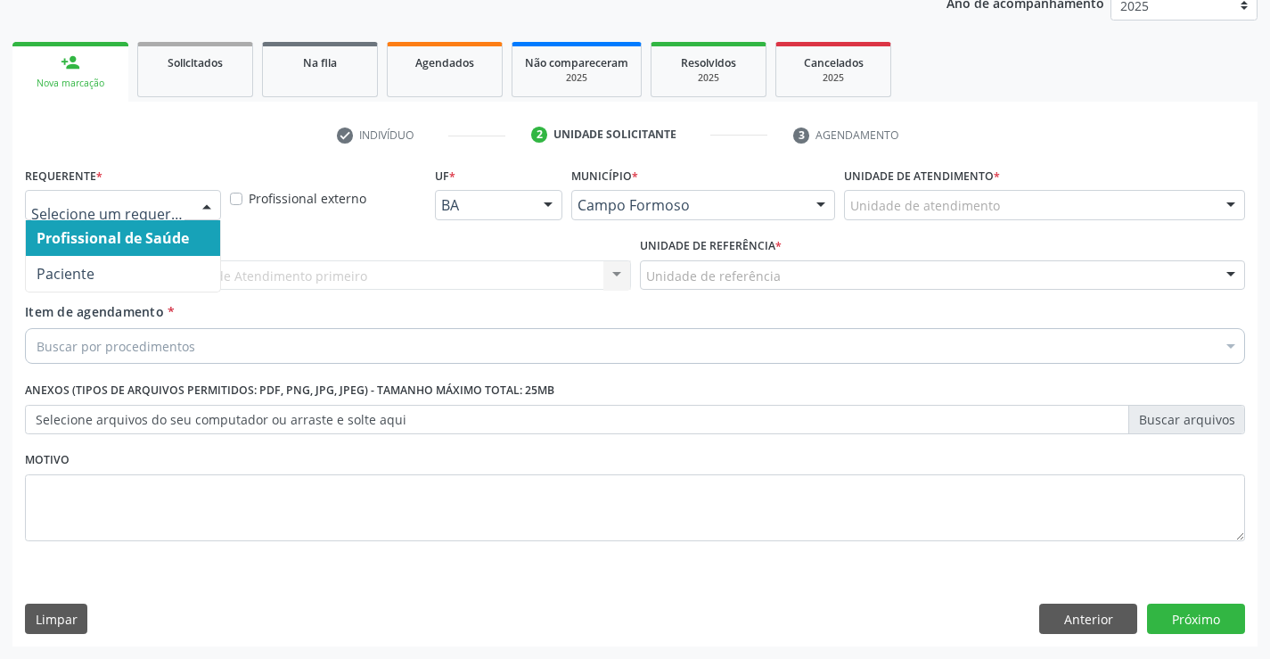
click at [201, 214] on div at bounding box center [206, 206] width 27 height 30
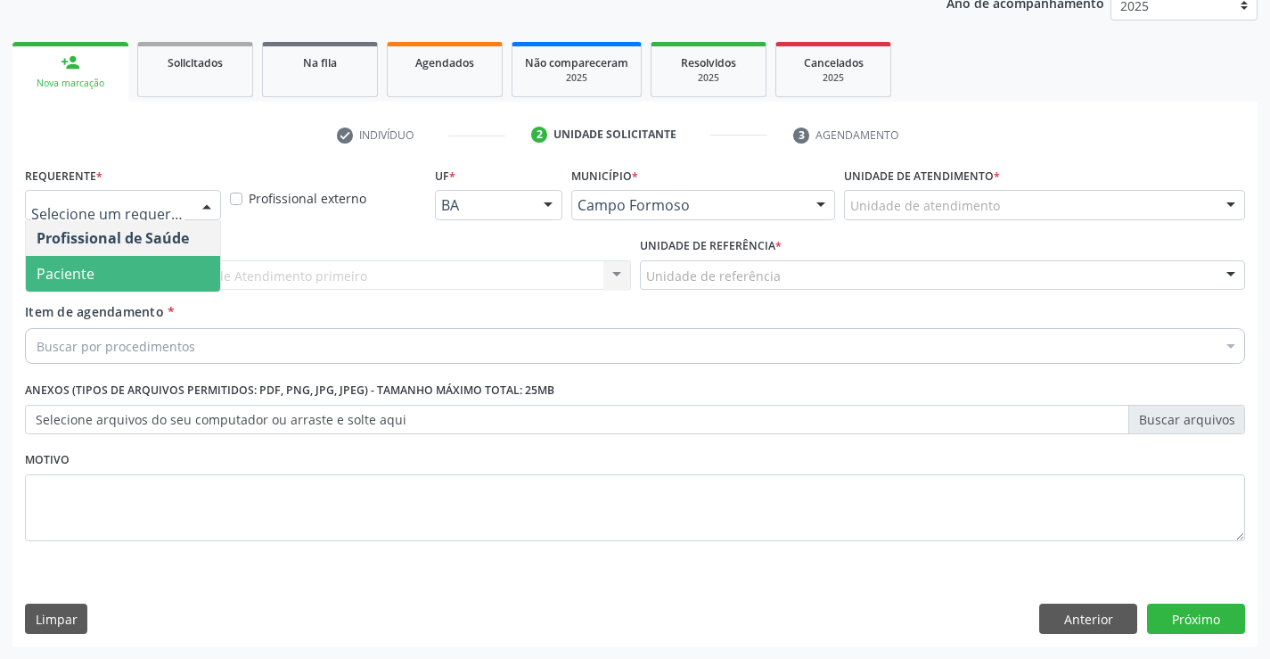
click at [113, 257] on span "Paciente" at bounding box center [123, 274] width 194 height 36
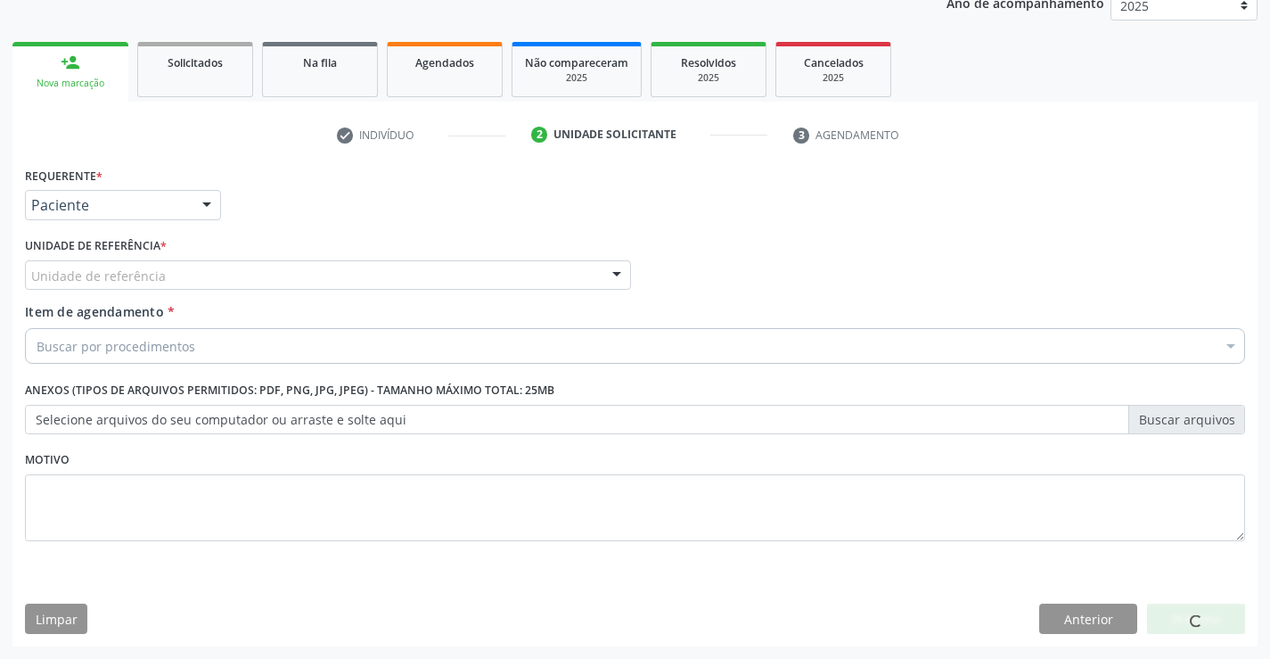
drag, startPoint x: 291, startPoint y: 274, endPoint x: 316, endPoint y: 354, distance: 83.7
click at [294, 289] on div "Unidade de referência" at bounding box center [328, 275] width 606 height 30
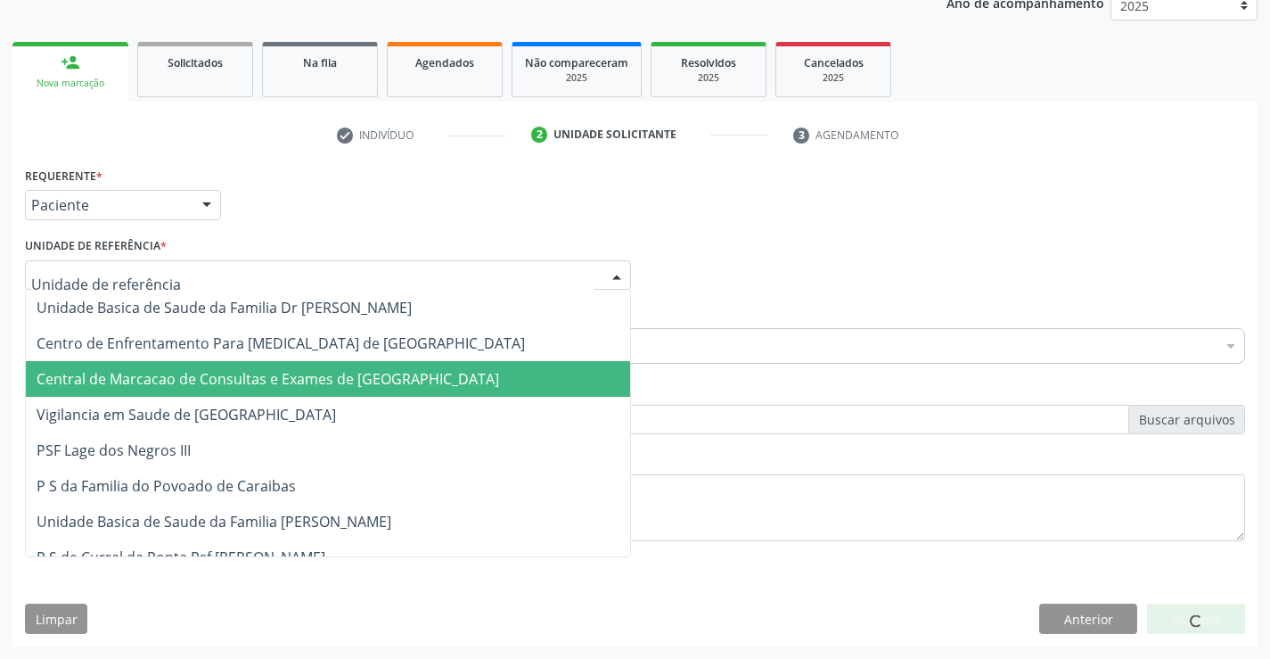
click at [324, 381] on span "Central de Marcacao de Consultas e Exames de [GEOGRAPHIC_DATA]" at bounding box center [268, 379] width 463 height 20
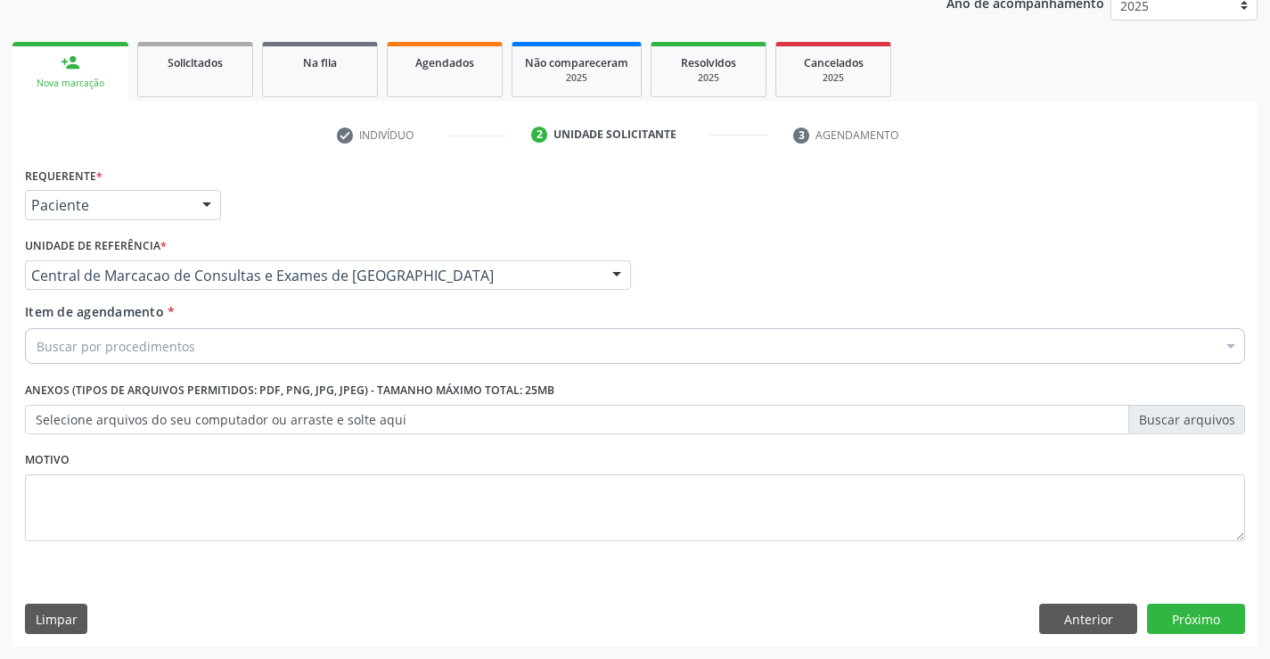
click at [364, 358] on div "Buscar por procedimentos" at bounding box center [635, 346] width 1220 height 36
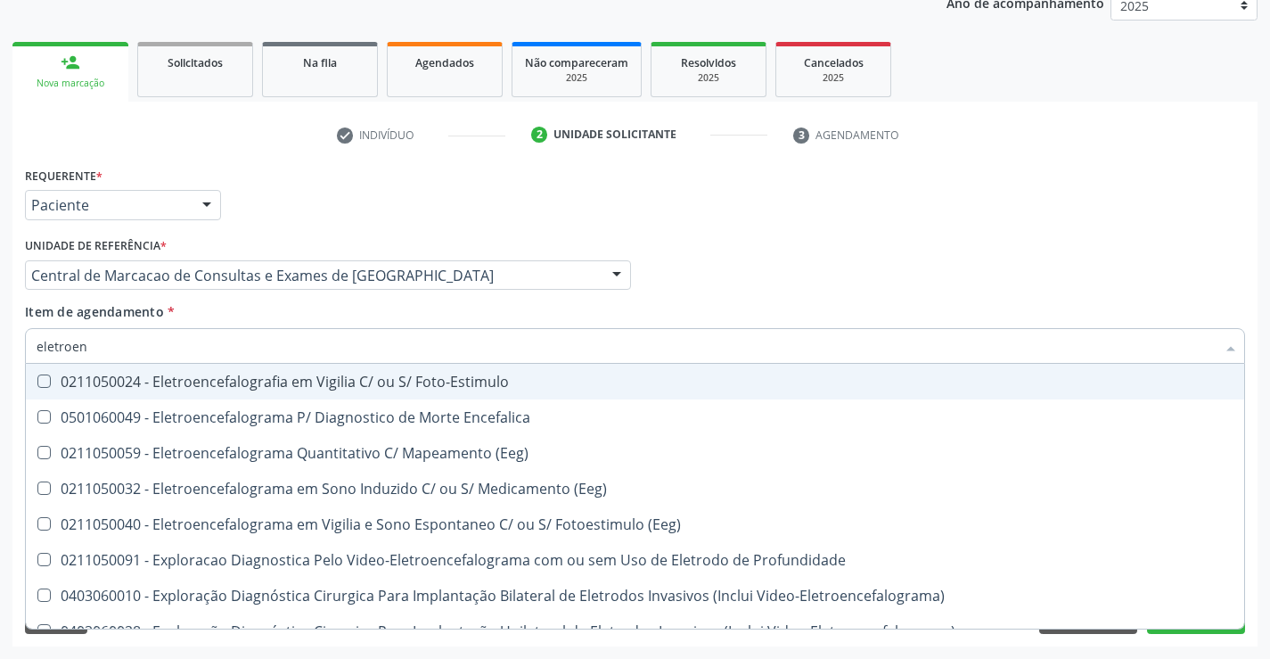
type input "eletroenc"
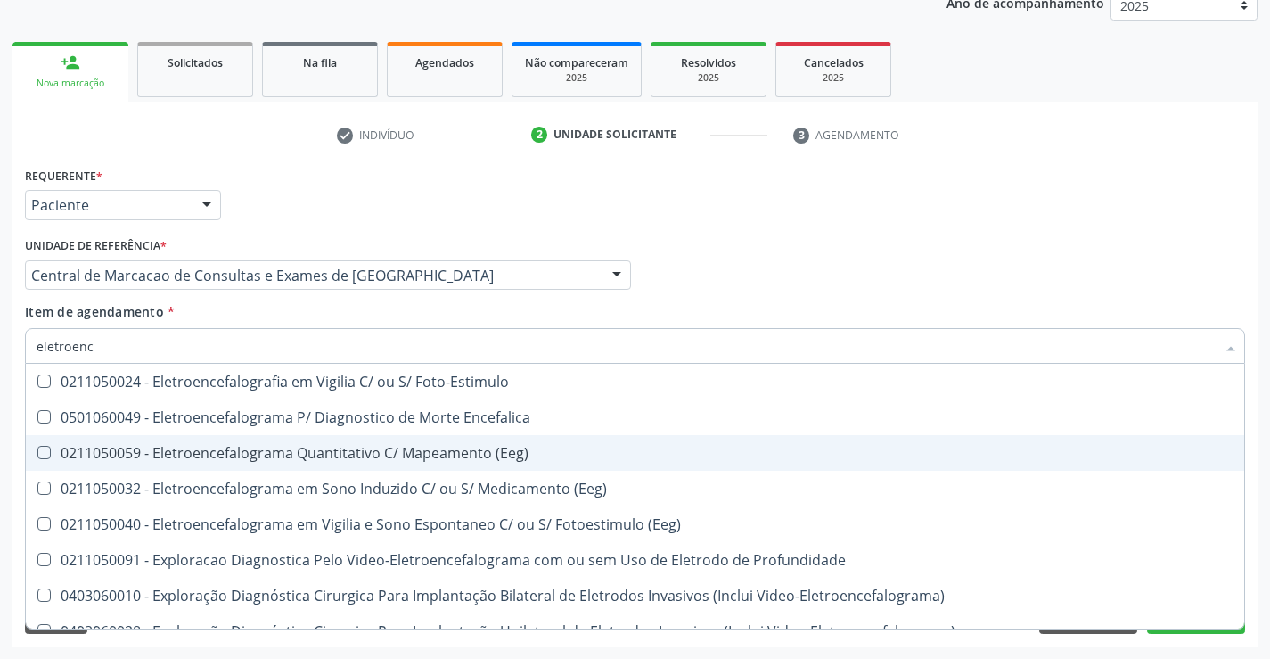
click at [401, 455] on div "0211050059 - Eletroencefalograma Quantitativo C/ Mapeamento (Eeg)" at bounding box center [635, 453] width 1197 height 14
checkbox \(Eeg\) "true"
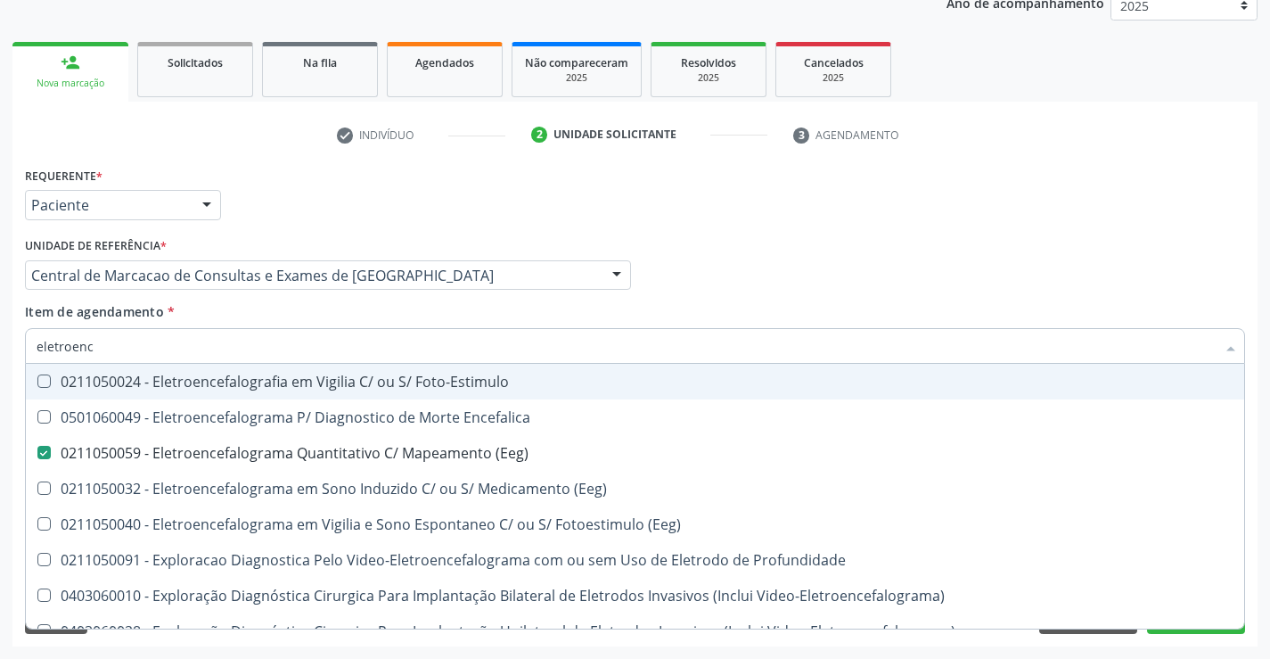
click at [128, 344] on input "eletroenc" at bounding box center [626, 346] width 1179 height 36
type input "o"
checkbox \(Eeg\) "false"
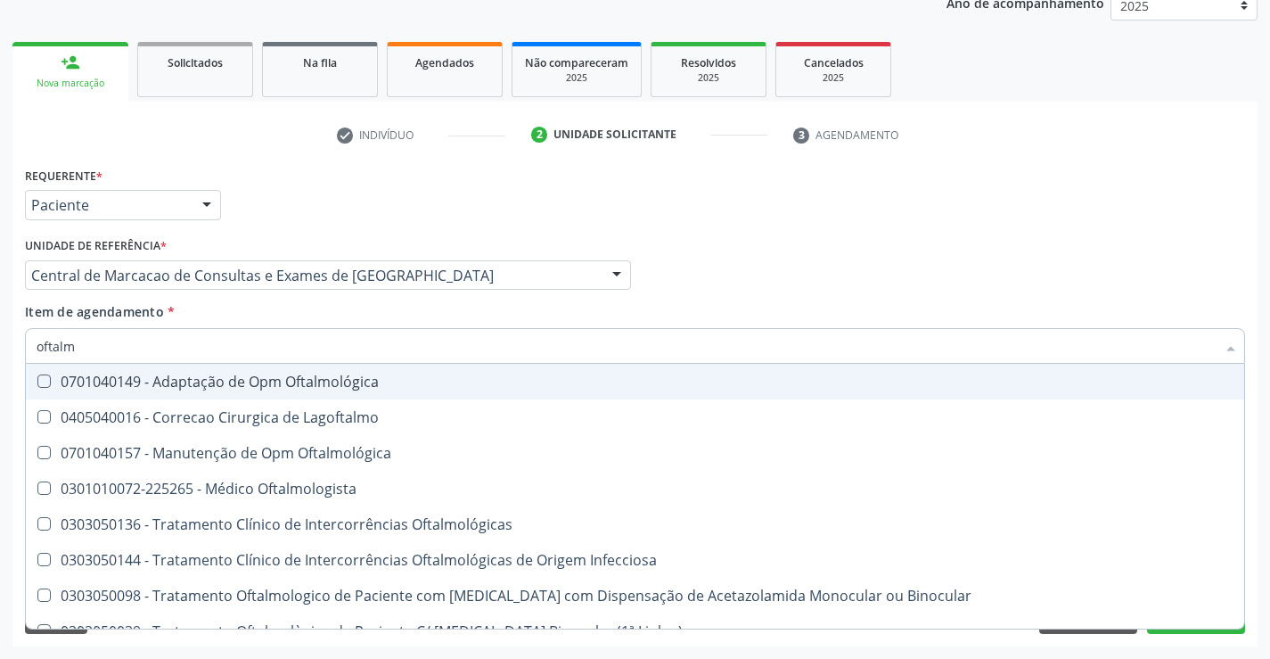
type input "oftalmo"
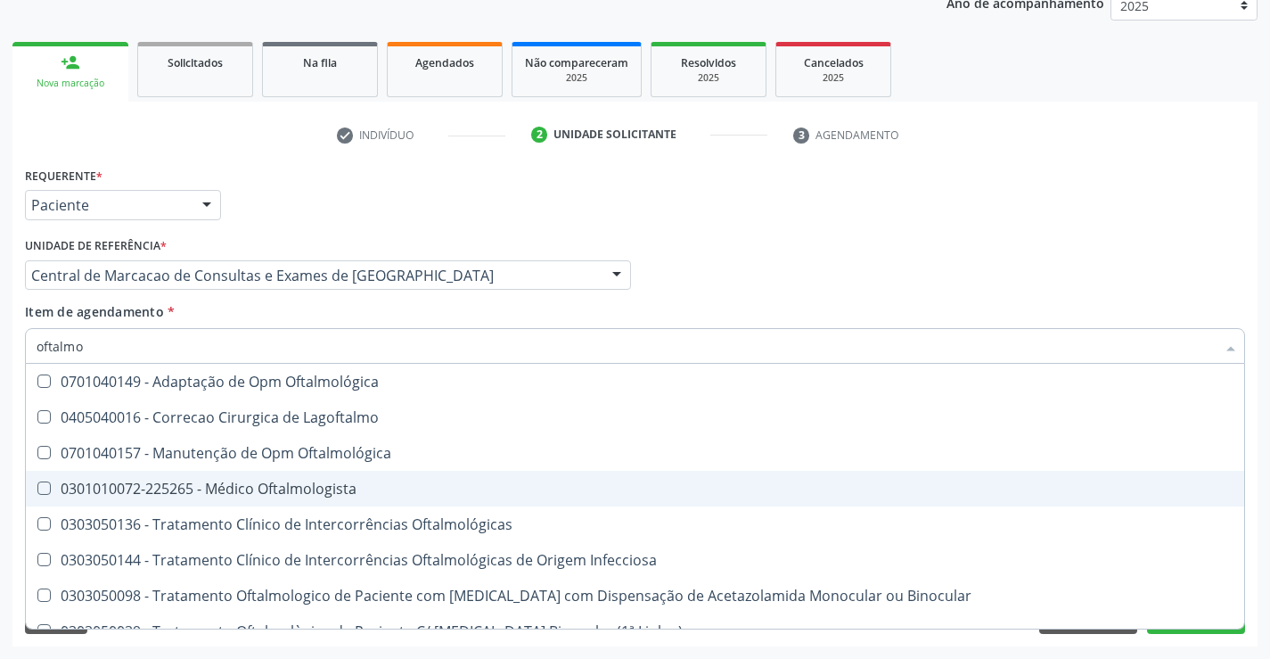
click at [238, 487] on div "0301010072-225265 - Médico Oftalmologista" at bounding box center [635, 488] width 1197 height 14
checkbox Oftalmologista "true"
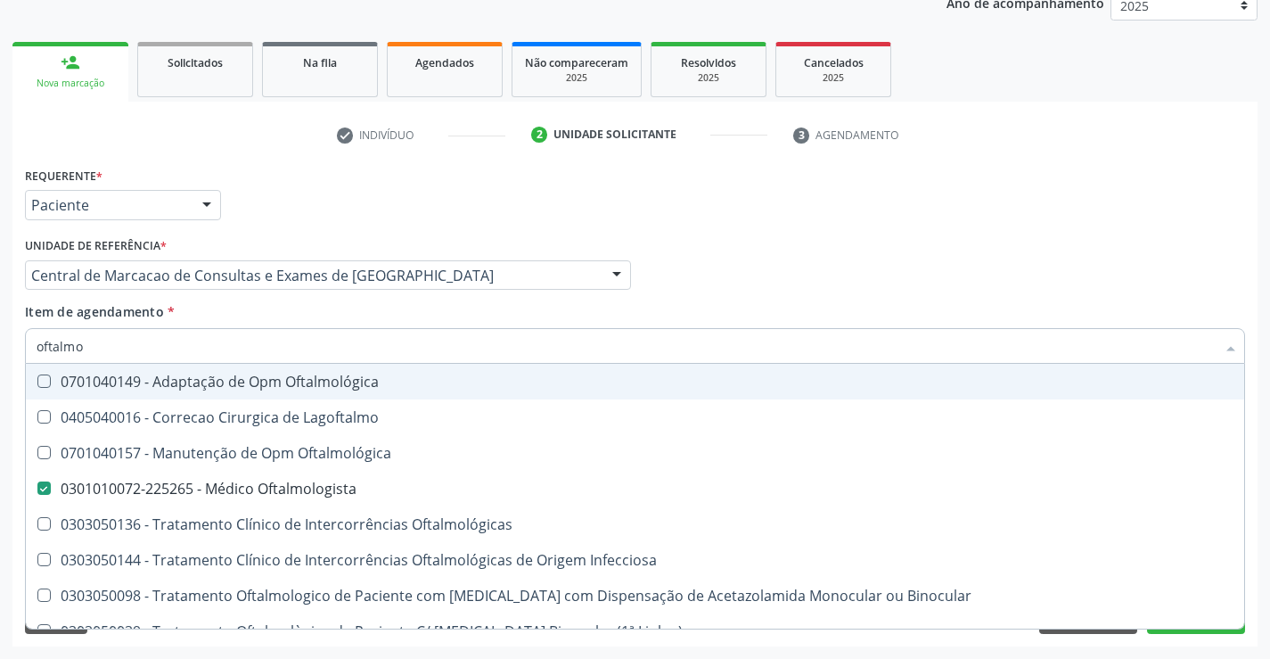
click at [906, 230] on div "Requerente * Paciente Profissional de Saúde Paciente Nenhum resultado encontrad…" at bounding box center [634, 197] width 1229 height 70
checkbox Lagoftalmo "true"
checkbox Oftalmológica "true"
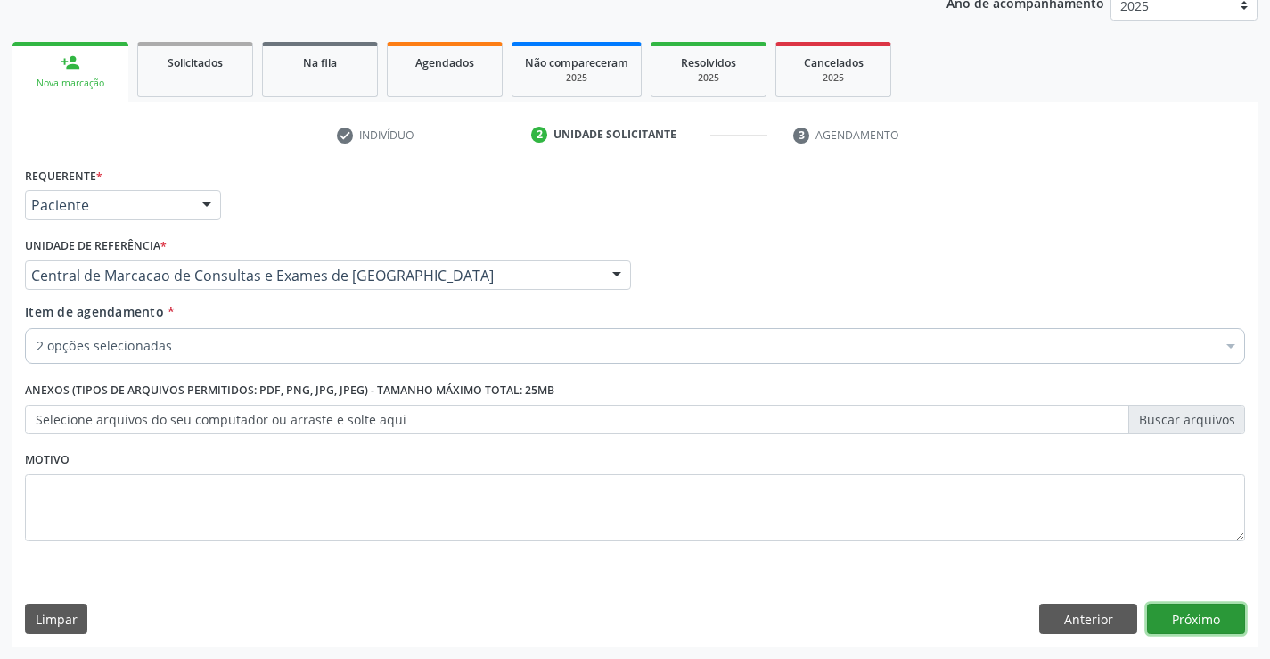
click at [1207, 619] on button "Próximo" at bounding box center [1196, 618] width 98 height 30
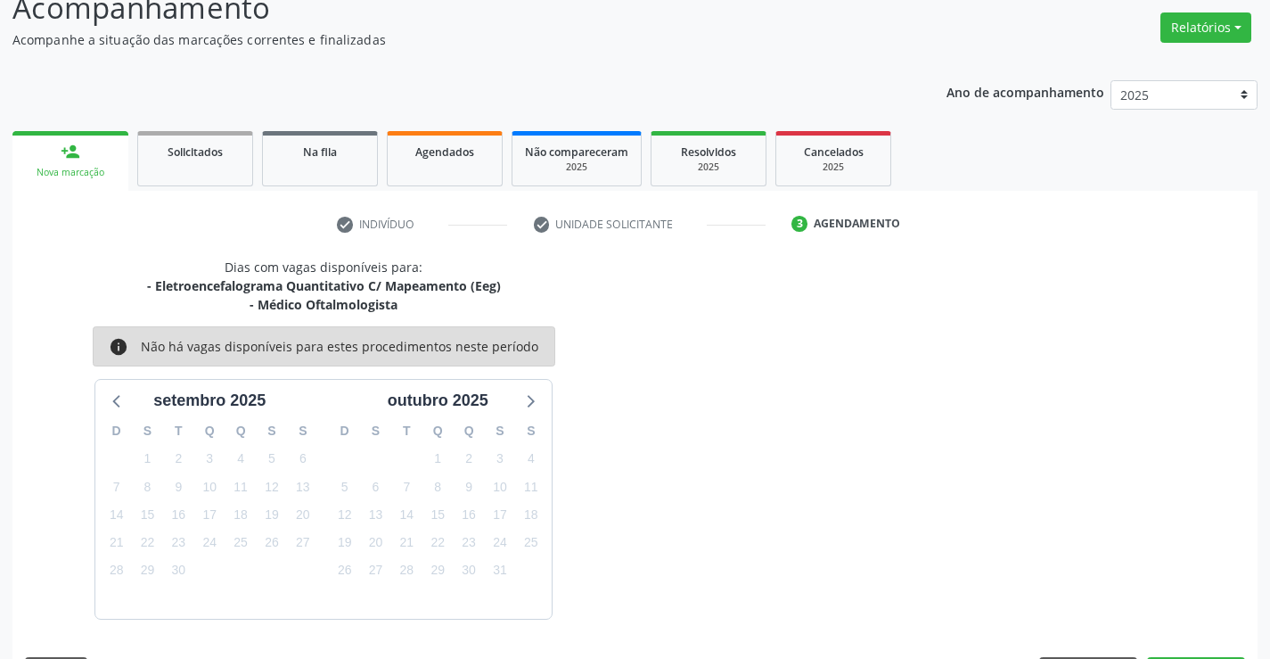
scroll to position [188, 0]
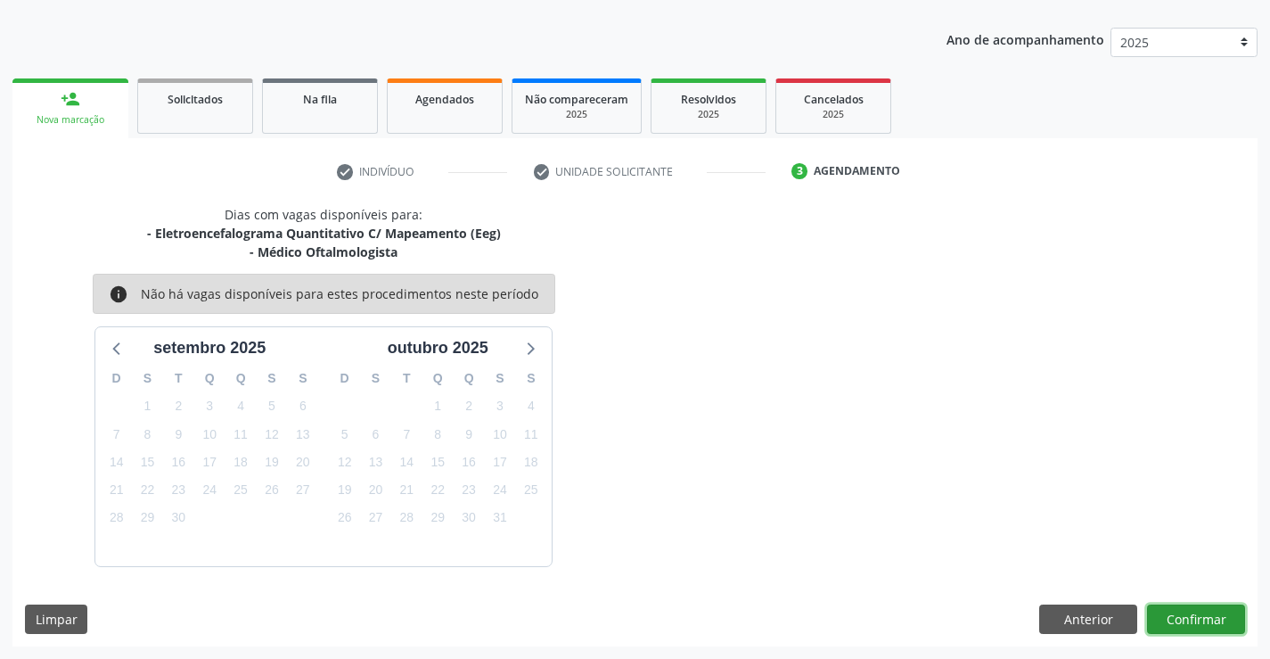
click at [1199, 629] on button "Confirmar" at bounding box center [1196, 619] width 98 height 30
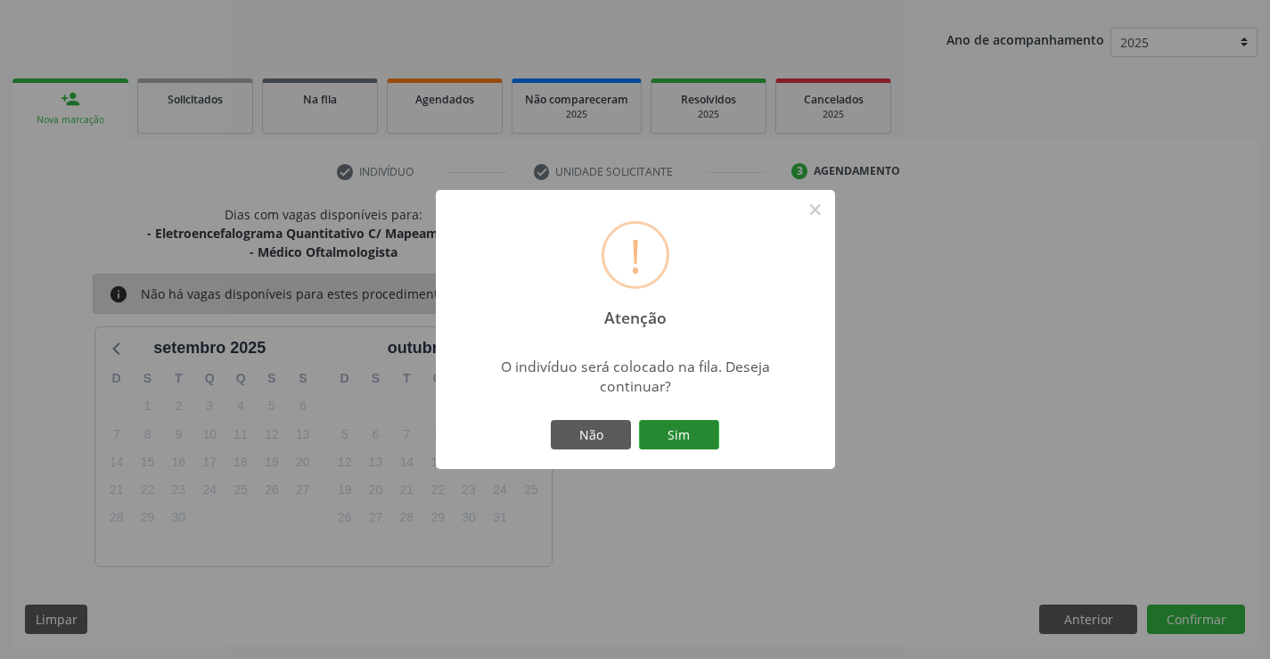
click at [690, 431] on button "Sim" at bounding box center [679, 435] width 80 height 30
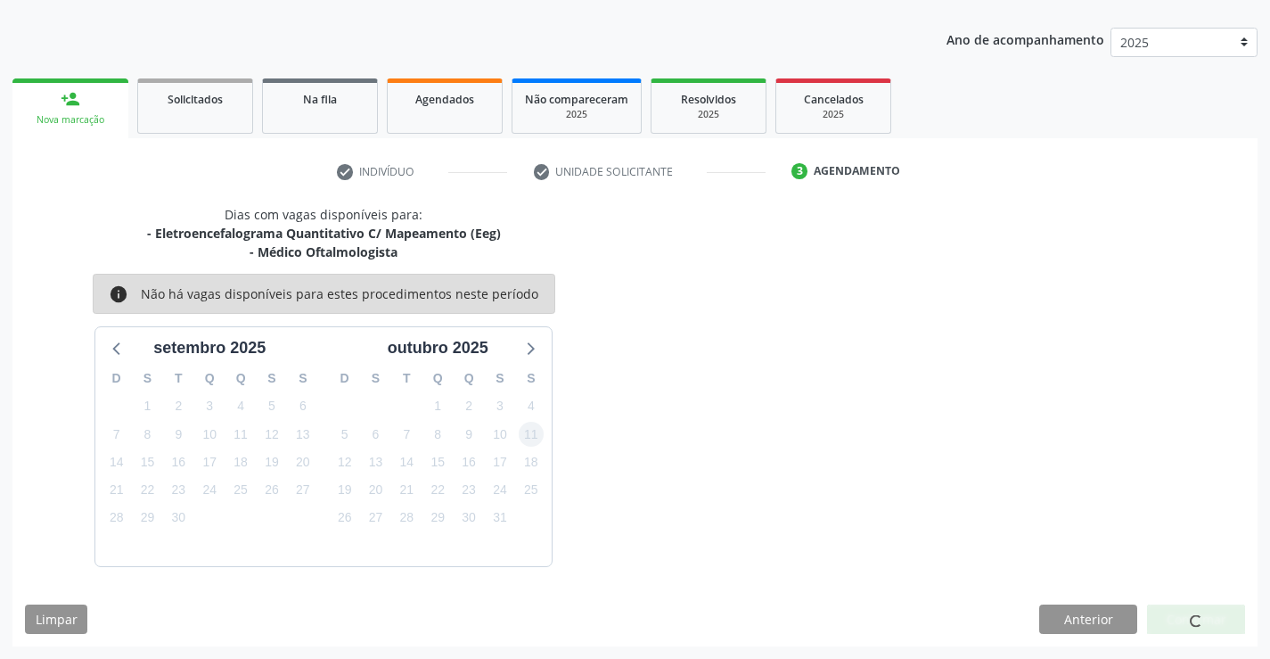
scroll to position [0, 0]
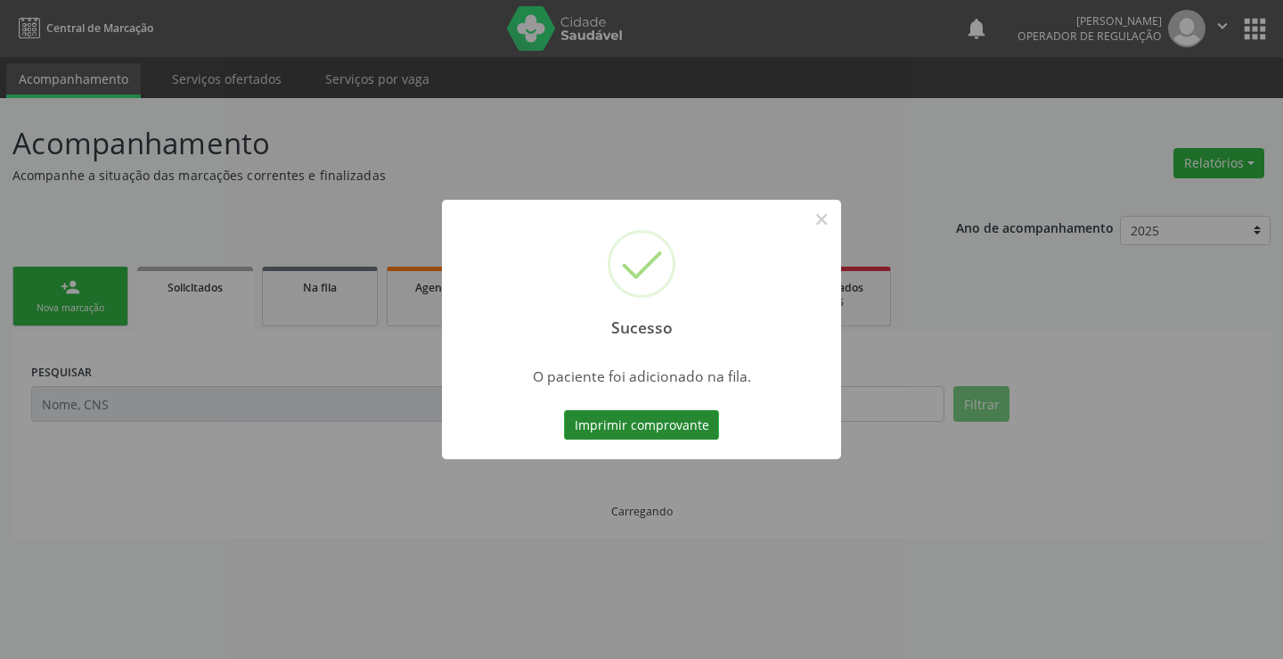
click at [613, 426] on button "Imprimir comprovante" at bounding box center [641, 425] width 155 height 30
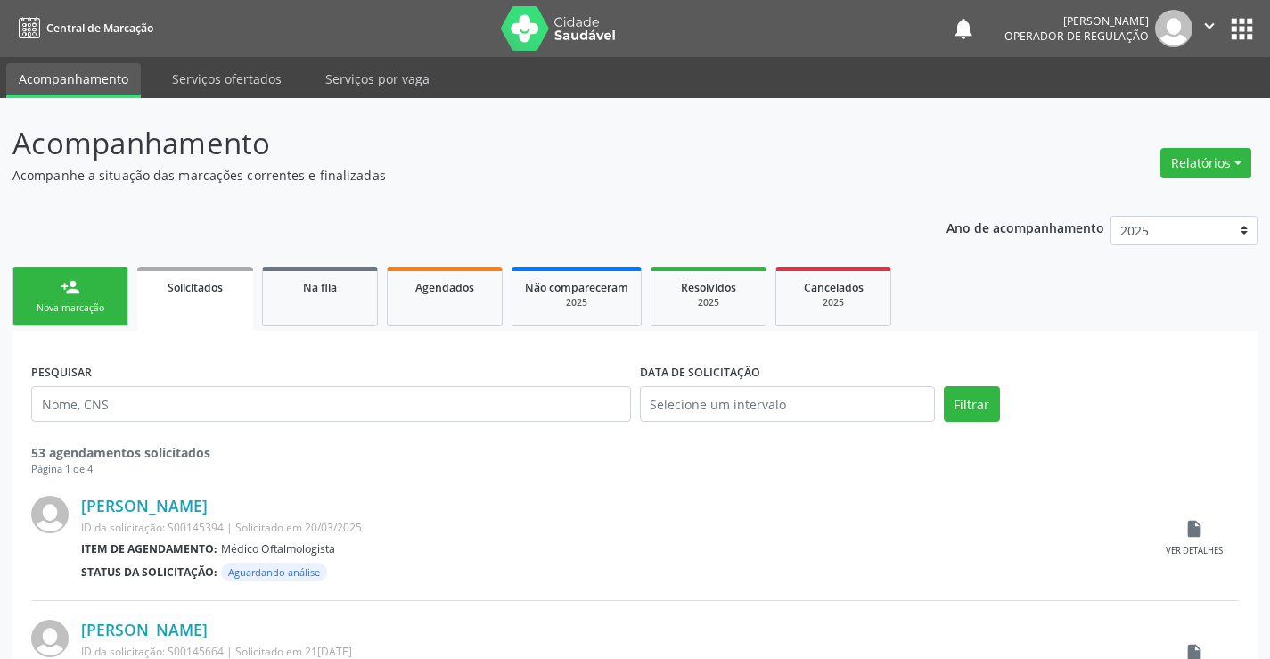
click at [1209, 31] on icon "" at bounding box center [1210, 26] width 20 height 20
click at [1139, 116] on link "Sair" at bounding box center [1163, 108] width 123 height 25
